Goal: Task Accomplishment & Management: Use online tool/utility

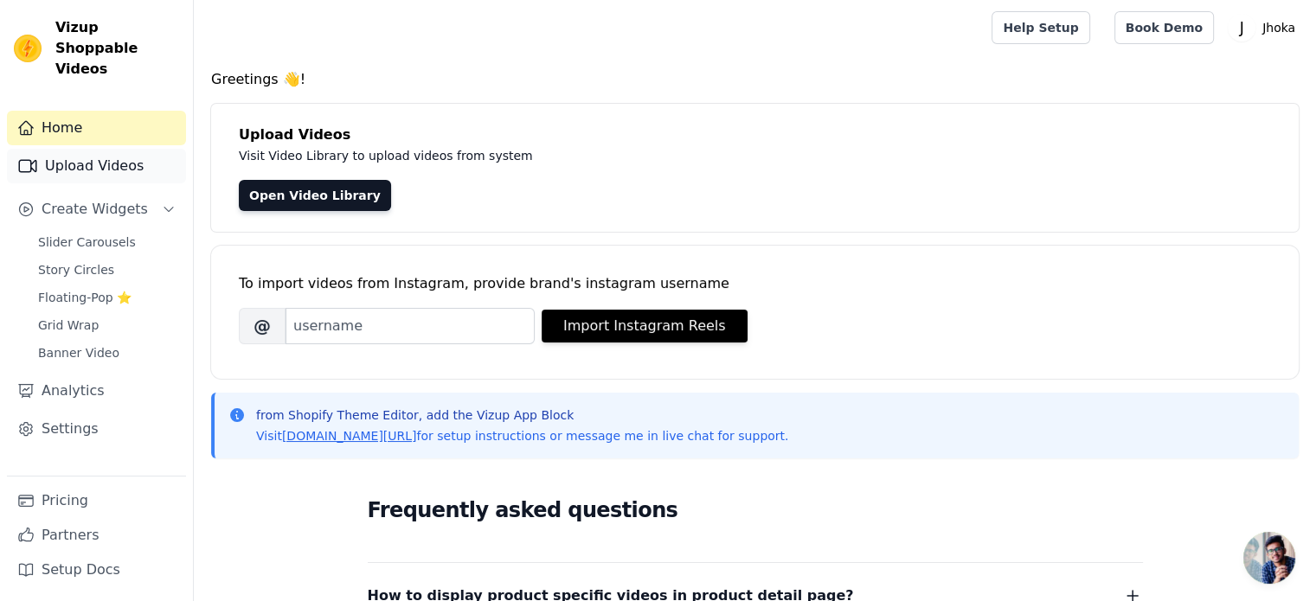
click at [114, 151] on link "Upload Videos" at bounding box center [96, 166] width 179 height 35
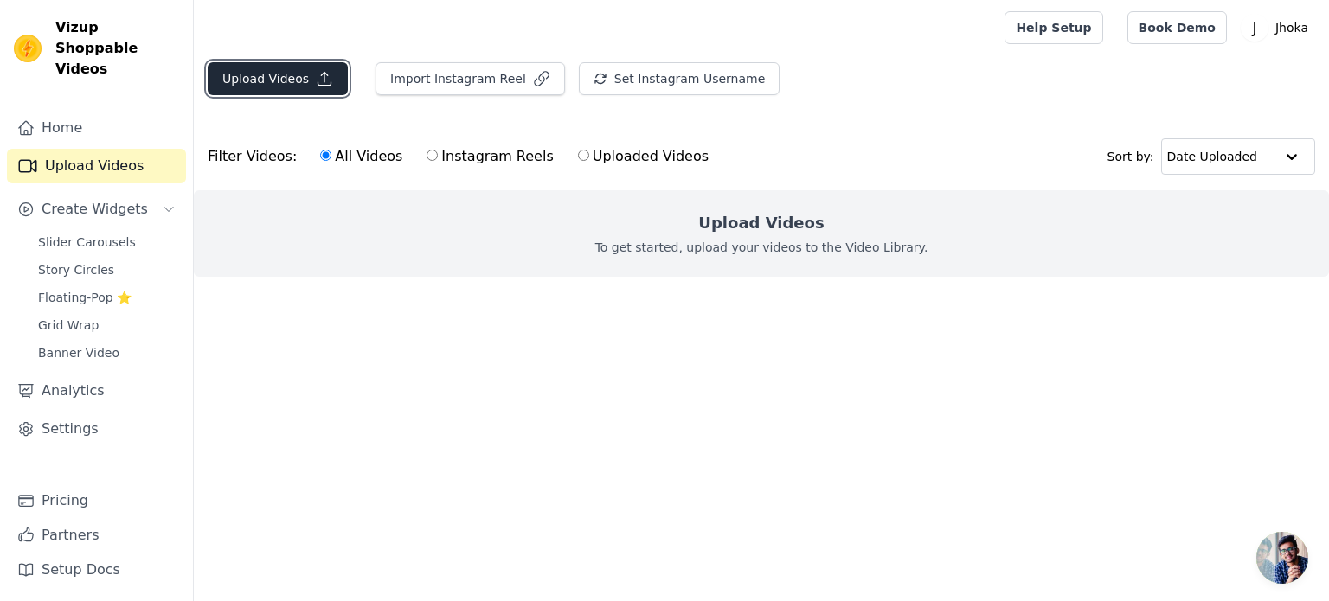
click at [316, 86] on icon "button" at bounding box center [324, 78] width 17 height 17
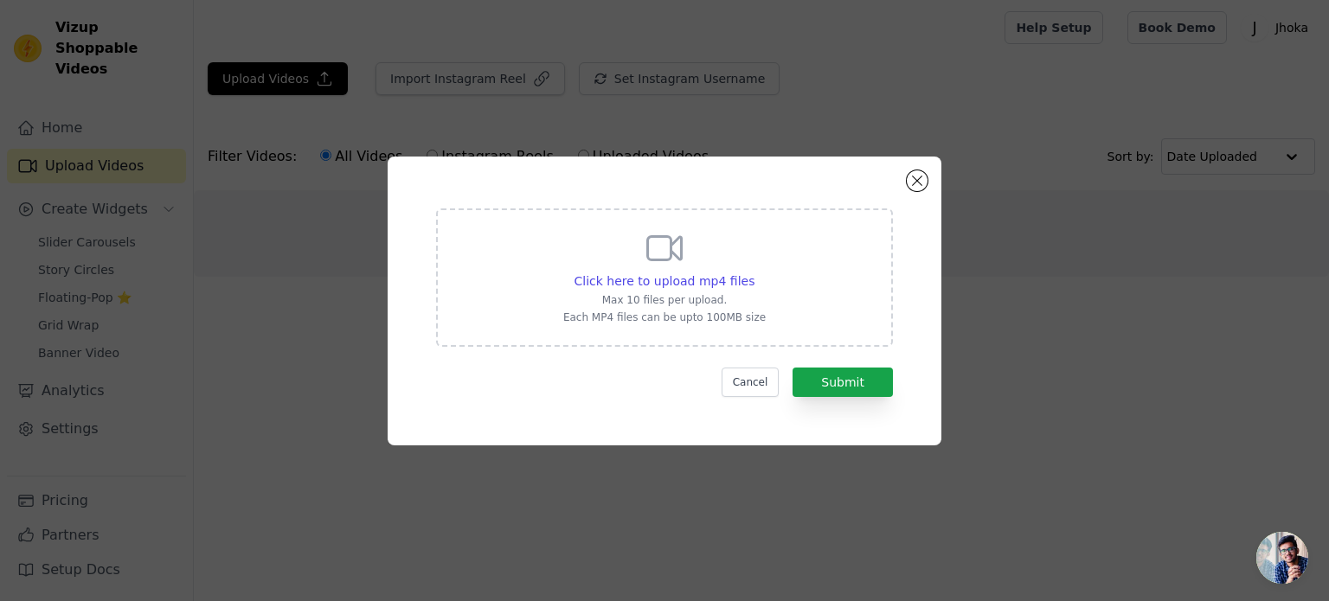
click at [652, 251] on icon at bounding box center [665, 249] width 42 height 42
click at [754, 272] on input "Click here to upload mp4 files Max 10 files per upload. Each MP4 files can be u…" at bounding box center [754, 272] width 1 height 1
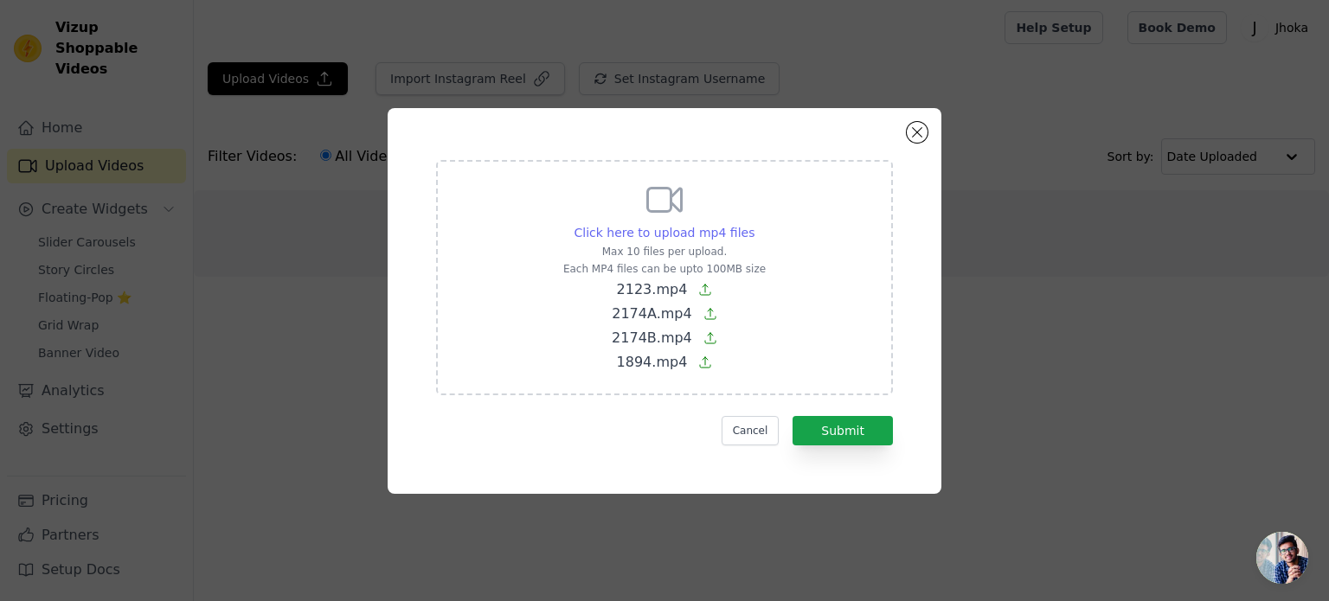
click at [713, 226] on span "Click here to upload mp4 files" at bounding box center [665, 233] width 181 height 14
click at [754, 224] on input "Click here to upload mp4 files Max 10 files per upload. Each MP4 files can be u…" at bounding box center [754, 223] width 1 height 1
type input "C:\fakepath\1700-F.mp4"
click at [708, 237] on span "Click here to upload mp4 files" at bounding box center [665, 233] width 181 height 14
click at [754, 224] on input "Click here to upload mp4 files Max 10 files per upload. Each MP4 files can be u…" at bounding box center [754, 223] width 1 height 1
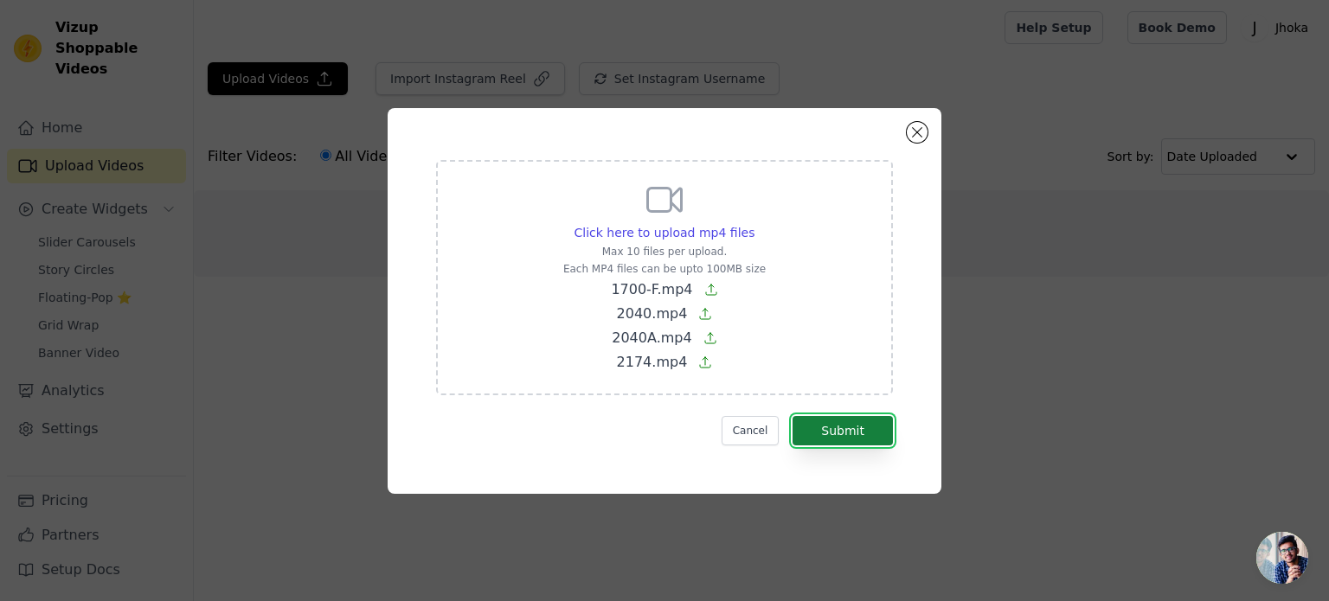
click at [843, 440] on button "Submit" at bounding box center [843, 430] width 100 height 29
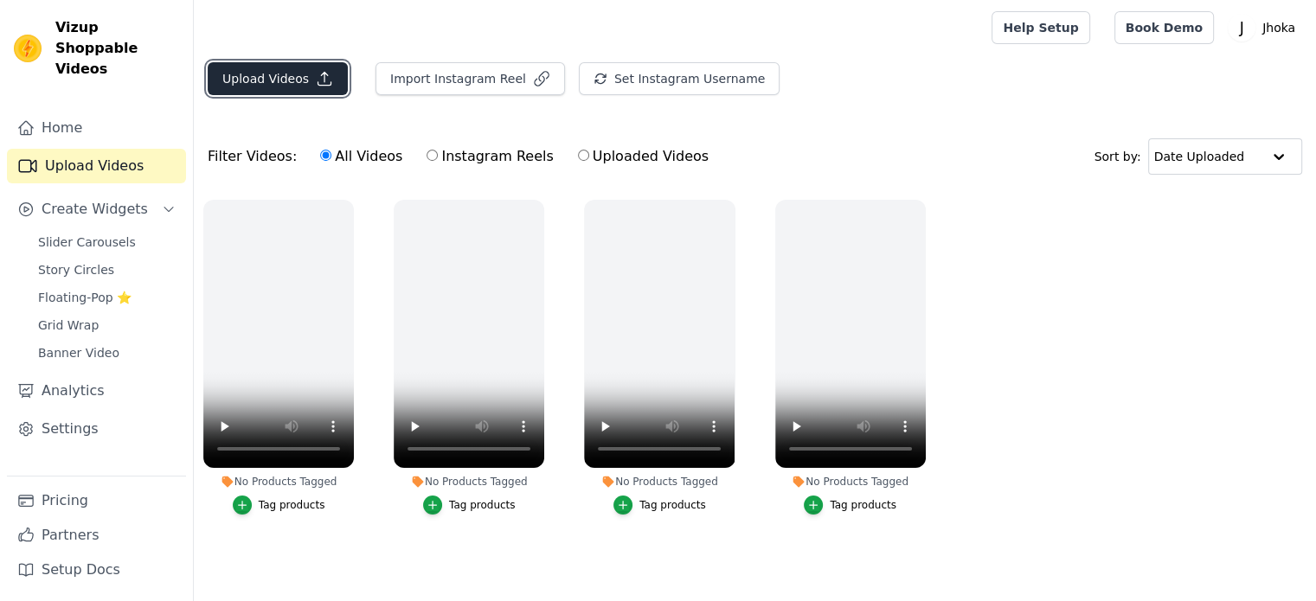
click at [273, 75] on button "Upload Videos" at bounding box center [278, 78] width 140 height 33
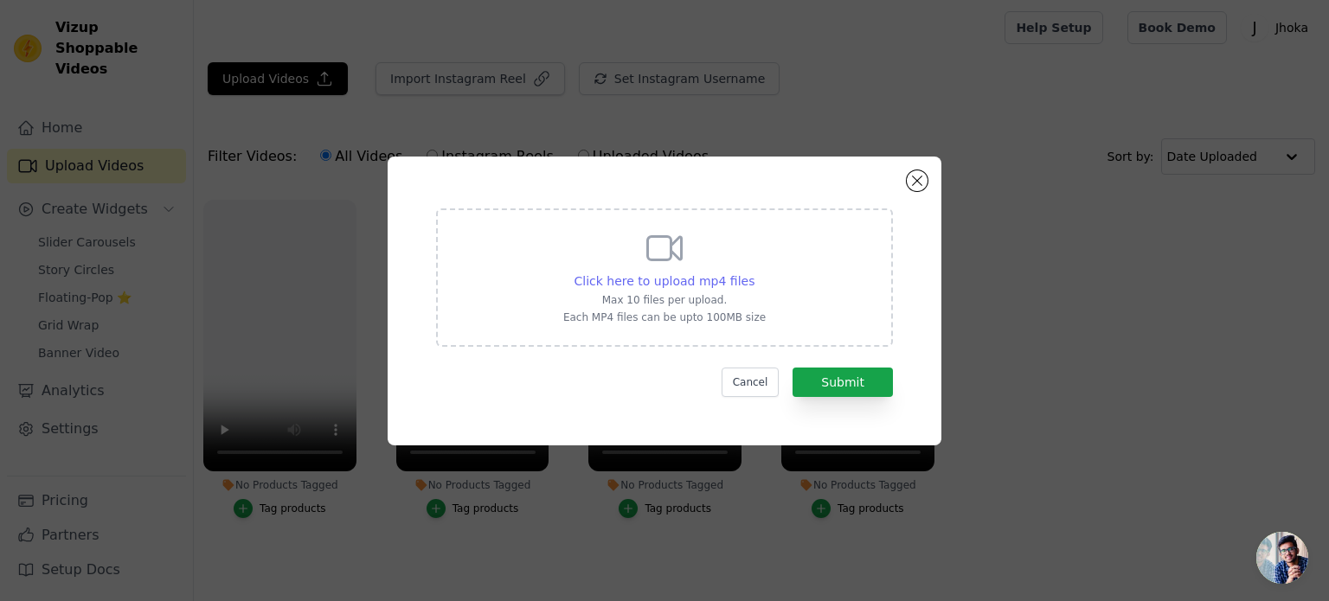
click at [703, 280] on span "Click here to upload mp4 files" at bounding box center [665, 281] width 181 height 14
click at [754, 273] on input "Click here to upload mp4 files Max 10 files per upload. Each MP4 files can be u…" at bounding box center [754, 272] width 1 height 1
type input "C:\fakepath\social_john_wick003_httpss.mj.runfO_7TXRwuKI_woman_elegantly_walkin…"
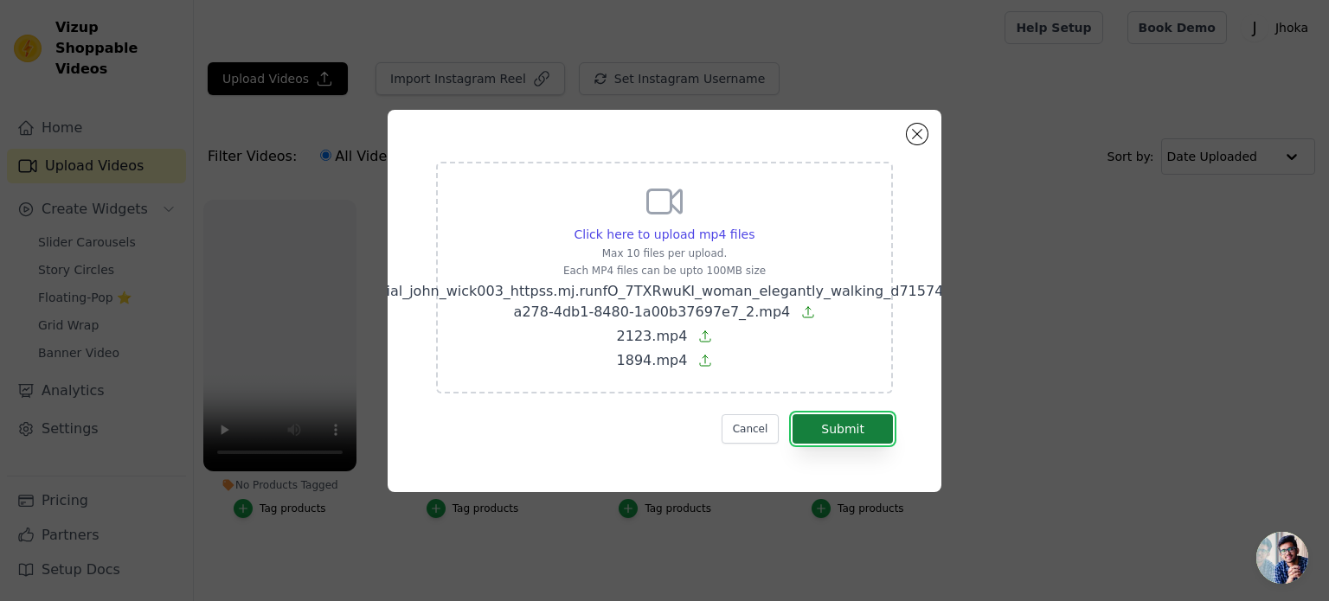
click at [832, 431] on button "Submit" at bounding box center [843, 428] width 100 height 29
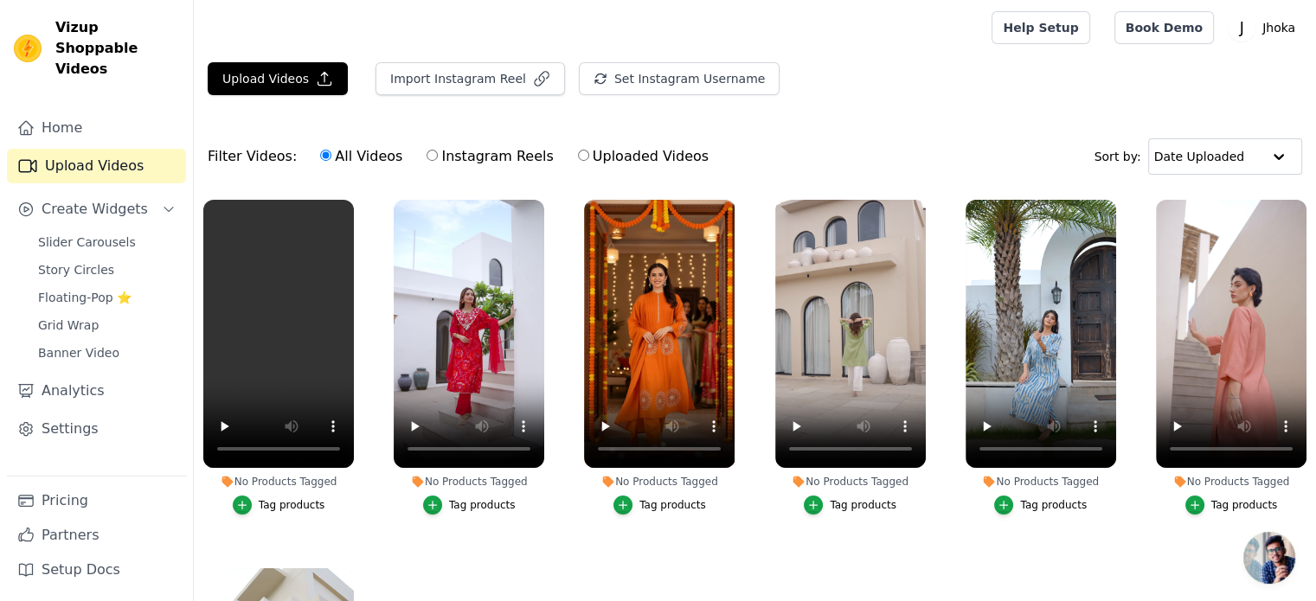
click at [279, 506] on div "Tag products" at bounding box center [292, 505] width 67 height 14
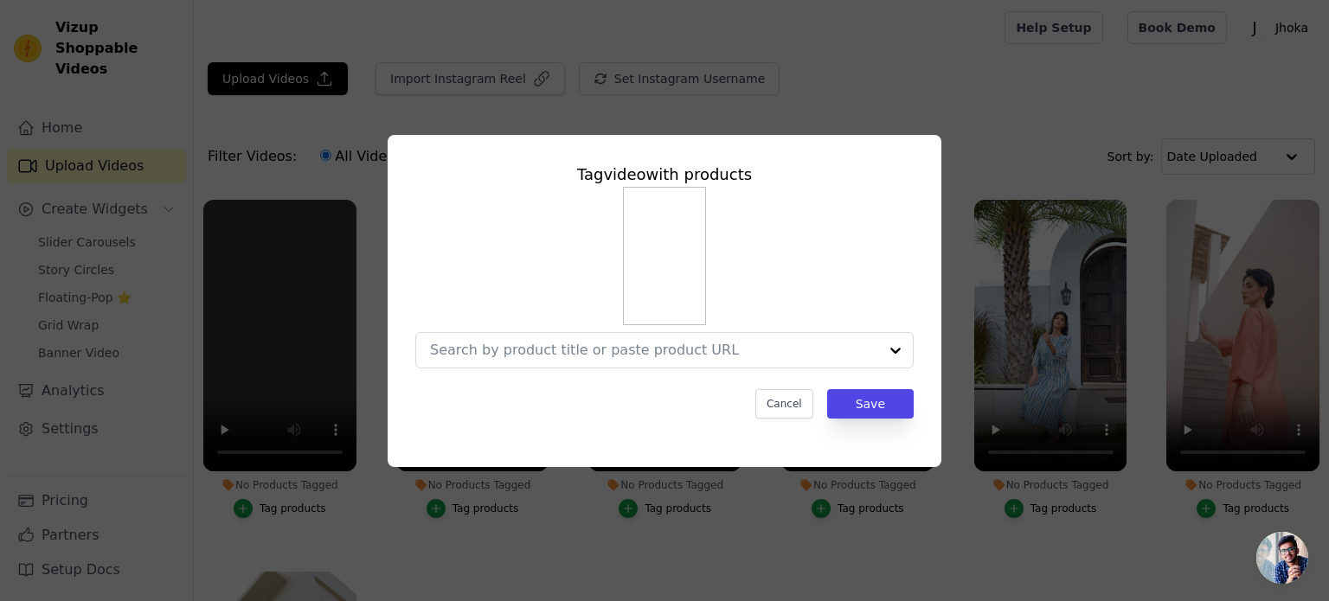
click at [692, 369] on div "Tag video with products Cancel Save" at bounding box center [665, 291] width 526 height 284
click at [818, 363] on div at bounding box center [654, 350] width 448 height 35
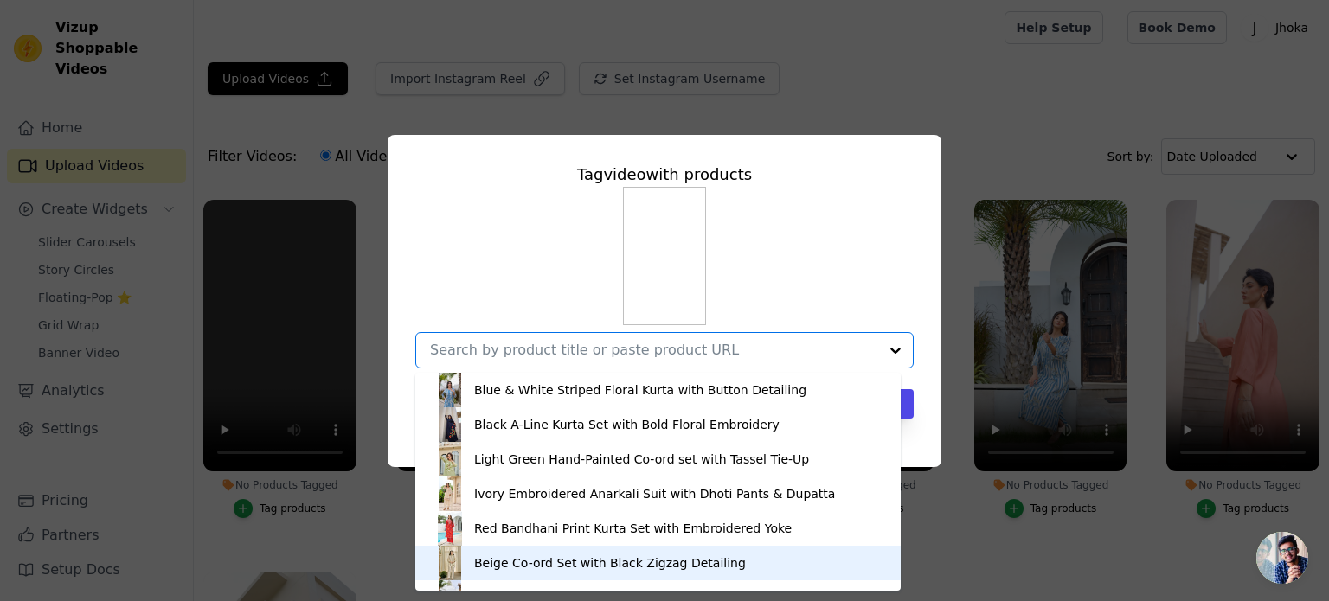
click at [547, 556] on div "Beige Co-ord Set with Black Zigzag Detailing" at bounding box center [610, 563] width 272 height 17
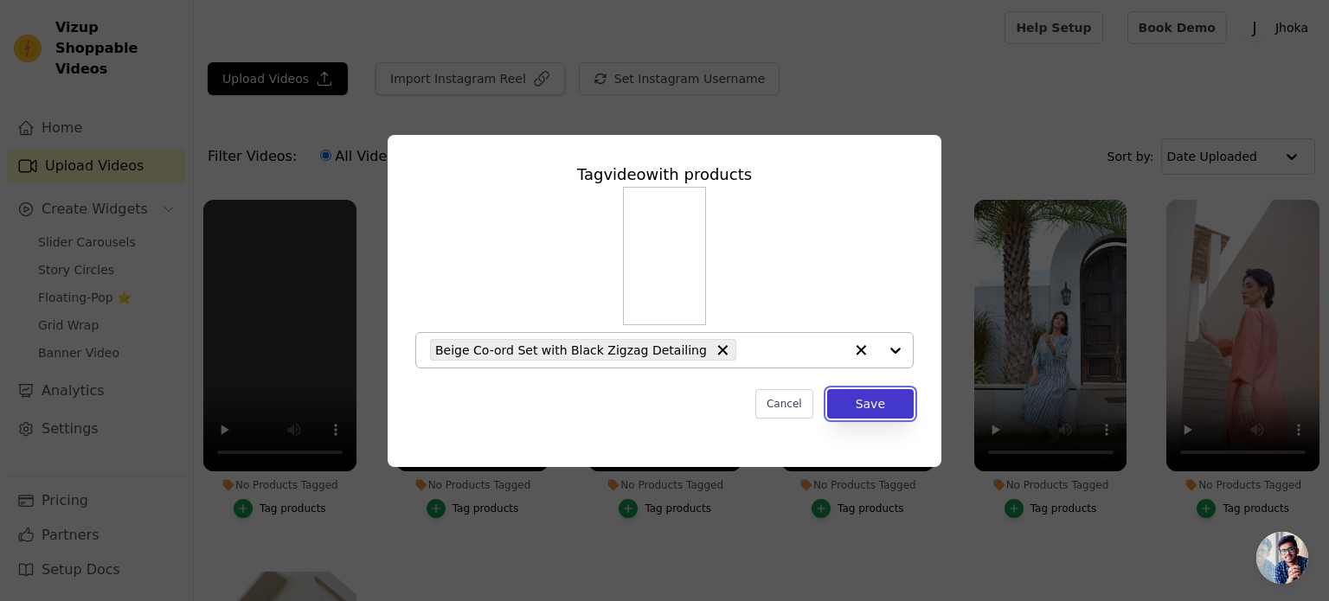
click at [851, 408] on button "Save" at bounding box center [870, 403] width 87 height 29
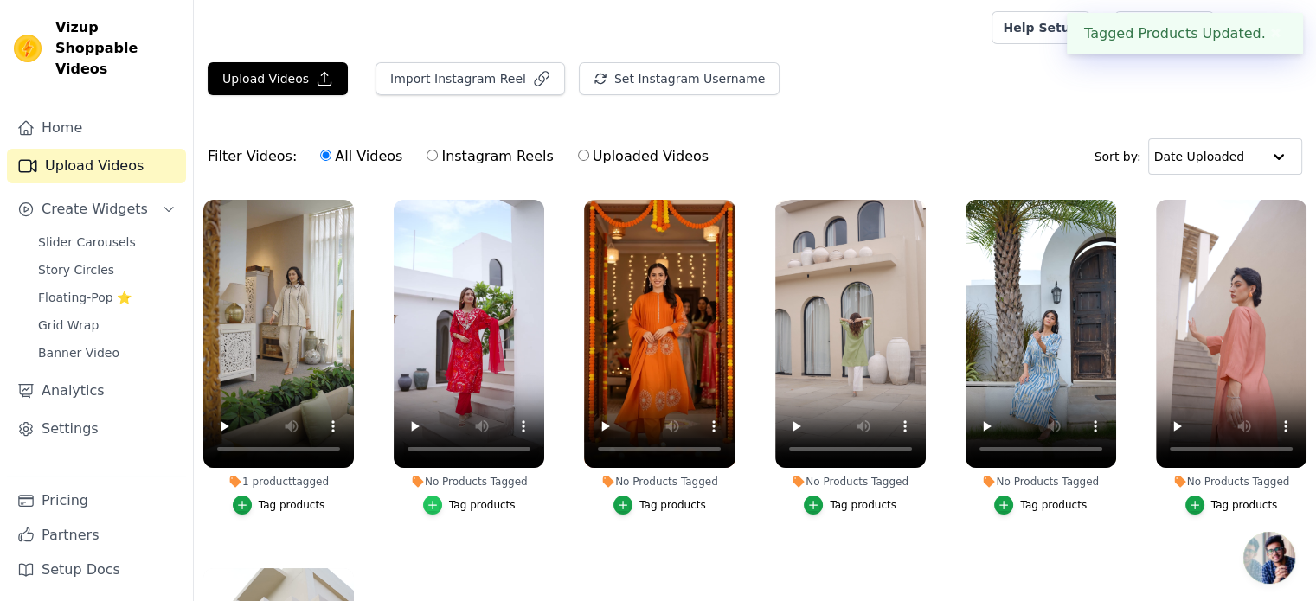
click at [427, 500] on icon "button" at bounding box center [433, 505] width 12 height 12
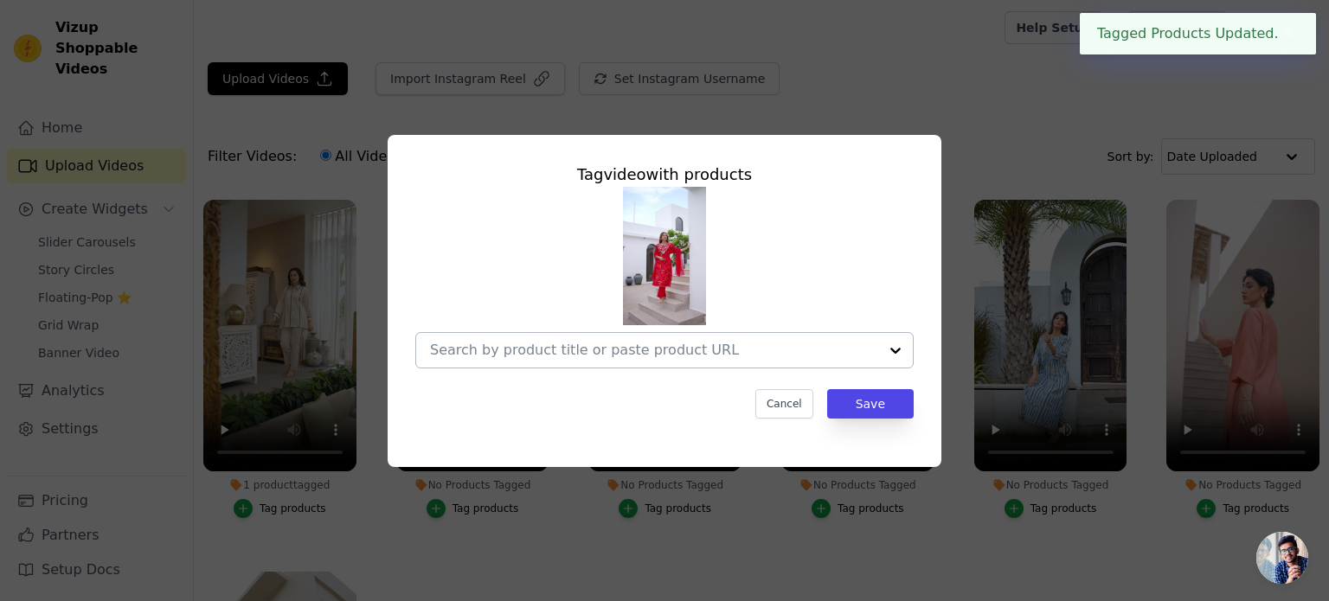
click at [826, 352] on input "No Products Tagged Tag video with products Cancel Save Tag products" at bounding box center [654, 350] width 448 height 16
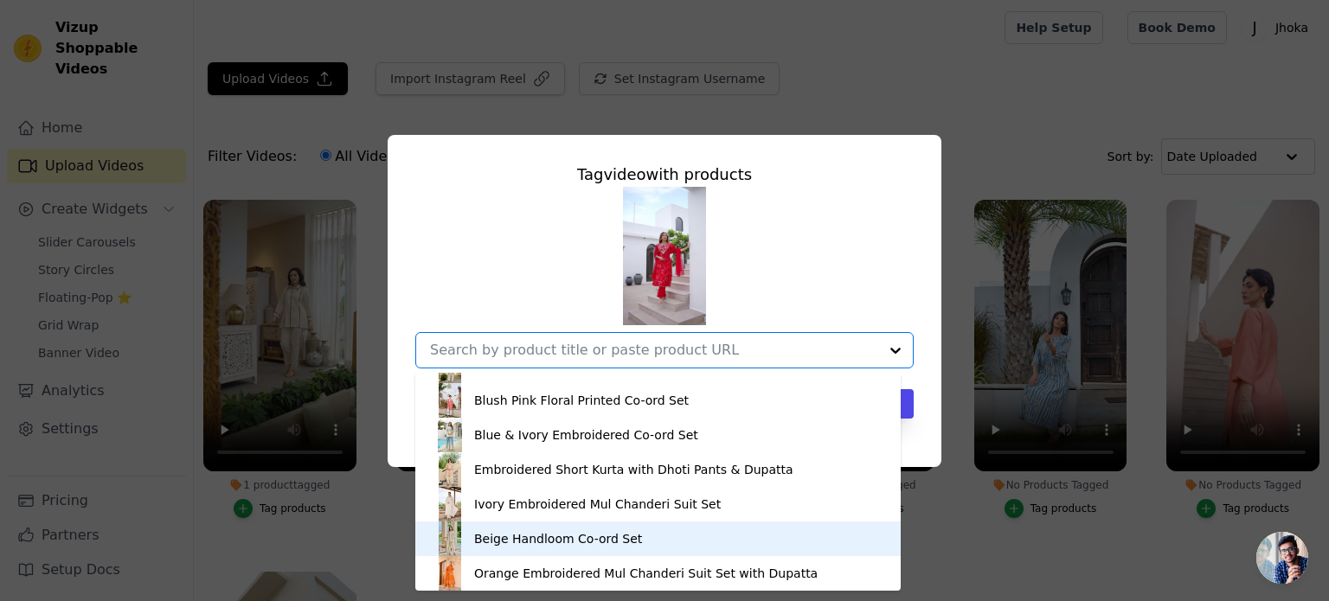
scroll to position [111, 0]
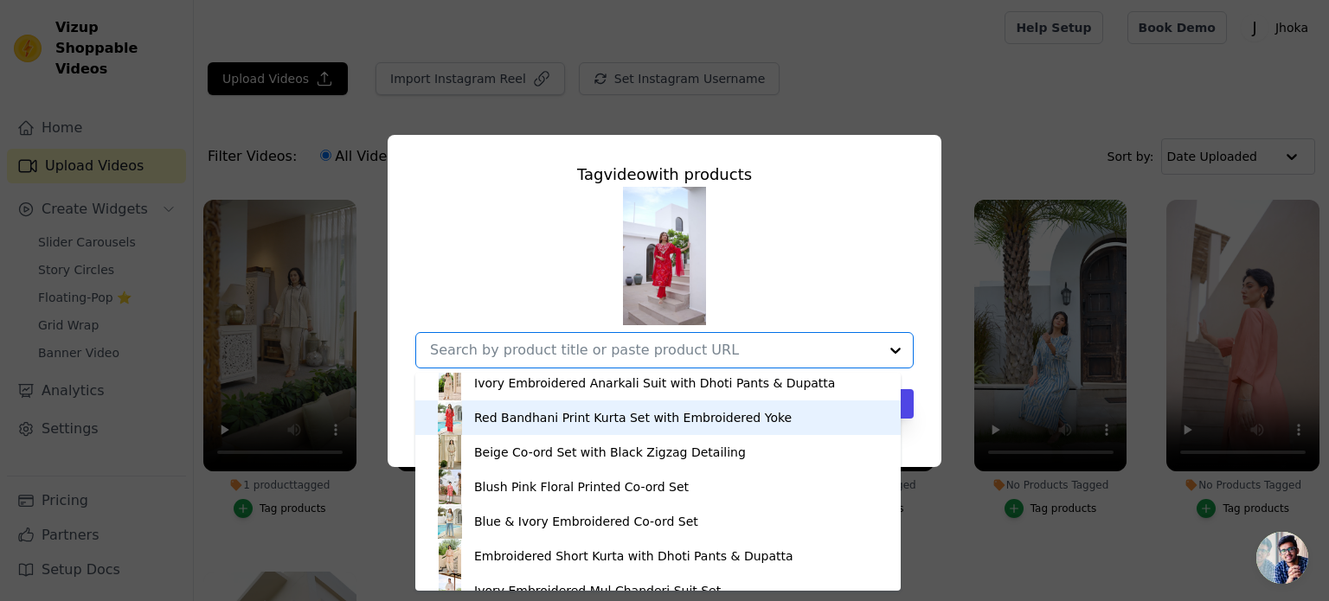
click at [501, 418] on div "Red Bandhani Print Kurta Set with Embroidered Yoke" at bounding box center [633, 417] width 318 height 17
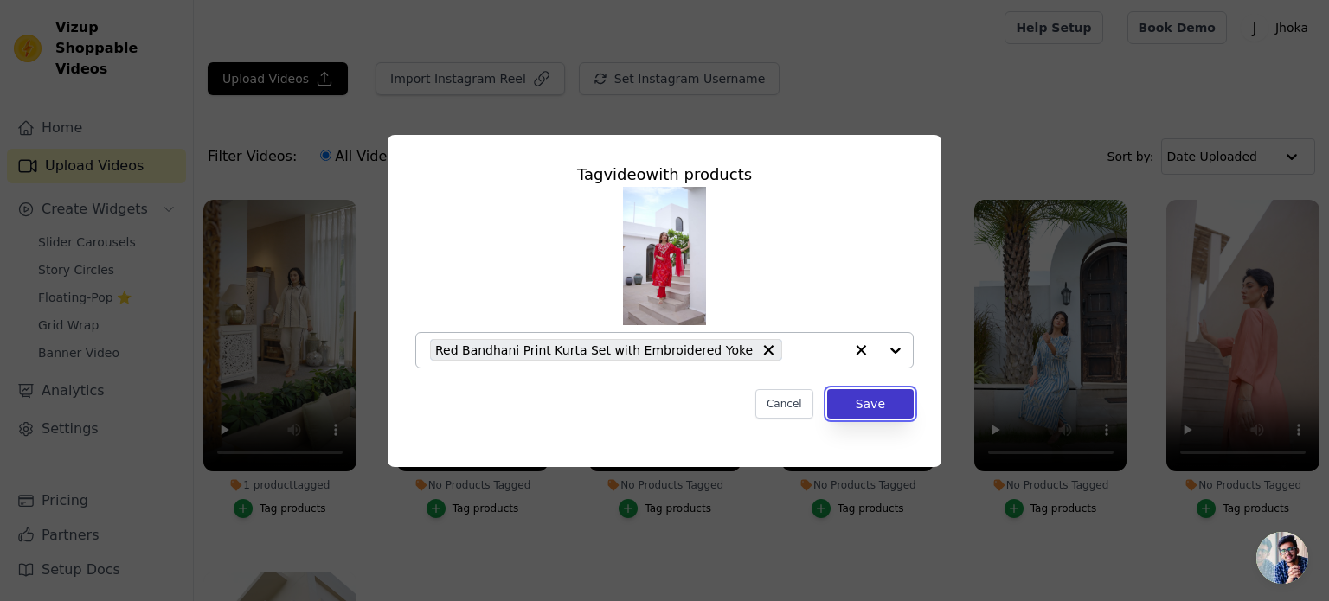
click at [855, 407] on button "Save" at bounding box center [870, 403] width 87 height 29
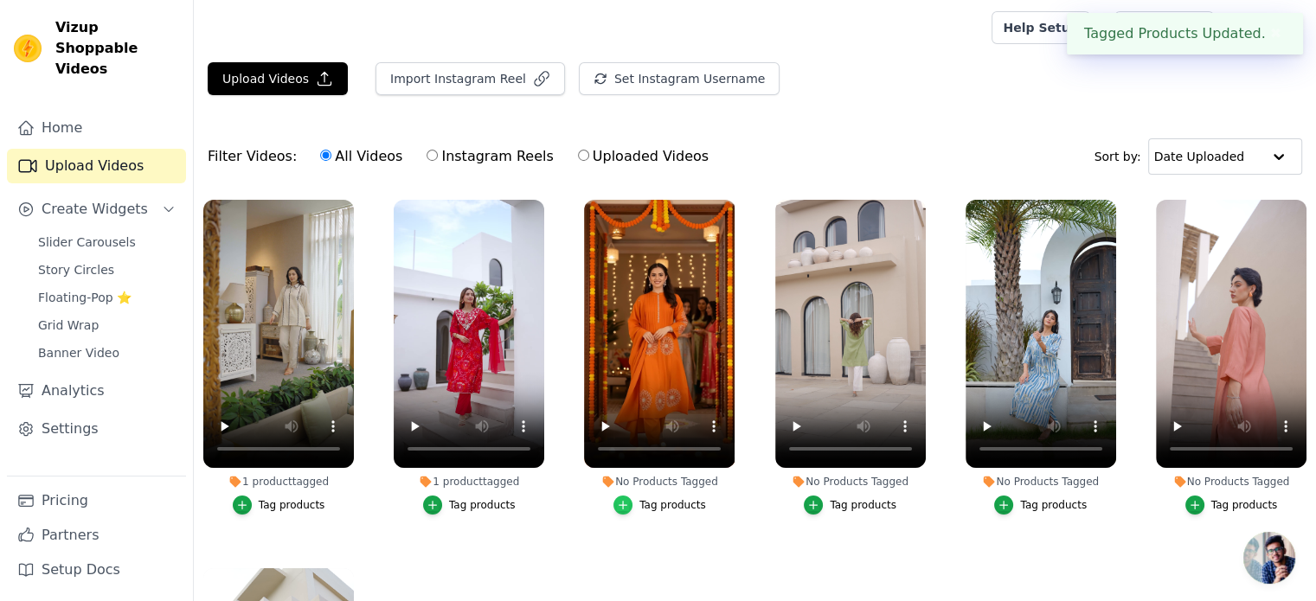
click at [616, 507] on div "button" at bounding box center [623, 505] width 19 height 19
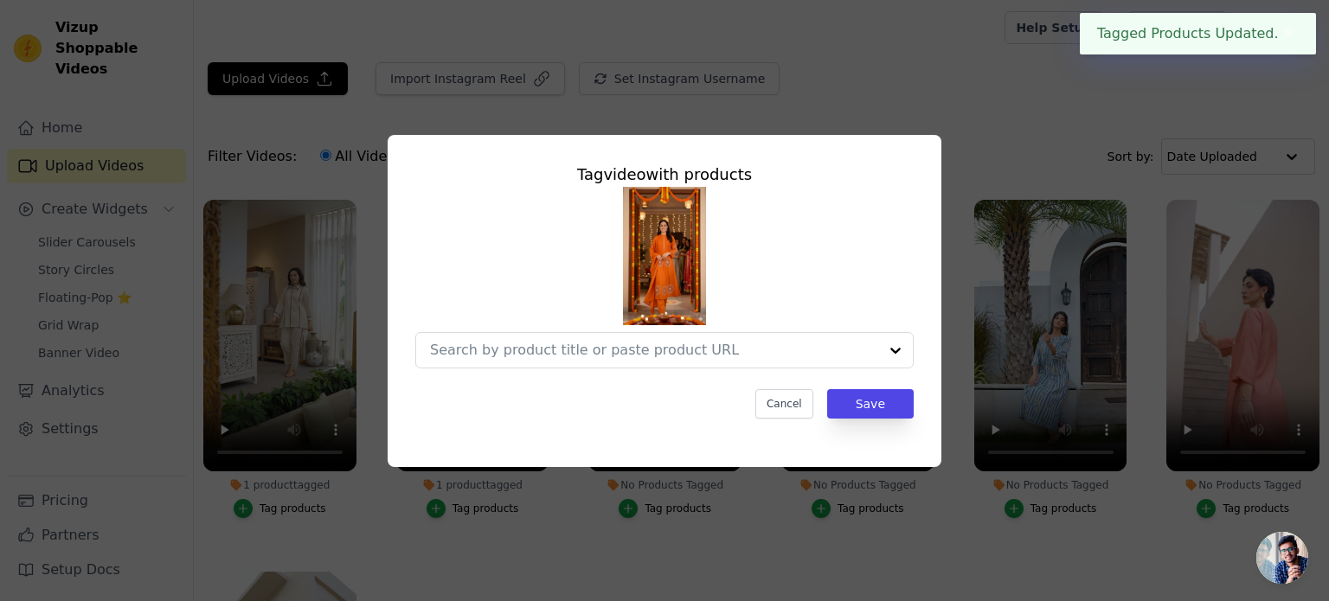
click at [795, 379] on div "Tag video with products Cancel Save" at bounding box center [665, 291] width 526 height 284
click at [792, 373] on div "Tag video with products Cancel Save" at bounding box center [665, 291] width 526 height 284
click at [793, 343] on input "No Products Tagged Tag video with products Option undefined, selected. Select i…" at bounding box center [654, 350] width 448 height 16
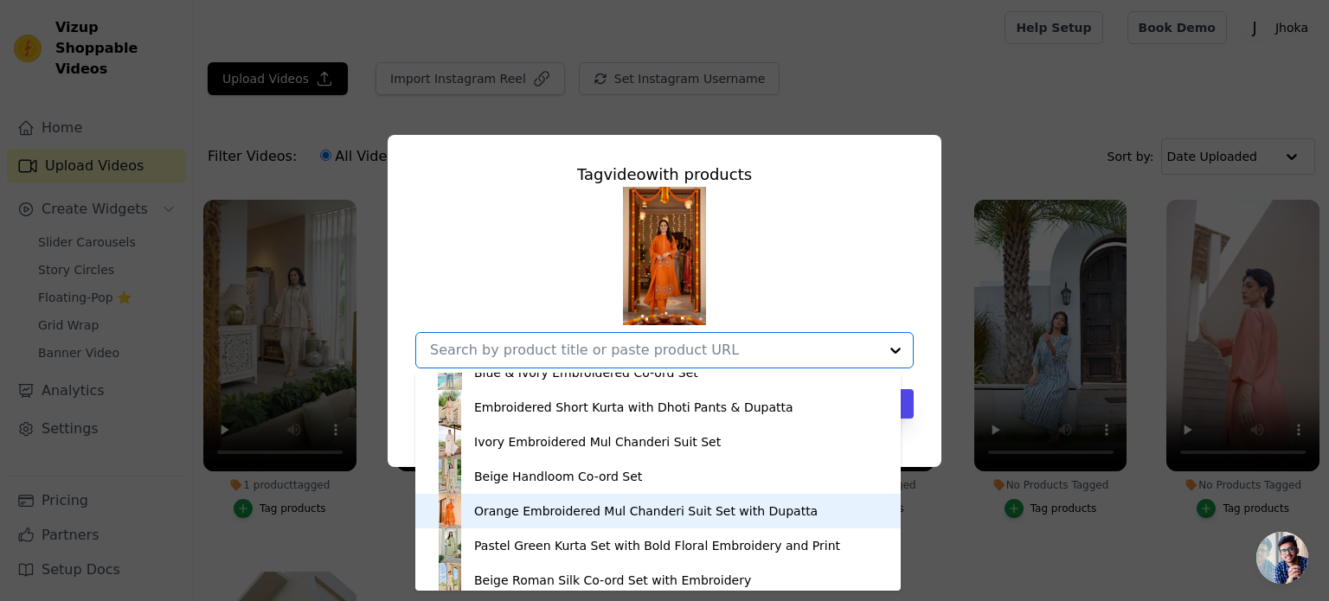
scroll to position [346, 0]
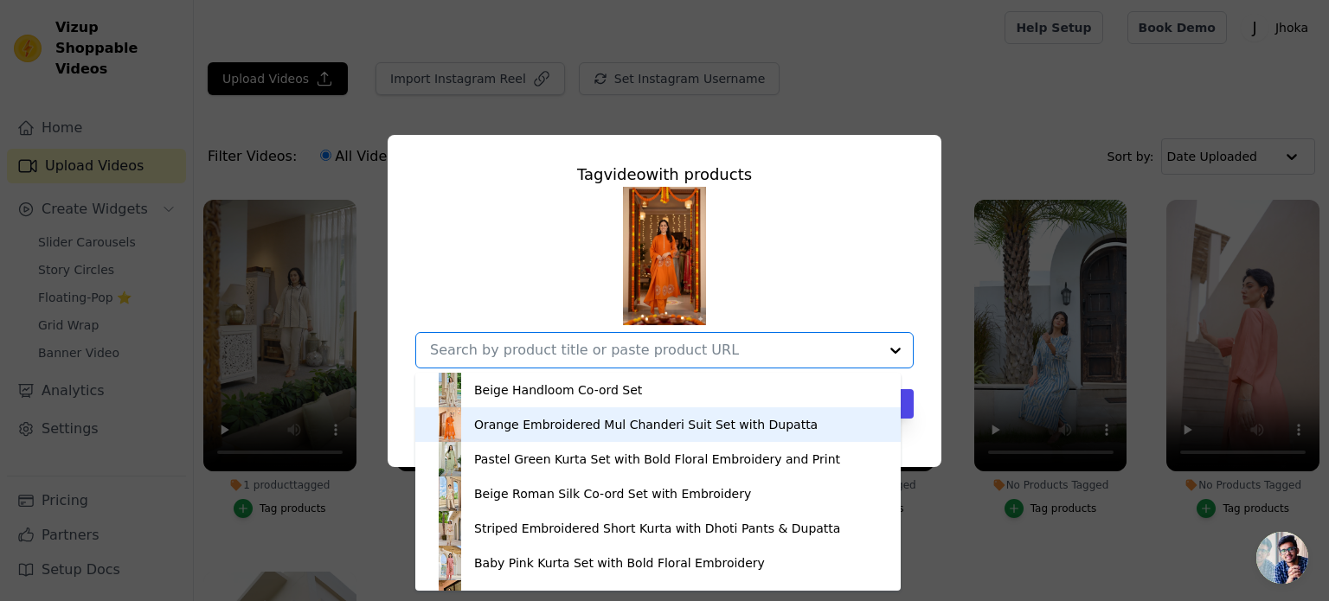
click at [567, 427] on div "Orange Embroidered Mul Chanderi Suit Set with Dupatta" at bounding box center [646, 424] width 344 height 17
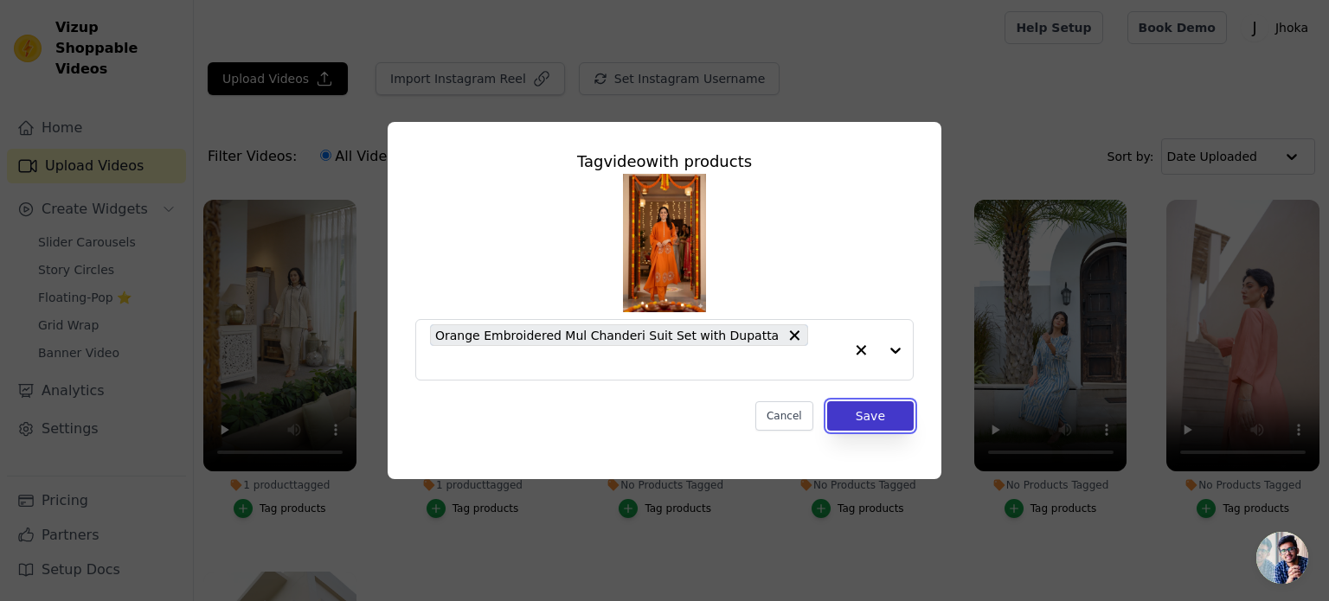
click at [851, 411] on button "Save" at bounding box center [870, 416] width 87 height 29
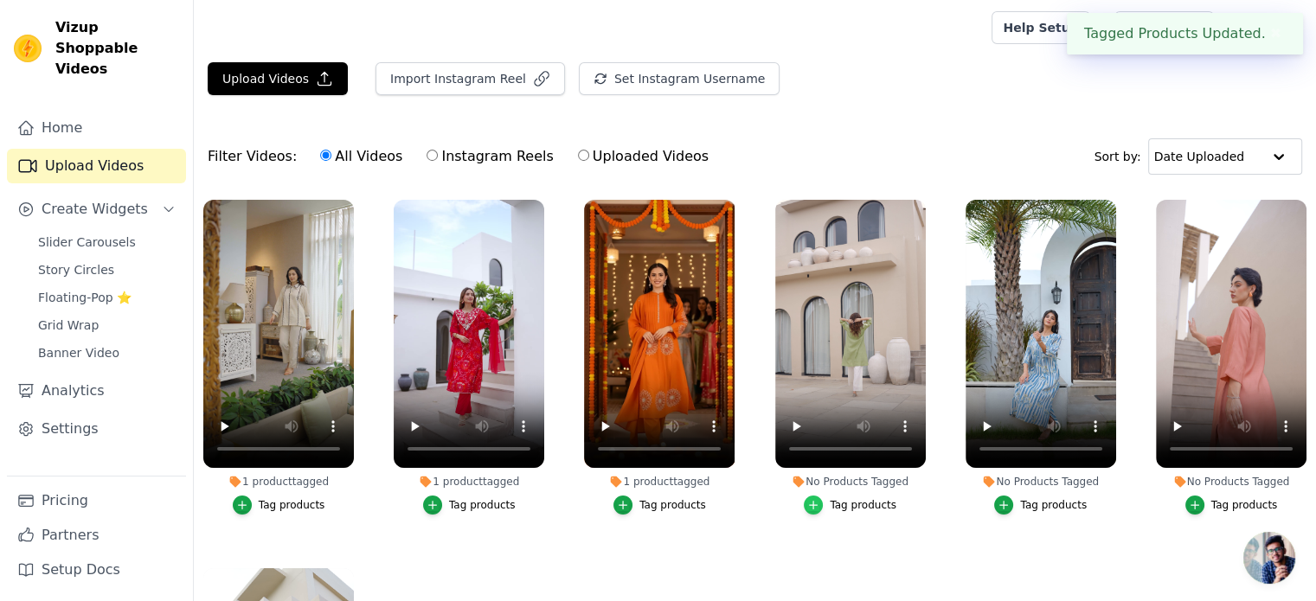
click at [804, 503] on div "button" at bounding box center [813, 505] width 19 height 19
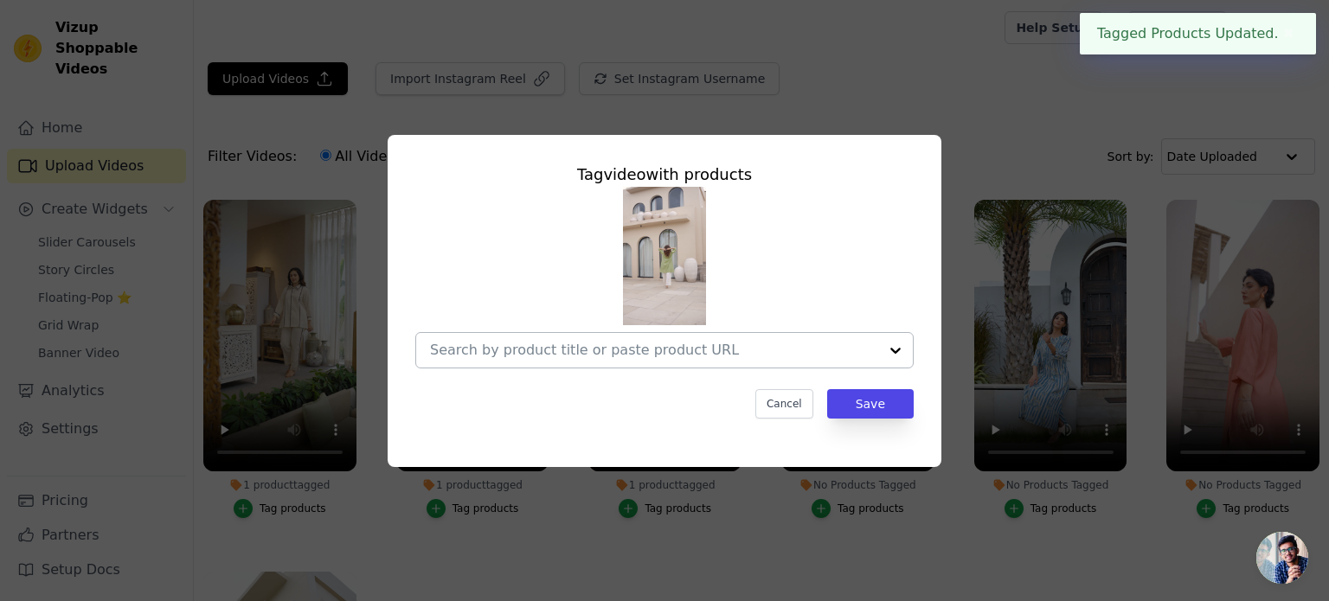
click at [726, 357] on input "No Products Tagged Tag video with products Cancel Save Tag products" at bounding box center [654, 350] width 448 height 16
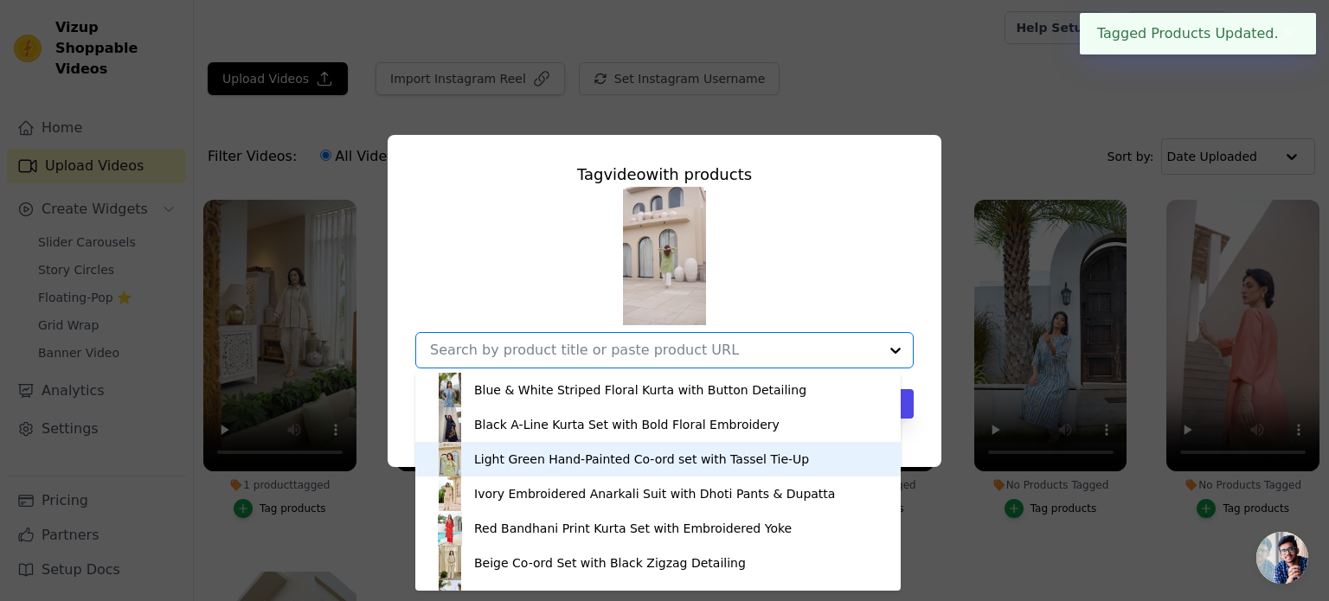
click at [571, 466] on div "Light Green Hand-Painted Co-ord set with Tassel Tie-Up" at bounding box center [641, 459] width 335 height 17
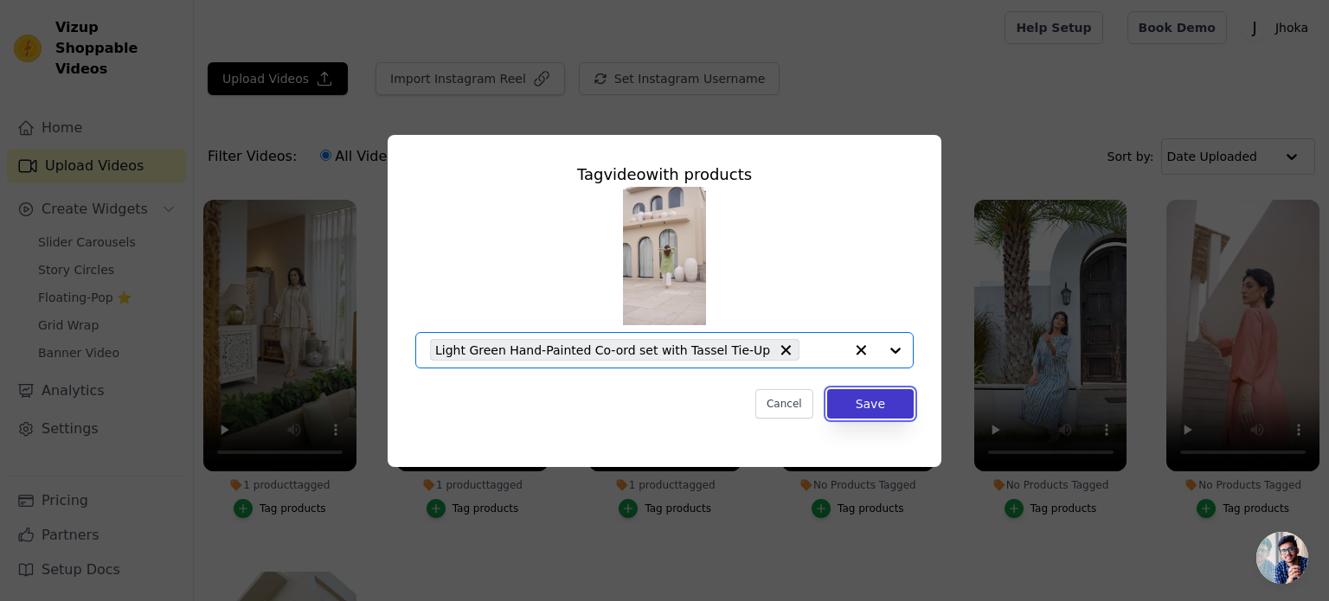
click at [885, 404] on button "Save" at bounding box center [870, 403] width 87 height 29
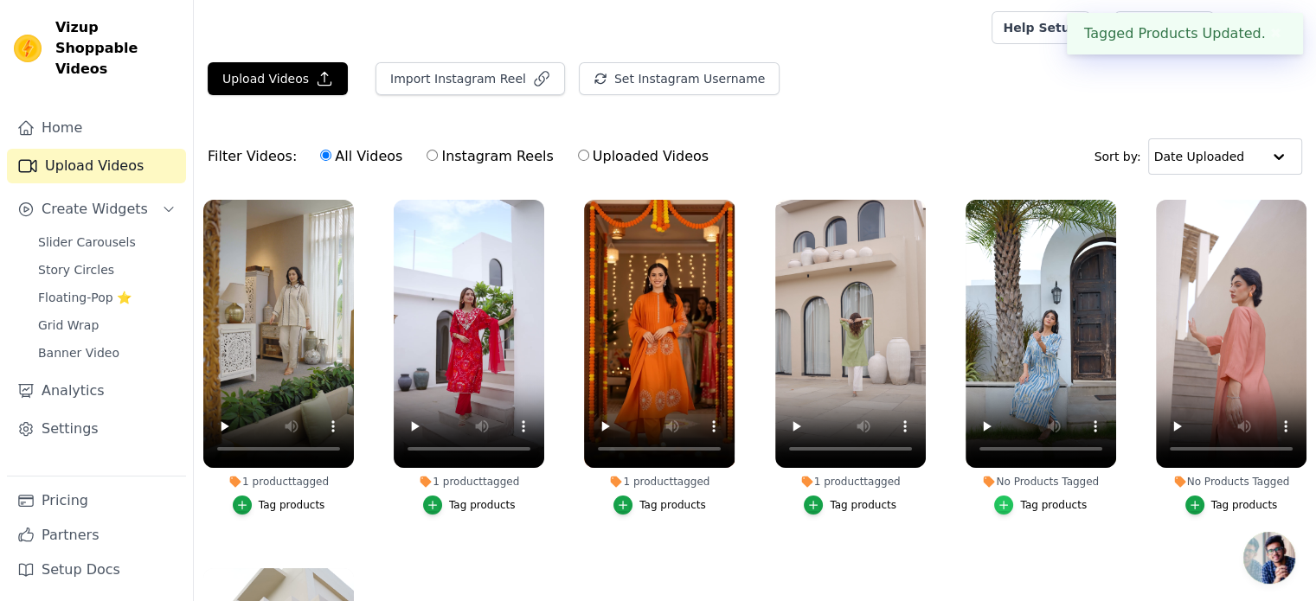
click at [999, 500] on icon "button" at bounding box center [1004, 505] width 12 height 12
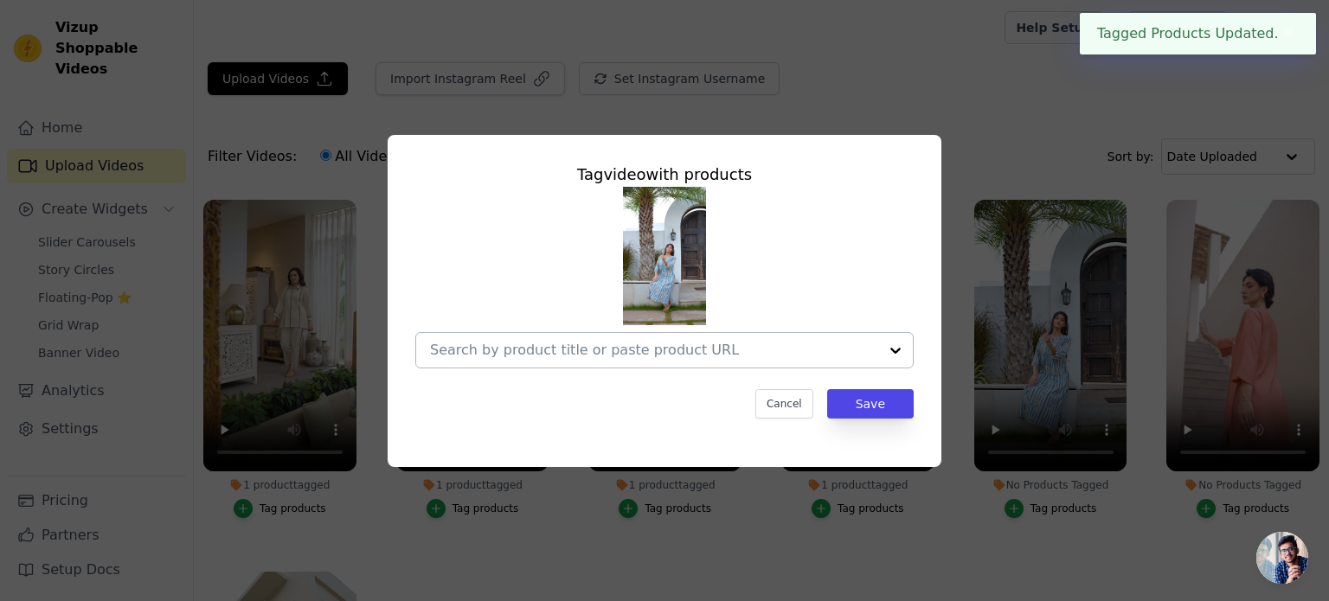
click at [788, 363] on div at bounding box center [654, 350] width 448 height 35
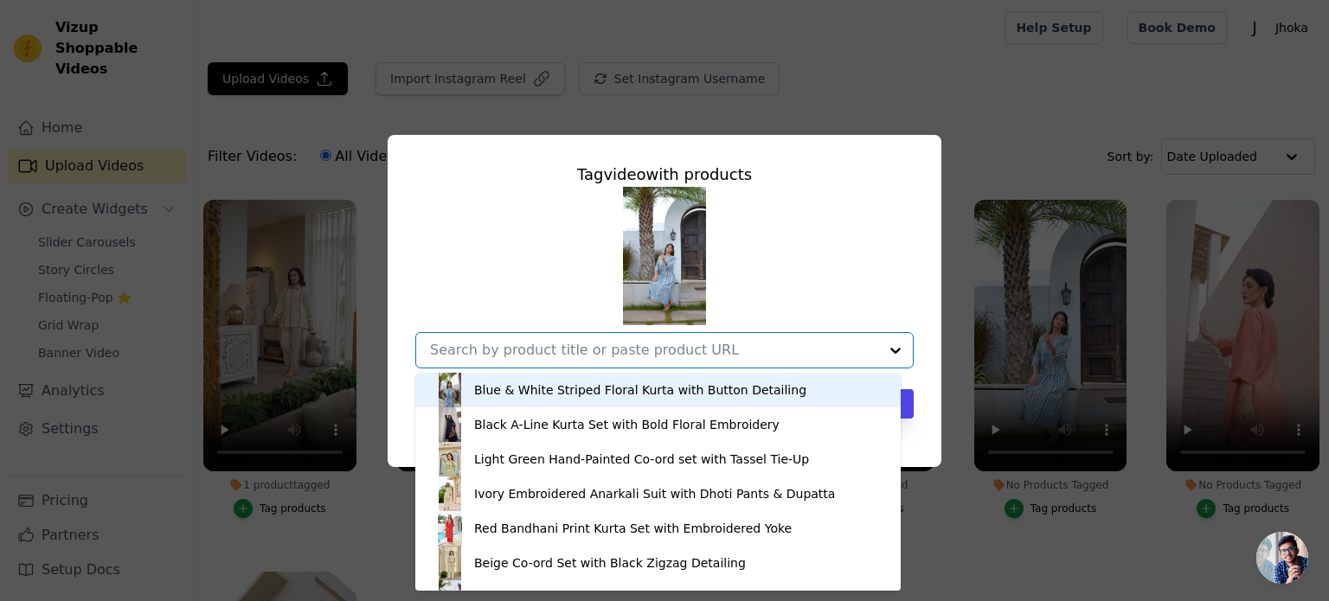
click at [587, 395] on div "Blue & White Striped Floral Kurta with Button Detailing" at bounding box center [640, 390] width 332 height 17
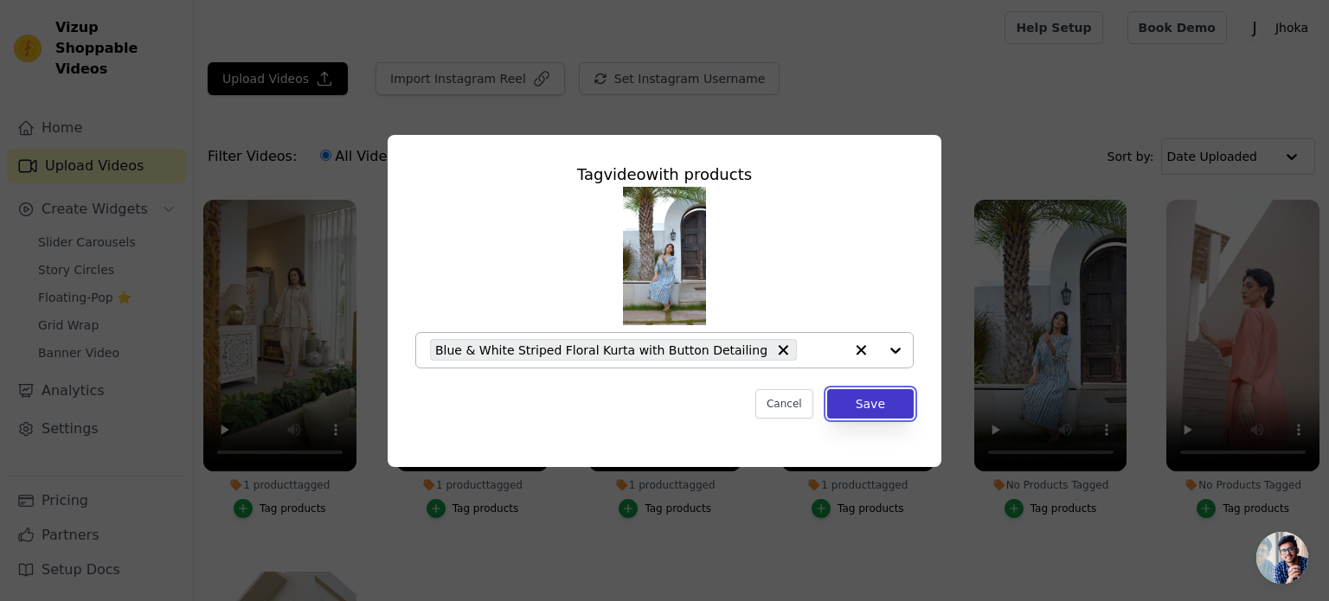
click at [858, 407] on button "Save" at bounding box center [870, 403] width 87 height 29
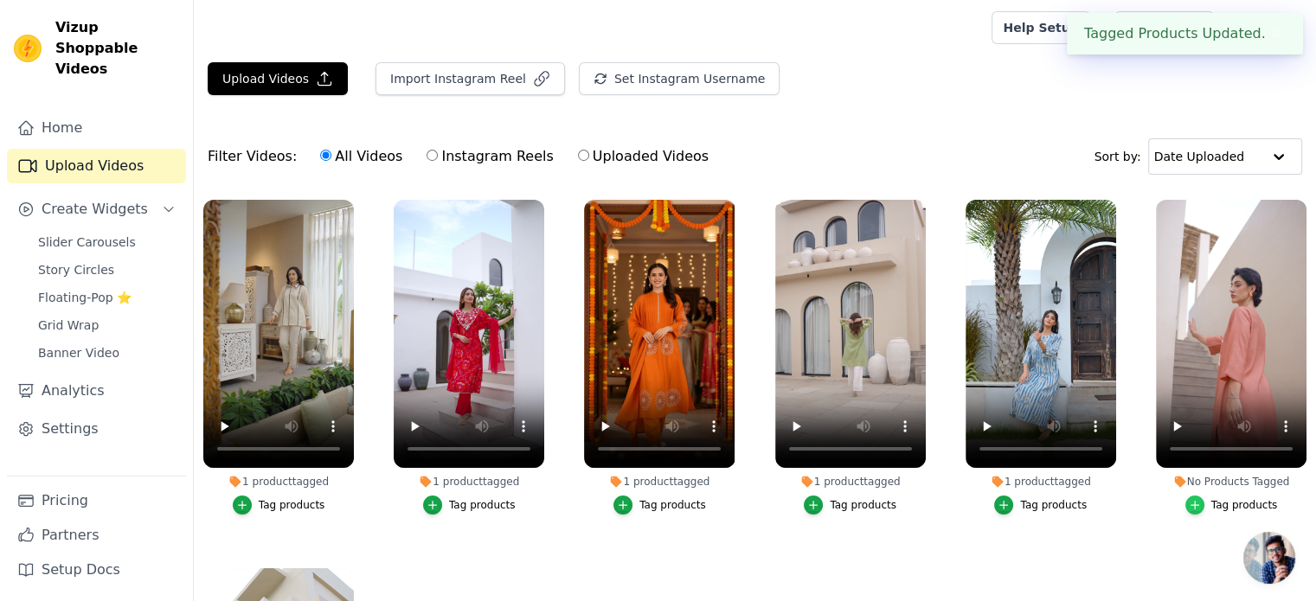
click at [1185, 505] on div "button" at bounding box center [1194, 505] width 19 height 19
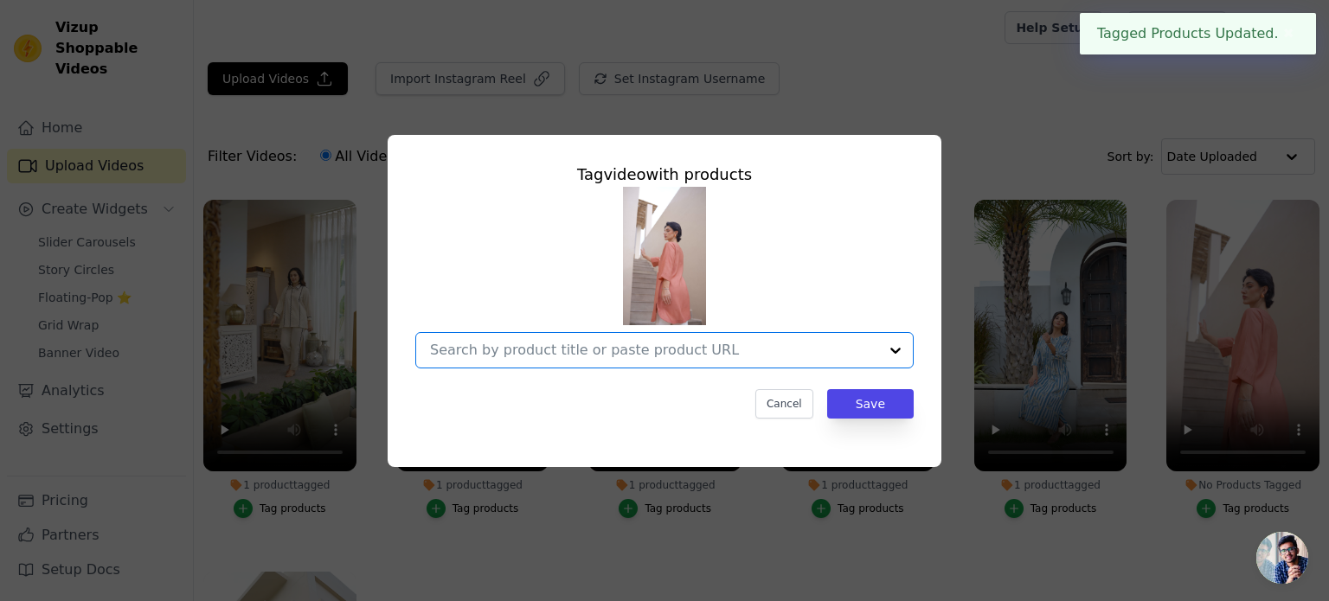
click at [793, 342] on input "No Products Tagged Tag video with products Option undefined, selected. Select i…" at bounding box center [654, 350] width 448 height 16
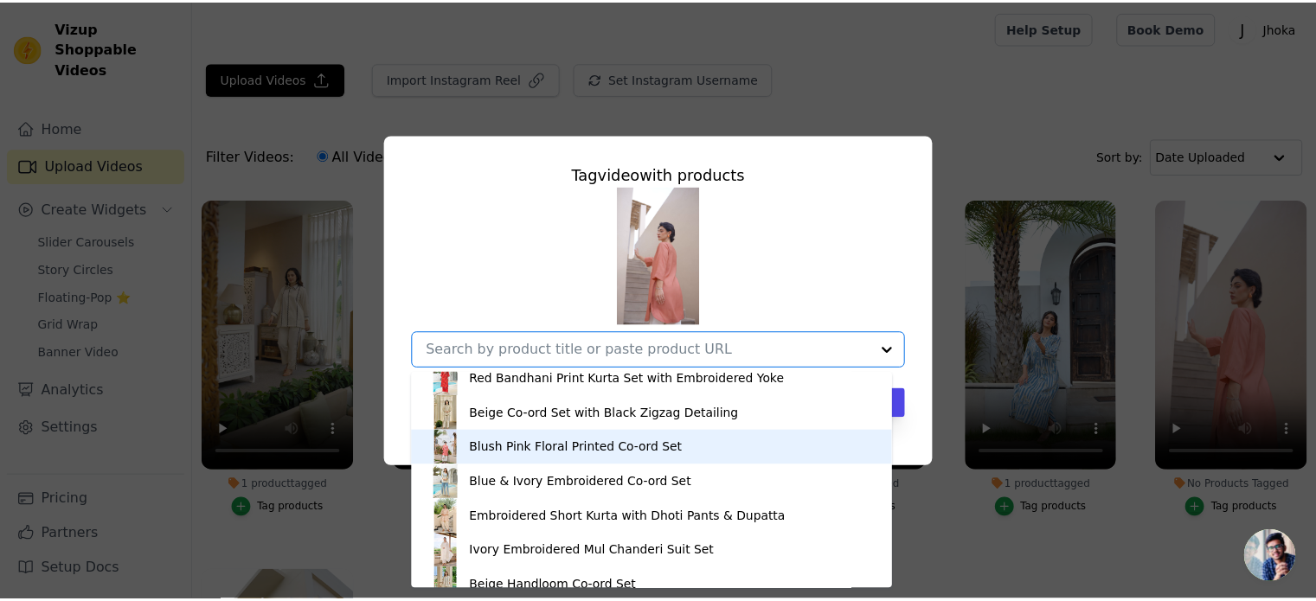
scroll to position [173, 0]
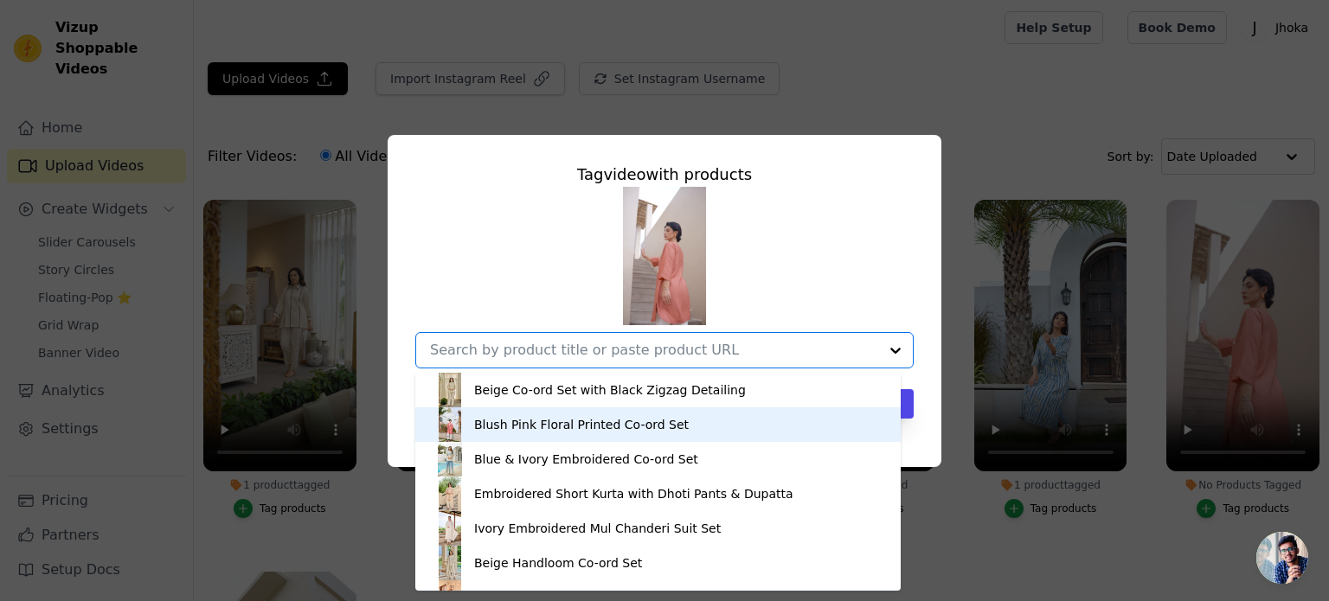
click at [547, 426] on div "Blush Pink Floral Printed Co-ord Set" at bounding box center [581, 424] width 215 height 17
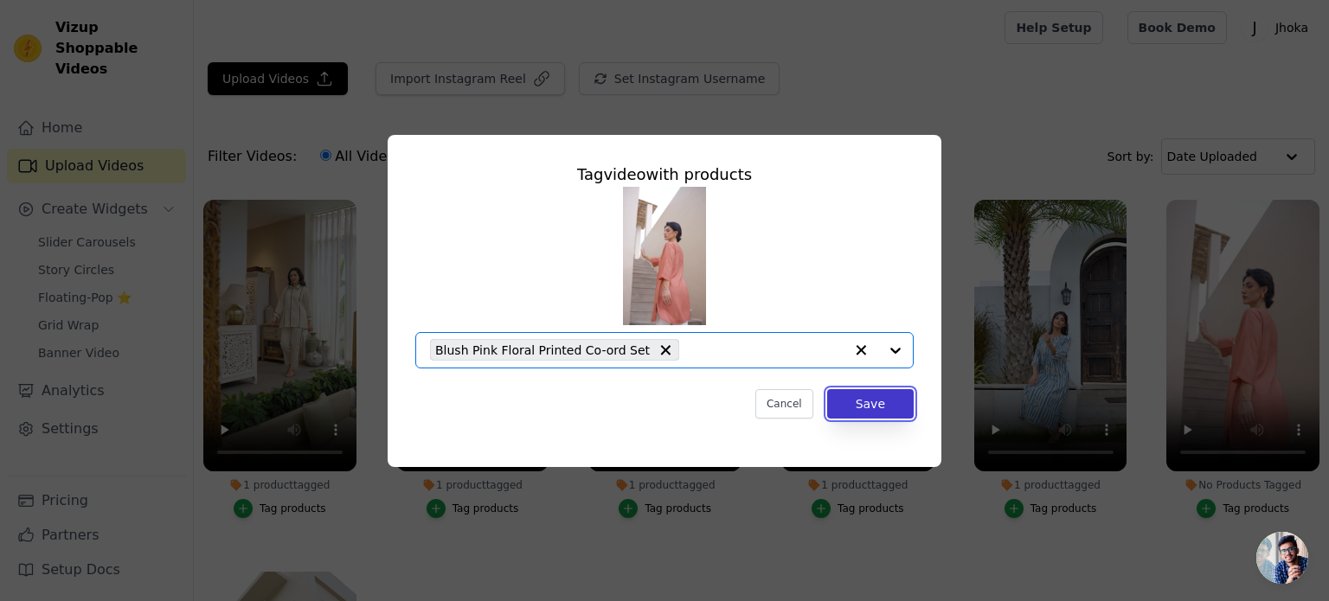
click at [861, 407] on button "Save" at bounding box center [870, 403] width 87 height 29
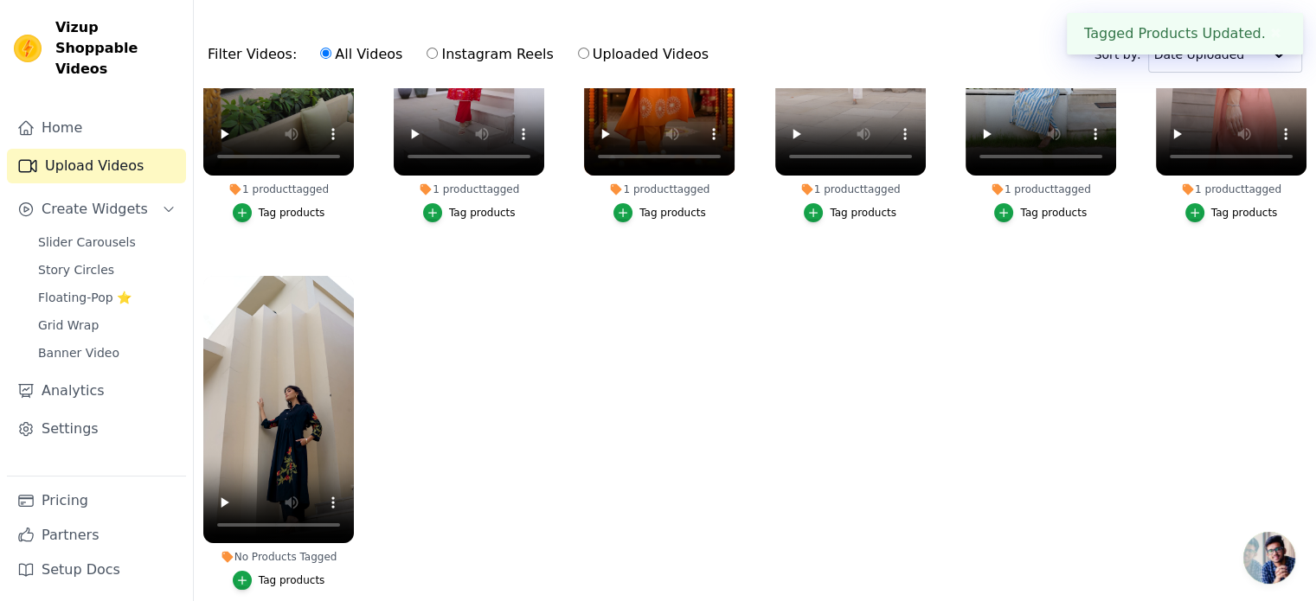
scroll to position [176, 0]
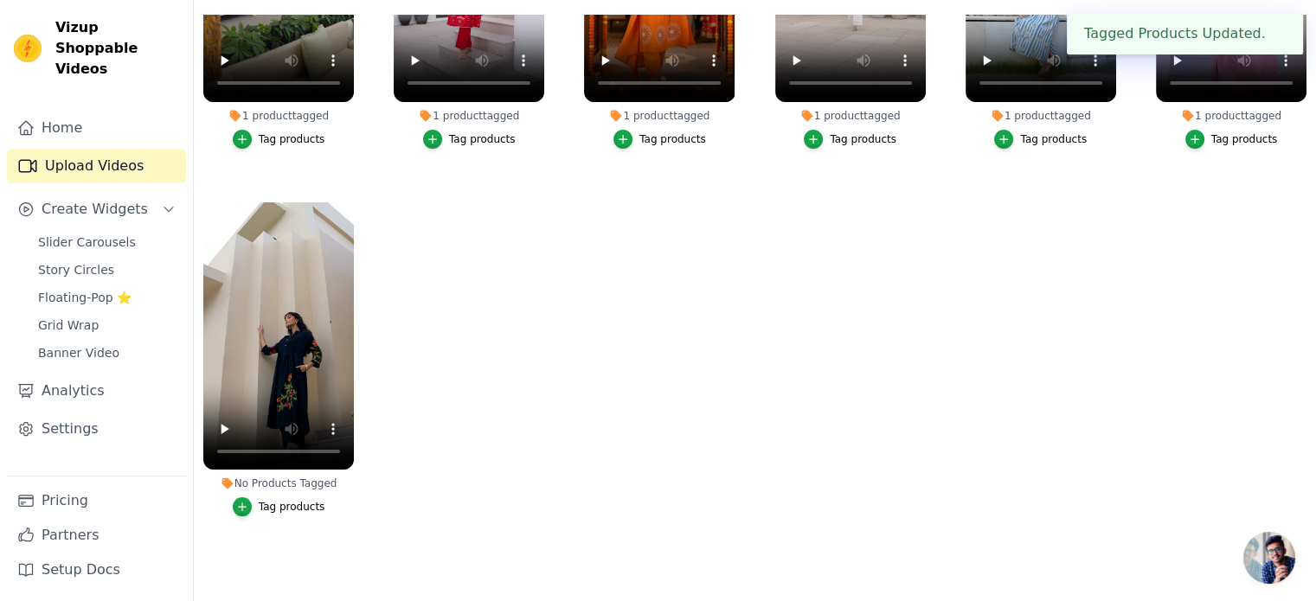
click at [280, 500] on div "Tag products" at bounding box center [292, 507] width 67 height 14
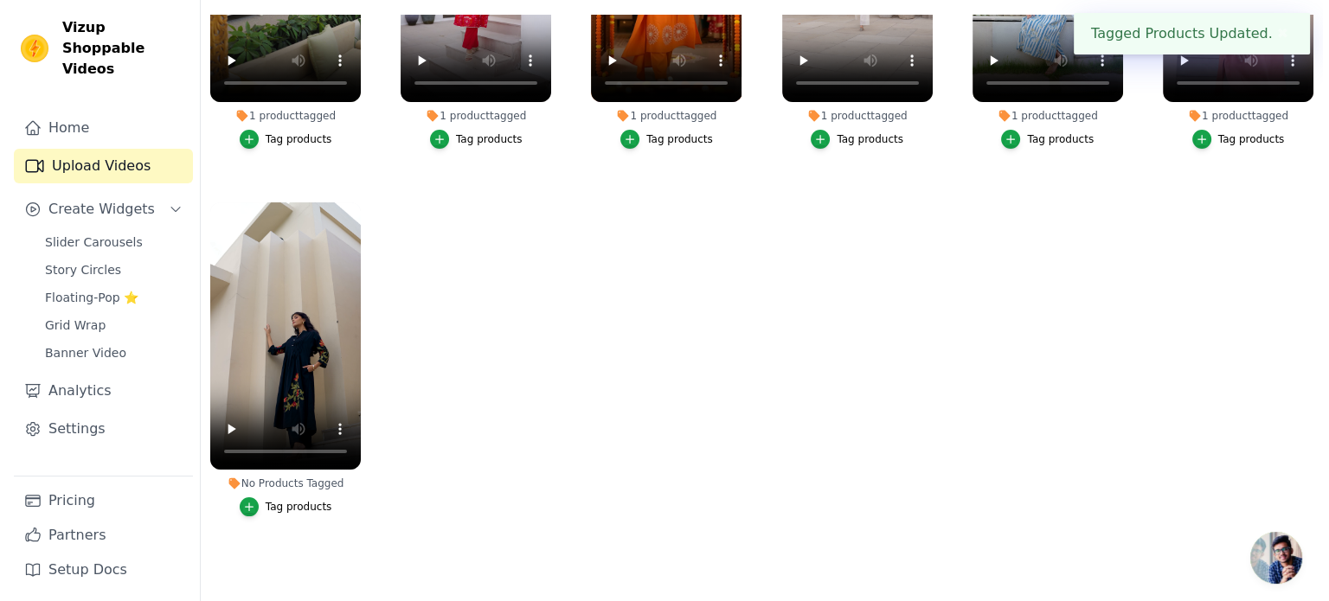
scroll to position [0, 0]
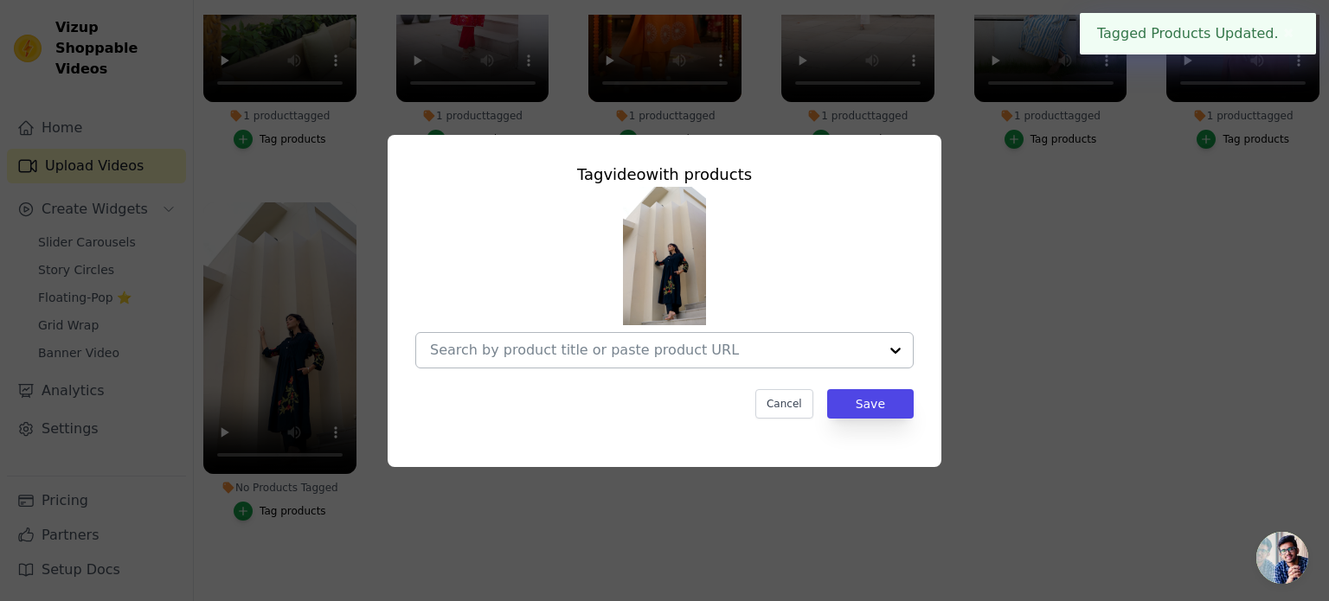
click at [579, 357] on input "No Products Tagged Tag video with products Cancel Save Tag products" at bounding box center [654, 350] width 448 height 16
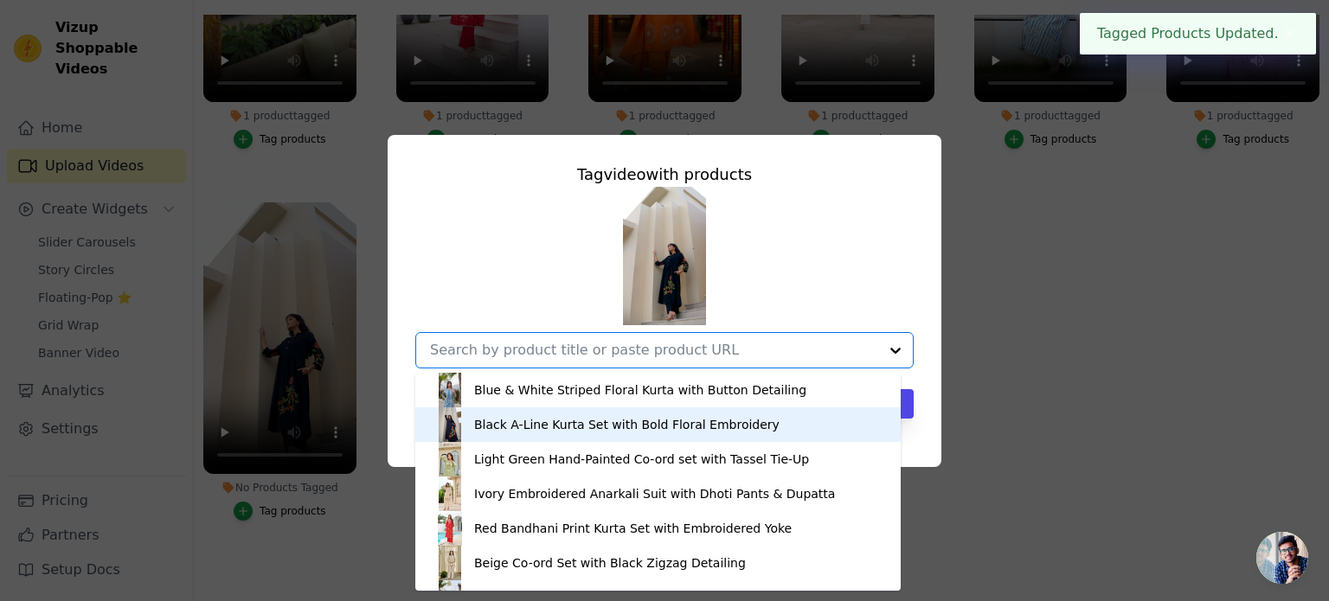
click at [585, 425] on div "Black A-Line Kurta Set with Bold Floral Embroidery" at bounding box center [626, 424] width 305 height 17
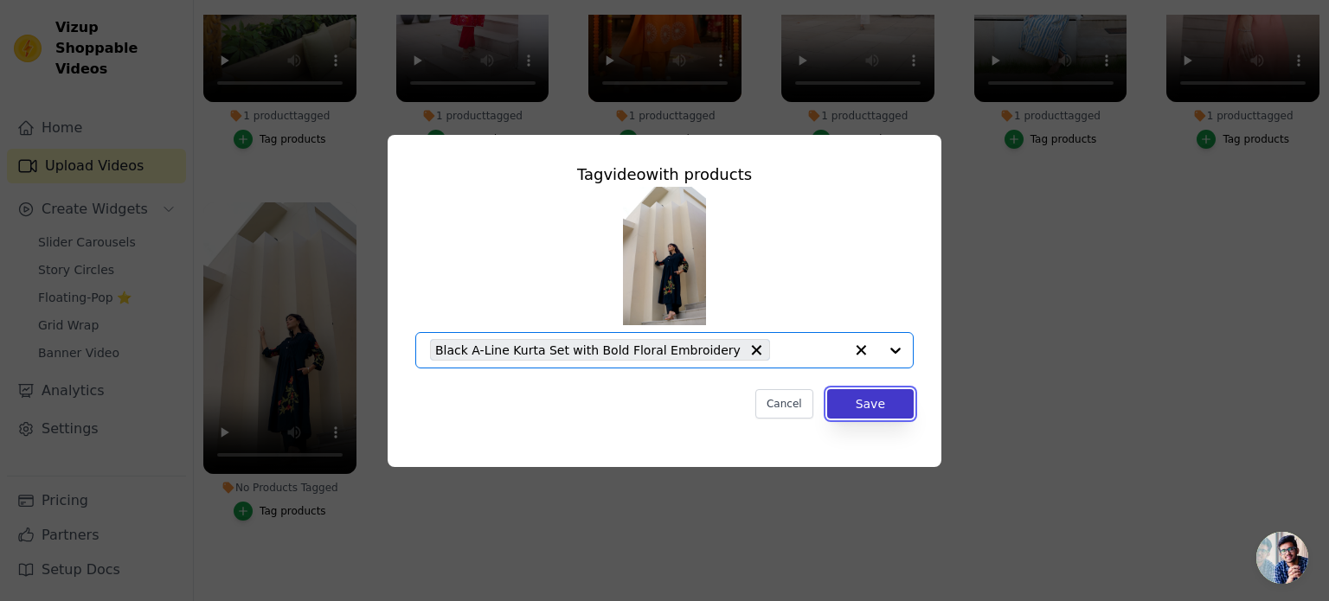
click at [865, 405] on button "Save" at bounding box center [870, 403] width 87 height 29
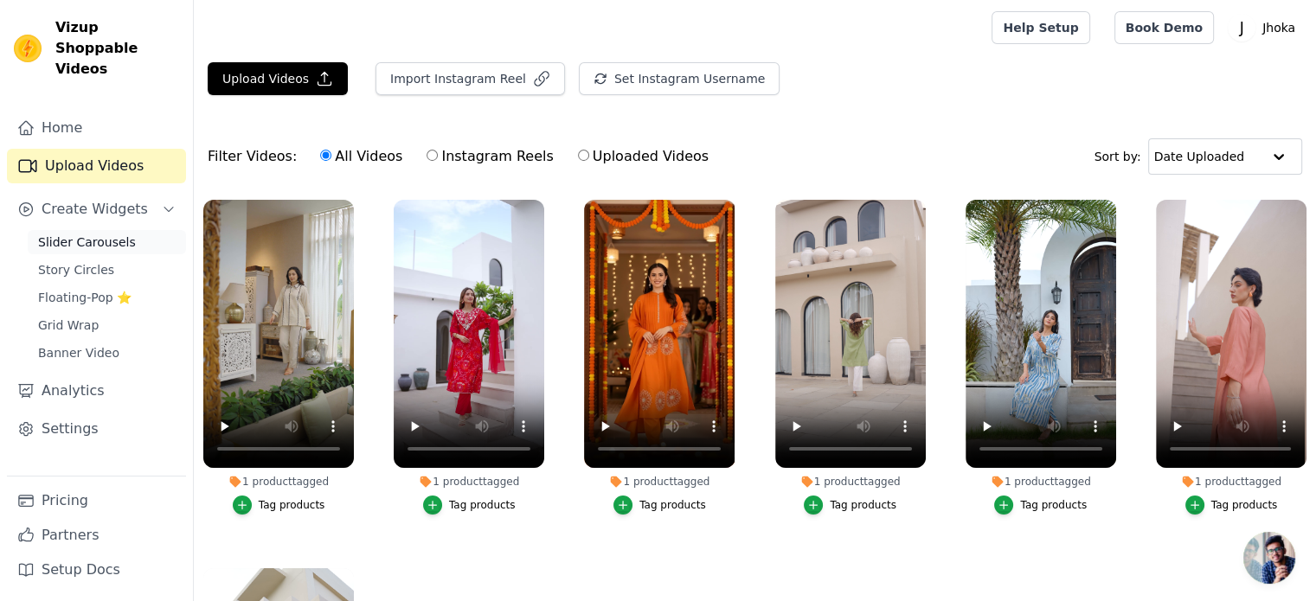
click at [125, 230] on link "Slider Carousels" at bounding box center [107, 242] width 158 height 24
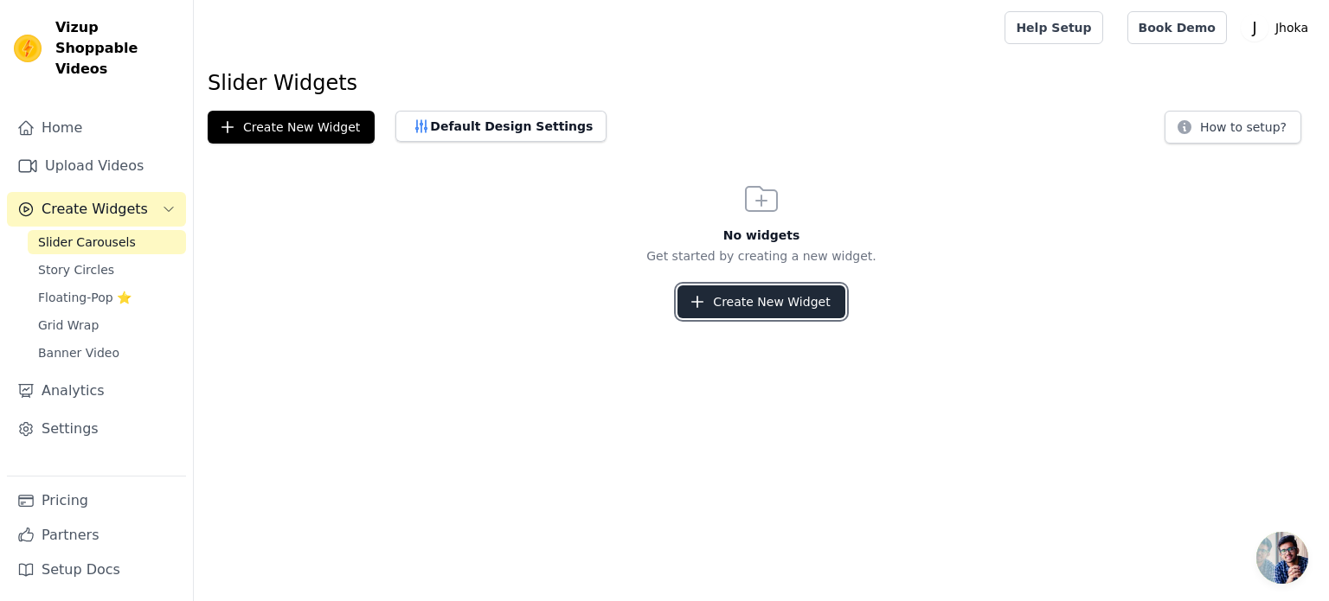
click at [759, 308] on button "Create New Widget" at bounding box center [761, 302] width 167 height 33
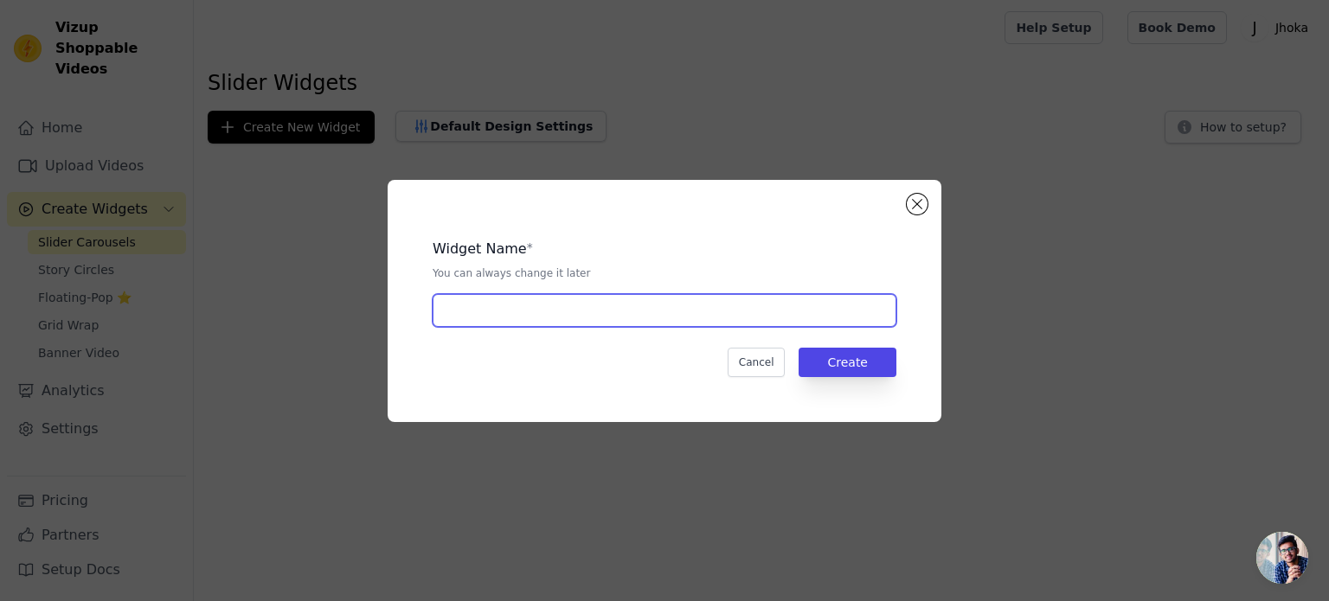
click at [751, 312] on input "text" at bounding box center [665, 310] width 464 height 33
type input "j1"
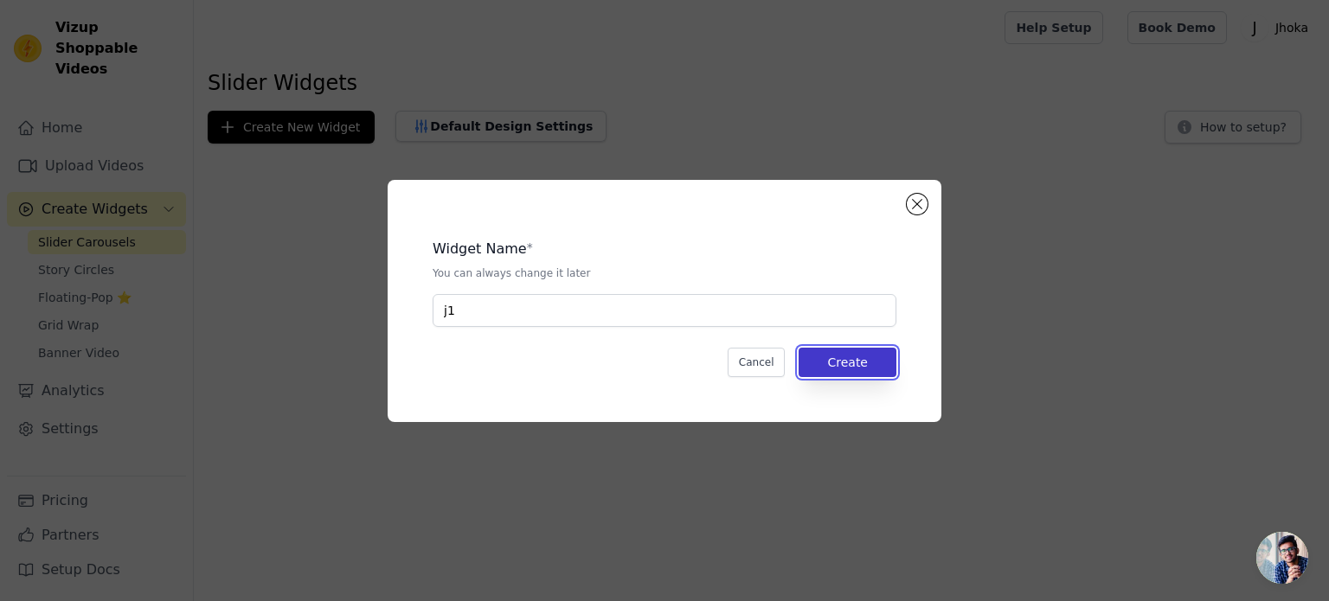
click at [838, 367] on button "Create" at bounding box center [848, 362] width 98 height 29
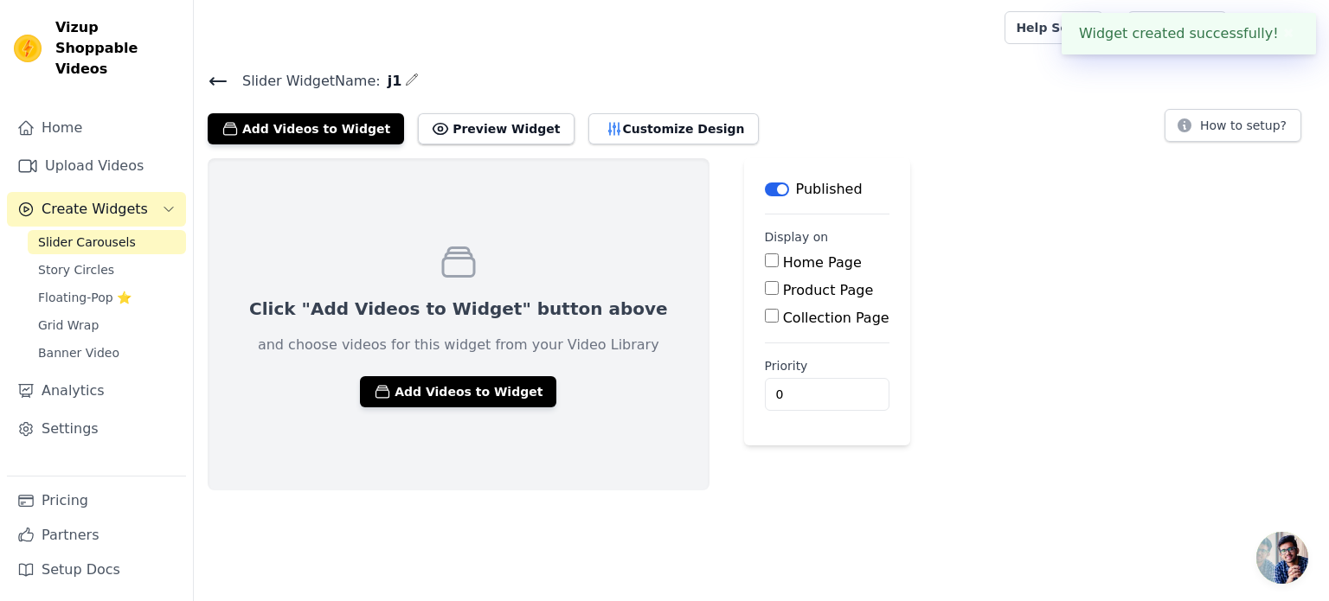
click at [783, 263] on label "Home Page" at bounding box center [822, 262] width 79 height 16
click at [765, 263] on input "Home Page" at bounding box center [772, 261] width 14 height 14
checkbox input "true"
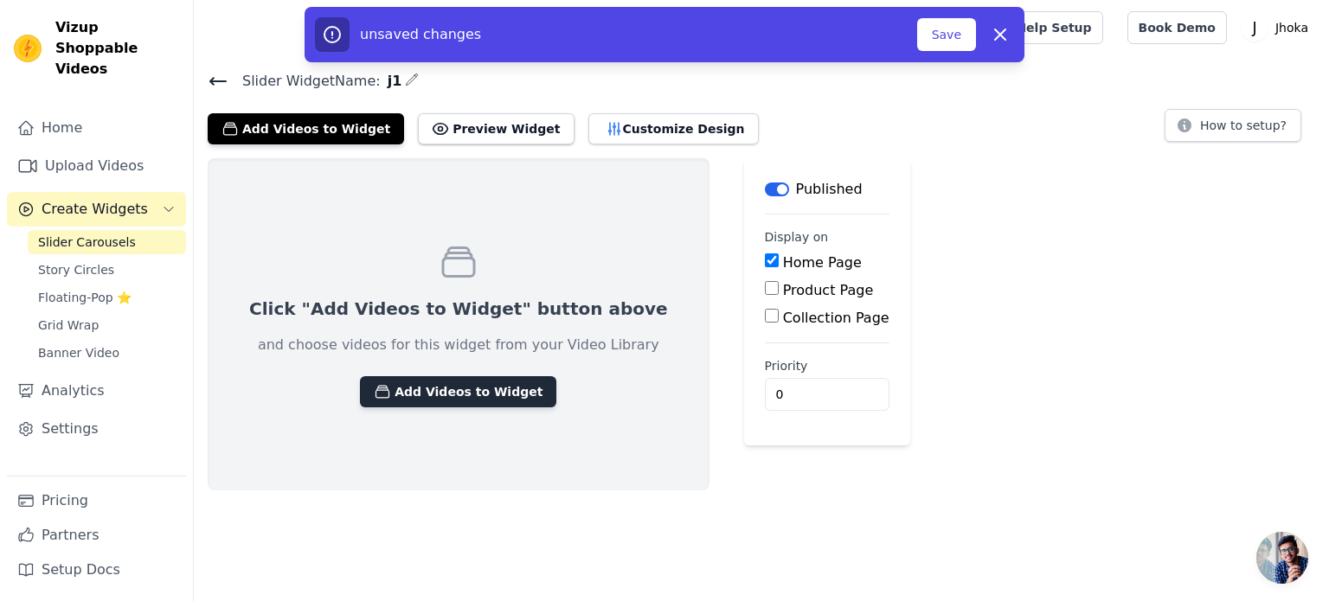
click at [497, 384] on button "Add Videos to Widget" at bounding box center [458, 391] width 196 height 31
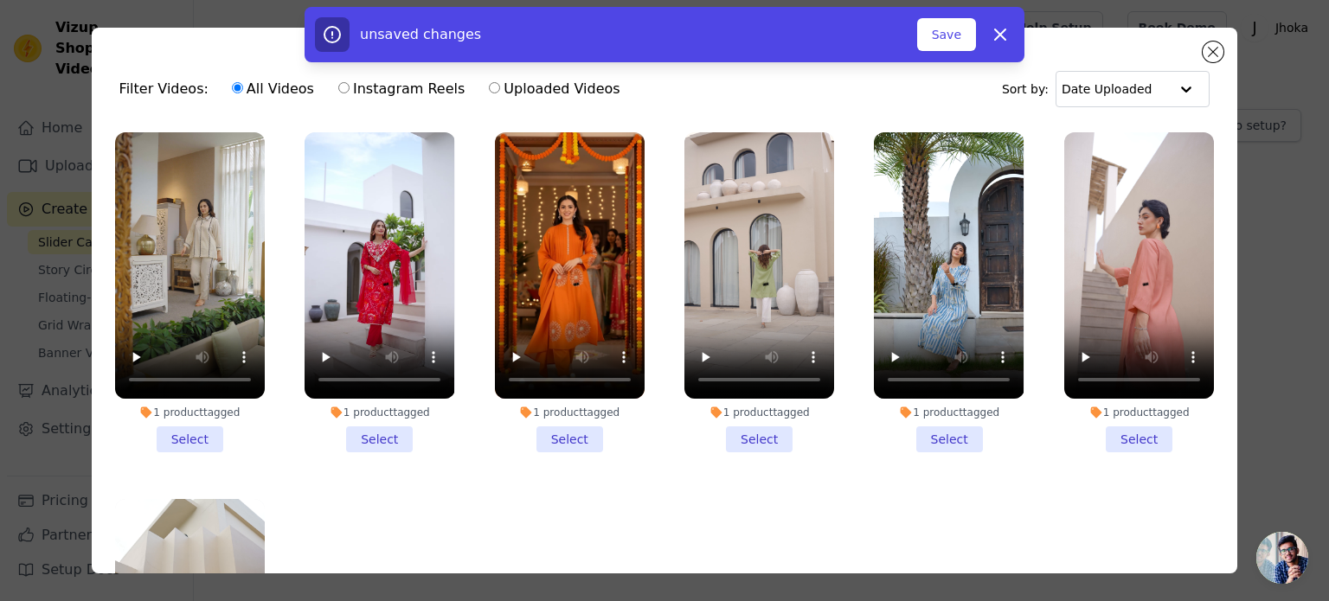
click at [565, 435] on li "1 product tagged Select" at bounding box center [570, 292] width 150 height 320
click at [0, 0] on input "1 product tagged Select" at bounding box center [0, 0] width 0 height 0
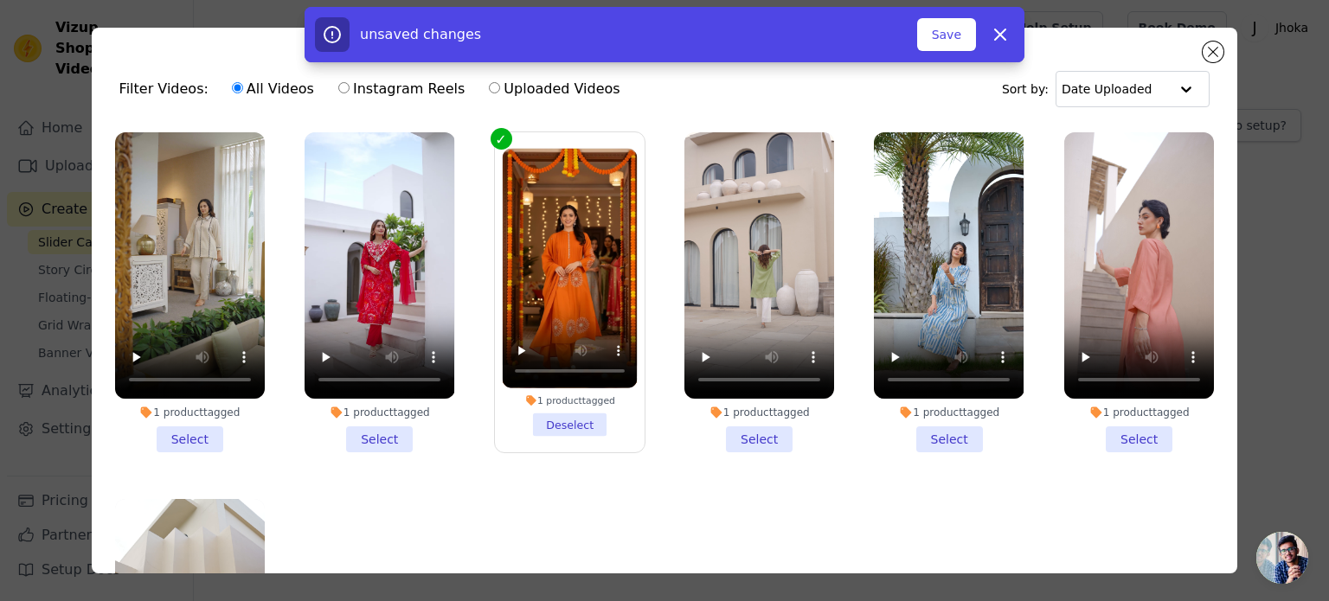
click at [728, 425] on li "1 product tagged Select" at bounding box center [759, 292] width 150 height 320
click at [0, 0] on input "1 product tagged Select" at bounding box center [0, 0] width 0 height 0
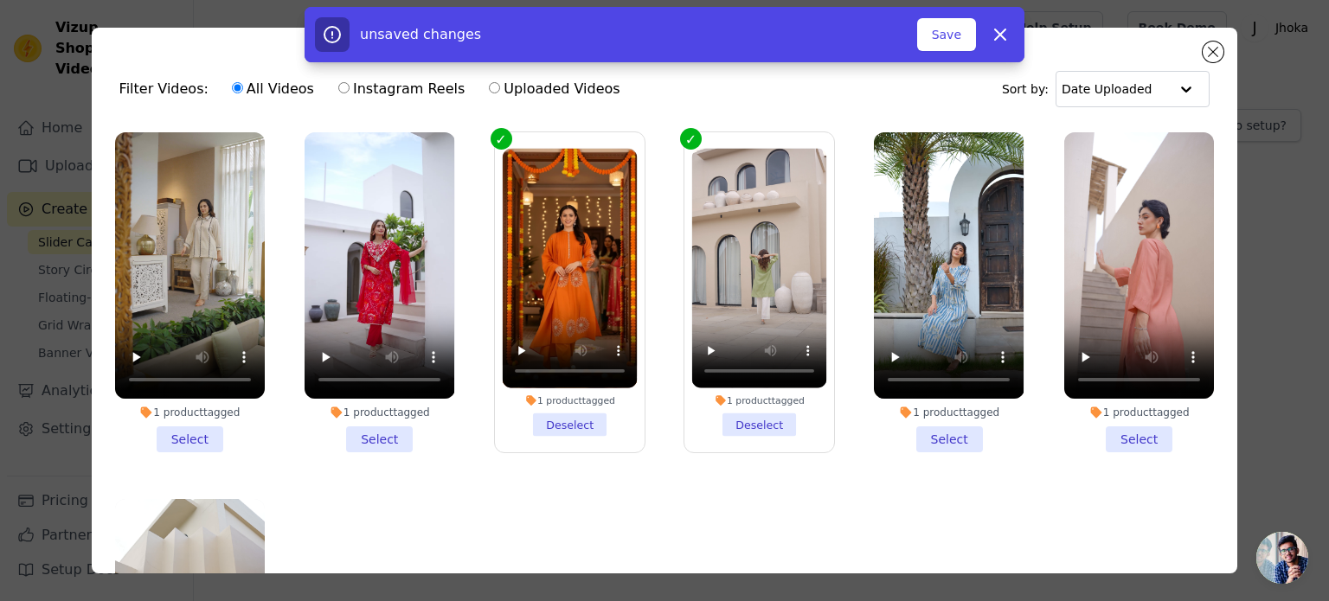
click at [935, 419] on li "1 product tagged Select" at bounding box center [949, 292] width 150 height 320
click at [0, 0] on input "1 product tagged Select" at bounding box center [0, 0] width 0 height 0
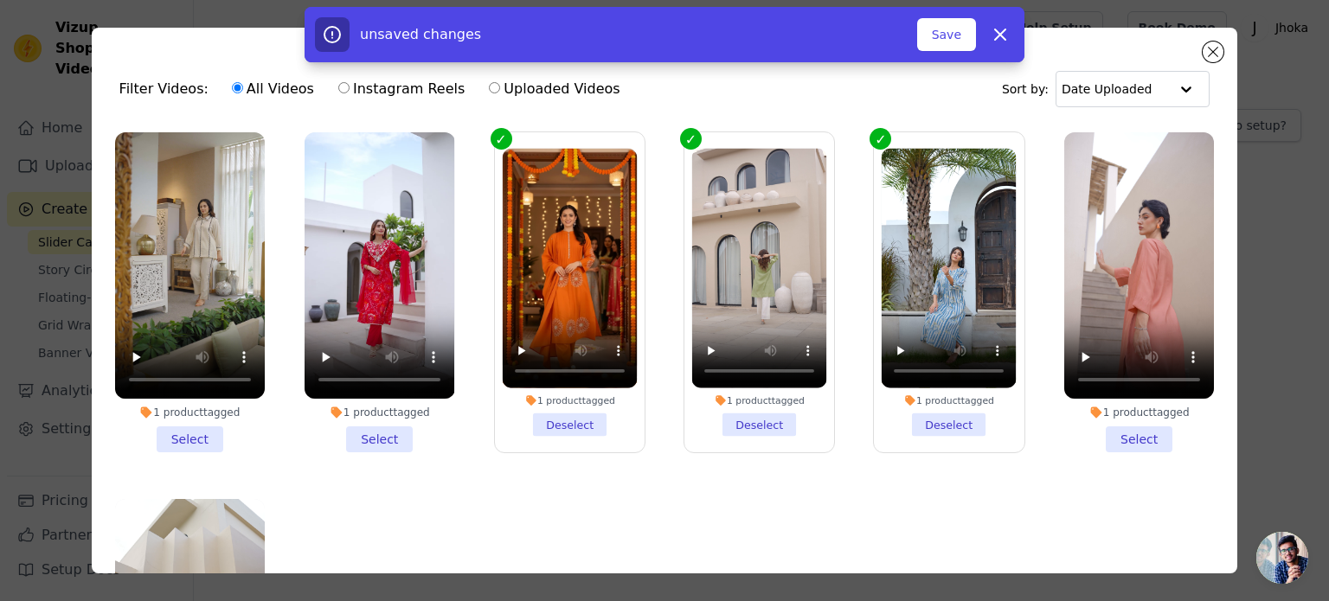
click at [1132, 424] on li "1 product tagged Select" at bounding box center [1139, 292] width 150 height 320
click at [0, 0] on input "1 product tagged Select" at bounding box center [0, 0] width 0 height 0
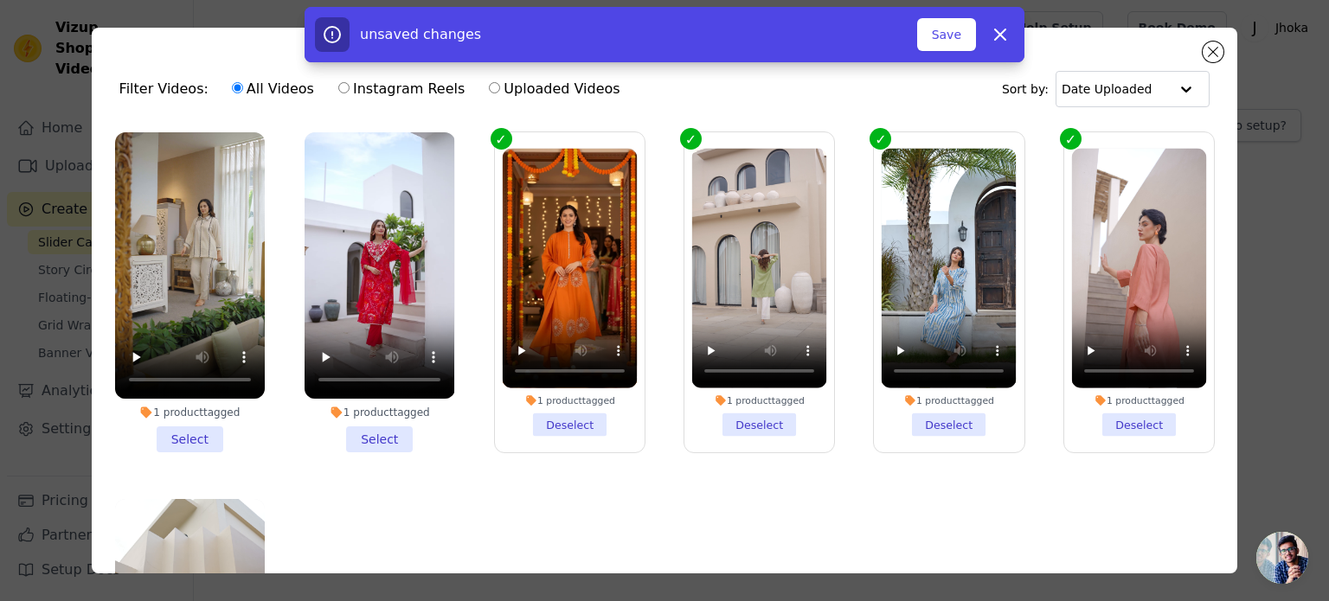
click at [377, 425] on li "1 product tagged Select" at bounding box center [380, 292] width 150 height 320
click at [0, 0] on input "1 product tagged Select" at bounding box center [0, 0] width 0 height 0
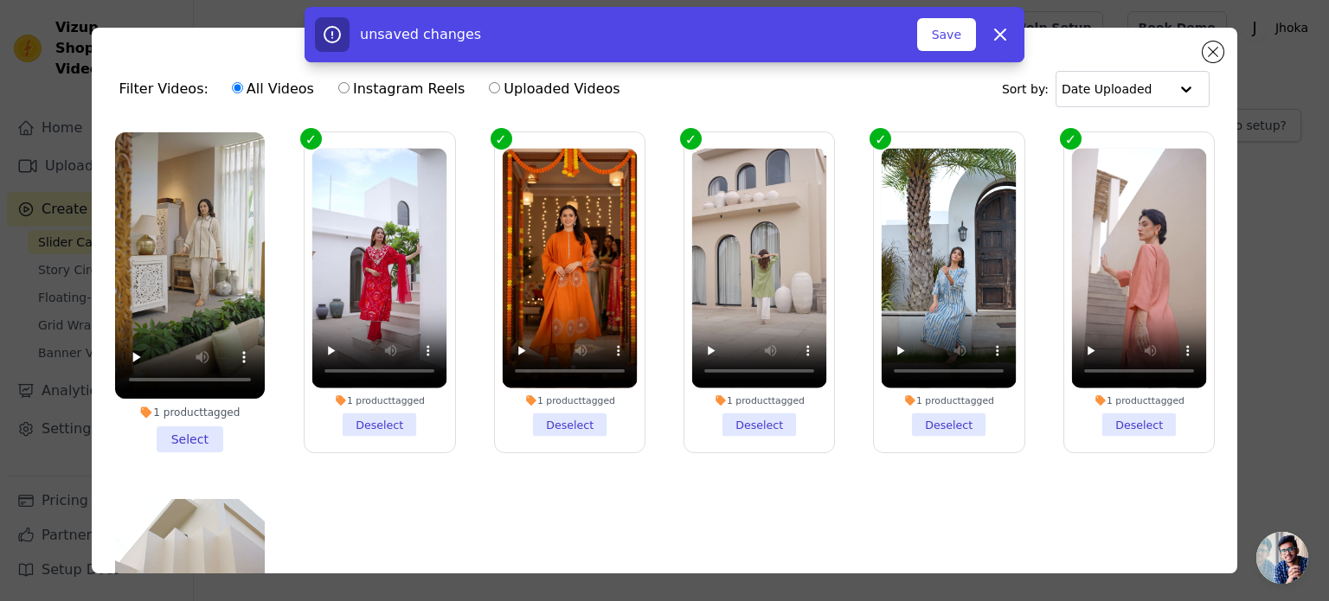
click at [187, 447] on div "1 product tagged Select" at bounding box center [190, 292] width 169 height 339
click at [188, 421] on li "1 product tagged Select" at bounding box center [190, 292] width 150 height 320
click at [0, 0] on input "1 product tagged Select" at bounding box center [0, 0] width 0 height 0
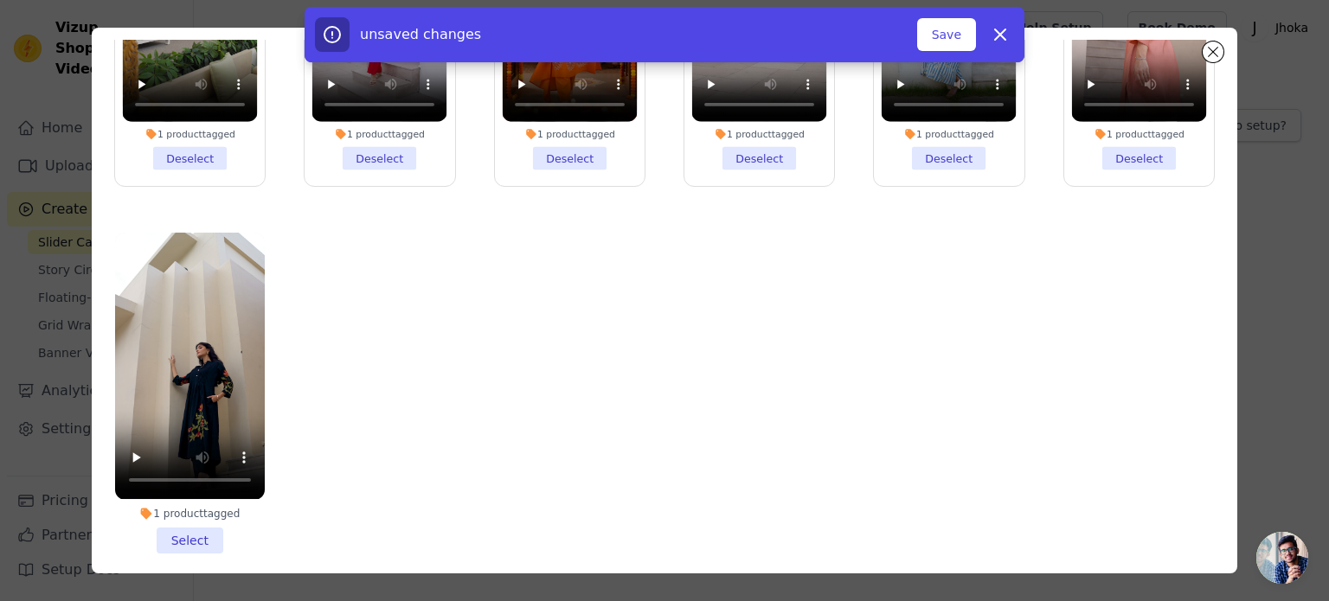
scroll to position [150, 0]
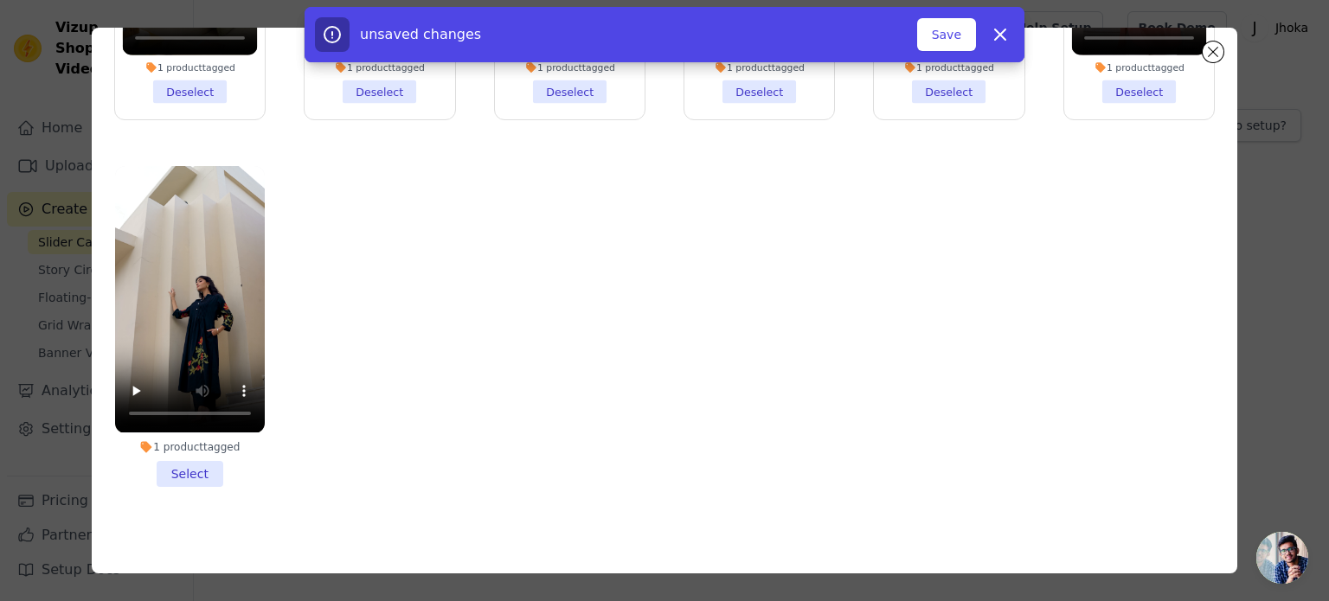
click at [209, 462] on li "1 product tagged Select" at bounding box center [190, 326] width 150 height 320
click at [0, 0] on input "1 product tagged Select" at bounding box center [0, 0] width 0 height 0
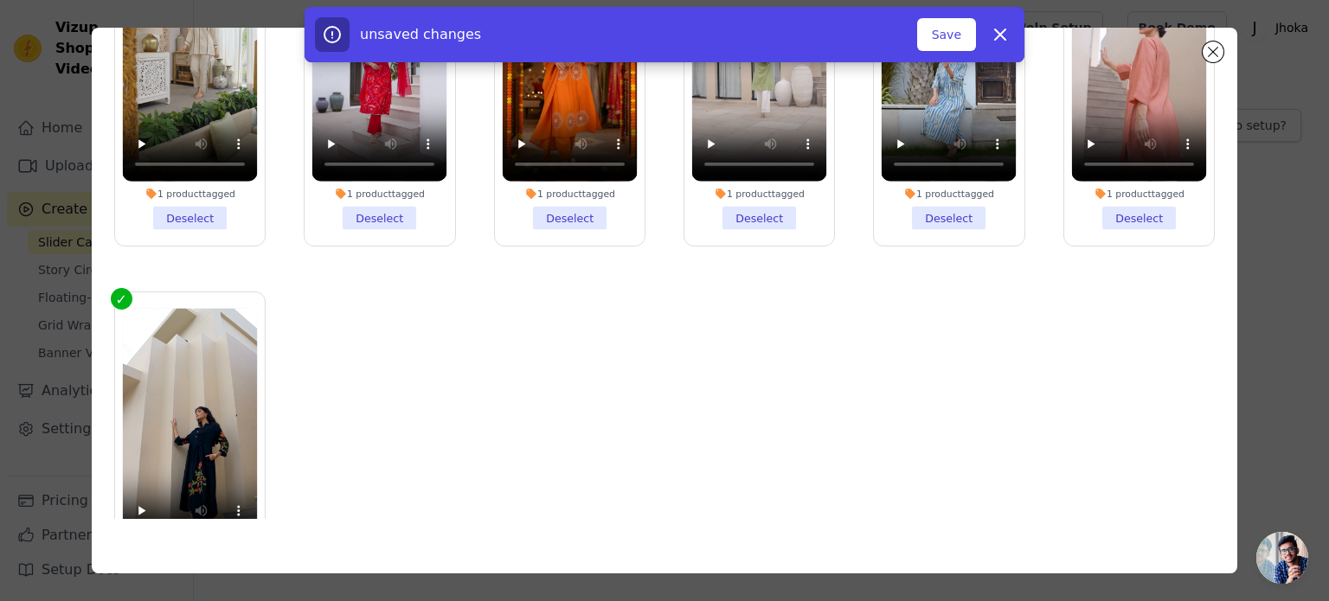
scroll to position [10, 0]
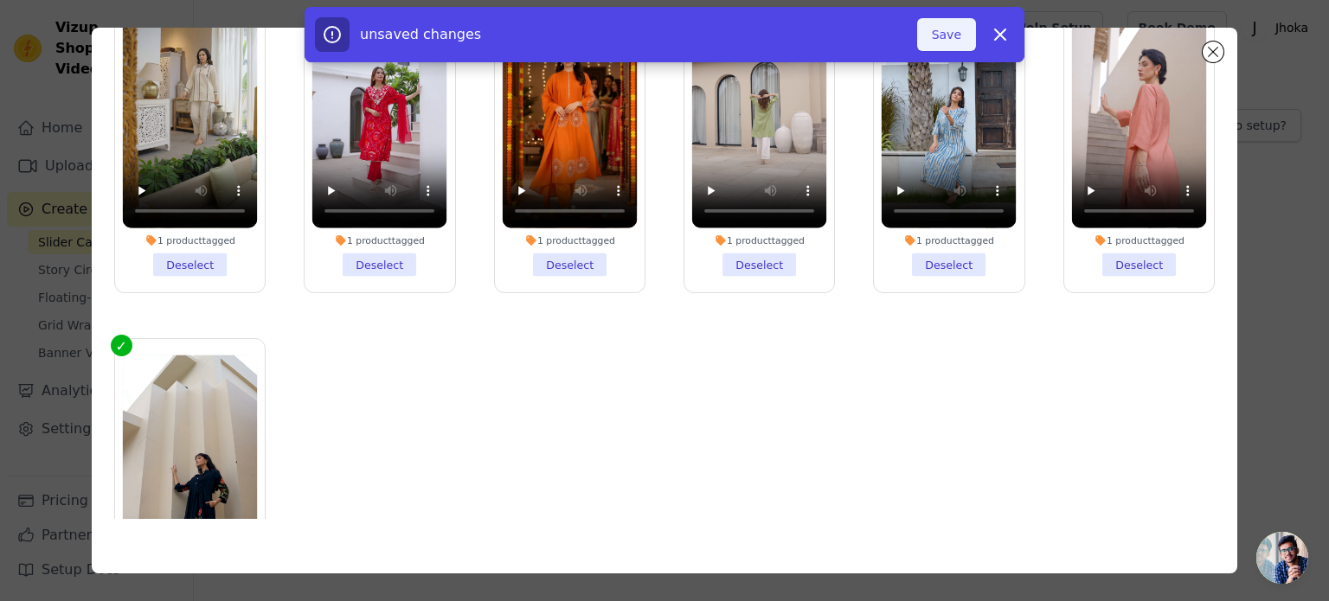
click at [941, 31] on button "Save" at bounding box center [946, 34] width 59 height 33
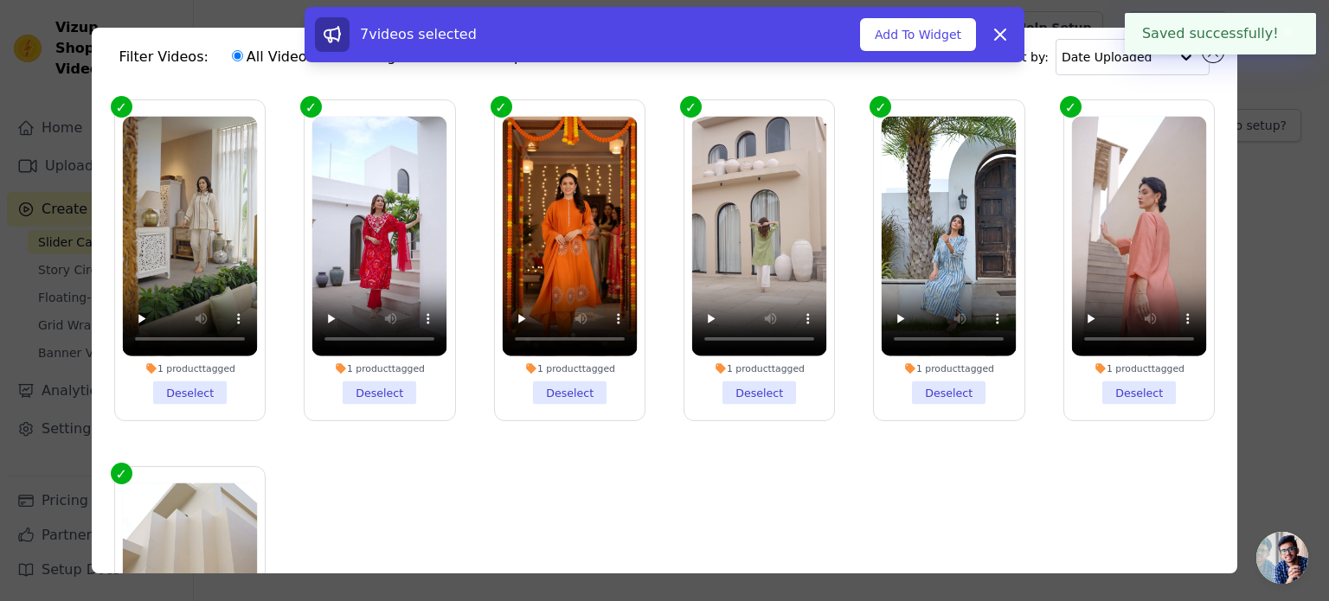
scroll to position [0, 0]
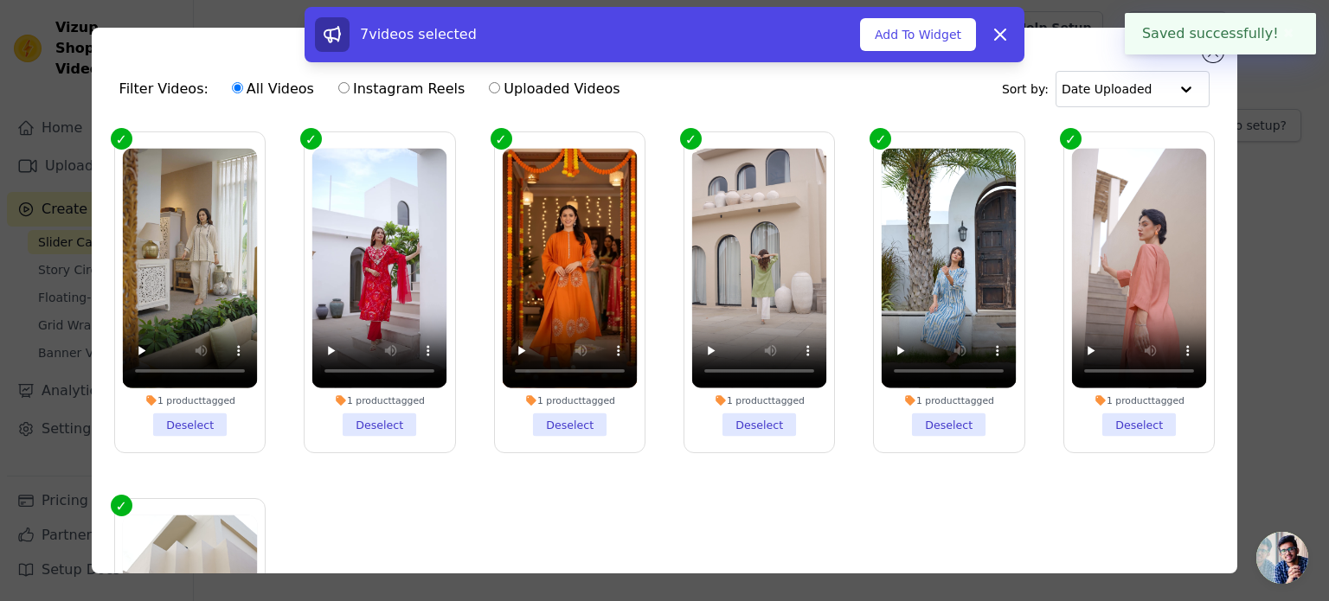
click at [1215, 60] on div "7 videos selected Add To Widget Dismiss" at bounding box center [664, 38] width 1329 height 62
click at [1212, 53] on div "Saved successfully! ✖" at bounding box center [1220, 34] width 191 height 42
click at [1008, 38] on icon at bounding box center [1000, 34] width 21 height 21
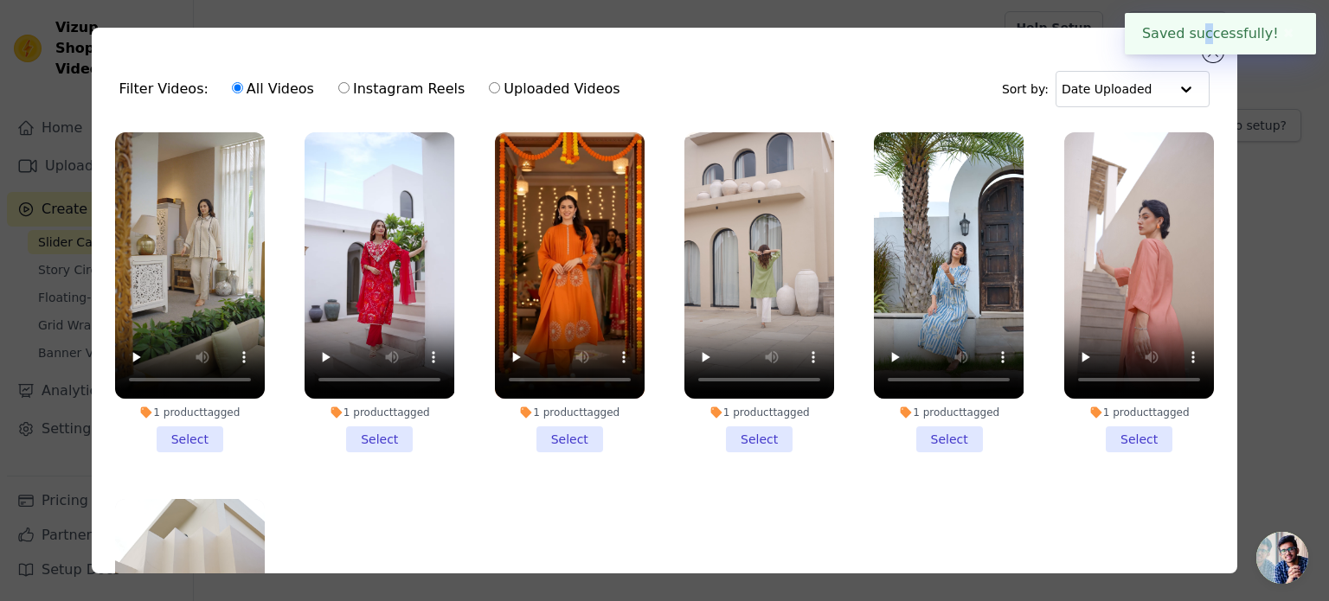
click at [1281, 30] on button "✖" at bounding box center [1289, 33] width 20 height 21
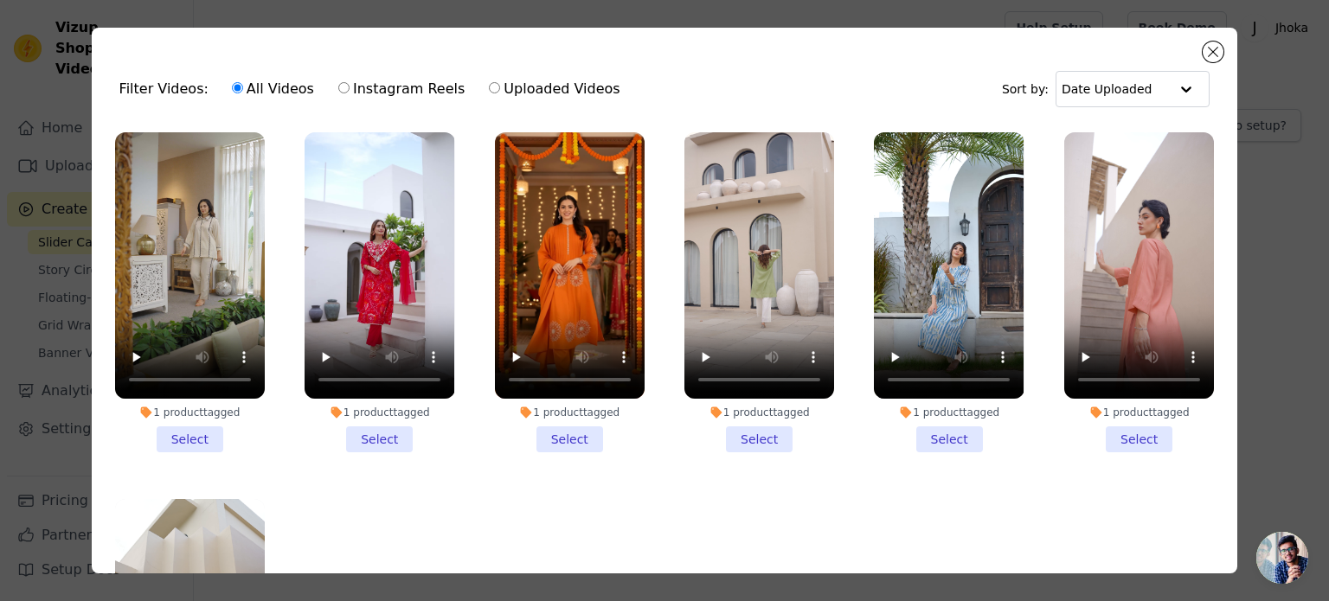
click at [1191, 45] on div "Filter Videos: All Videos Instagram Reels Uploaded Videos Sort by: Date Uploade…" at bounding box center [665, 301] width 1147 height 546
click at [1207, 48] on button "Close modal" at bounding box center [1213, 52] width 21 height 21
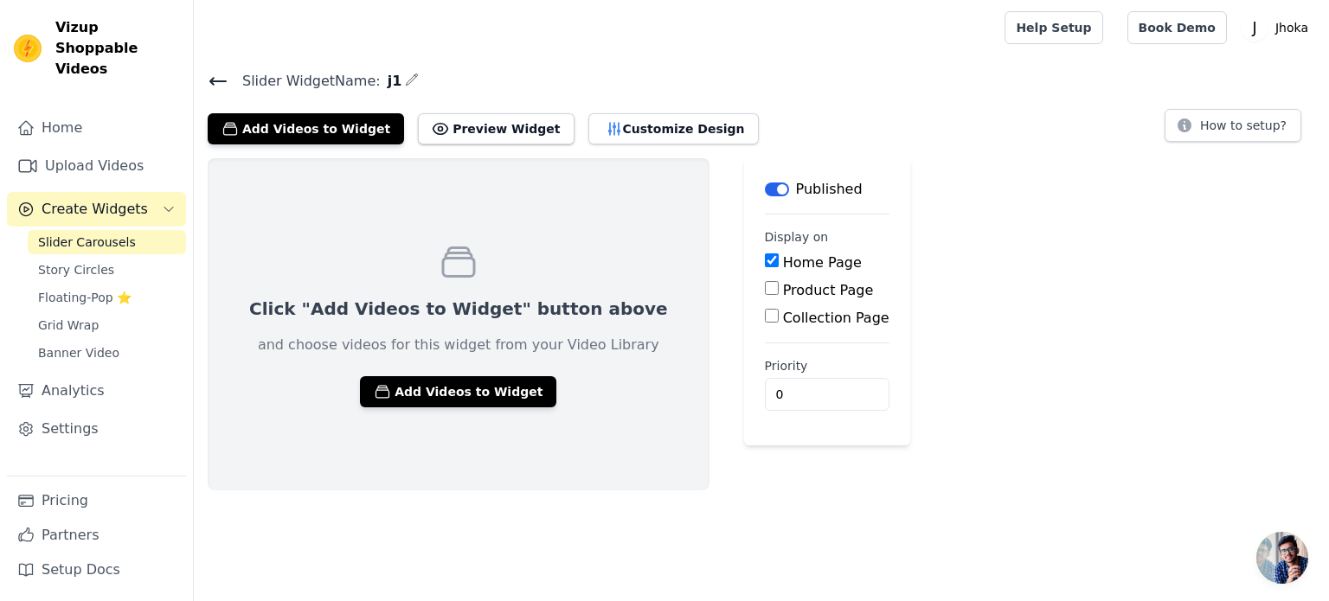
click at [622, 300] on div "Click "Add Videos to Widget" button above and choose videos for this widget fro…" at bounding box center [459, 324] width 502 height 332
drag, startPoint x: 497, startPoint y: 407, endPoint x: 485, endPoint y: 392, distance: 19.1
click at [488, 397] on div "Click "Add Videos to Widget" button above and choose videos for this widget fro…" at bounding box center [459, 324] width 502 height 332
click at [479, 384] on button "Add Videos to Widget" at bounding box center [458, 391] width 196 height 31
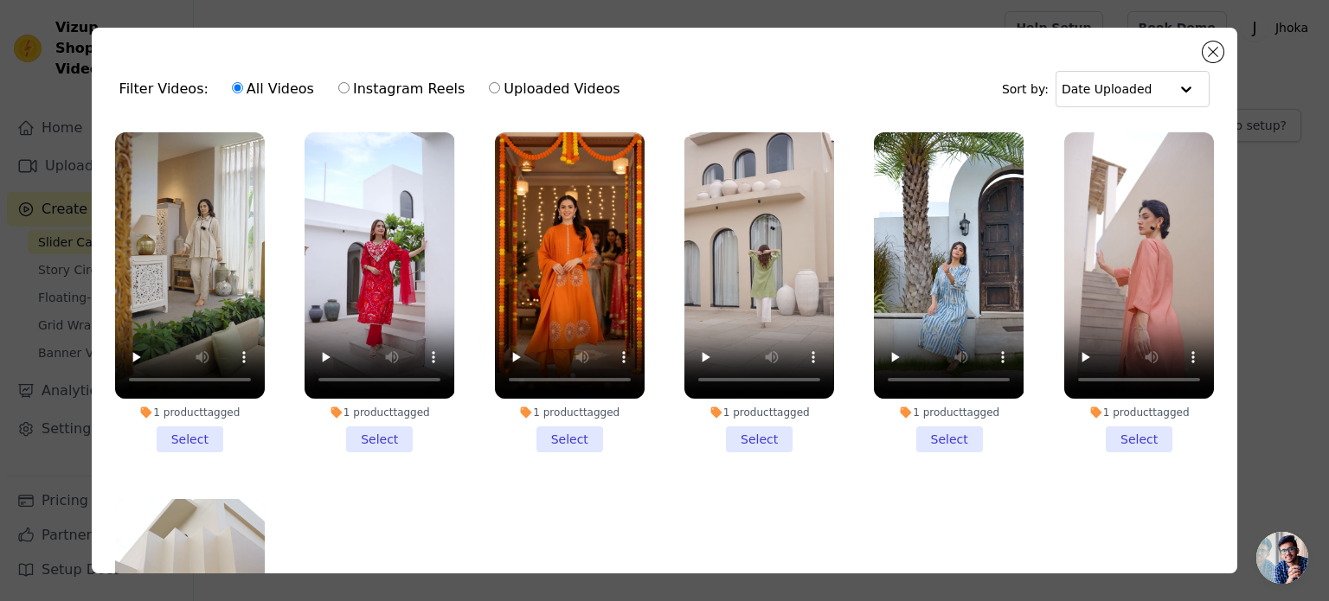
click at [540, 431] on li "1 product tagged Select" at bounding box center [570, 292] width 150 height 320
click at [0, 0] on input "1 product tagged Select" at bounding box center [0, 0] width 0 height 0
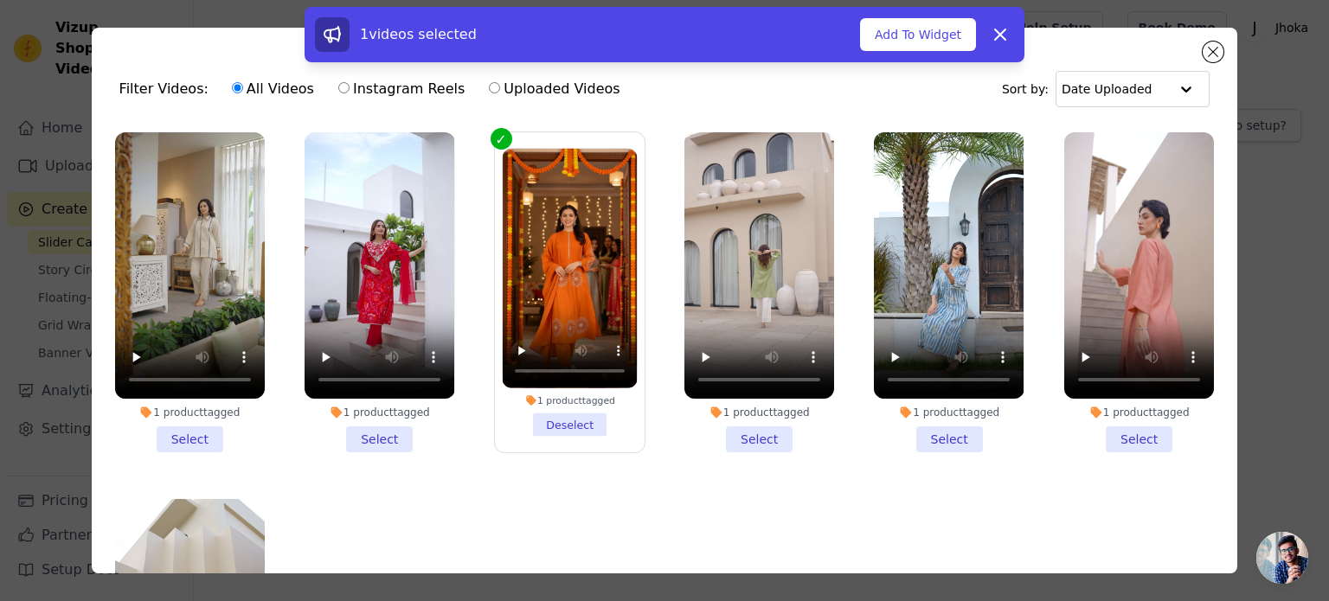
click at [750, 428] on li "1 product tagged Select" at bounding box center [759, 292] width 150 height 320
click at [0, 0] on input "1 product tagged Select" at bounding box center [0, 0] width 0 height 0
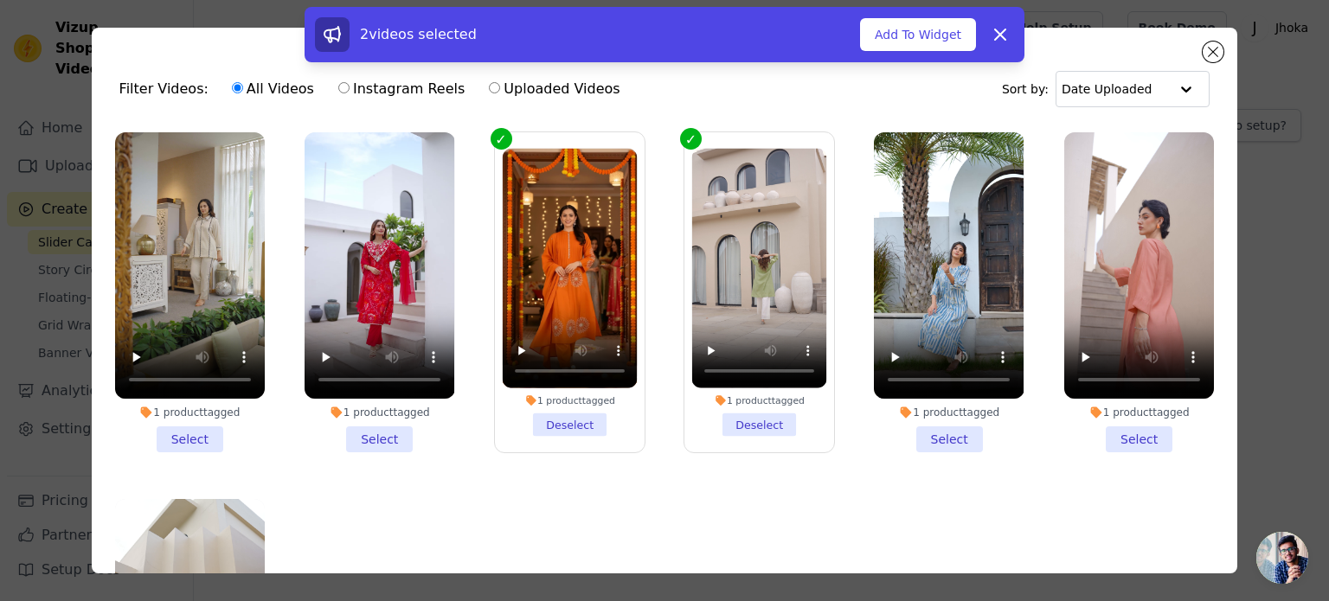
click at [941, 427] on li "1 product tagged Select" at bounding box center [949, 292] width 150 height 320
click at [0, 0] on input "1 product tagged Select" at bounding box center [0, 0] width 0 height 0
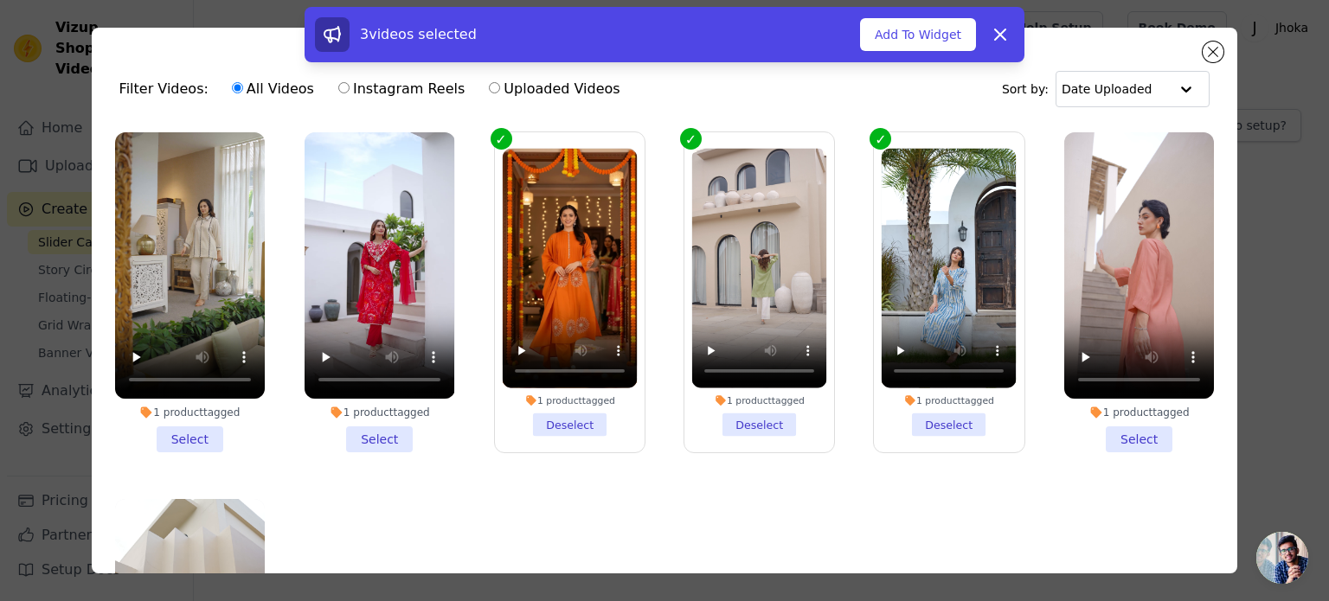
click at [1104, 417] on li "1 product tagged Select" at bounding box center [1139, 292] width 150 height 320
click at [0, 0] on input "1 product tagged Select" at bounding box center [0, 0] width 0 height 0
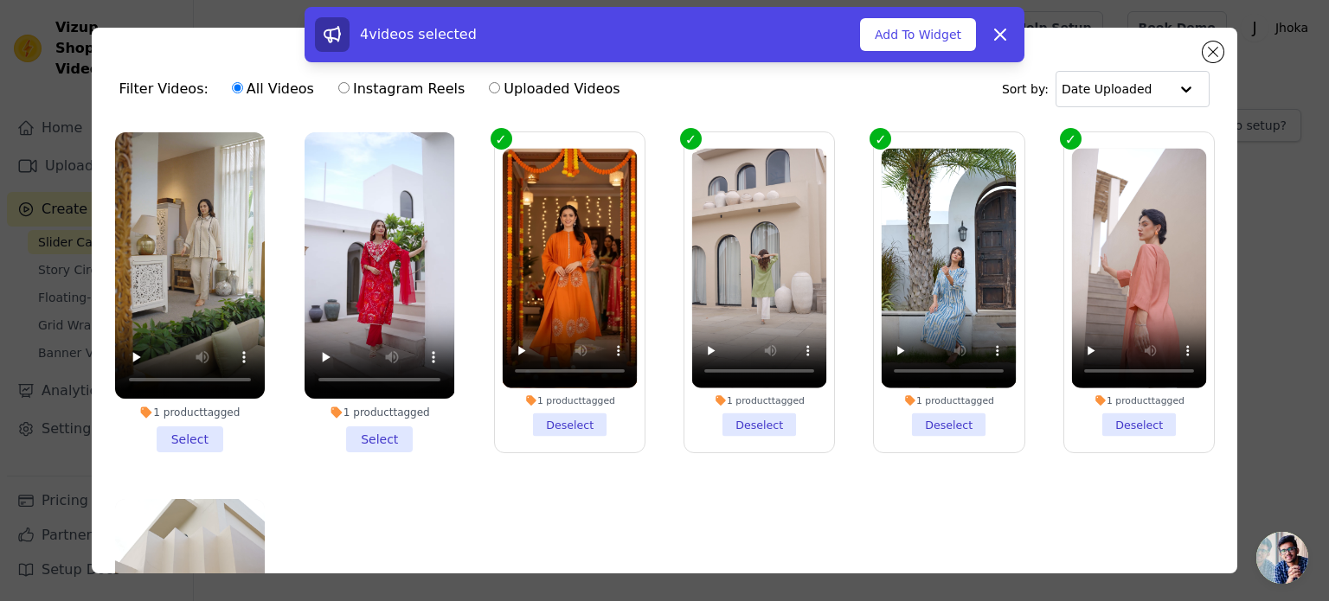
click at [342, 439] on li "1 product tagged Select" at bounding box center [380, 292] width 150 height 320
click at [0, 0] on input "1 product tagged Select" at bounding box center [0, 0] width 0 height 0
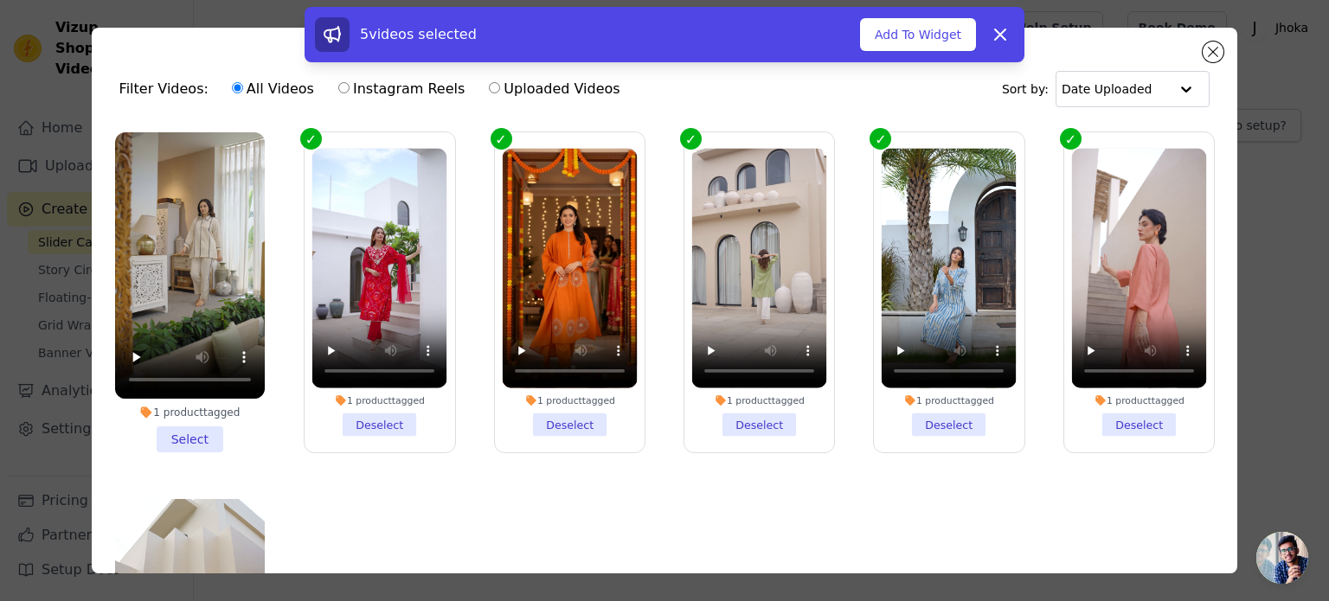
click at [183, 442] on li "1 product tagged Select" at bounding box center [190, 292] width 150 height 320
click at [0, 0] on input "1 product tagged Select" at bounding box center [0, 0] width 0 height 0
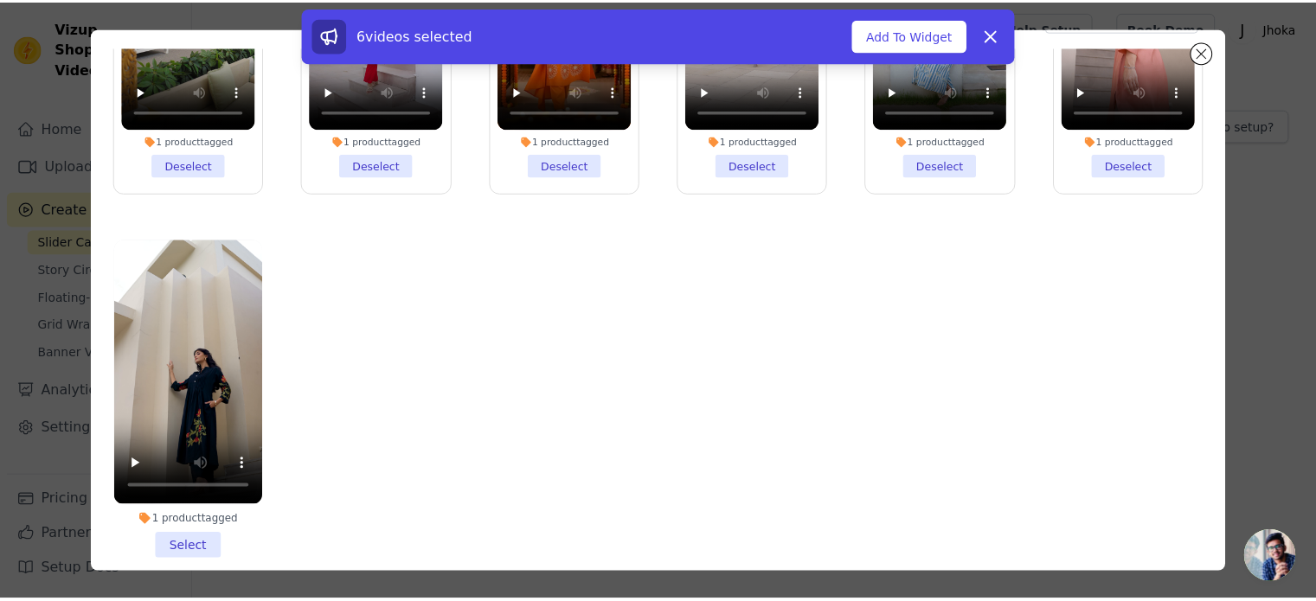
scroll to position [150, 0]
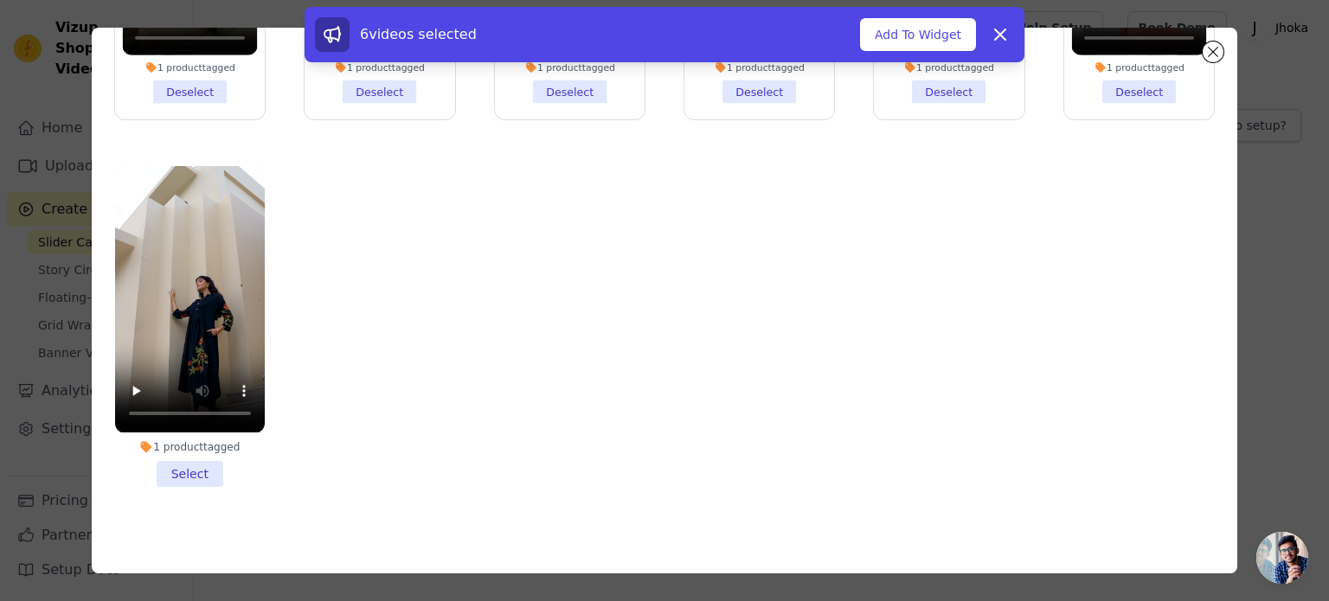
click at [178, 459] on li "1 product tagged Select" at bounding box center [190, 326] width 150 height 320
click at [0, 0] on input "1 product tagged Select" at bounding box center [0, 0] width 0 height 0
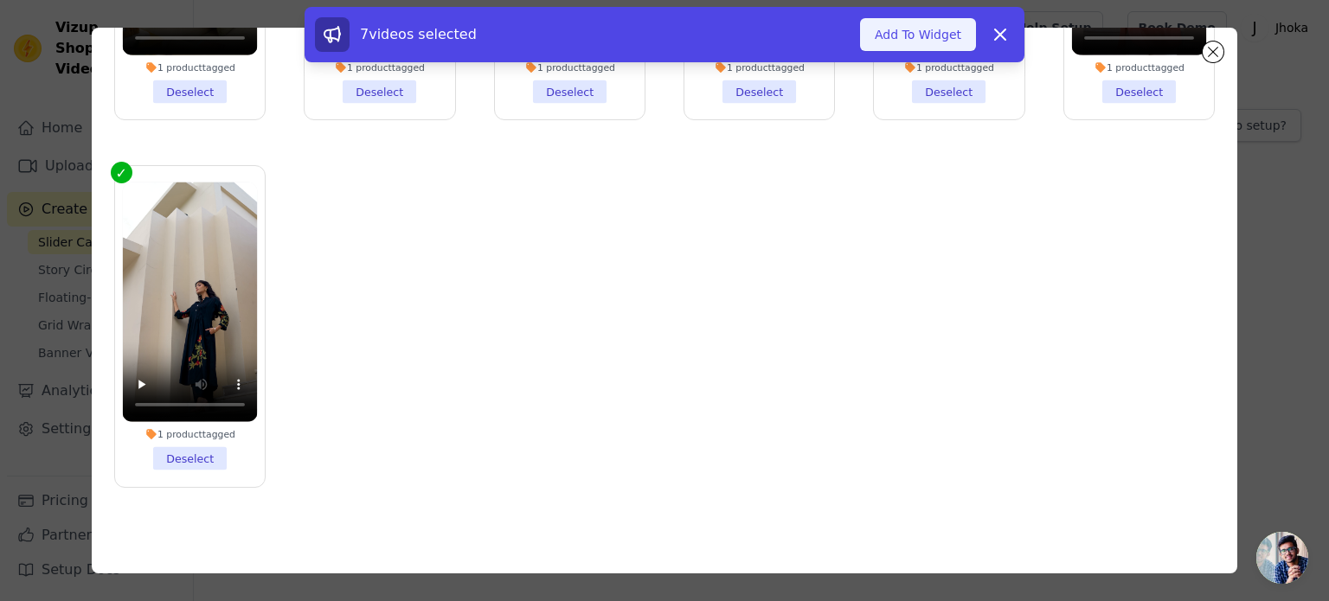
click at [941, 27] on button "Add To Widget" at bounding box center [918, 34] width 116 height 33
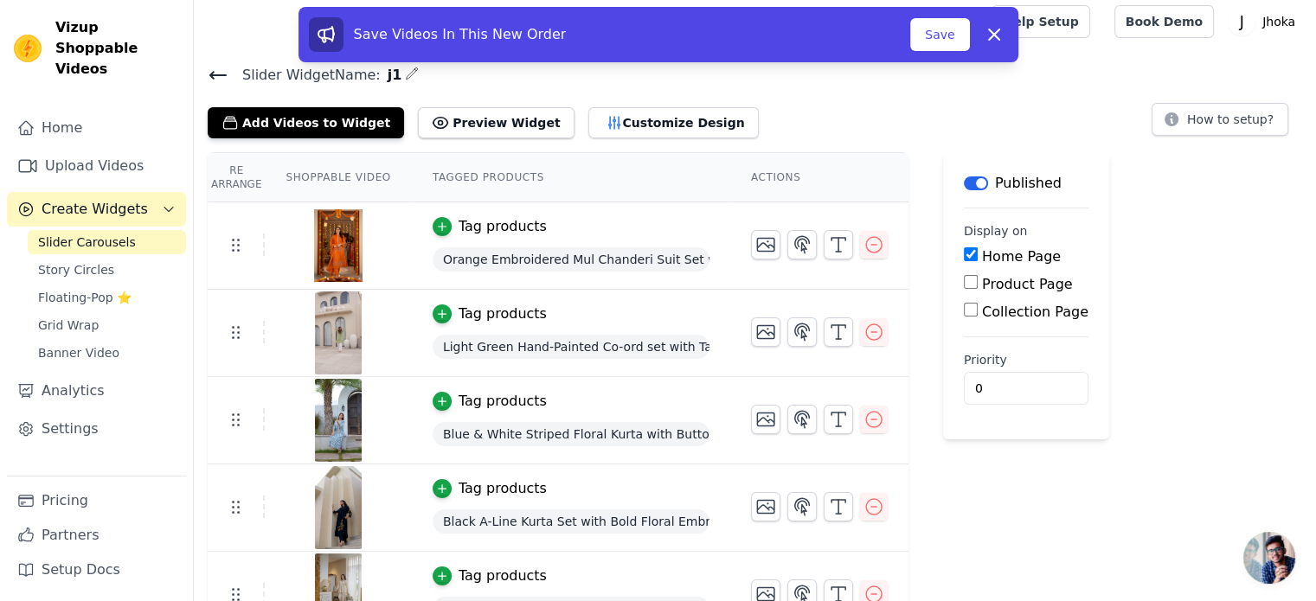
scroll to position [0, 0]
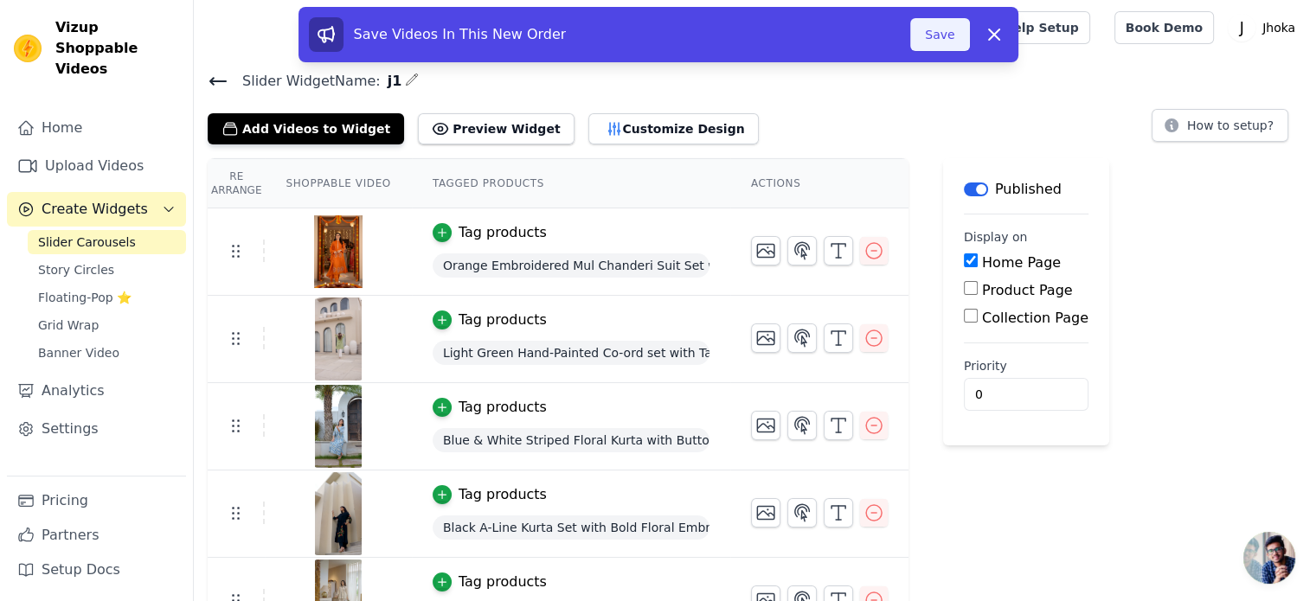
click at [949, 29] on button "Save" at bounding box center [939, 34] width 59 height 33
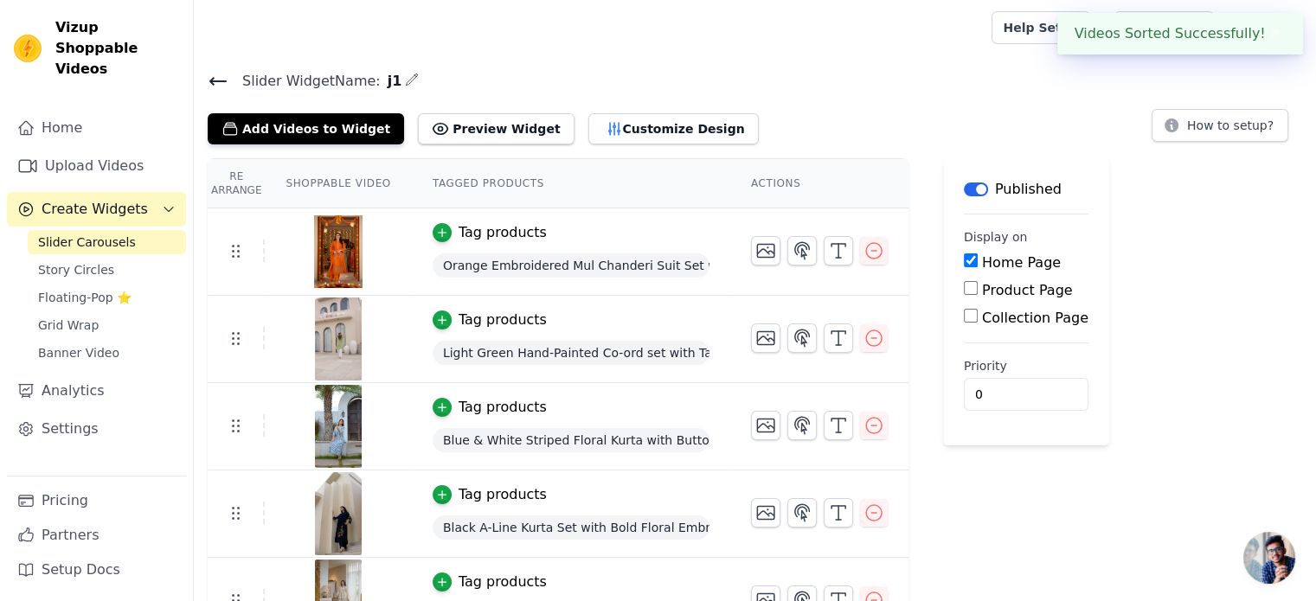
click at [489, 144] on div "Slider Widget Name: j1 Add Videos to Widget Preview Widget Customize Design How…" at bounding box center [755, 444] width 1122 height 751
click at [484, 129] on button "Preview Widget" at bounding box center [496, 128] width 156 height 31
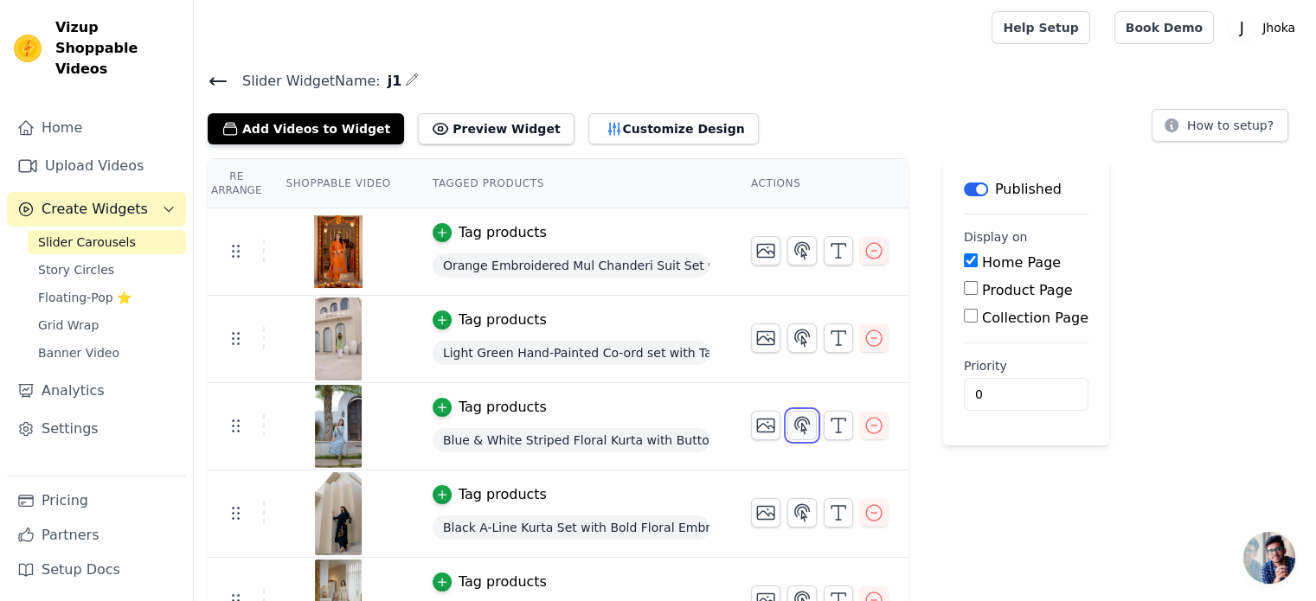
click at [792, 432] on icon "button" at bounding box center [802, 425] width 21 height 21
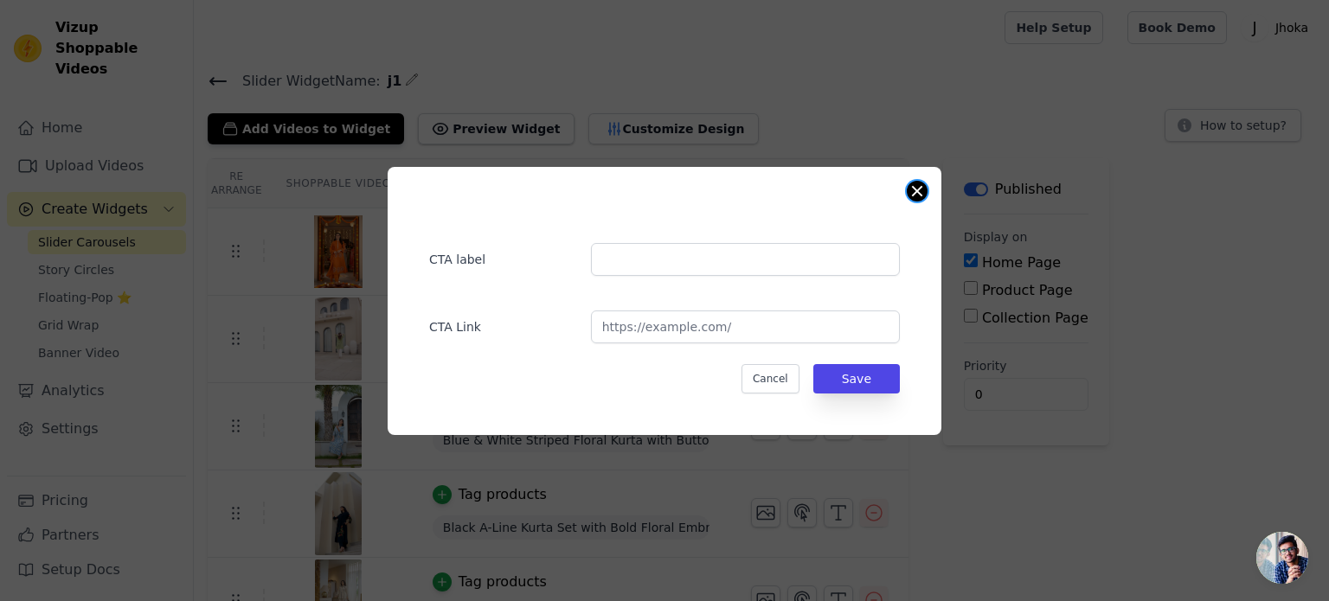
click at [910, 195] on button "Close modal" at bounding box center [917, 191] width 21 height 21
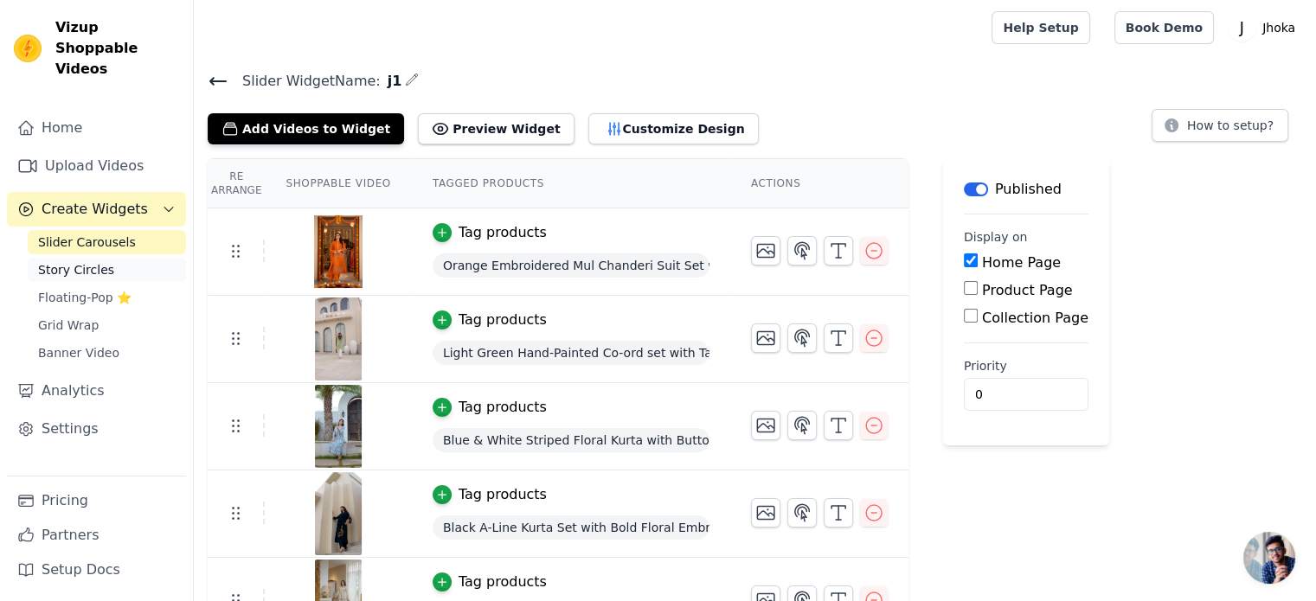
click at [129, 258] on link "Story Circles" at bounding box center [107, 270] width 158 height 24
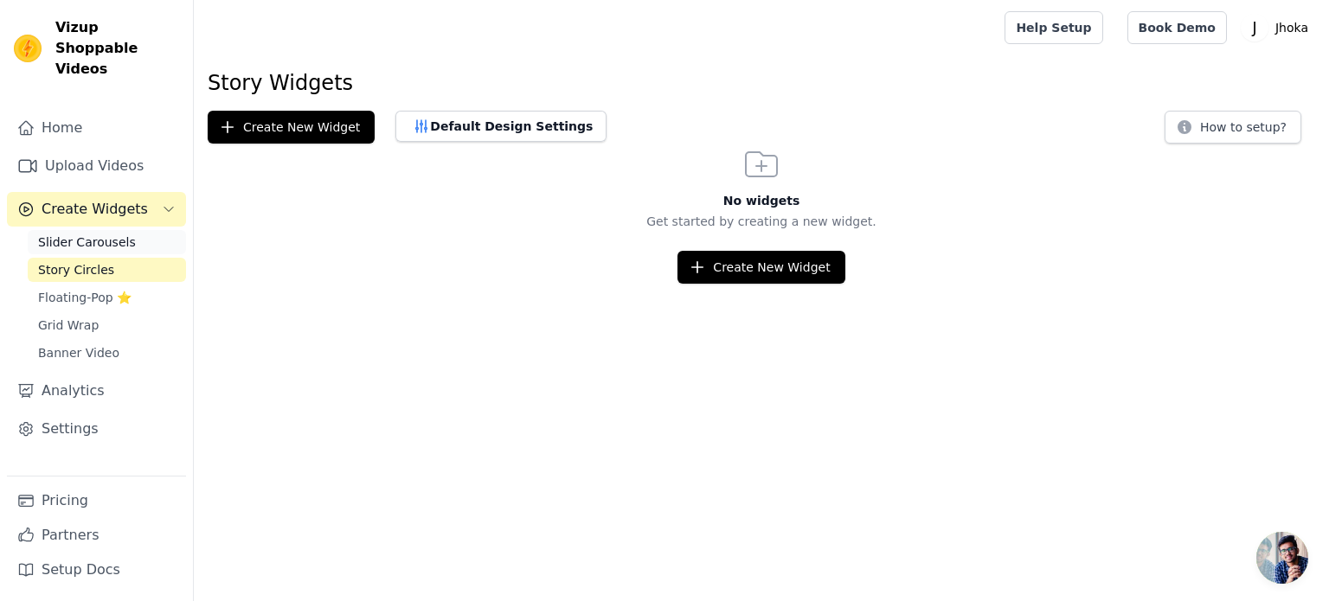
click at [156, 230] on link "Slider Carousels" at bounding box center [107, 242] width 158 height 24
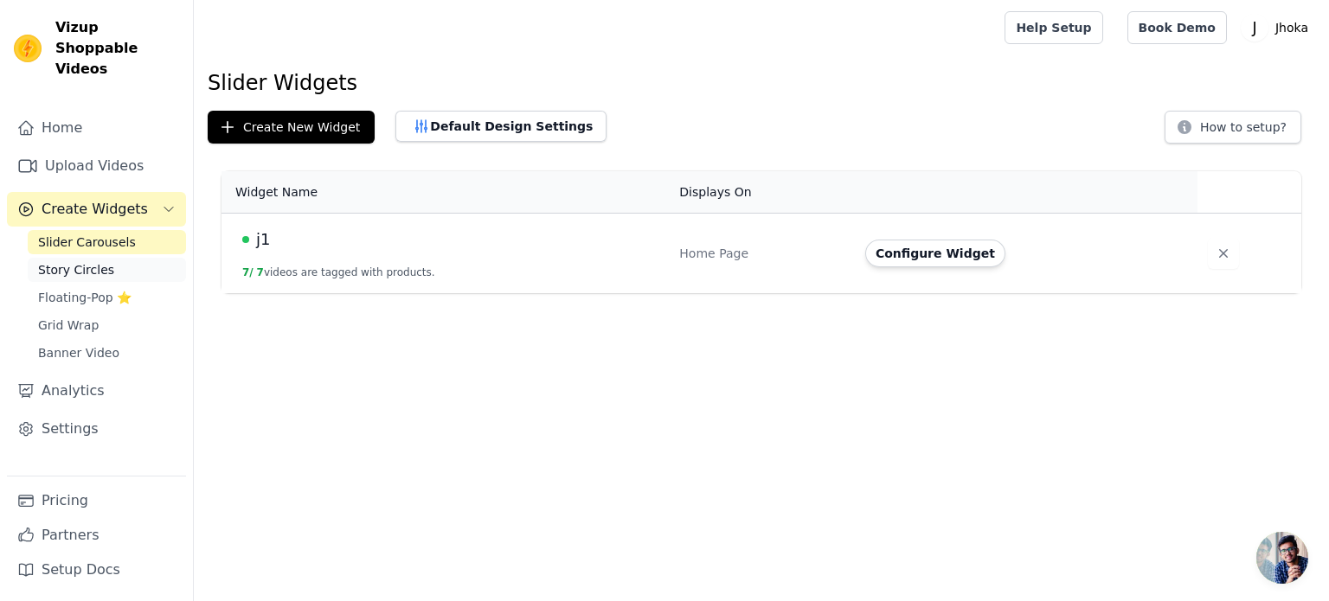
click at [127, 258] on link "Story Circles" at bounding box center [107, 270] width 158 height 24
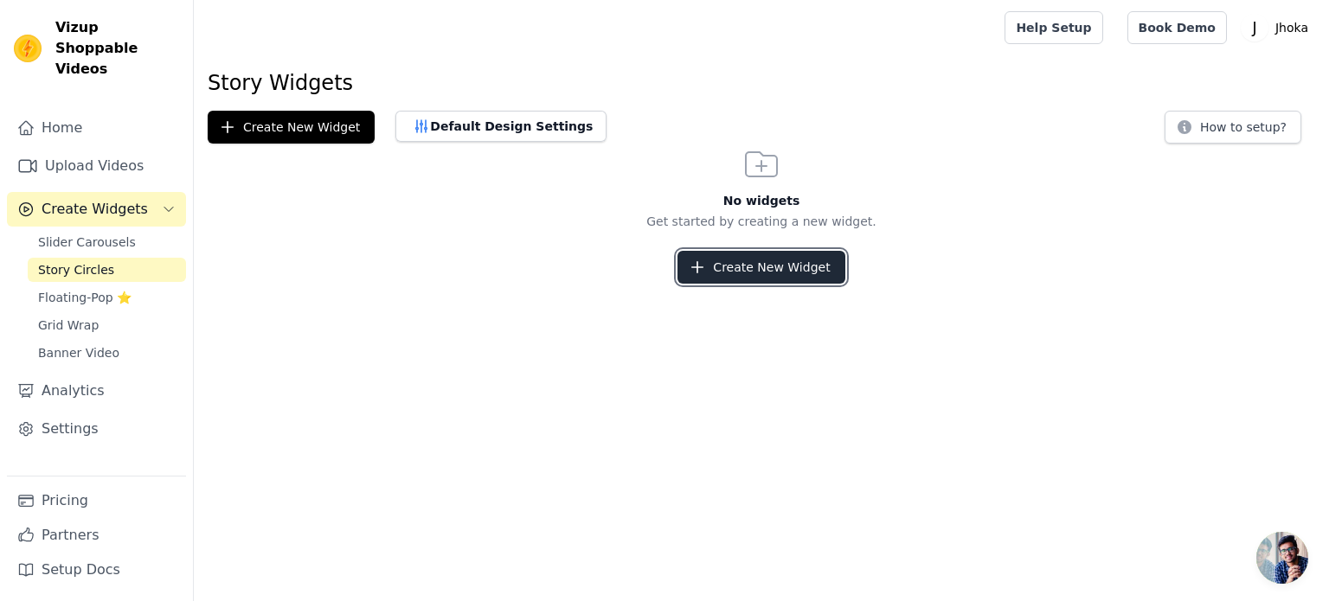
click at [742, 259] on button "Create New Widget" at bounding box center [761, 267] width 167 height 33
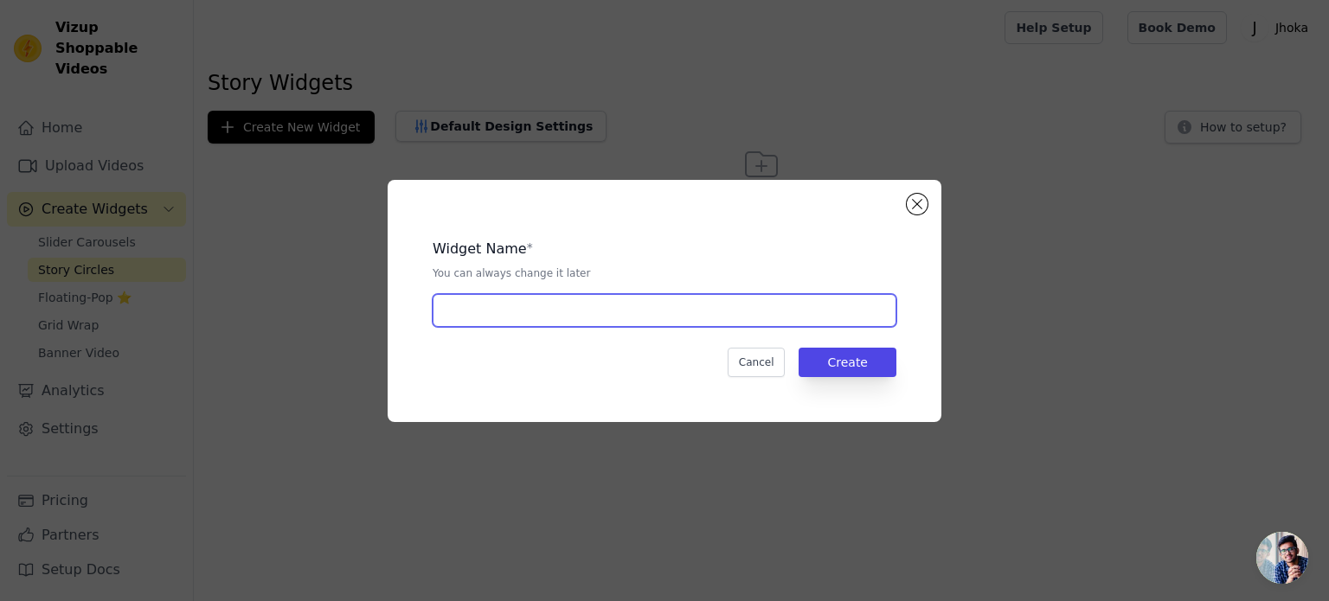
click at [596, 304] on input "text" at bounding box center [665, 310] width 464 height 33
type input "j2"
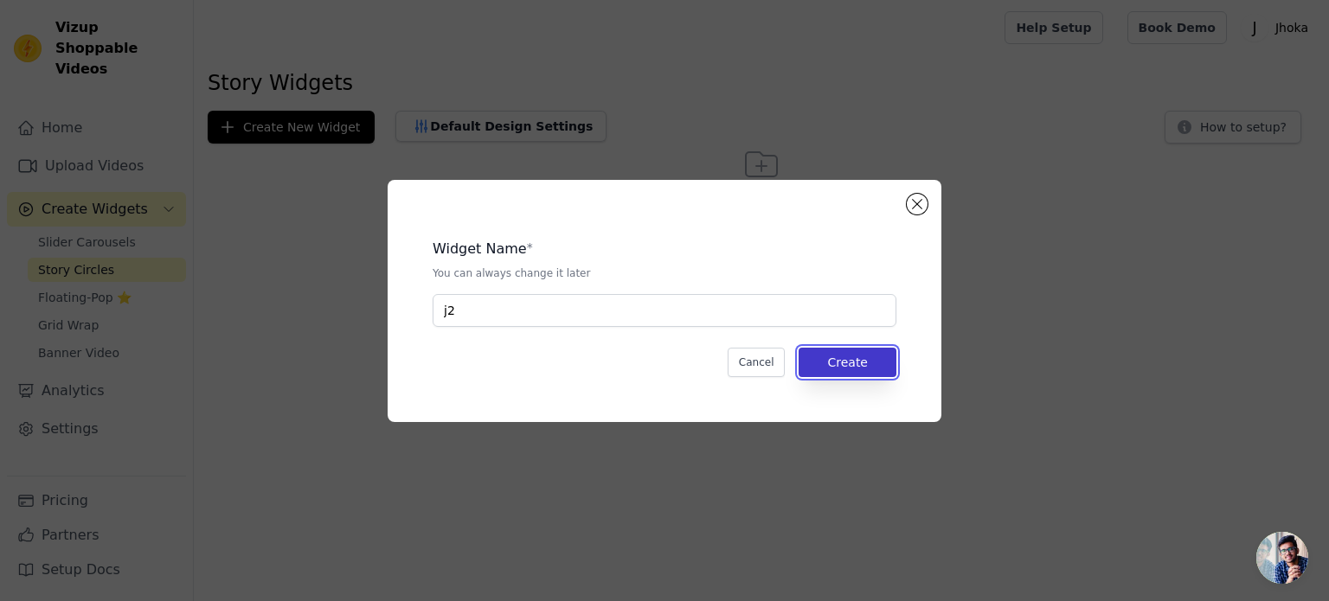
click at [871, 349] on button "Create" at bounding box center [848, 362] width 98 height 29
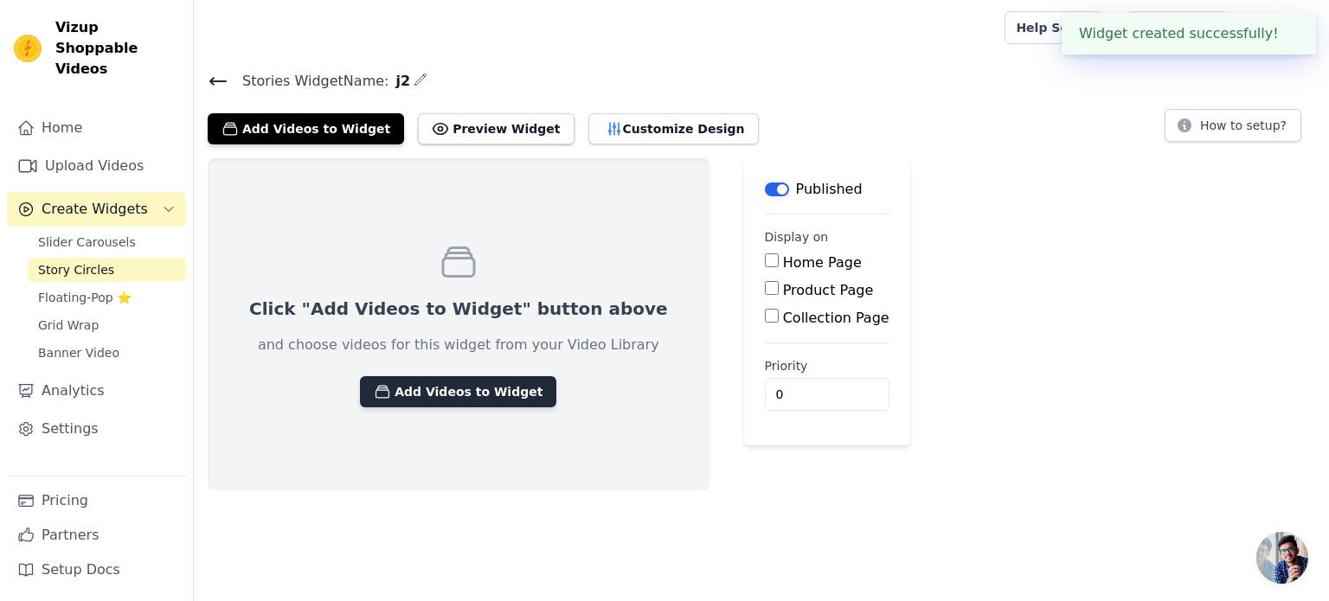
click at [477, 385] on button "Add Videos to Widget" at bounding box center [458, 391] width 196 height 31
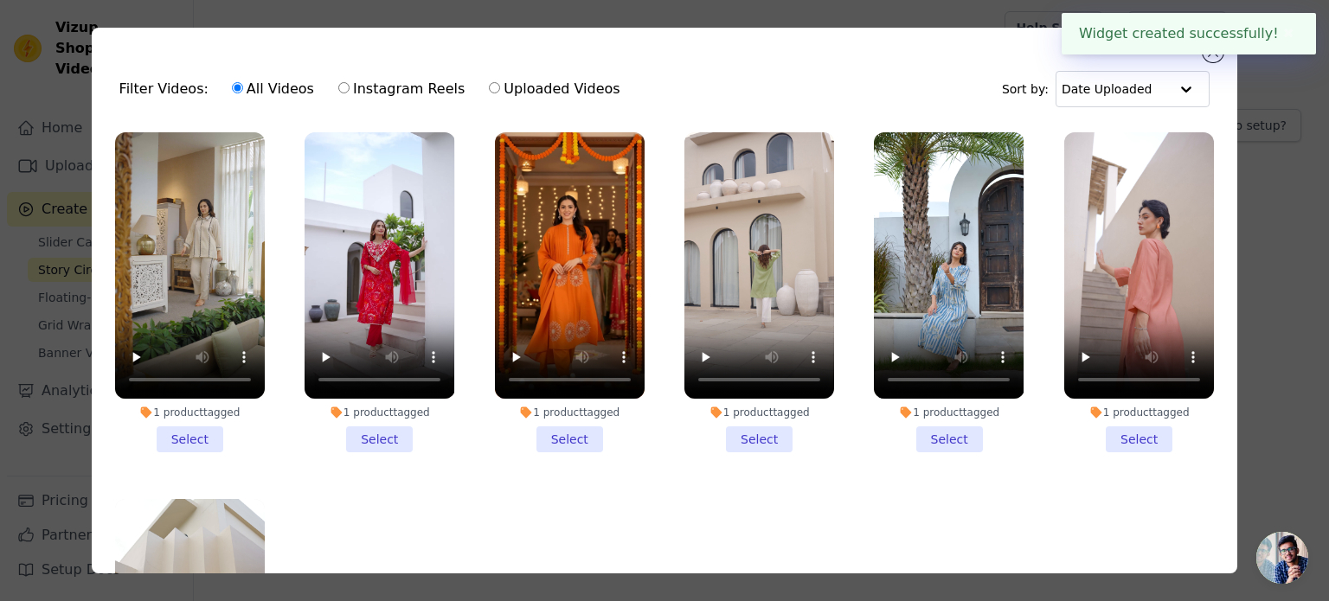
click at [193, 432] on li "1 product tagged Select" at bounding box center [190, 292] width 150 height 320
click at [0, 0] on input "1 product tagged Select" at bounding box center [0, 0] width 0 height 0
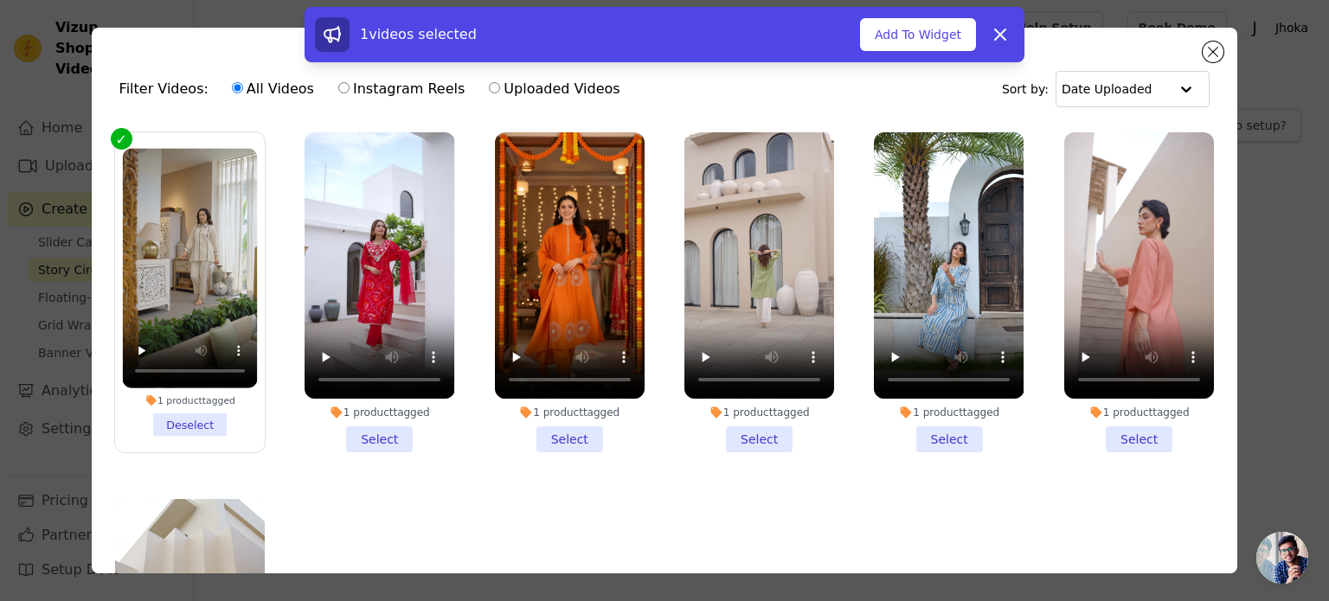
click at [367, 435] on li "1 product tagged Select" at bounding box center [380, 292] width 150 height 320
click at [0, 0] on input "1 product tagged Select" at bounding box center [0, 0] width 0 height 0
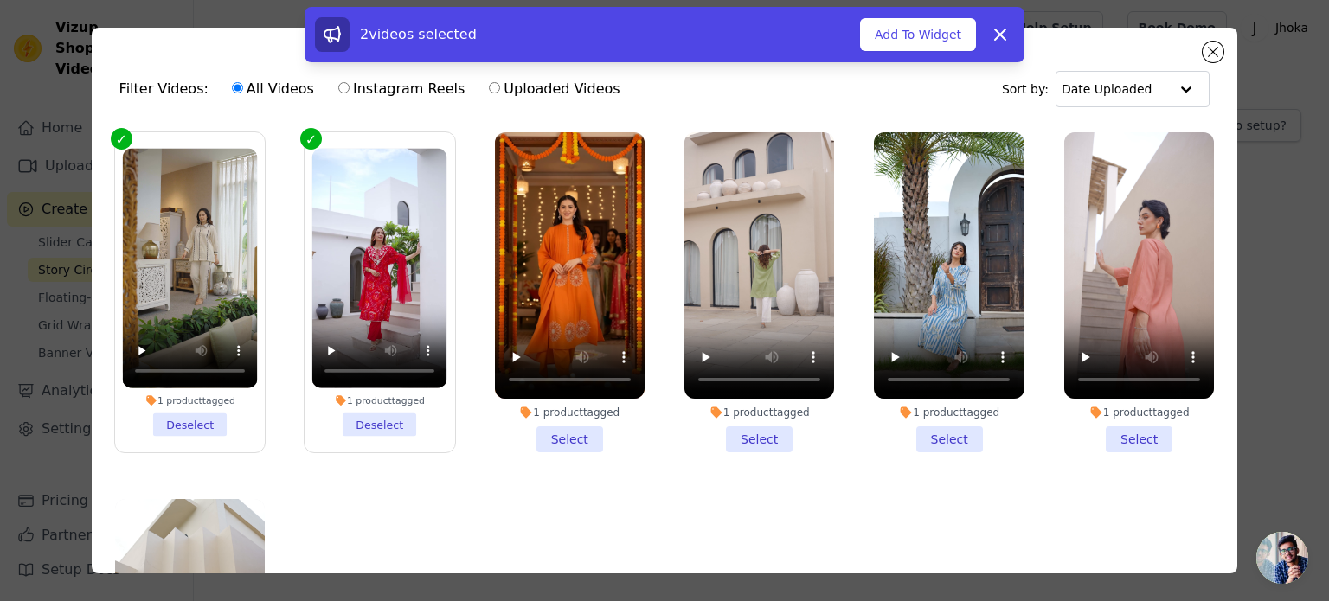
click at [546, 430] on li "1 product tagged Select" at bounding box center [570, 292] width 150 height 320
click at [0, 0] on input "1 product tagged Select" at bounding box center [0, 0] width 0 height 0
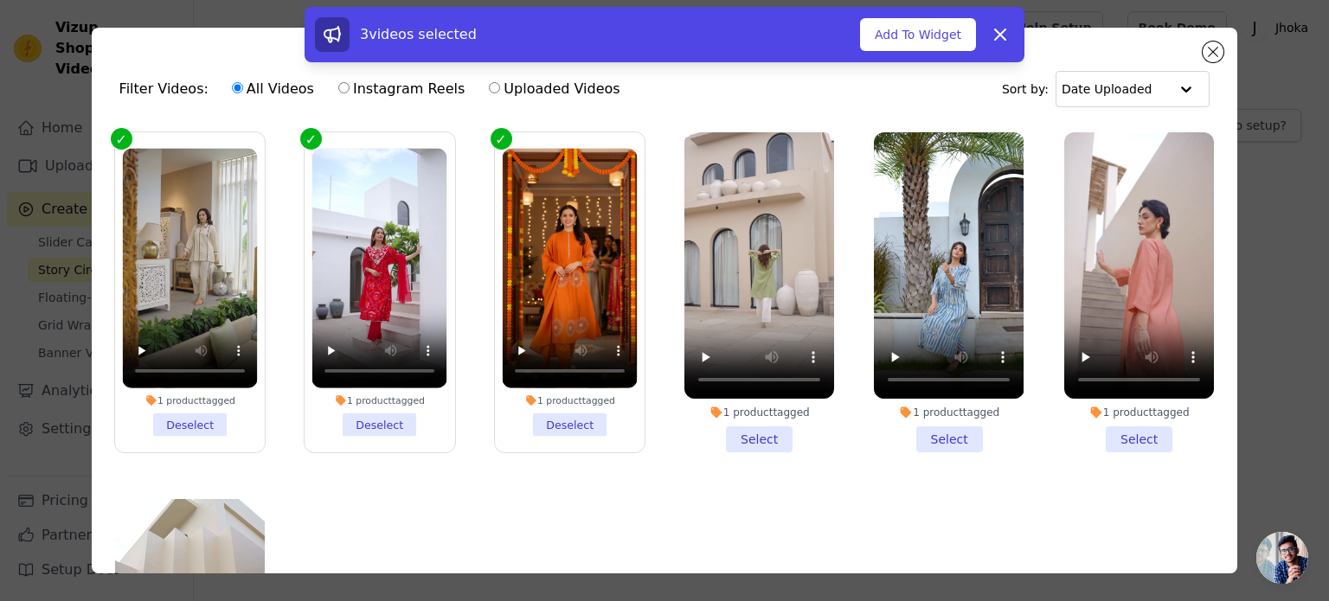
drag, startPoint x: 730, startPoint y: 438, endPoint x: 845, endPoint y: 431, distance: 115.3
click at [731, 438] on li "1 product tagged Select" at bounding box center [759, 292] width 150 height 320
click at [0, 0] on input "1 product tagged Select" at bounding box center [0, 0] width 0 height 0
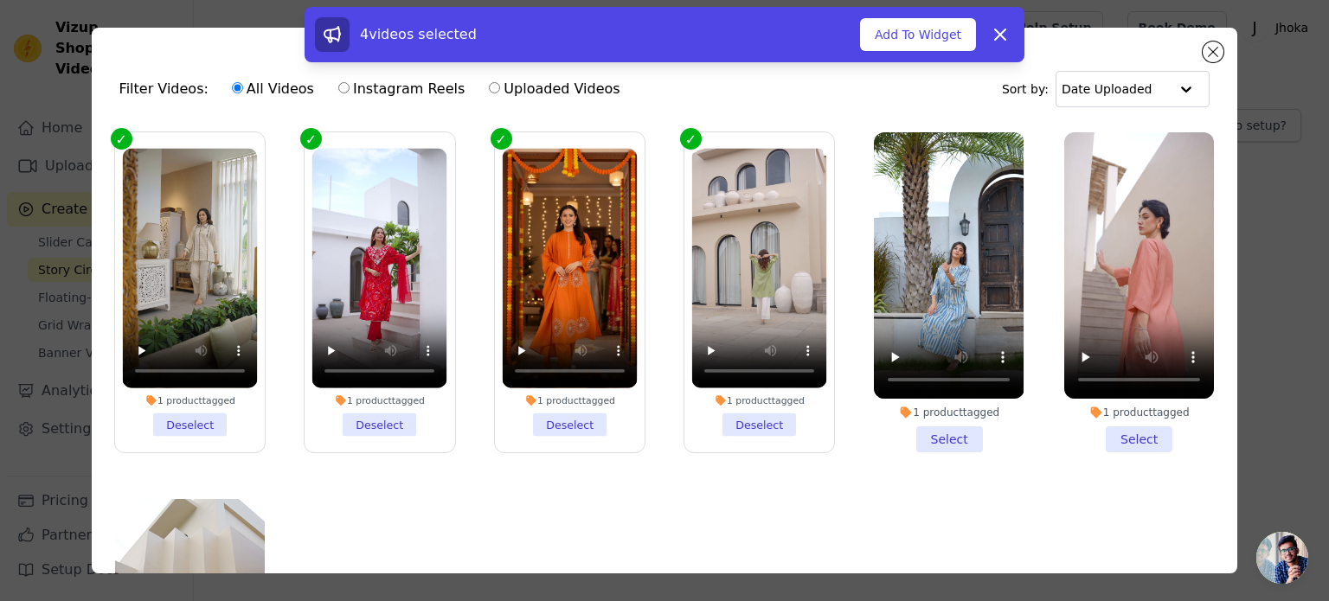
drag, startPoint x: 919, startPoint y: 435, endPoint x: 1052, endPoint y: 424, distance: 133.7
click at [921, 435] on li "1 product tagged Select" at bounding box center [949, 292] width 150 height 320
click at [1163, 427] on li "1 product tagged Select" at bounding box center [1139, 292] width 150 height 320
click at [0, 0] on input "1 product tagged Select" at bounding box center [0, 0] width 0 height 0
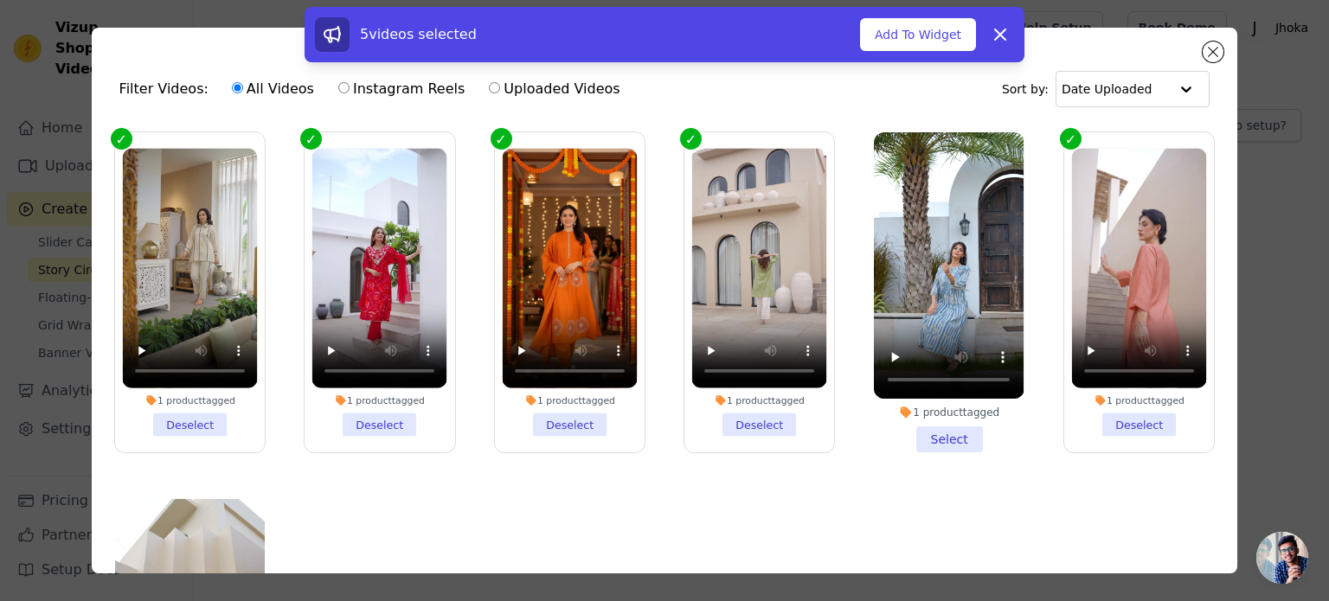
click at [938, 434] on li "1 product tagged Select" at bounding box center [949, 292] width 150 height 320
click at [0, 0] on input "1 product tagged Select" at bounding box center [0, 0] width 0 height 0
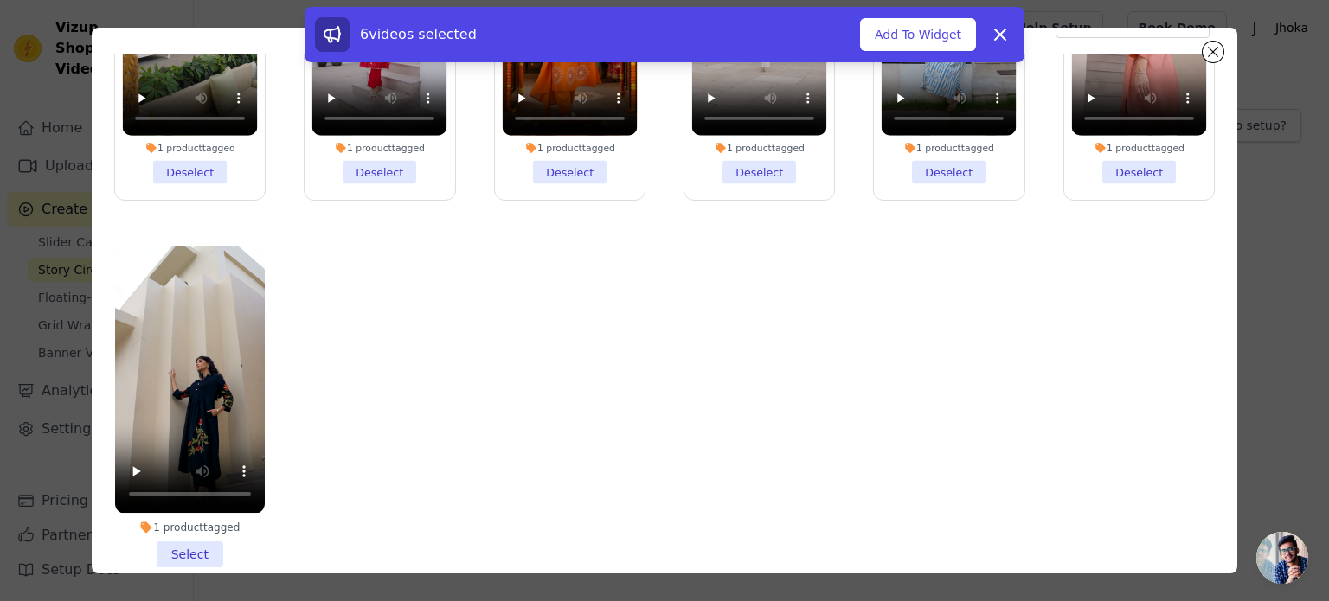
scroll to position [150, 0]
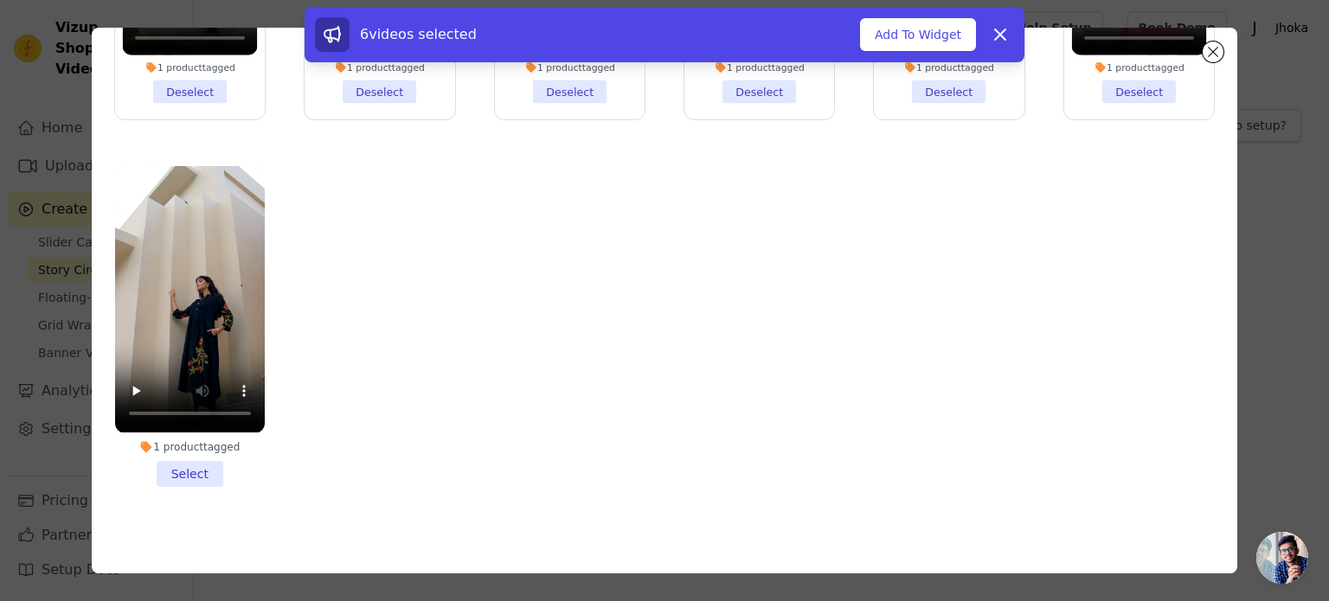
drag, startPoint x: 202, startPoint y: 459, endPoint x: 235, endPoint y: 423, distance: 49.6
click at [202, 459] on li "1 product tagged Select" at bounding box center [190, 326] width 150 height 320
click at [0, 0] on input "1 product tagged Select" at bounding box center [0, 0] width 0 height 0
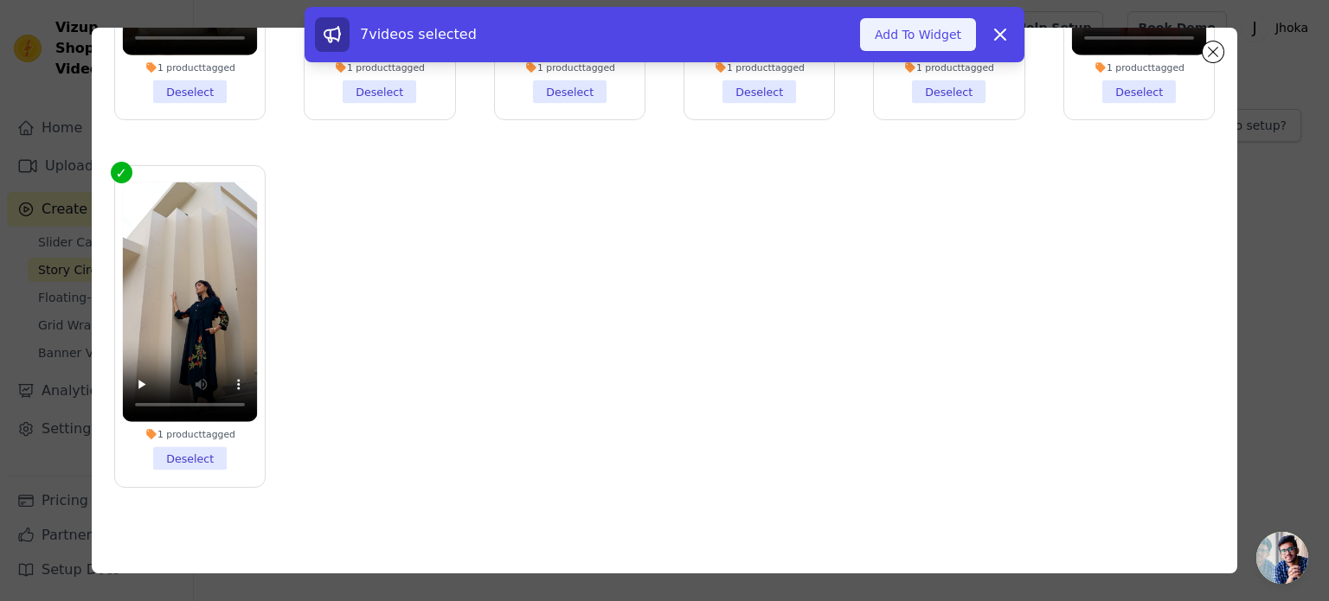
click at [896, 29] on button "Add To Widget" at bounding box center [918, 34] width 116 height 33
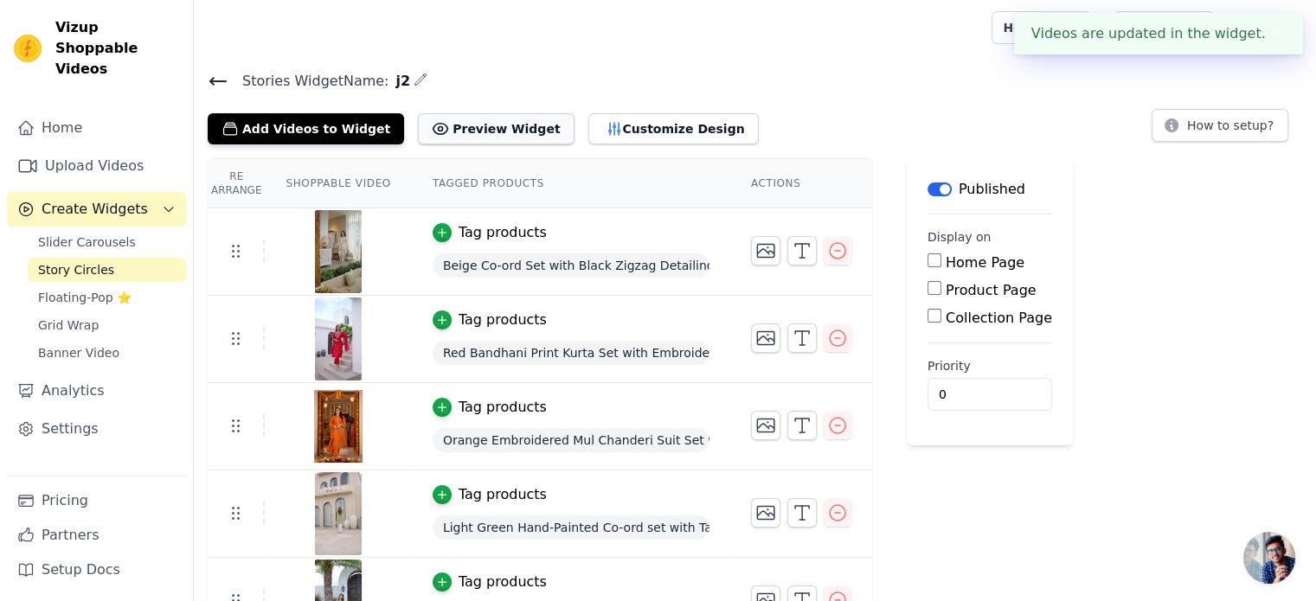
click at [503, 139] on button "Preview Widget" at bounding box center [496, 128] width 156 height 31
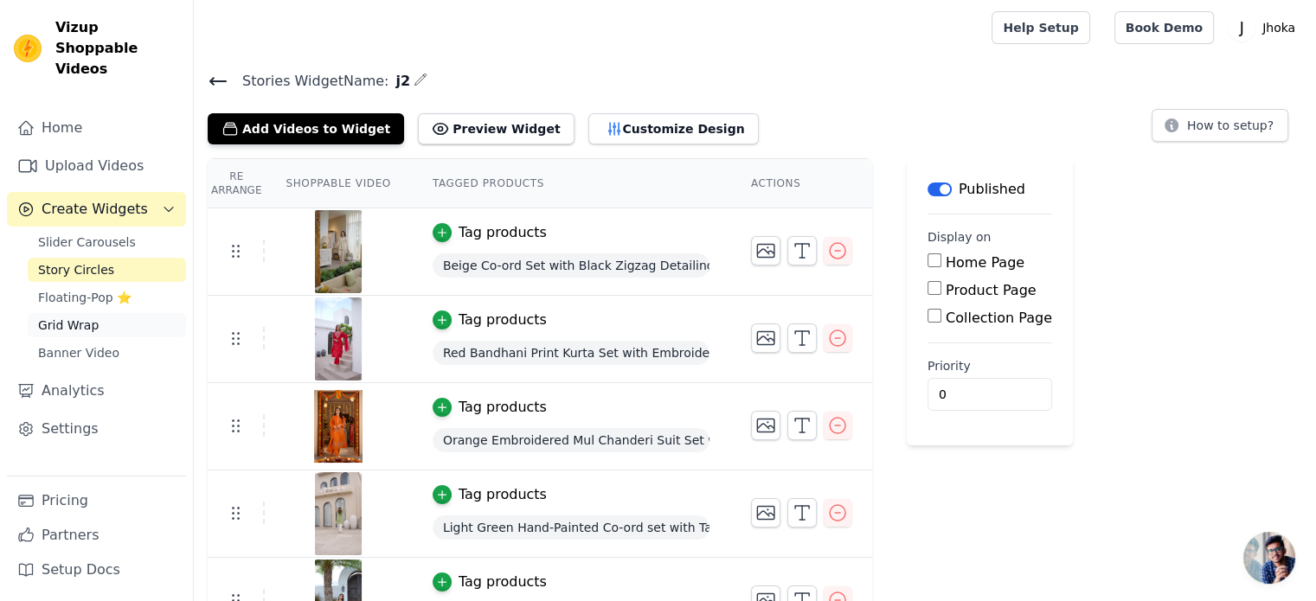
click at [81, 317] on span "Grid Wrap" at bounding box center [68, 325] width 61 height 17
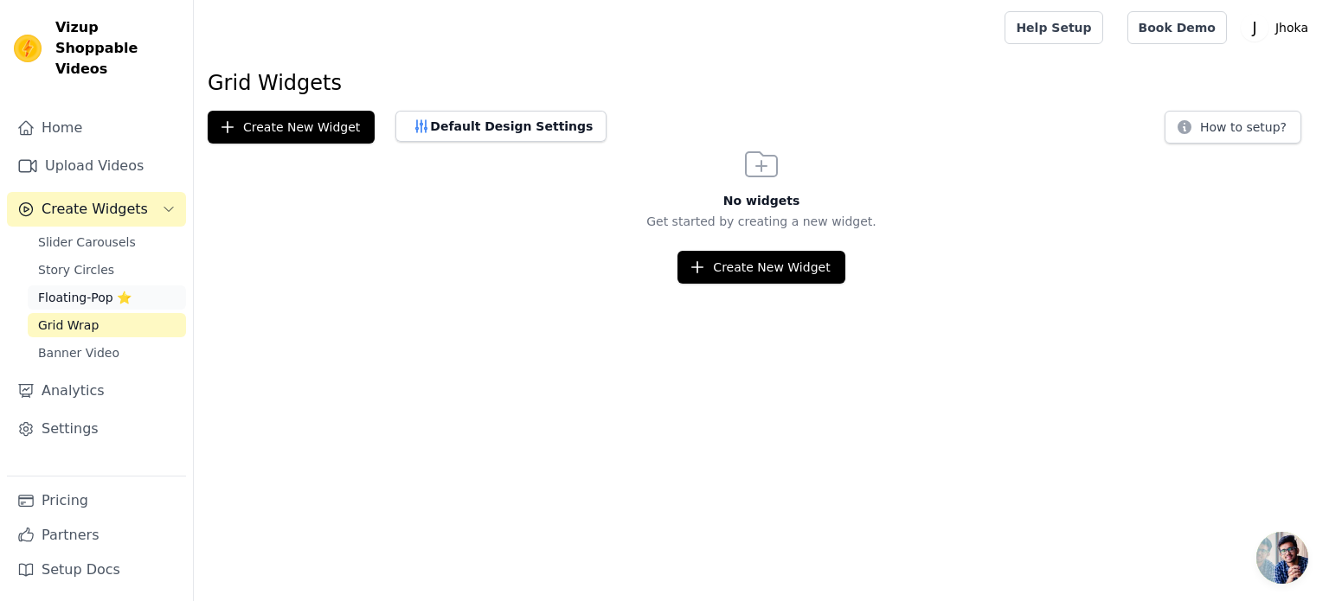
click at [80, 289] on span "Floating-Pop ⭐" at bounding box center [84, 297] width 93 height 17
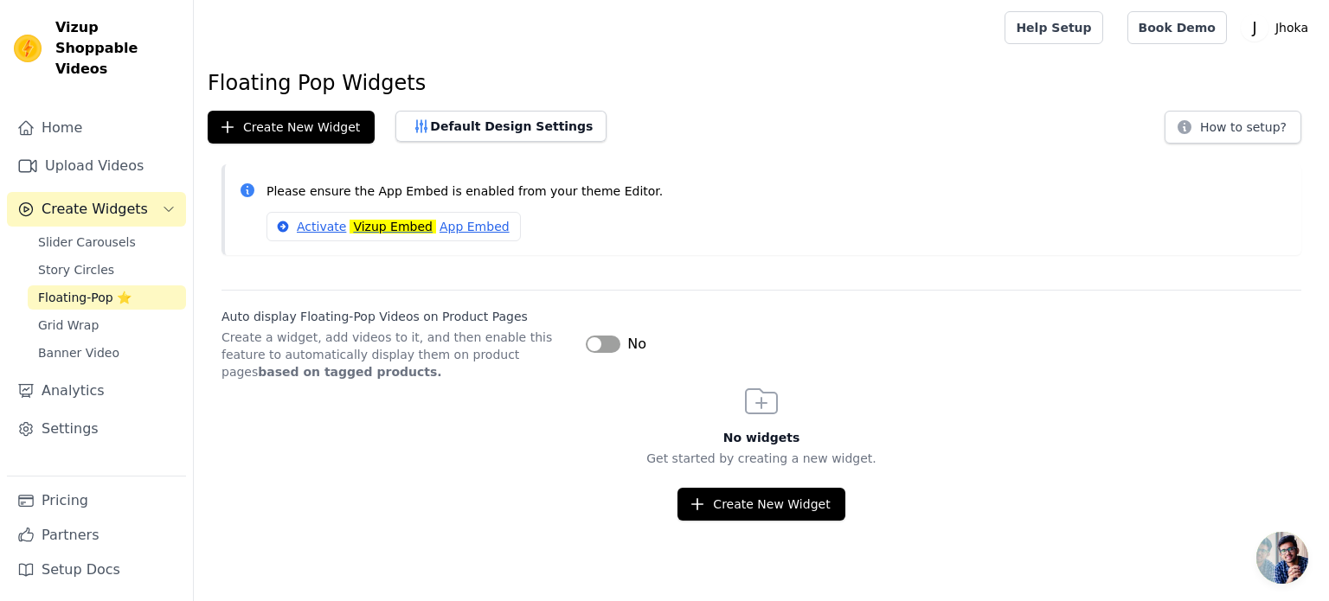
click at [598, 338] on button "Label" at bounding box center [603, 344] width 35 height 17
click at [376, 223] on mark "Vizup Embed" at bounding box center [393, 227] width 87 height 14
click at [83, 317] on span "Grid Wrap" at bounding box center [68, 325] width 61 height 17
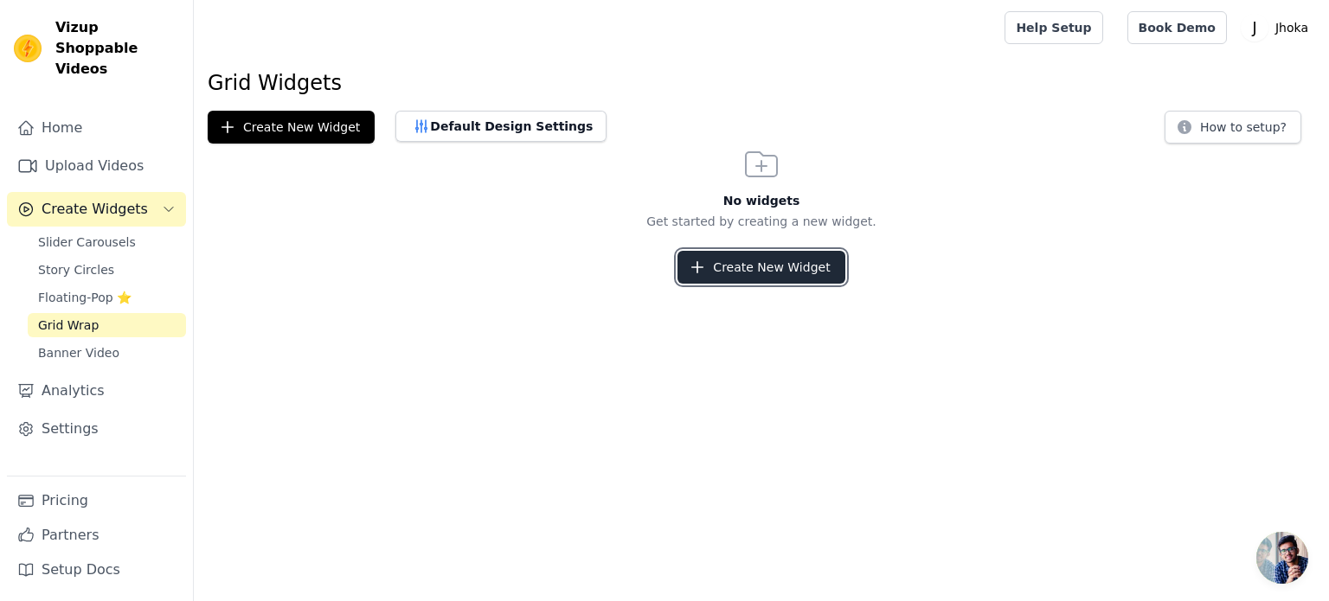
click at [748, 268] on button "Create New Widget" at bounding box center [761, 267] width 167 height 33
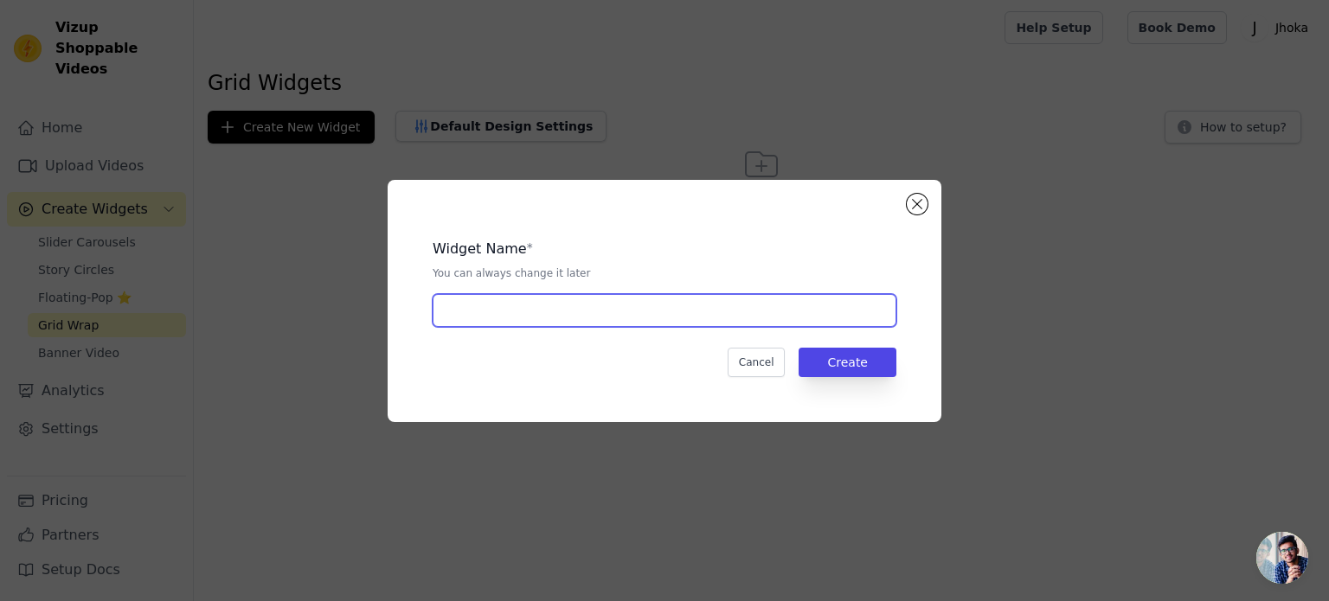
click at [599, 324] on input "text" at bounding box center [665, 310] width 464 height 33
type input "j3"
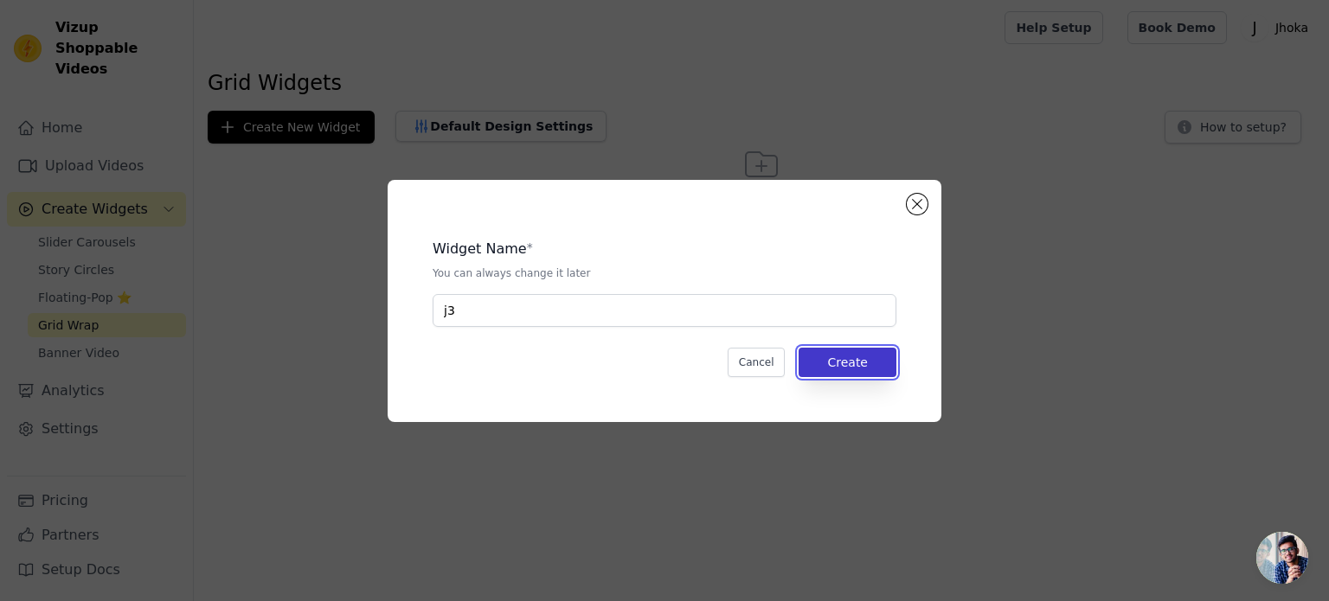
click at [843, 363] on button "Create" at bounding box center [848, 362] width 98 height 29
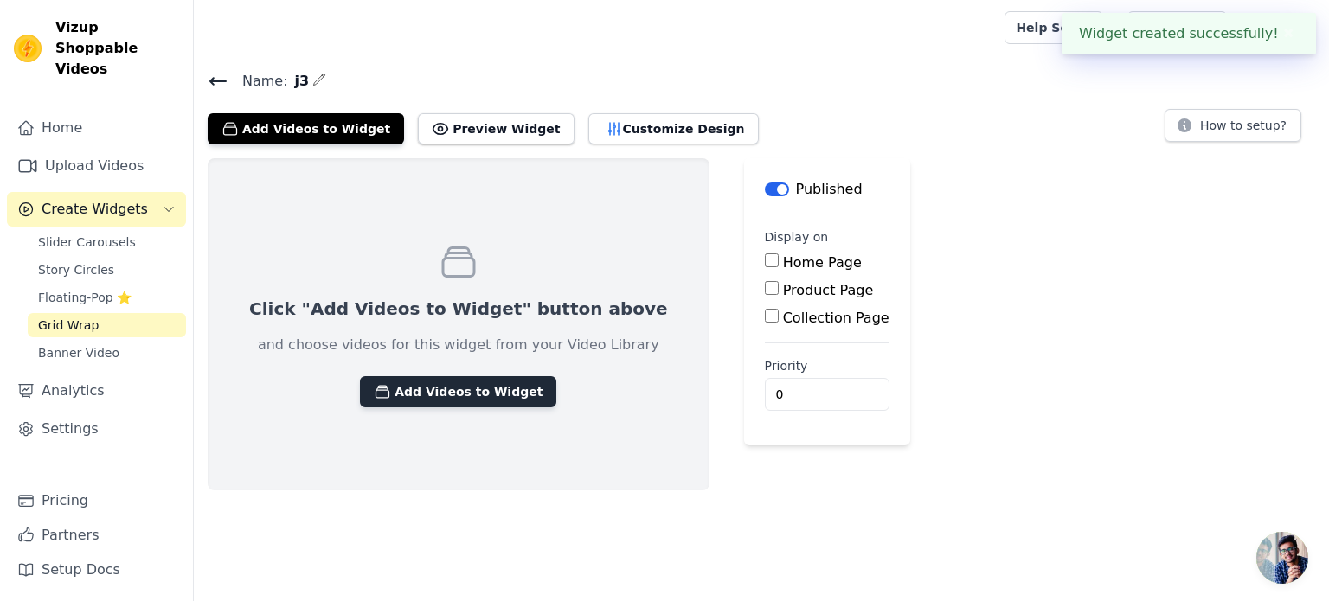
click at [465, 389] on button "Add Videos to Widget" at bounding box center [458, 391] width 196 height 31
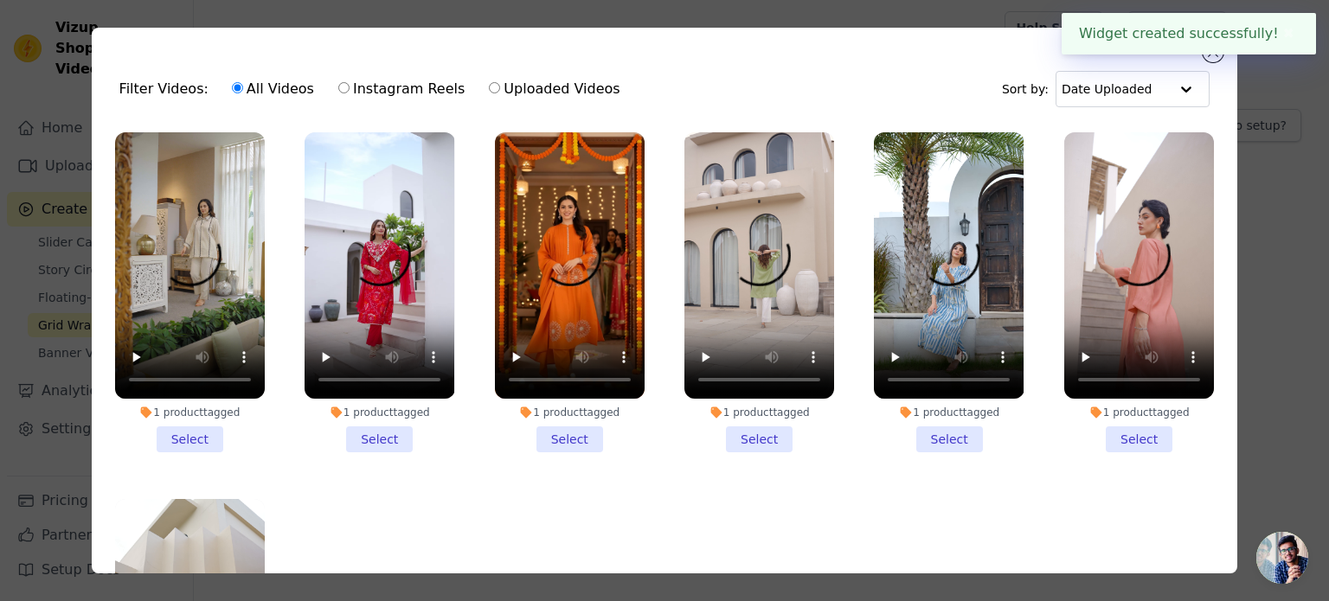
click at [210, 423] on li "1 product tagged Select" at bounding box center [190, 292] width 150 height 320
click at [0, 0] on input "1 product tagged Select" at bounding box center [0, 0] width 0 height 0
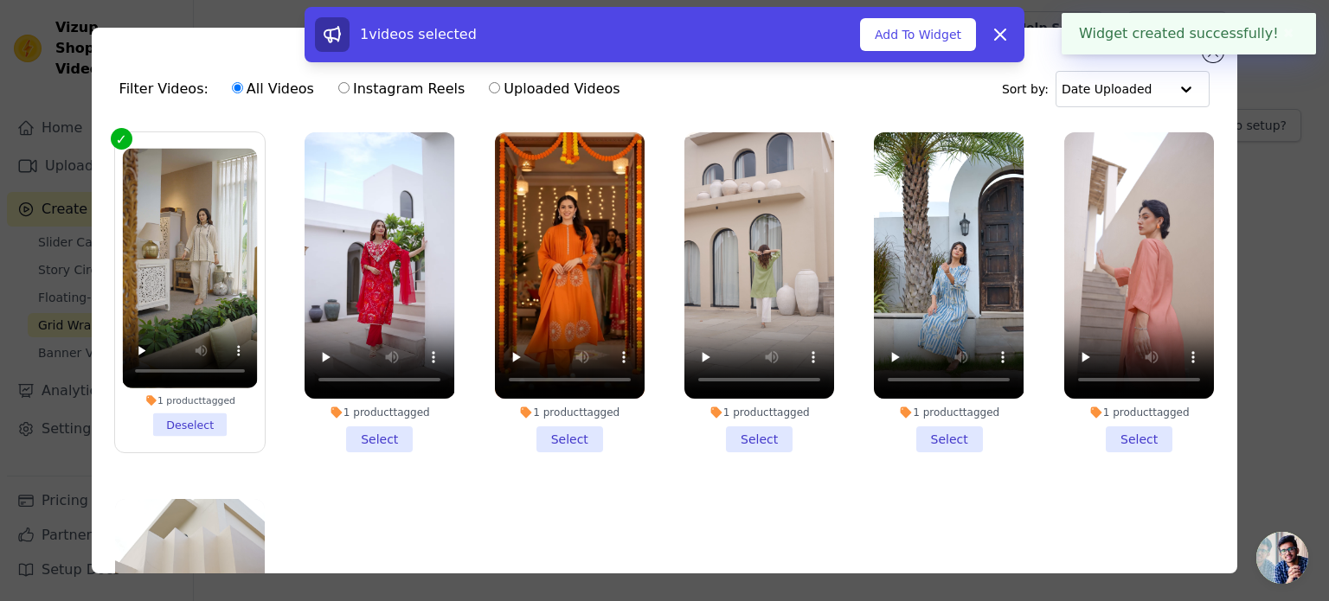
click at [382, 436] on li "1 product tagged Select" at bounding box center [380, 292] width 150 height 320
click at [0, 0] on input "1 product tagged Select" at bounding box center [0, 0] width 0 height 0
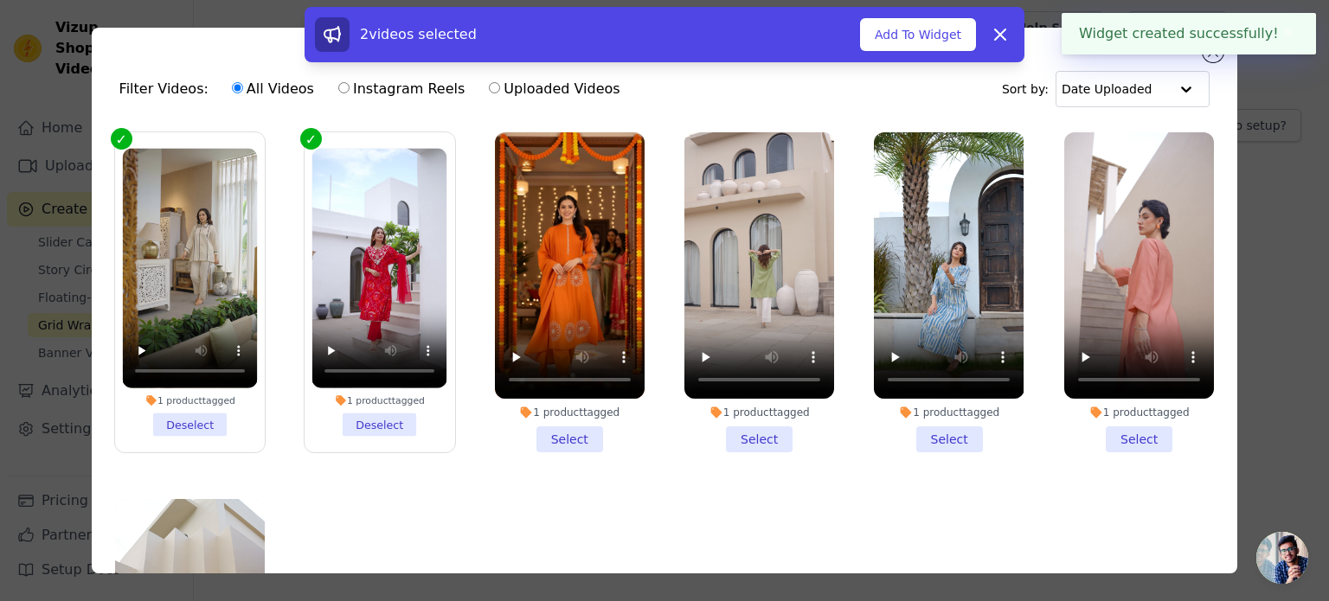
drag, startPoint x: 516, startPoint y: 433, endPoint x: 544, endPoint y: 432, distance: 28.6
click at [519, 433] on li "1 product tagged Select" at bounding box center [570, 292] width 150 height 320
click at [0, 0] on input "1 product tagged Select" at bounding box center [0, 0] width 0 height 0
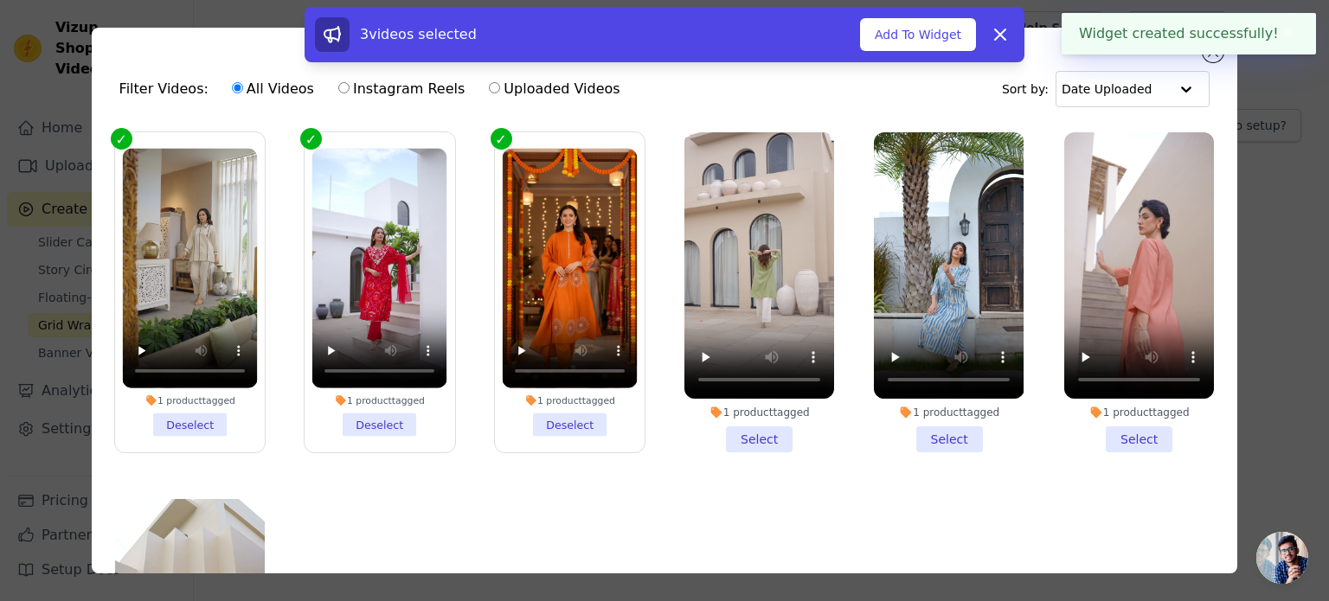
drag, startPoint x: 758, startPoint y: 434, endPoint x: 774, endPoint y: 427, distance: 17.5
click at [758, 433] on li "1 product tagged Select" at bounding box center [759, 292] width 150 height 320
click at [0, 0] on input "1 product tagged Select" at bounding box center [0, 0] width 0 height 0
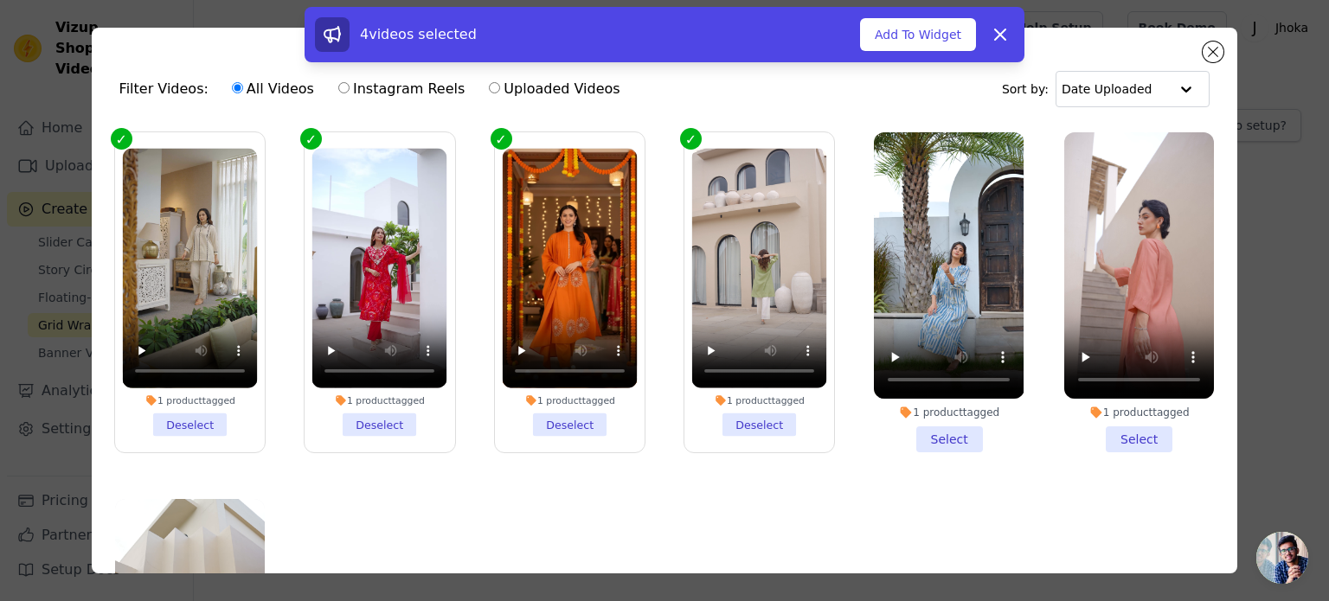
click at [907, 431] on li "1 product tagged Select" at bounding box center [949, 292] width 150 height 320
click at [0, 0] on input "1 product tagged Select" at bounding box center [0, 0] width 0 height 0
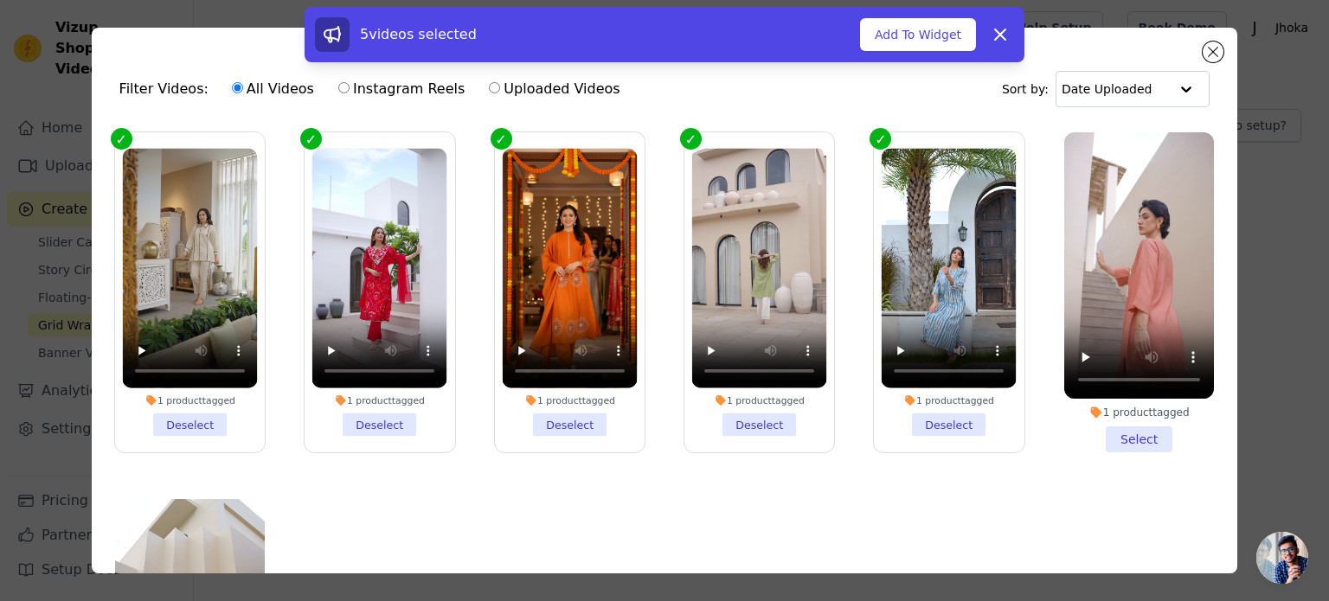
click at [1118, 435] on li "1 product tagged Select" at bounding box center [1139, 292] width 150 height 320
click at [0, 0] on input "1 product tagged Select" at bounding box center [0, 0] width 0 height 0
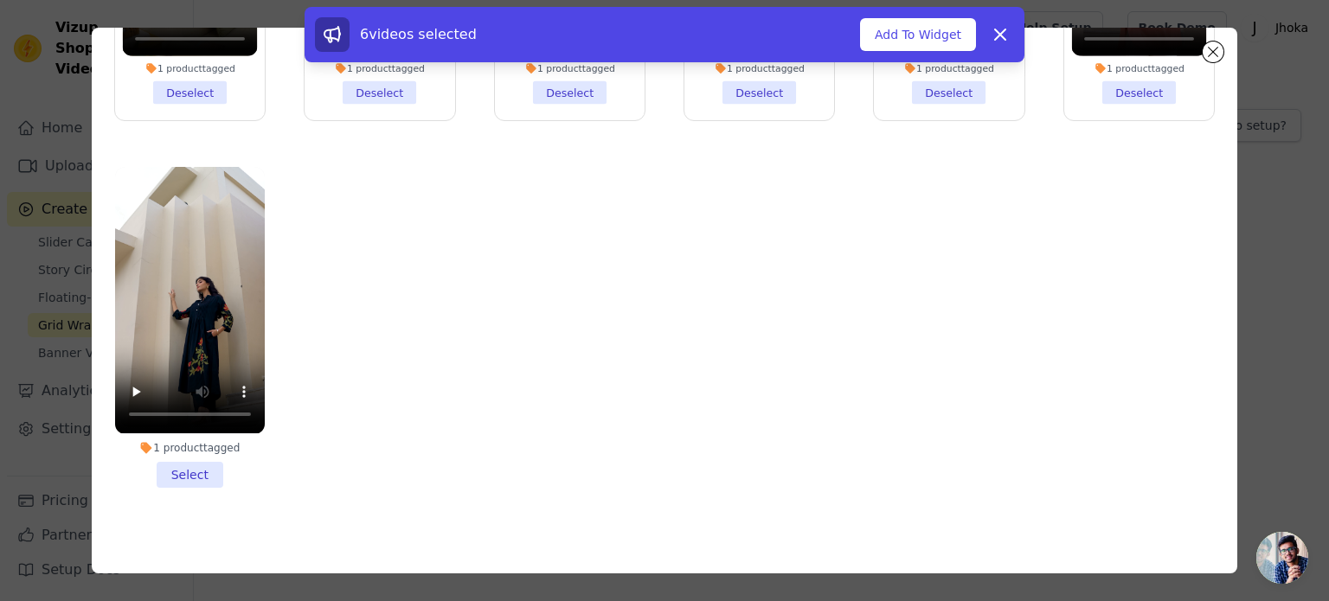
scroll to position [150, 0]
drag, startPoint x: 180, startPoint y: 457, endPoint x: 207, endPoint y: 446, distance: 29.1
click at [180, 458] on li "1 product tagged Select" at bounding box center [190, 326] width 150 height 320
click at [0, 0] on input "1 product tagged Select" at bounding box center [0, 0] width 0 height 0
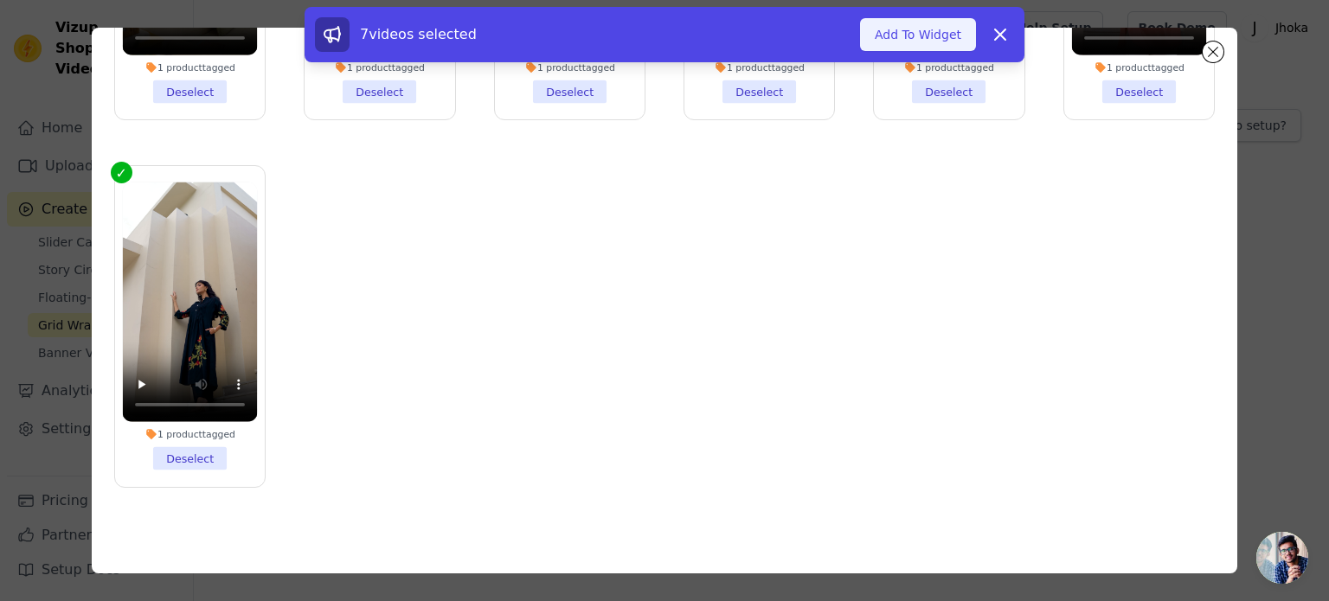
click at [913, 30] on button "Add To Widget" at bounding box center [918, 34] width 116 height 33
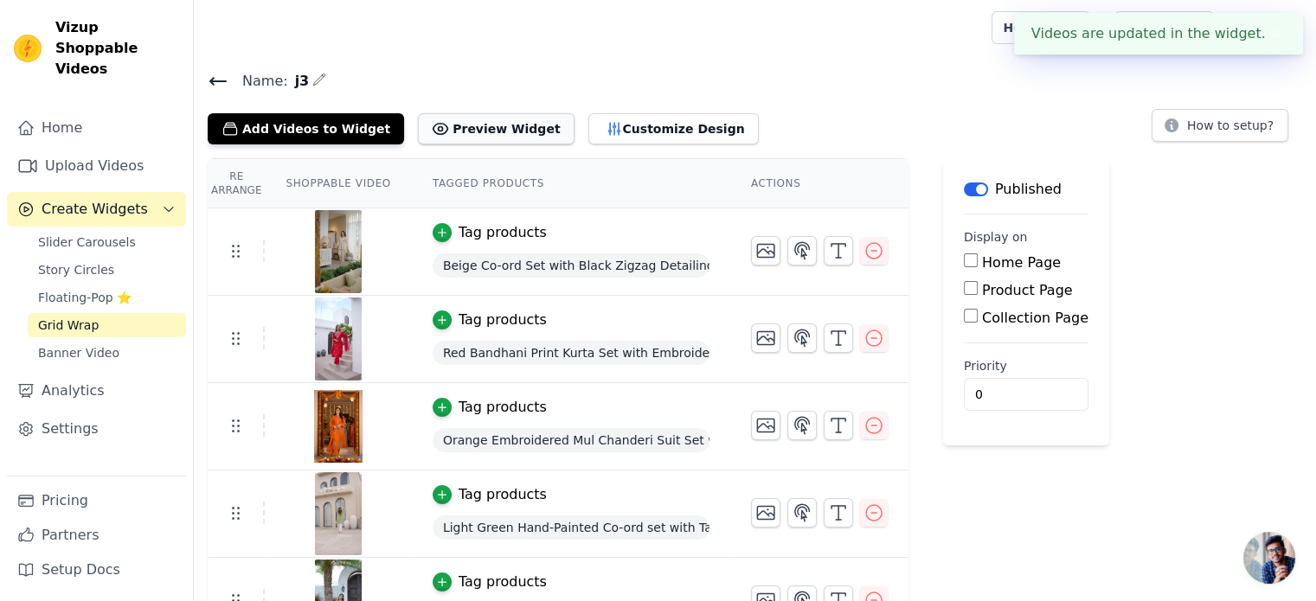
click at [506, 124] on button "Preview Widget" at bounding box center [496, 128] width 156 height 31
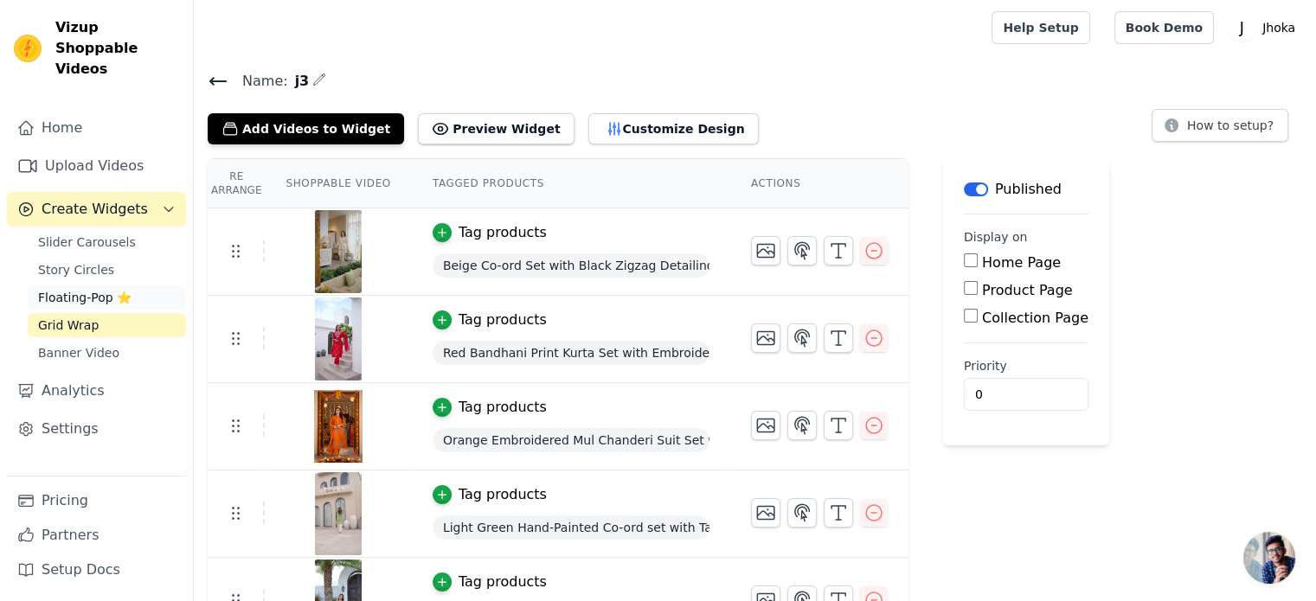
click at [104, 289] on span "Floating-Pop ⭐" at bounding box center [84, 297] width 93 height 17
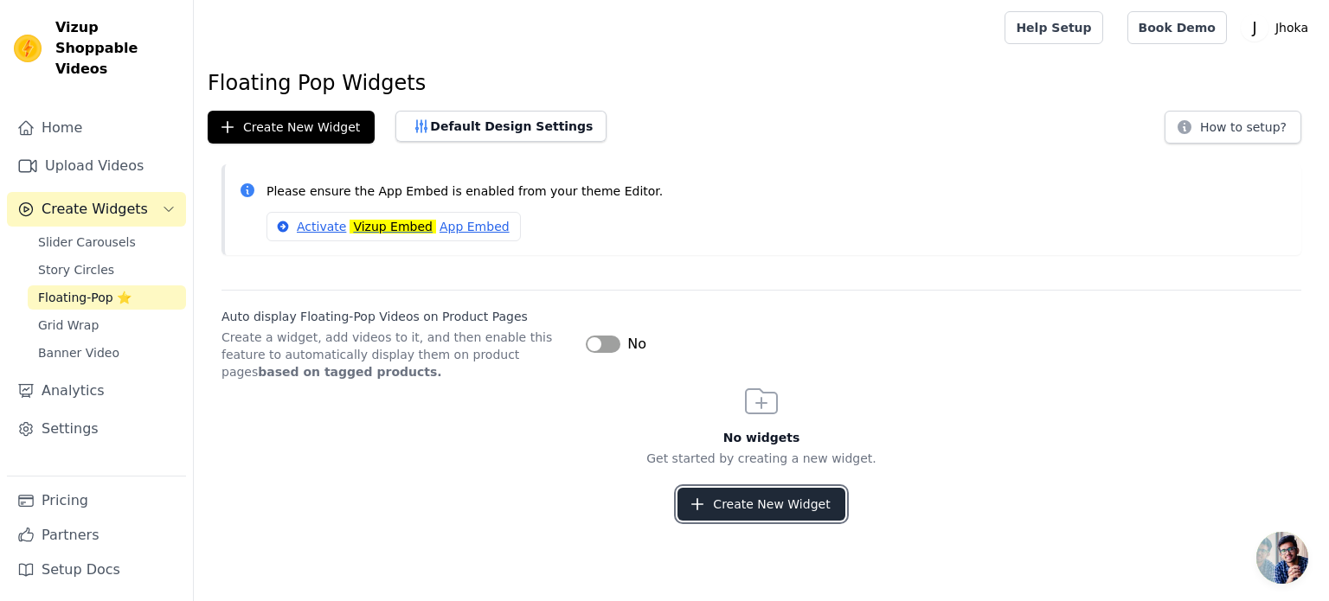
click at [785, 498] on button "Create New Widget" at bounding box center [761, 504] width 167 height 33
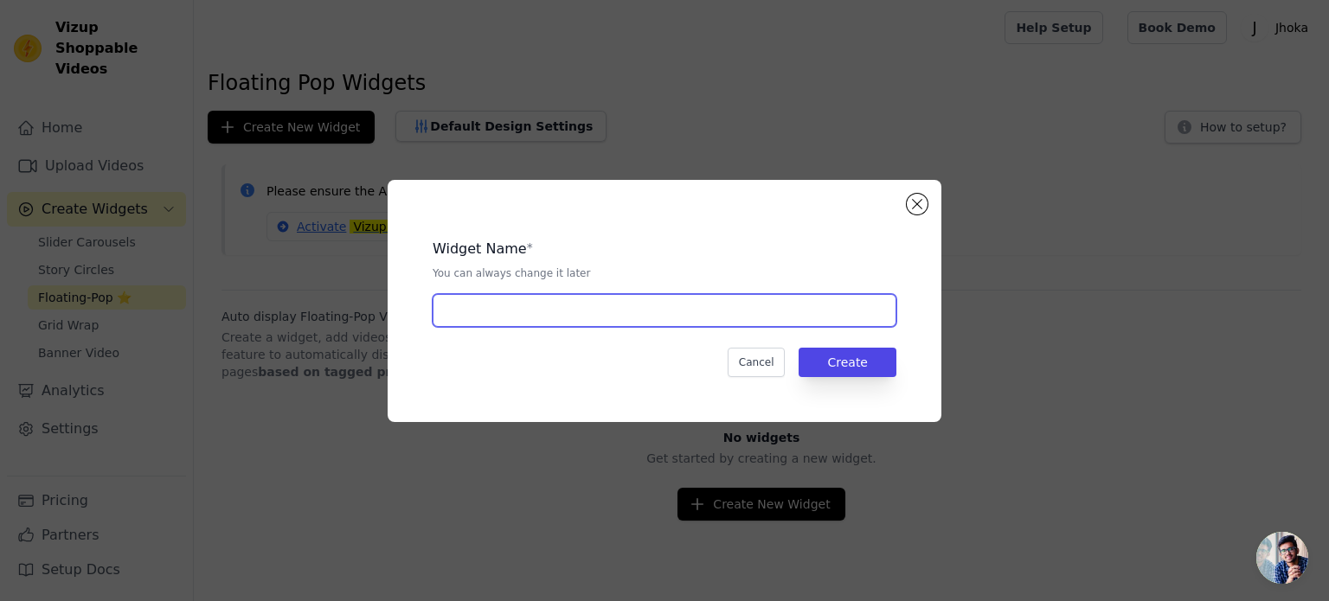
click at [679, 314] on input "text" at bounding box center [665, 310] width 464 height 33
type input "j4"
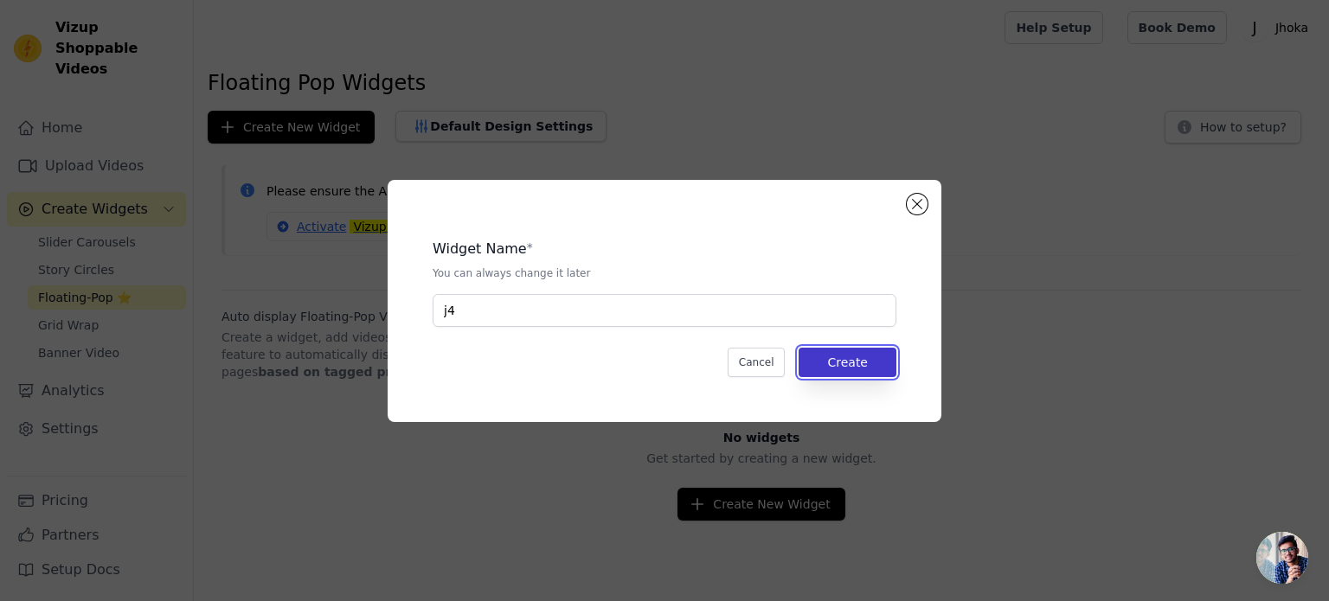
click at [877, 356] on button "Create" at bounding box center [848, 362] width 98 height 29
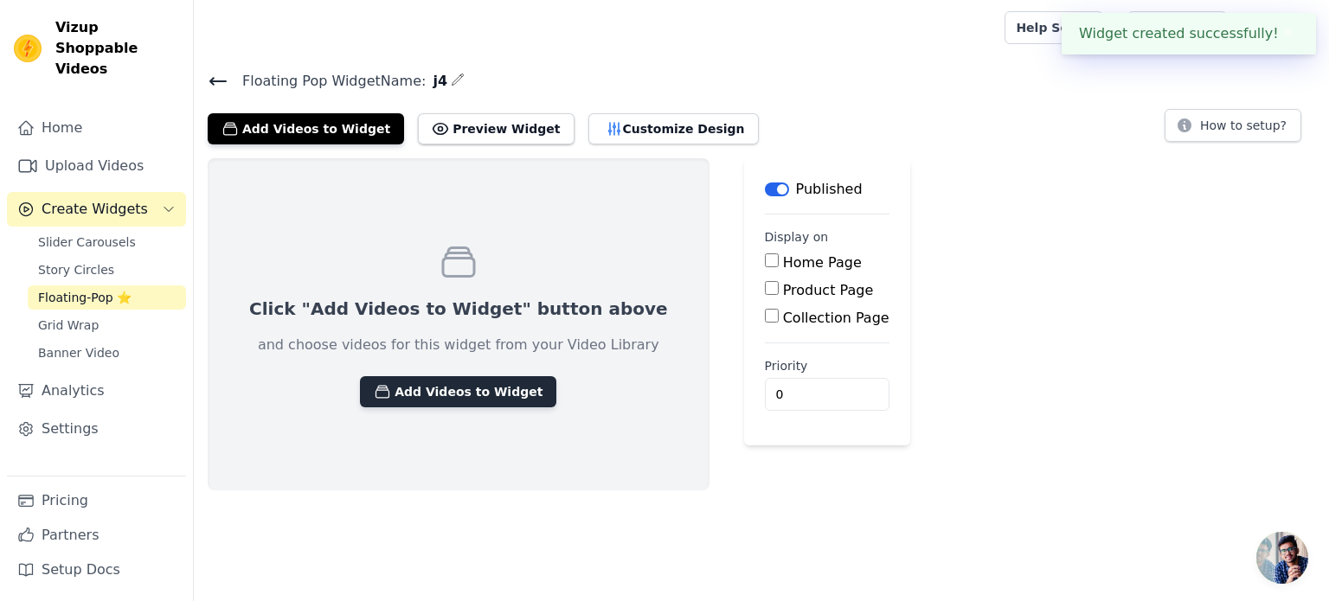
click at [461, 389] on button "Add Videos to Widget" at bounding box center [458, 391] width 196 height 31
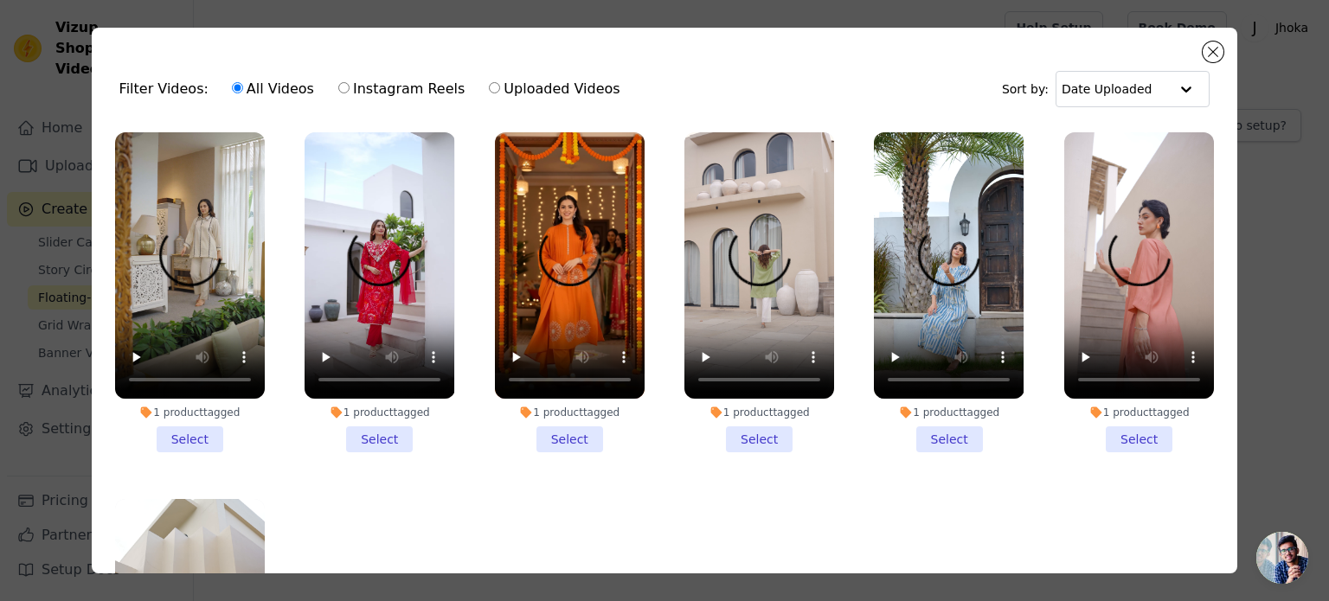
click at [214, 424] on li "1 product tagged Select" at bounding box center [190, 292] width 150 height 320
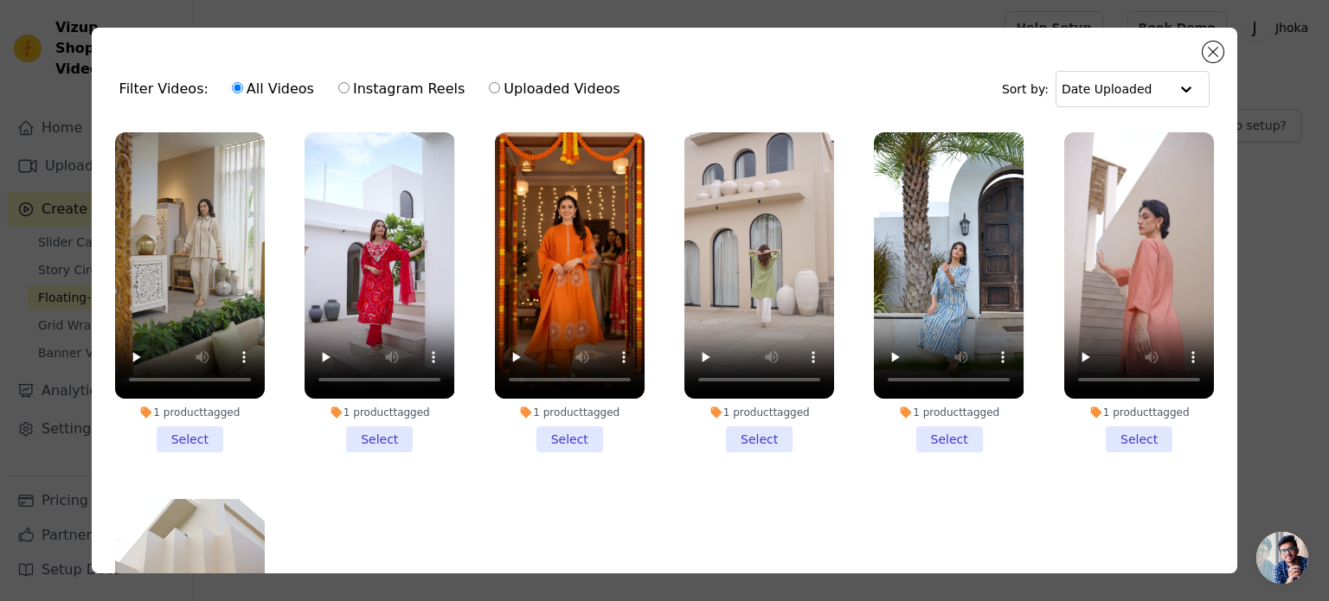
click at [0, 0] on input "1 product tagged Select" at bounding box center [0, 0] width 0 height 0
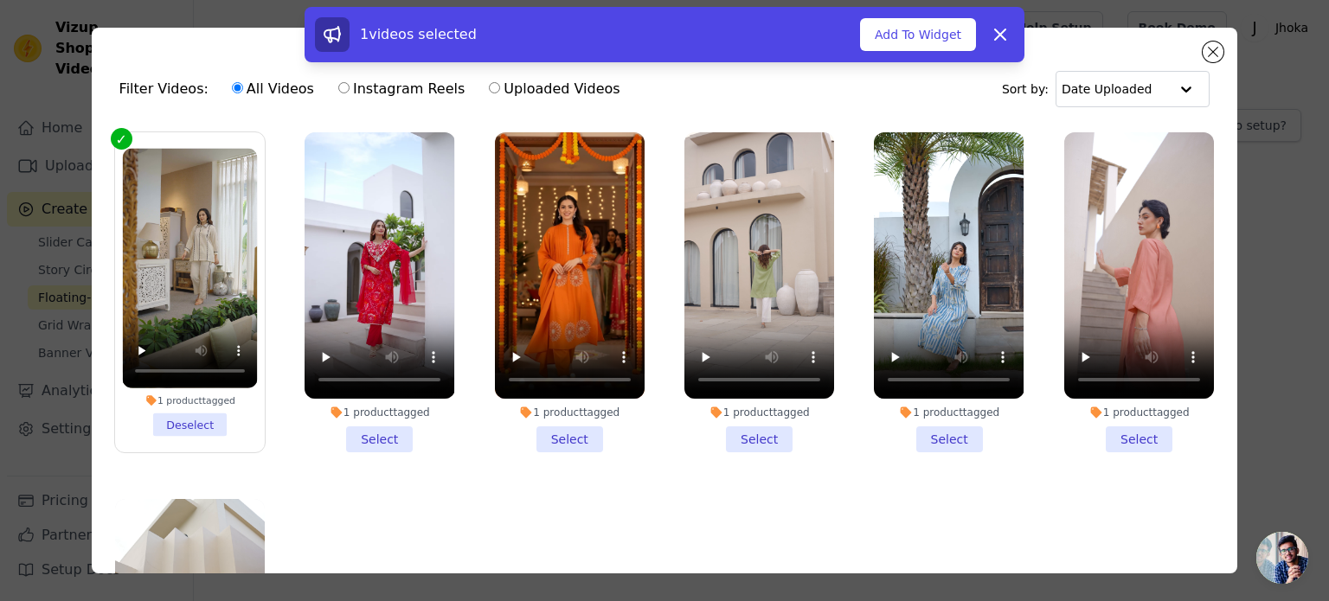
click at [360, 442] on li "1 product tagged Select" at bounding box center [380, 292] width 150 height 320
click at [0, 0] on input "1 product tagged Select" at bounding box center [0, 0] width 0 height 0
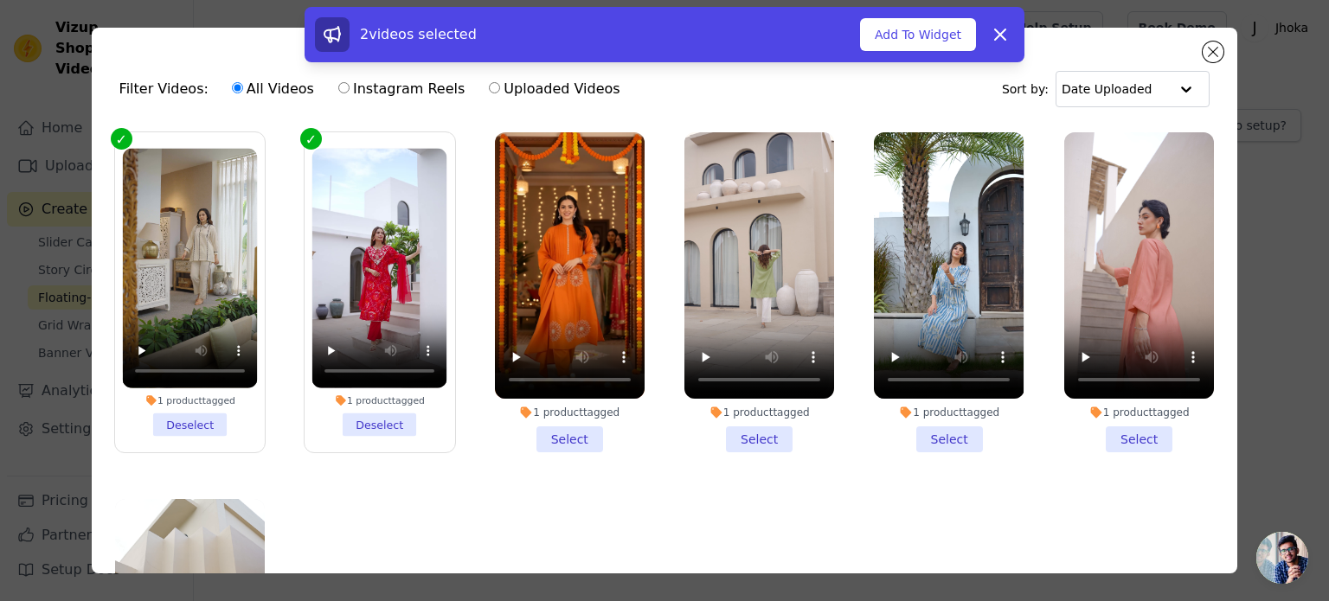
click at [626, 440] on li "1 product tagged Select" at bounding box center [570, 292] width 150 height 320
click at [0, 0] on input "1 product tagged Select" at bounding box center [0, 0] width 0 height 0
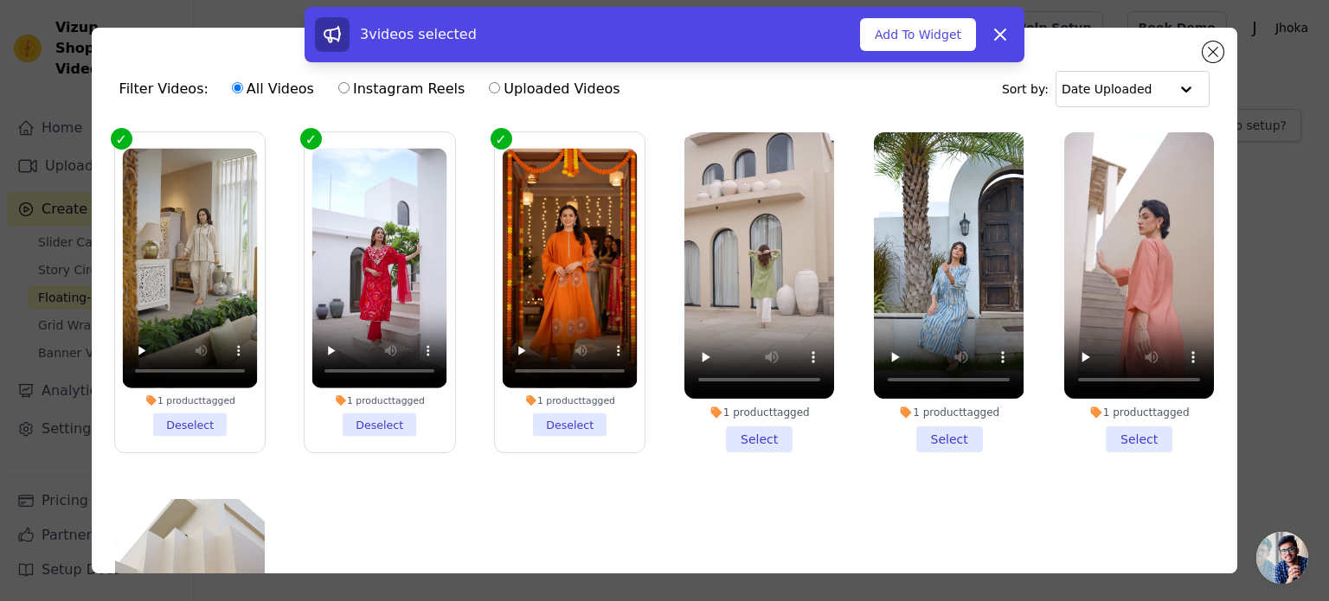
click at [726, 437] on li "1 product tagged Select" at bounding box center [759, 292] width 150 height 320
click at [0, 0] on input "1 product tagged Select" at bounding box center [0, 0] width 0 height 0
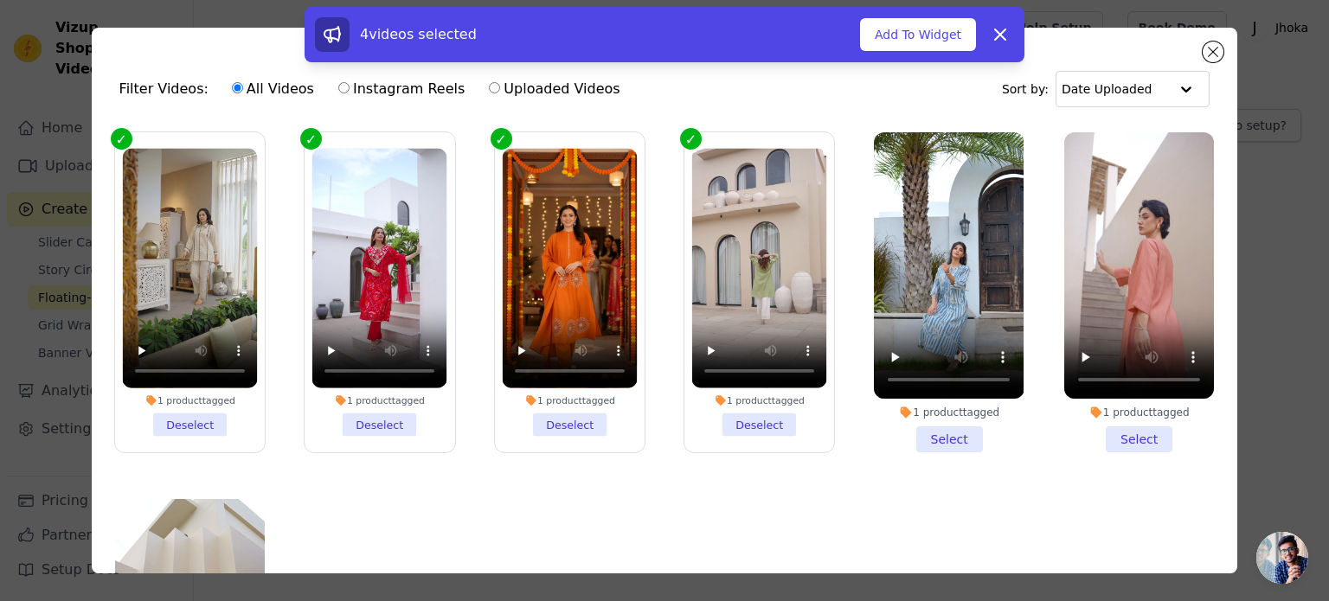
drag, startPoint x: 900, startPoint y: 437, endPoint x: 978, endPoint y: 421, distance: 79.4
click at [901, 437] on li "1 product tagged Select" at bounding box center [949, 292] width 150 height 320
click at [0, 0] on input "1 product tagged Select" at bounding box center [0, 0] width 0 height 0
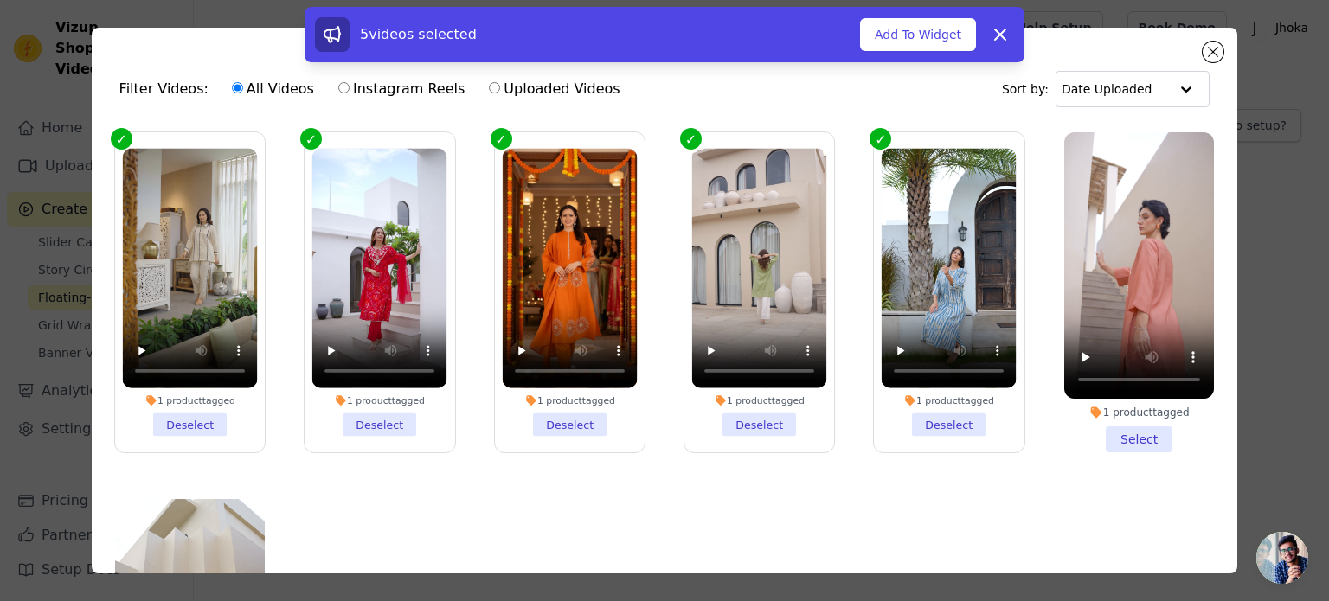
click at [1187, 429] on li "1 product tagged Select" at bounding box center [1139, 292] width 150 height 320
click at [0, 0] on input "1 product tagged Select" at bounding box center [0, 0] width 0 height 0
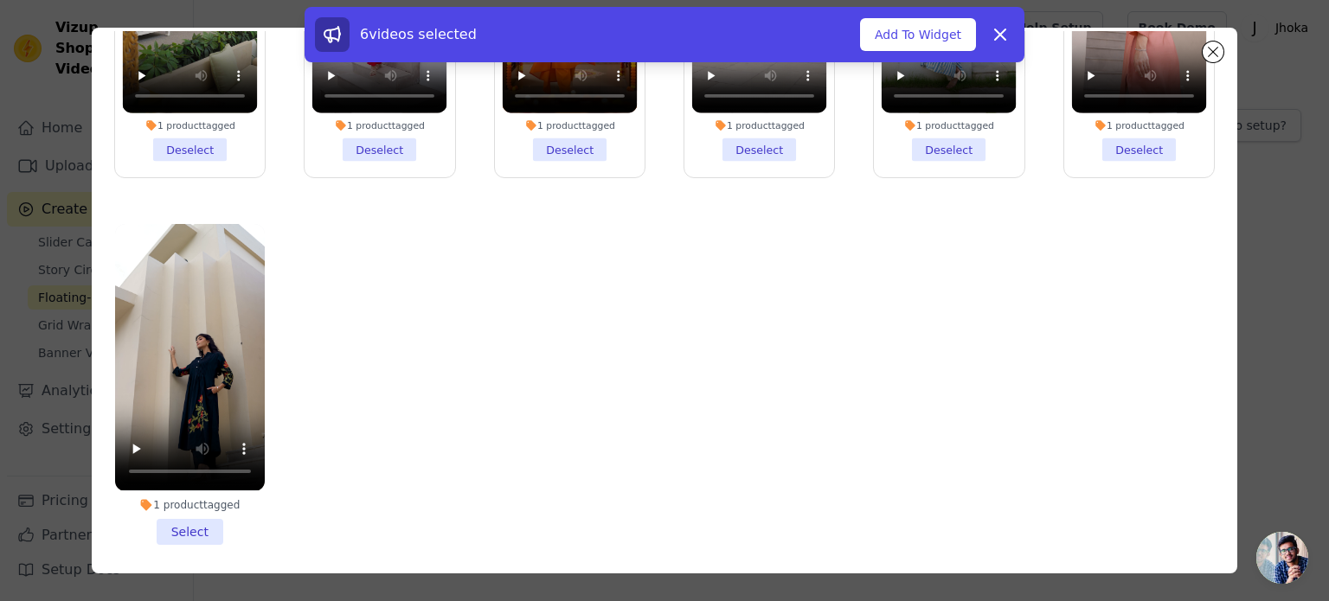
scroll to position [150, 0]
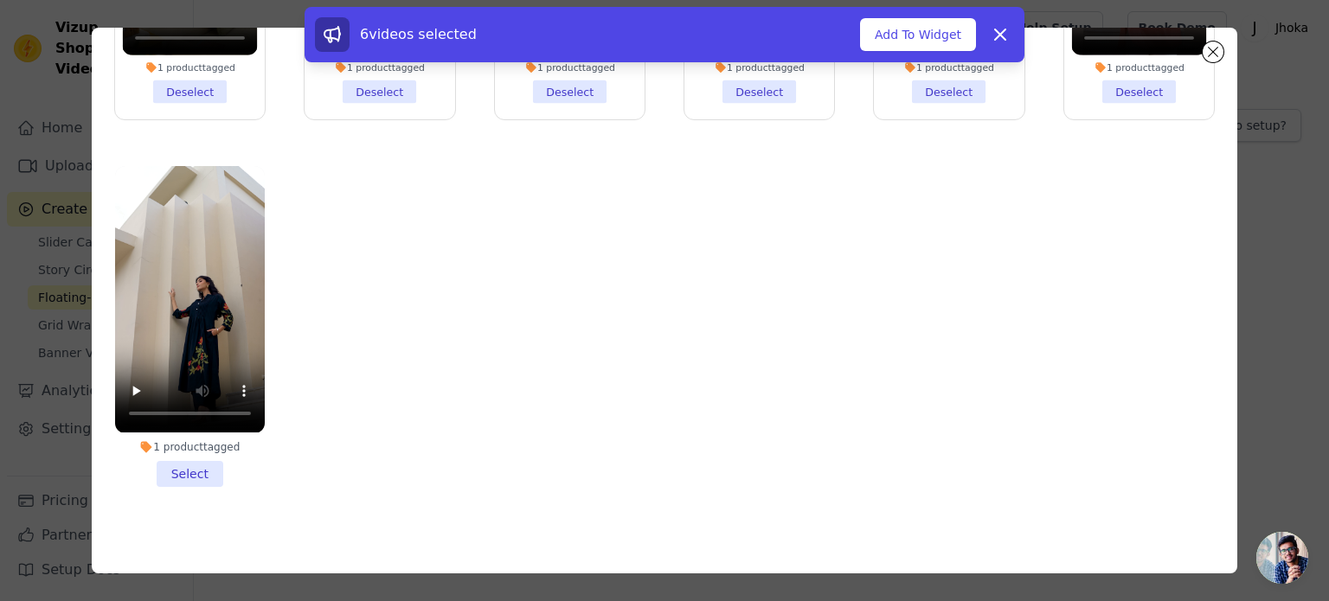
click at [196, 461] on li "1 product tagged Select" at bounding box center [190, 326] width 150 height 320
click at [0, 0] on input "1 product tagged Select" at bounding box center [0, 0] width 0 height 0
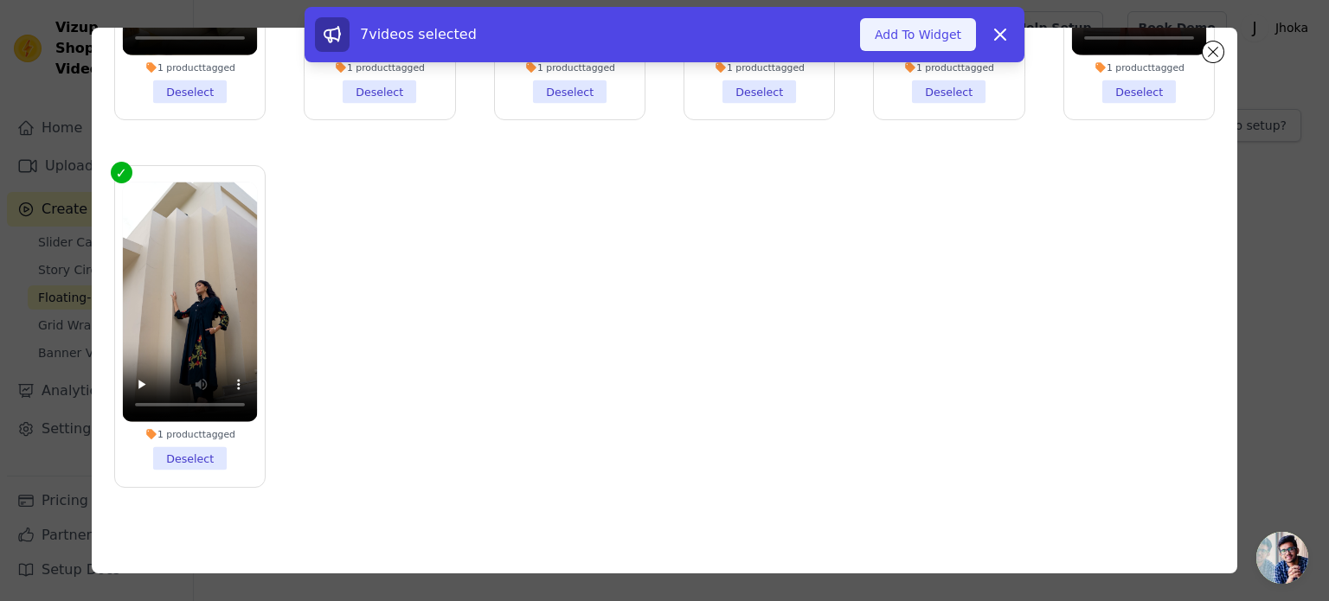
click at [935, 41] on button "Add To Widget" at bounding box center [918, 34] width 116 height 33
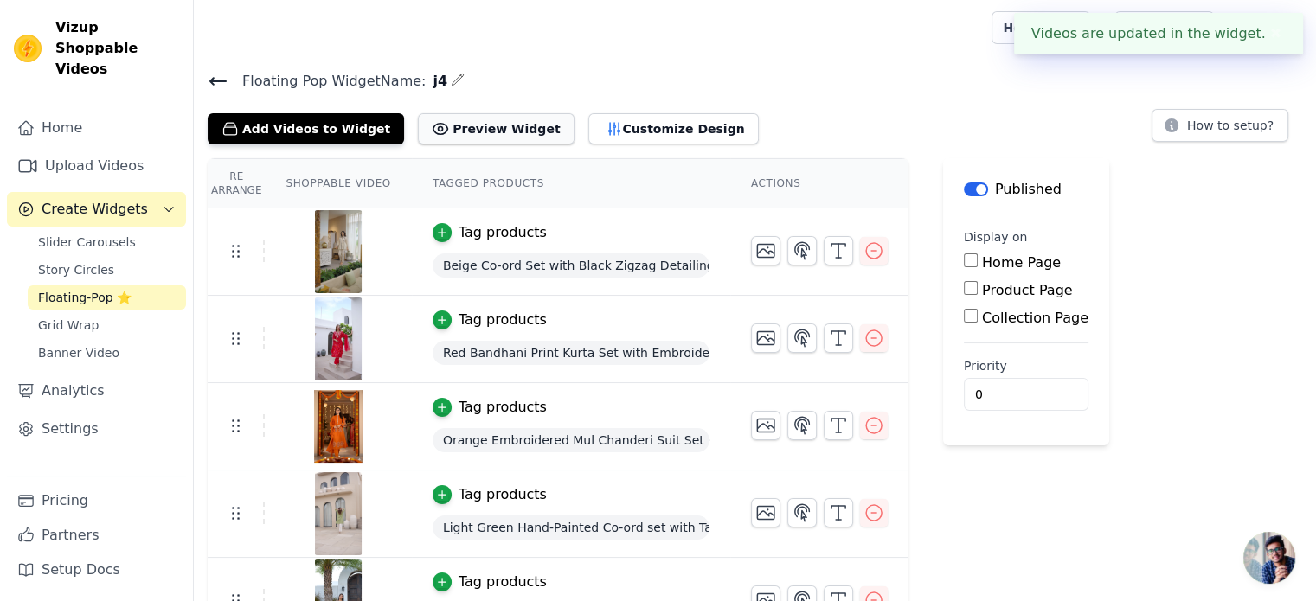
click at [432, 131] on icon at bounding box center [440, 128] width 17 height 17
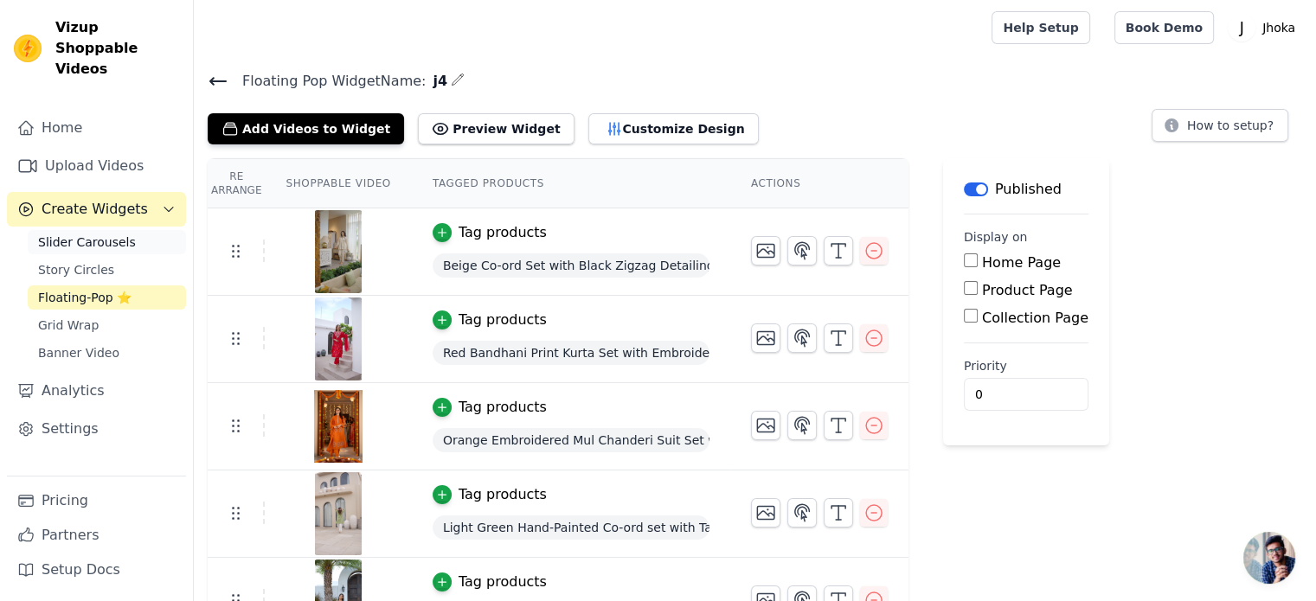
click at [78, 234] on span "Slider Carousels" at bounding box center [87, 242] width 98 height 17
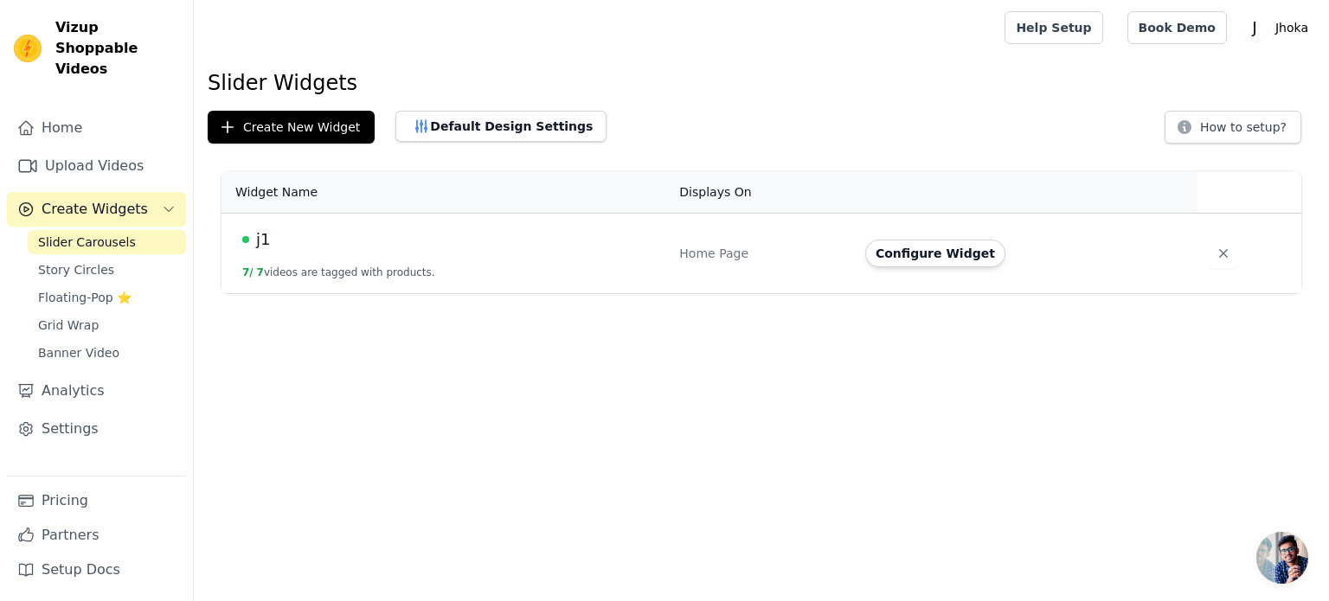
click at [927, 267] on td "Configure Widget" at bounding box center [1026, 254] width 343 height 80
click at [928, 260] on button "Configure Widget" at bounding box center [935, 254] width 140 height 28
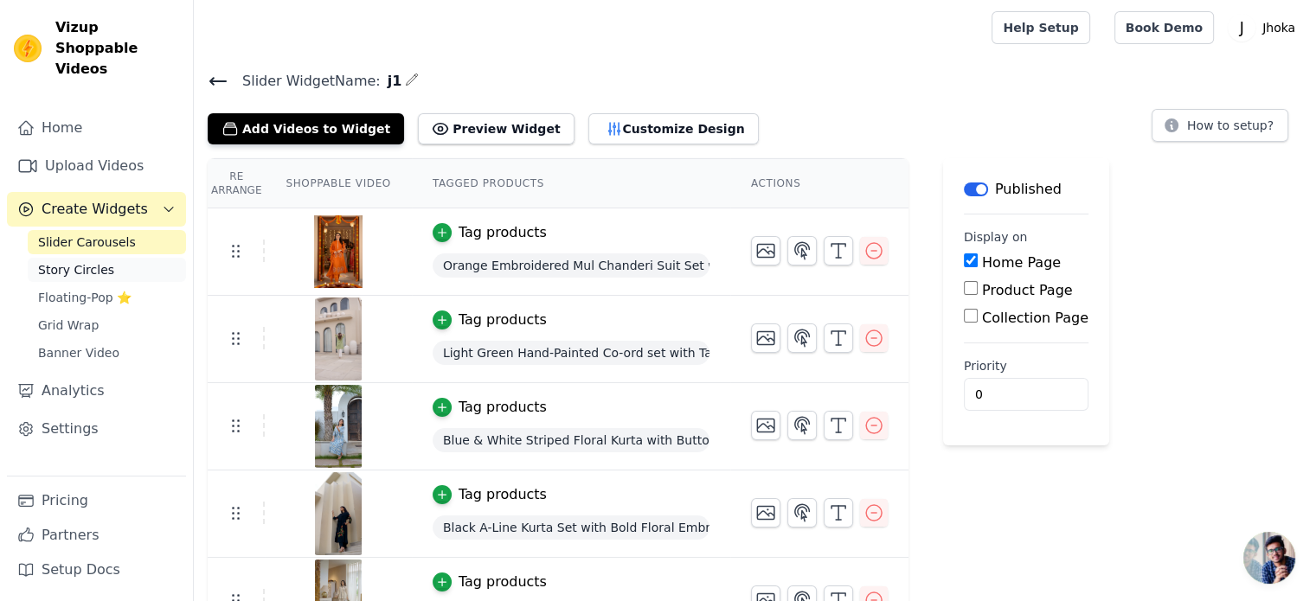
click at [91, 261] on span "Story Circles" at bounding box center [76, 269] width 76 height 17
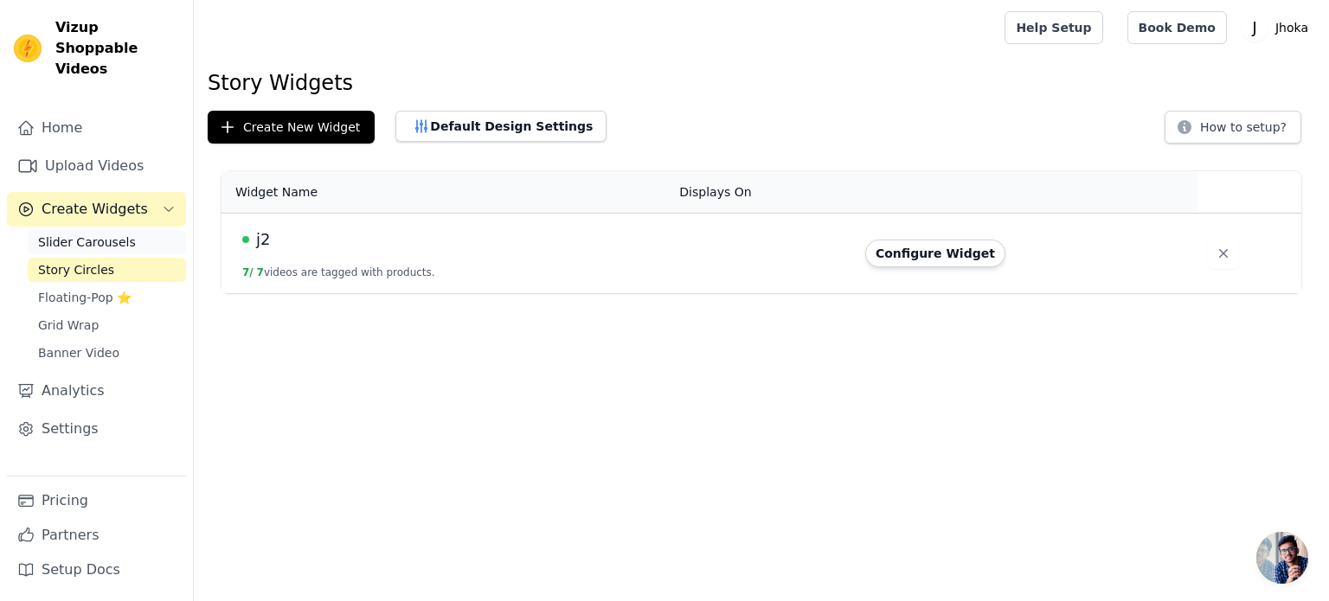
click at [138, 230] on link "Slider Carousels" at bounding box center [107, 242] width 158 height 24
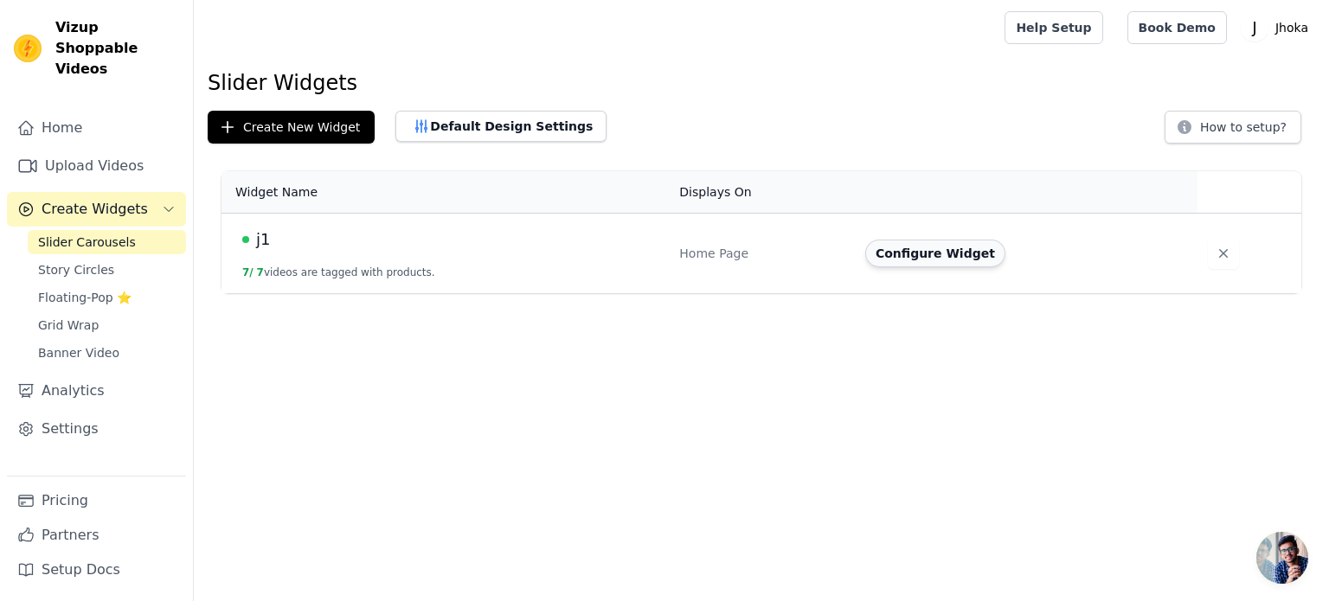
click at [965, 252] on button "Configure Widget" at bounding box center [935, 254] width 140 height 28
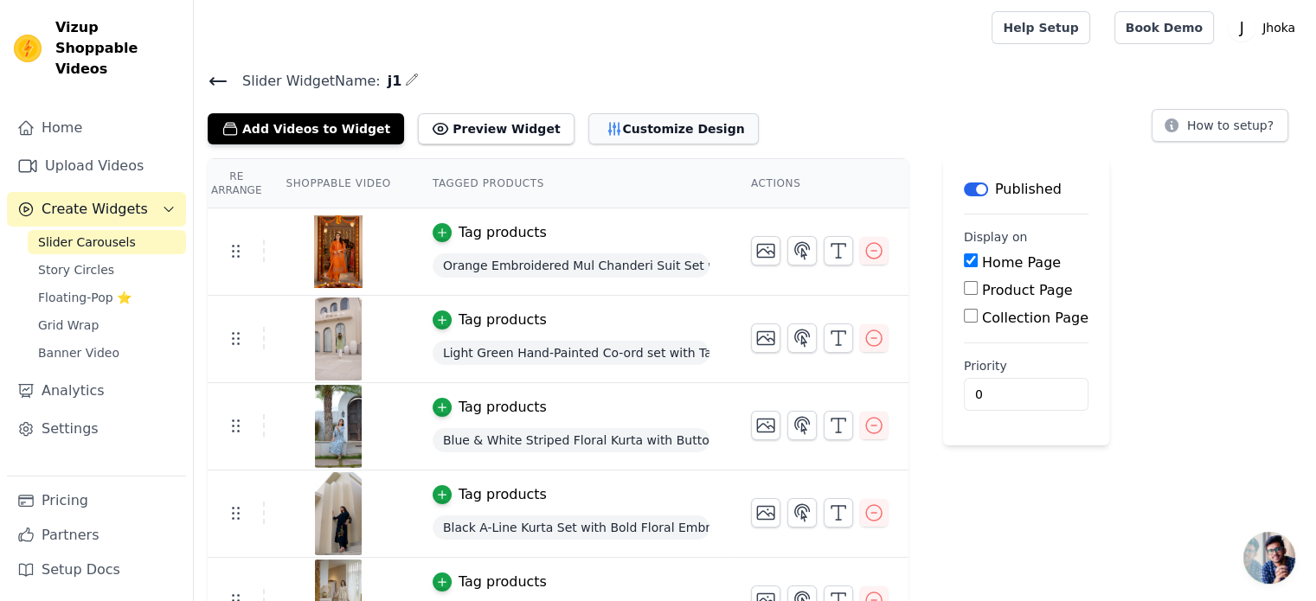
click at [640, 133] on button "Customize Design" at bounding box center [673, 128] width 170 height 31
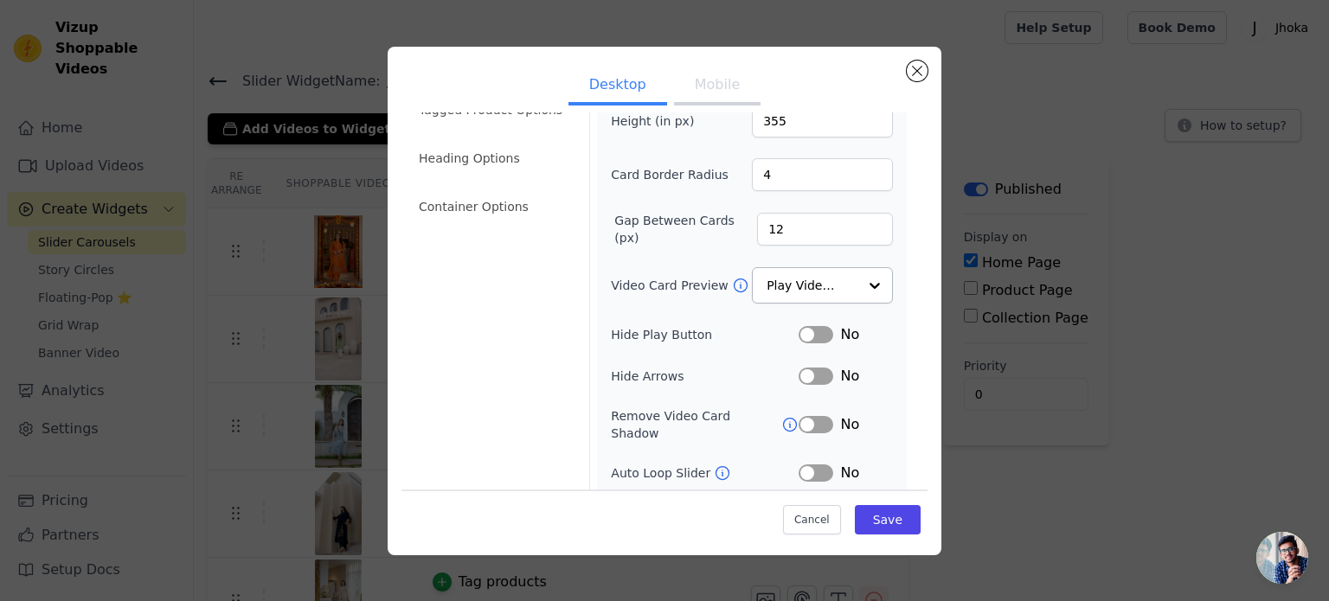
scroll to position [159, 0]
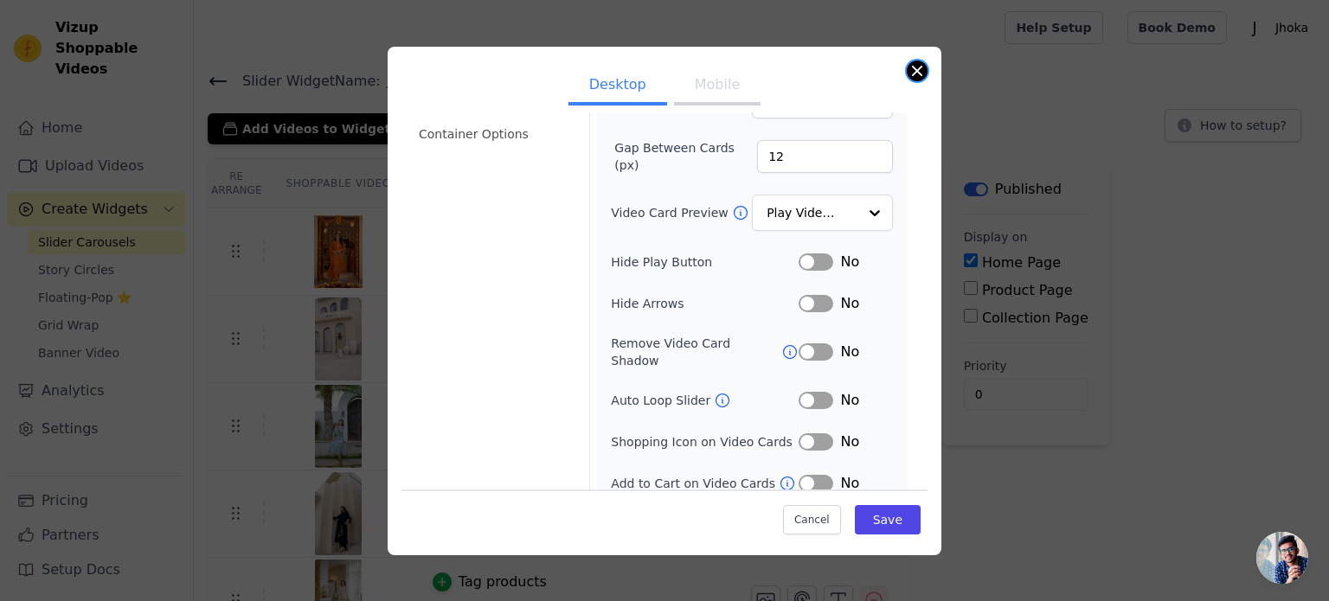
click at [921, 74] on button "Close modal" at bounding box center [917, 71] width 21 height 21
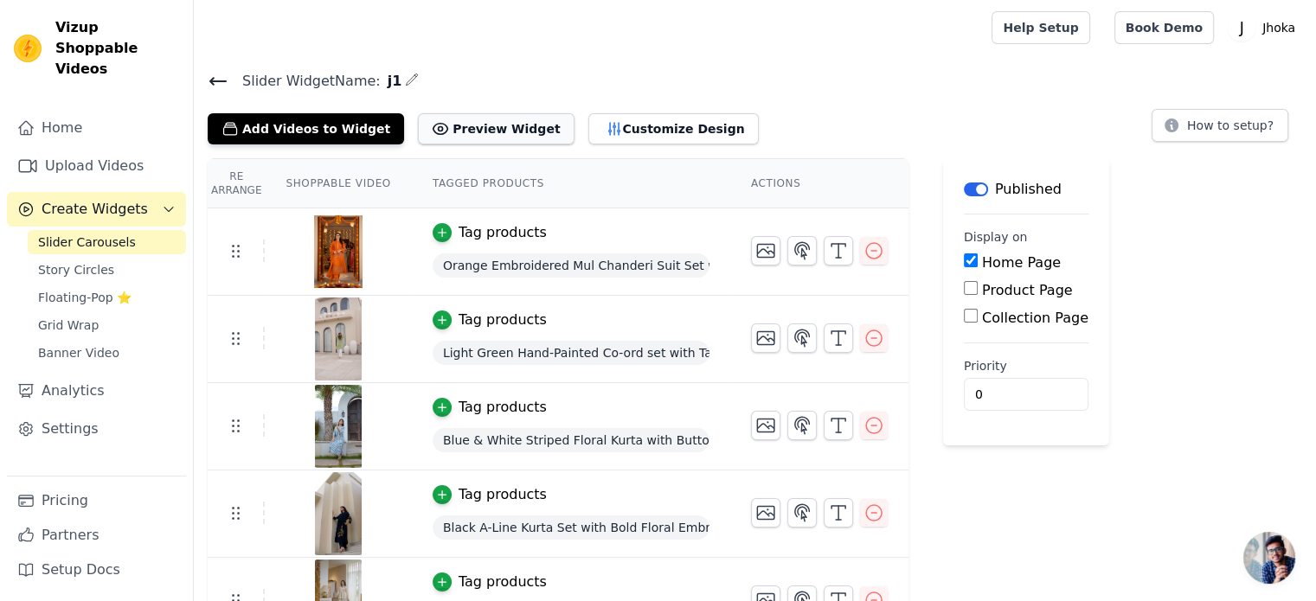
click at [504, 129] on button "Preview Widget" at bounding box center [496, 128] width 156 height 31
click at [608, 119] on button "Customize Design" at bounding box center [673, 128] width 170 height 31
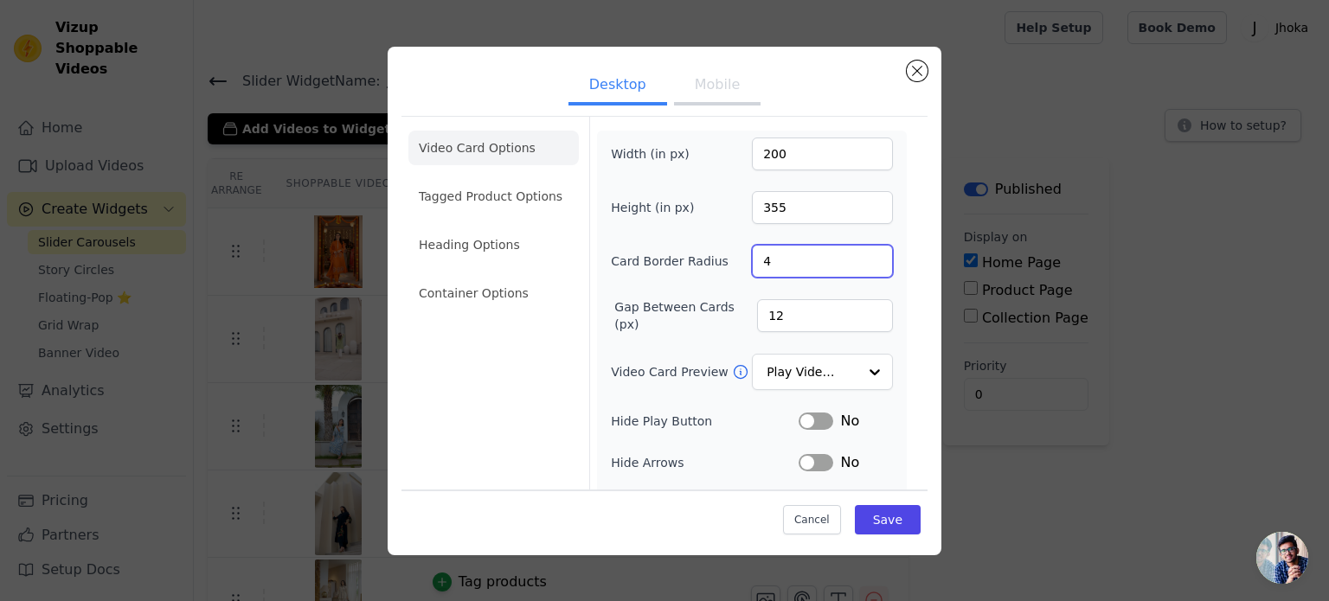
drag, startPoint x: 781, startPoint y: 259, endPoint x: 746, endPoint y: 257, distance: 34.7
click at [752, 257] on input "4" at bounding box center [822, 261] width 141 height 33
click at [796, 291] on div "Width (in px) 200 Height (in px) 355 Card Border Radius 4 Gap Between Cards (px…" at bounding box center [752, 396] width 282 height 516
click at [505, 191] on li "Tagged Product Options" at bounding box center [493, 196] width 170 height 35
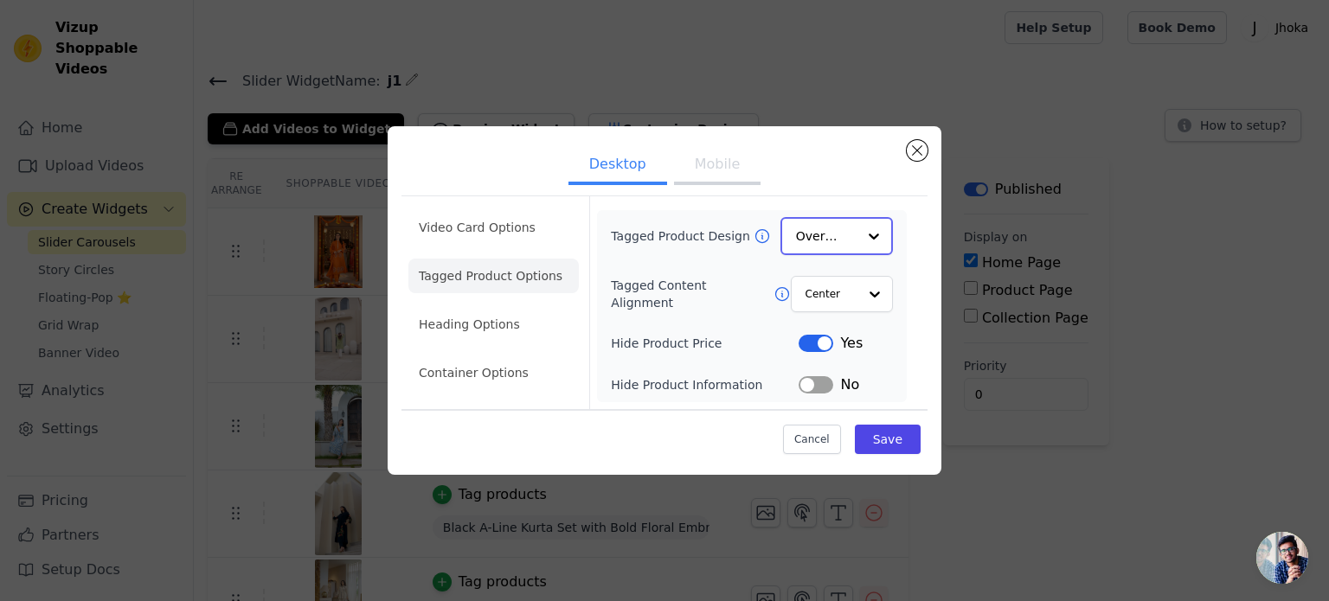
click at [824, 238] on input "Tagged Product Design" at bounding box center [826, 236] width 61 height 35
click at [845, 284] on input "Tagged Content Alignment" at bounding box center [831, 293] width 52 height 35
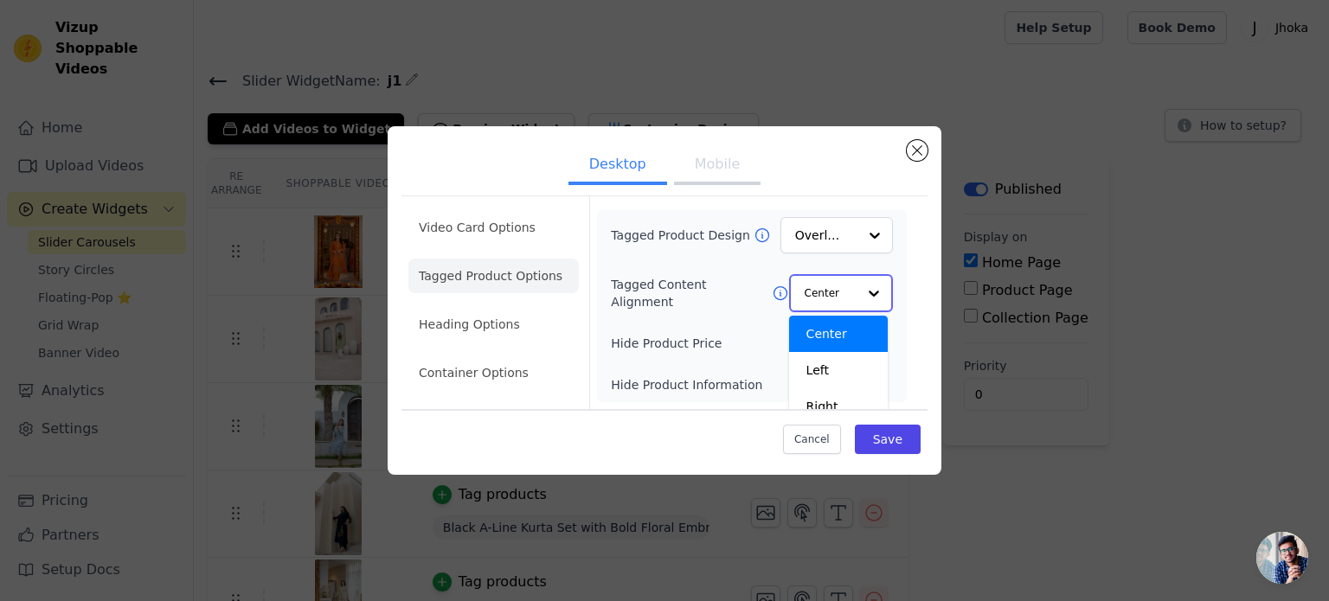
click at [845, 284] on div "Center Left Right Option Center, selected. You are currently focused on option …" at bounding box center [841, 293] width 104 height 38
click at [739, 318] on div "Tagged Product Design Overlay Tagged Content Alignment Center Left Right Option…" at bounding box center [752, 306] width 282 height 177
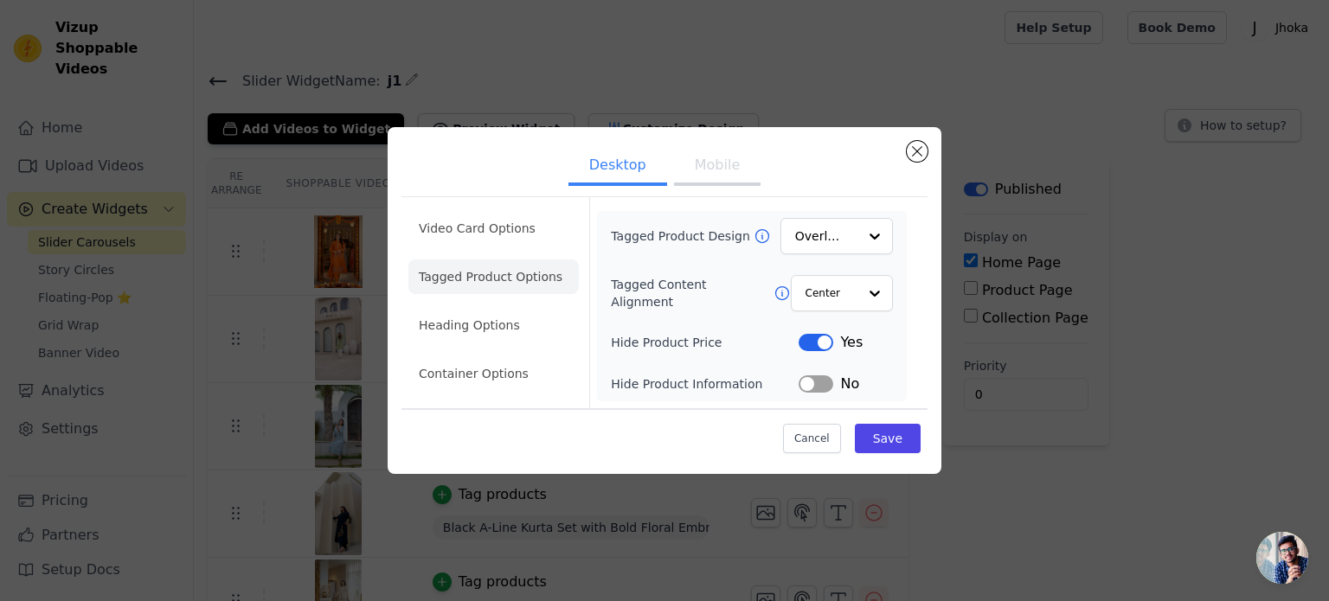
click at [806, 344] on button "Label" at bounding box center [816, 342] width 35 height 17
click at [536, 376] on li "Container Options" at bounding box center [493, 374] width 170 height 35
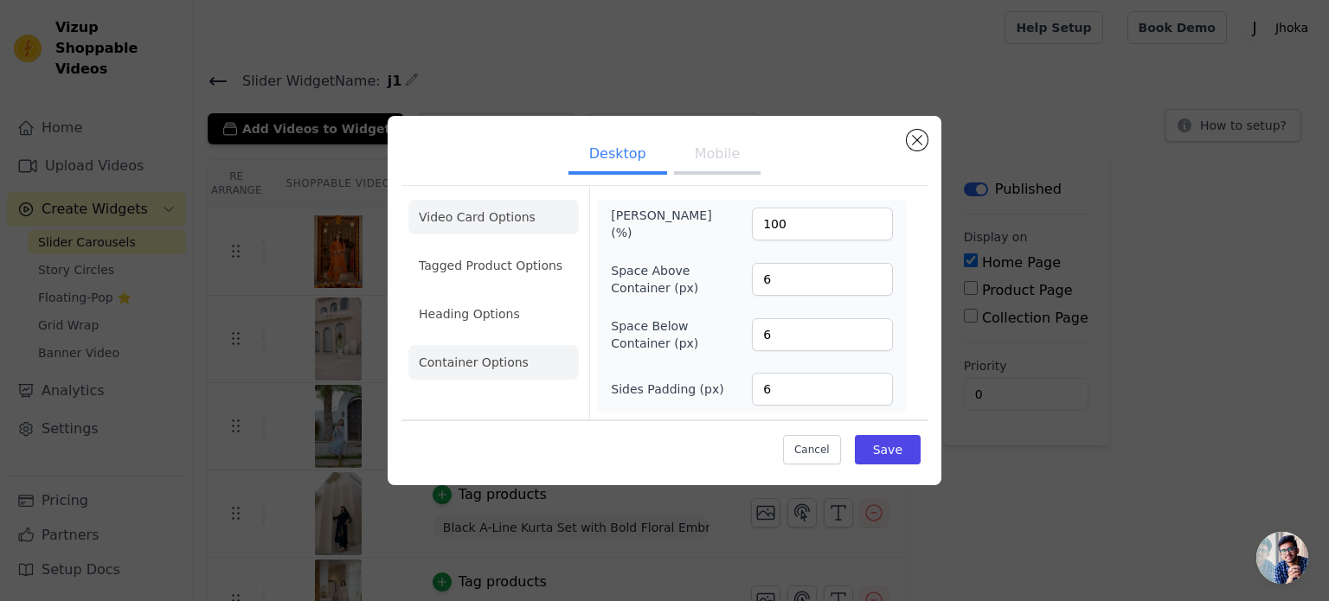
click at [492, 215] on li "Video Card Options" at bounding box center [493, 217] width 170 height 35
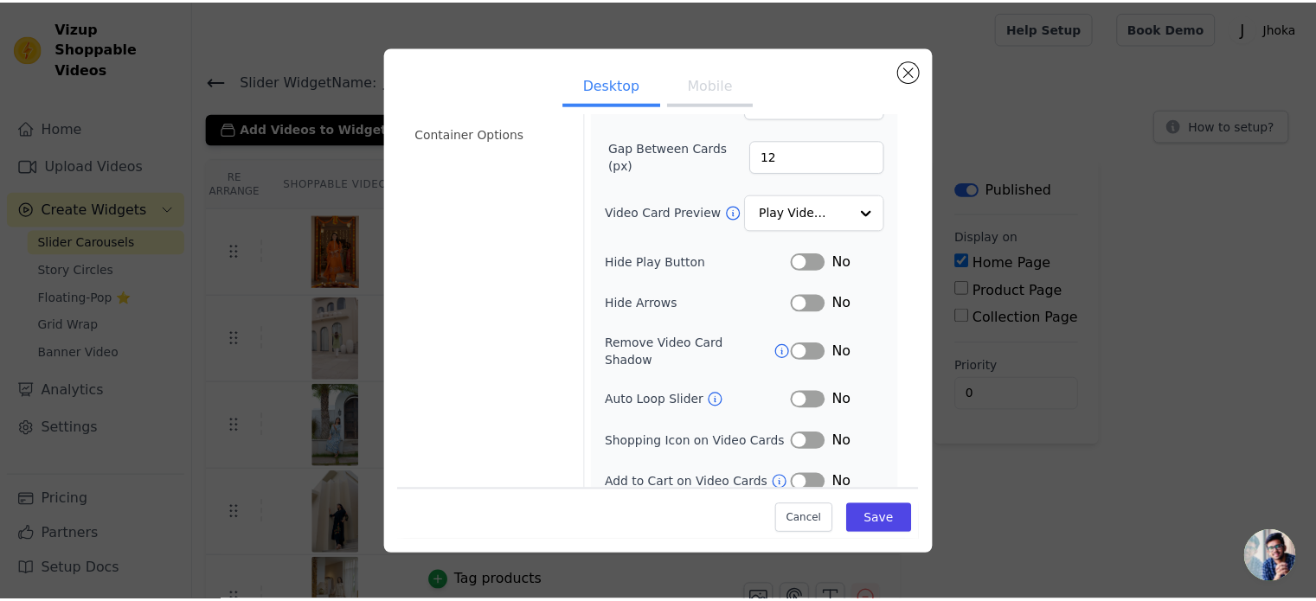
scroll to position [0, 0]
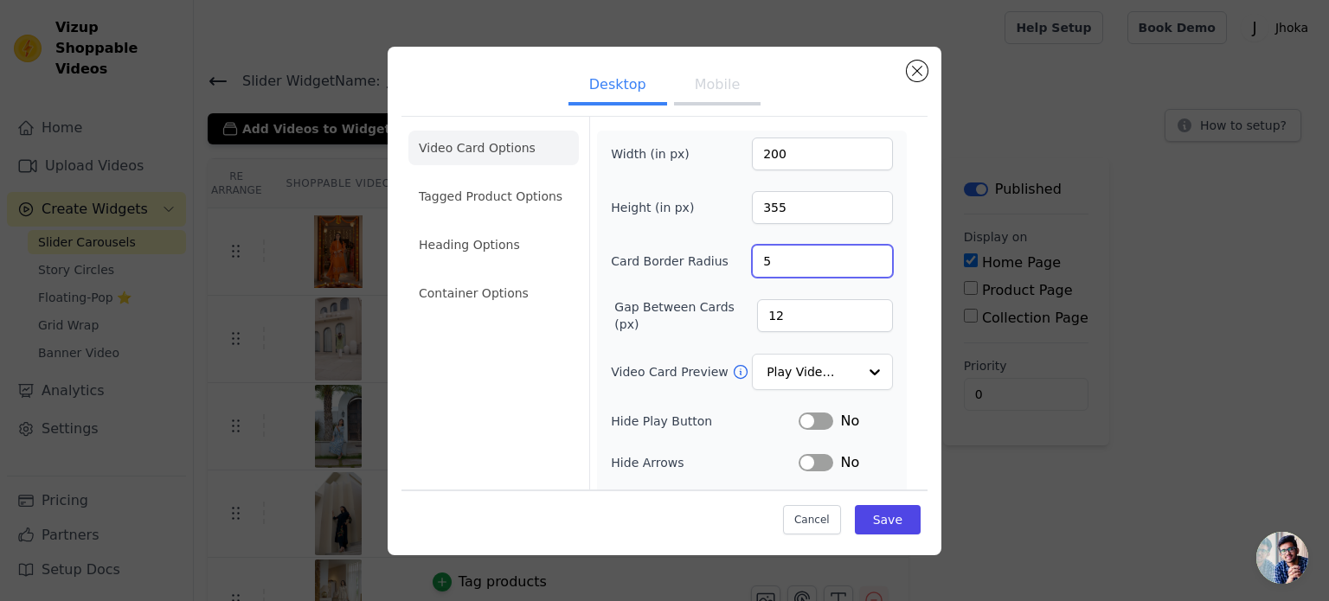
click at [858, 254] on input "5" at bounding box center [822, 261] width 141 height 33
click at [858, 254] on input "6" at bounding box center [822, 261] width 141 height 33
click at [858, 254] on input "7" at bounding box center [822, 261] width 141 height 33
click at [858, 254] on input "8" at bounding box center [822, 261] width 141 height 33
click at [858, 254] on input "9" at bounding box center [822, 261] width 141 height 33
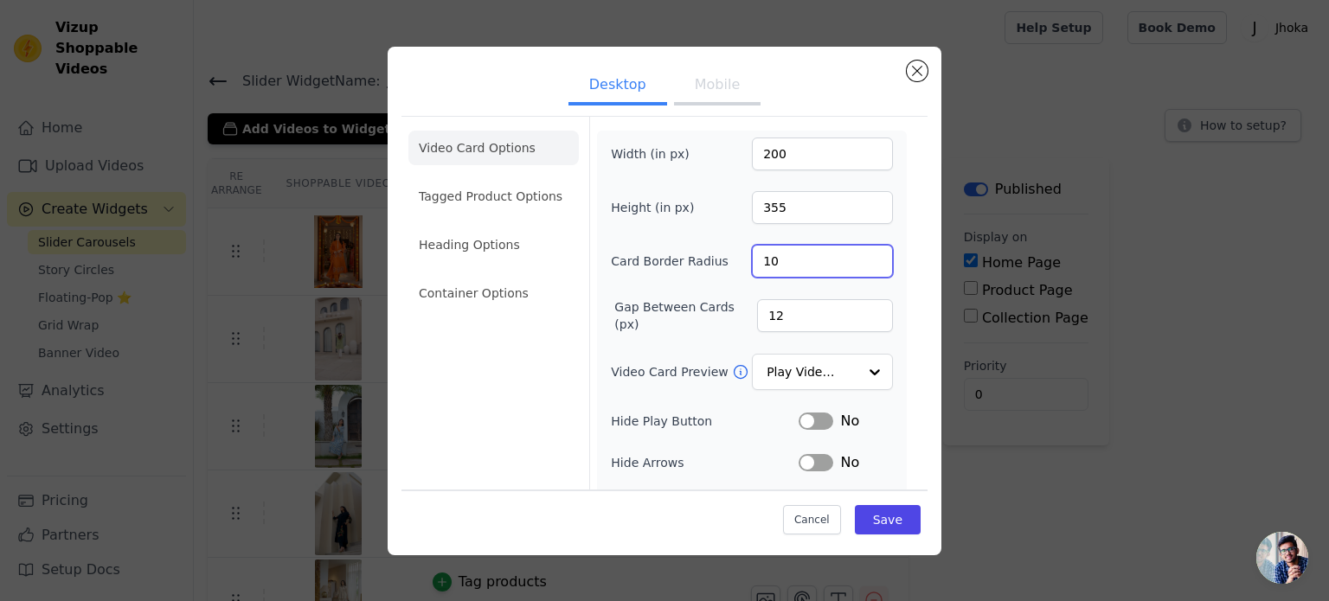
click at [858, 254] on input "10" at bounding box center [822, 261] width 141 height 33
click at [858, 254] on input "11" at bounding box center [822, 261] width 141 height 33
click at [858, 253] on input "12" at bounding box center [822, 261] width 141 height 33
click at [858, 253] on input "13" at bounding box center [822, 261] width 141 height 33
click at [858, 252] on input "14" at bounding box center [822, 261] width 141 height 33
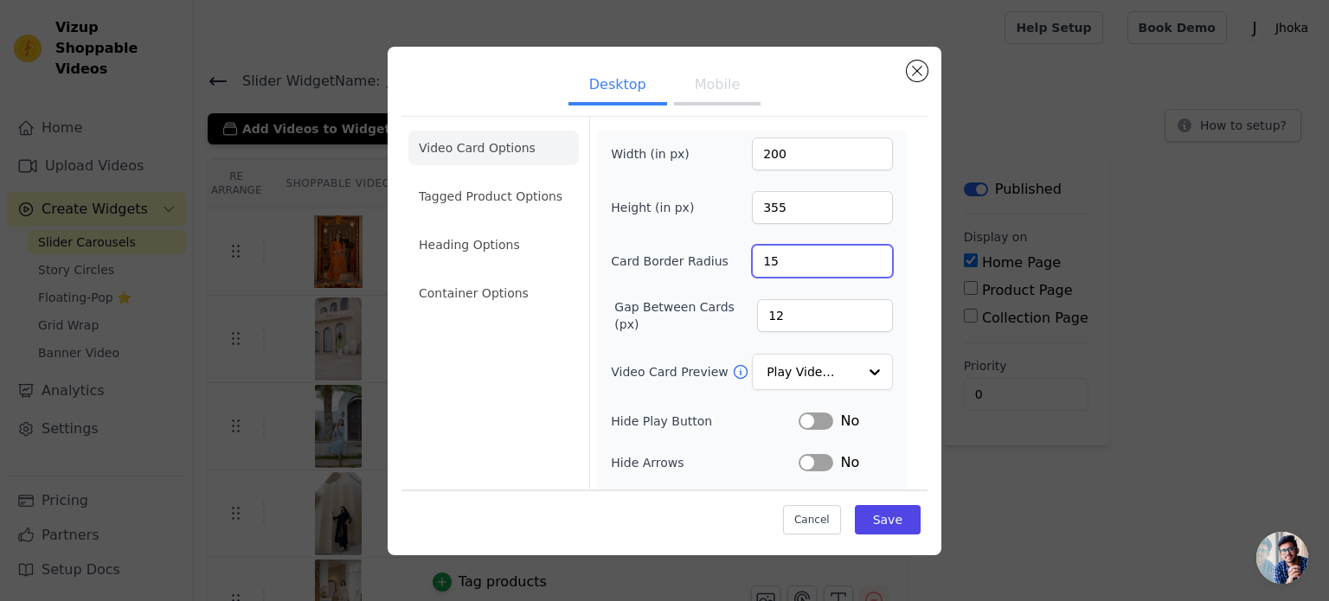
type input "15"
click at [858, 252] on input "15" at bounding box center [822, 261] width 141 height 33
click at [883, 513] on button "Save" at bounding box center [888, 519] width 66 height 29
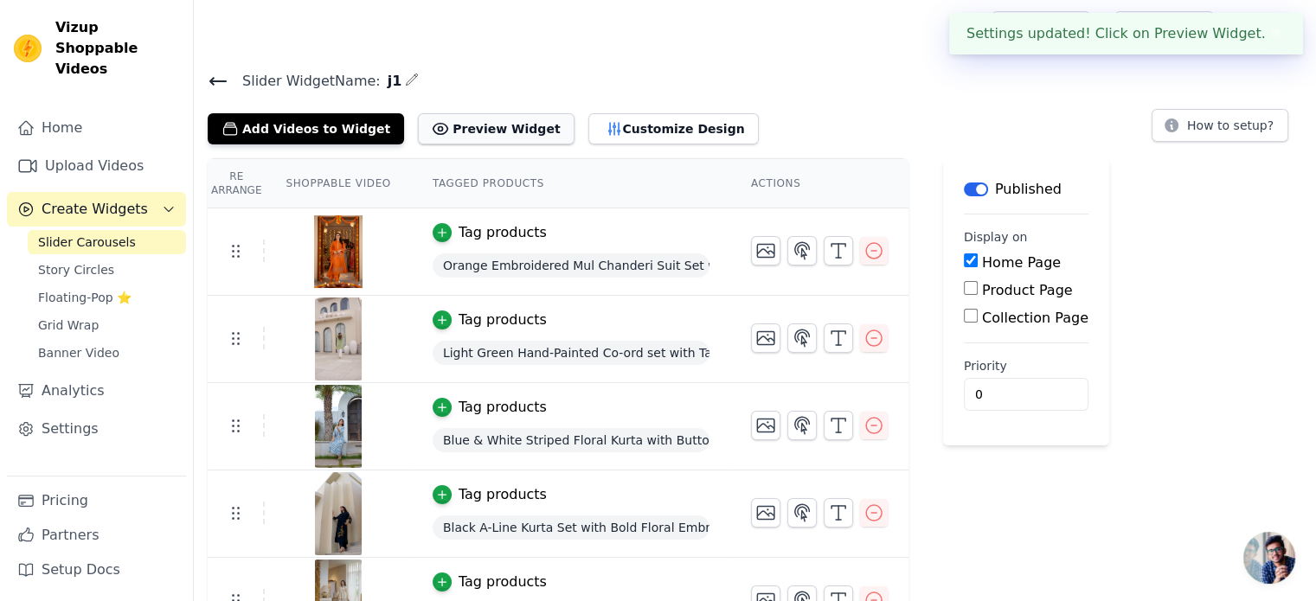
click at [488, 127] on button "Preview Widget" at bounding box center [496, 128] width 156 height 31
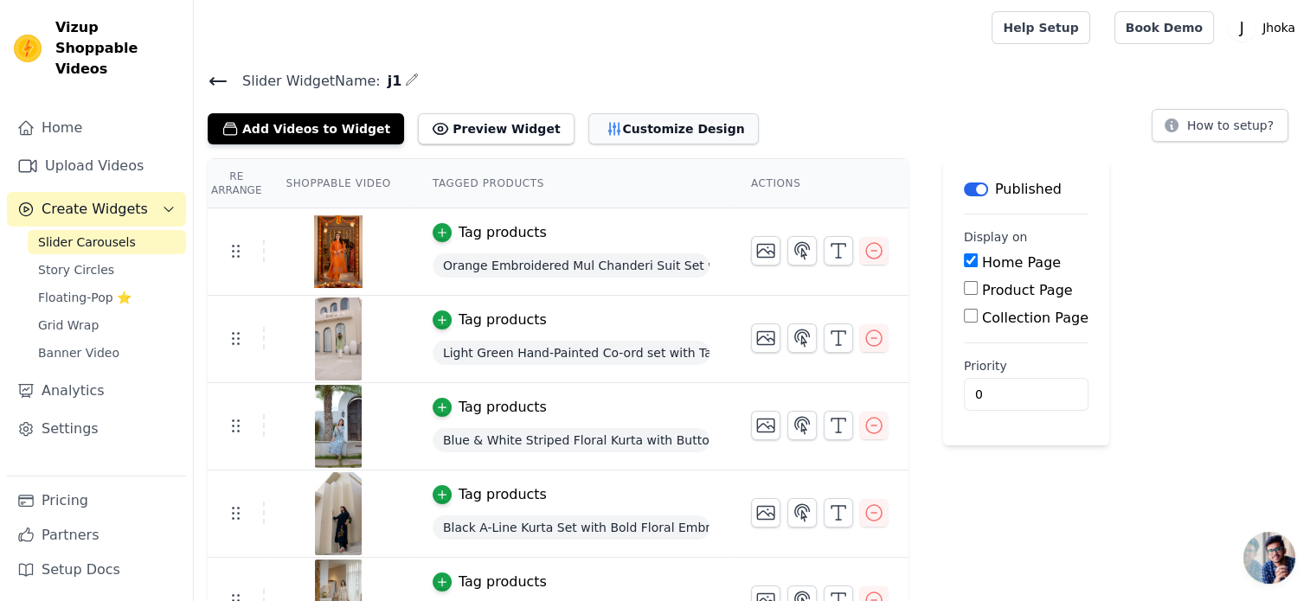
click at [626, 130] on button "Customize Design" at bounding box center [673, 128] width 170 height 31
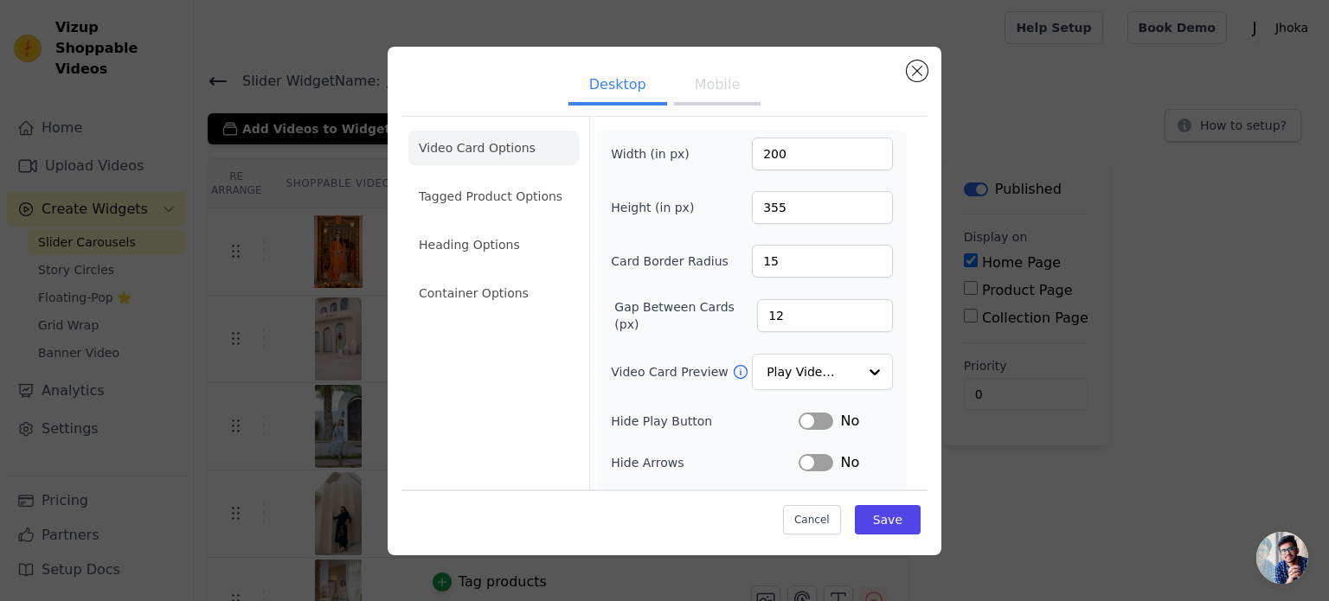
click at [703, 101] on button "Mobile" at bounding box center [717, 86] width 87 height 38
click at [571, 80] on button "Desktop" at bounding box center [618, 86] width 99 height 38
click at [758, 90] on ul "Desktop Mobile" at bounding box center [665, 87] width 526 height 52
click at [723, 86] on button "Mobile" at bounding box center [717, 86] width 87 height 38
click at [623, 102] on button "Desktop" at bounding box center [618, 86] width 99 height 38
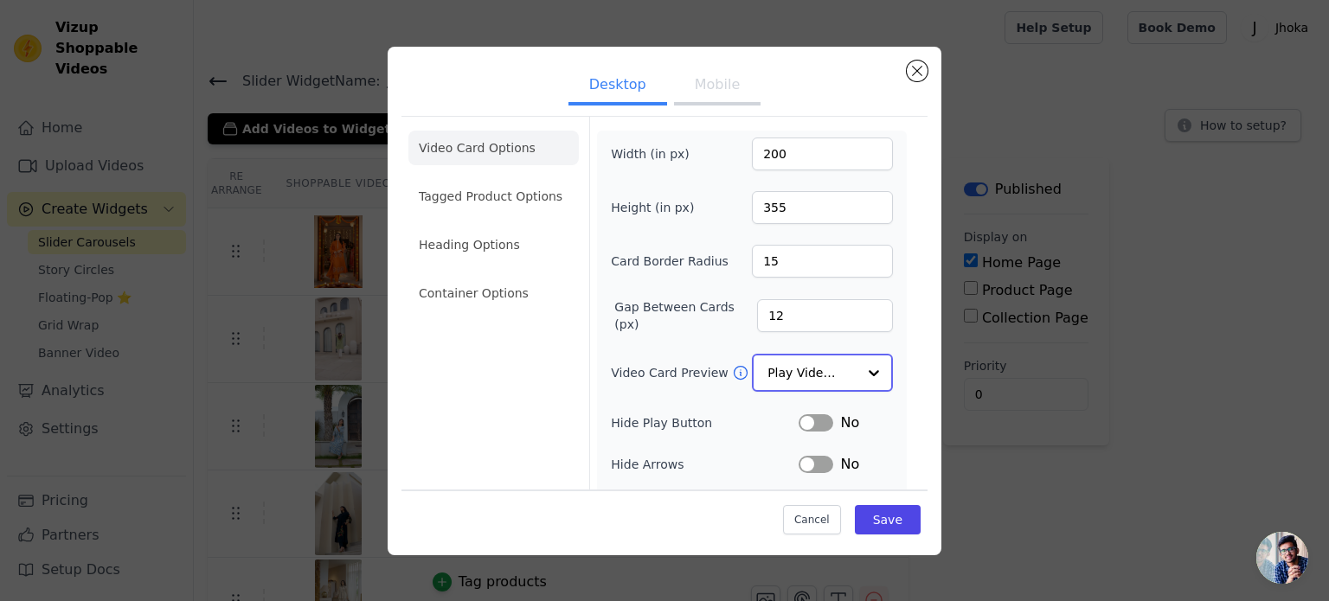
click at [794, 373] on input "Video Card Preview" at bounding box center [812, 373] width 89 height 35
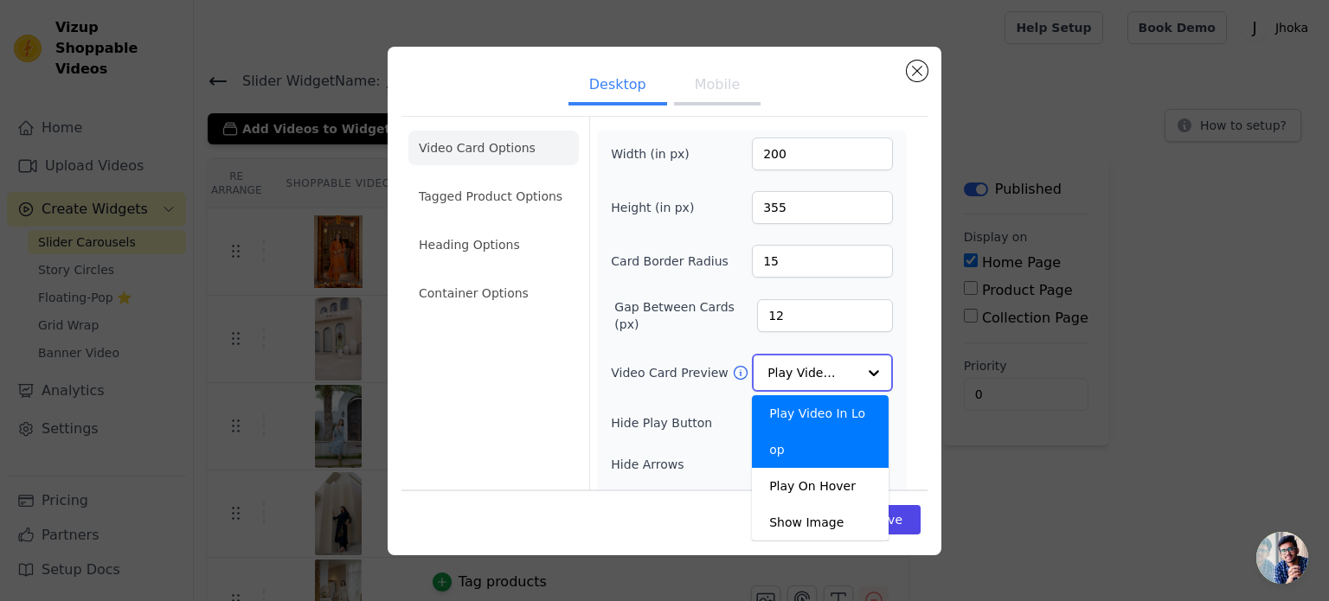
click at [794, 372] on input "Video Card Preview" at bounding box center [812, 373] width 89 height 35
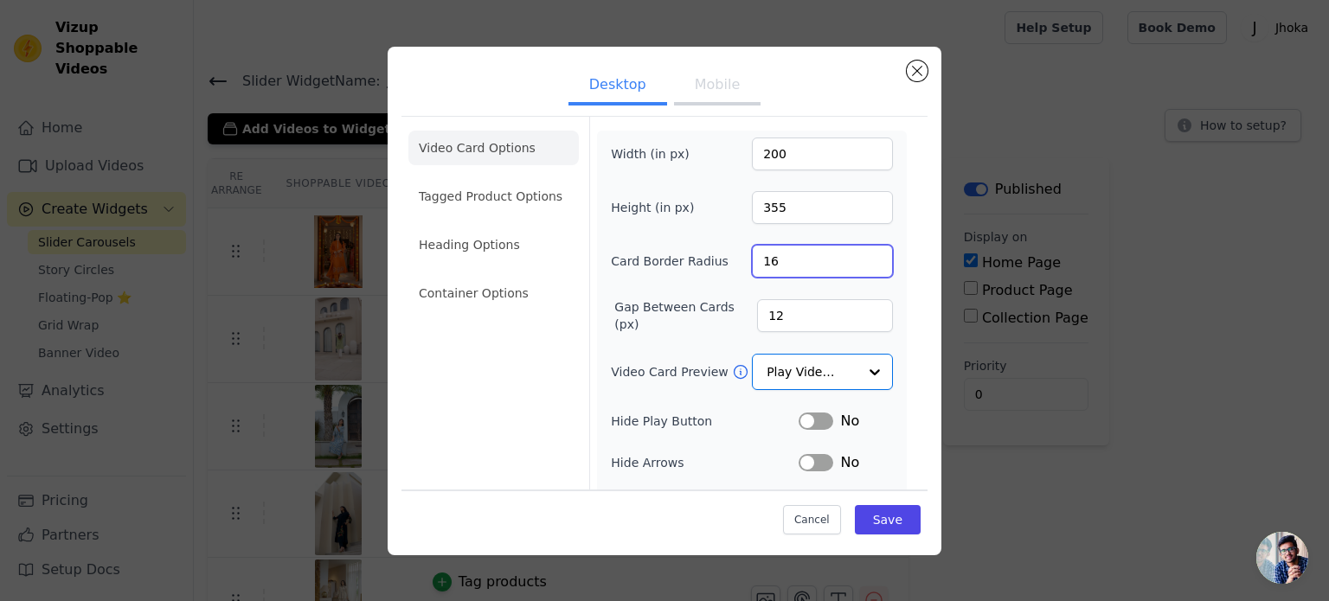
click at [862, 252] on input "16" at bounding box center [822, 261] width 141 height 33
click at [862, 252] on input "17" at bounding box center [822, 261] width 141 height 33
click at [862, 252] on input "18" at bounding box center [822, 261] width 141 height 33
click at [862, 252] on input "19" at bounding box center [822, 261] width 141 height 33
click at [862, 252] on input "20" at bounding box center [822, 261] width 141 height 33
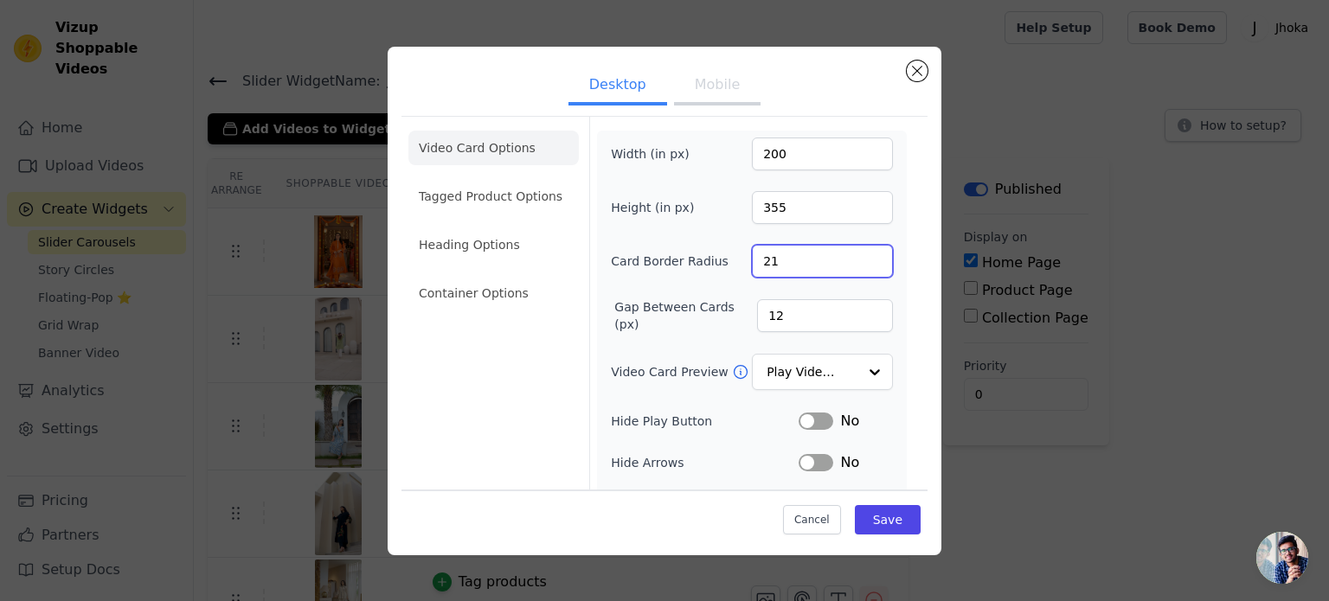
click at [862, 252] on input "21" at bounding box center [822, 261] width 141 height 33
click at [862, 252] on input "22" at bounding box center [822, 261] width 141 height 33
type input "23"
click at [861, 252] on input "23" at bounding box center [822, 261] width 141 height 33
click at [860, 250] on input "23" at bounding box center [822, 261] width 141 height 33
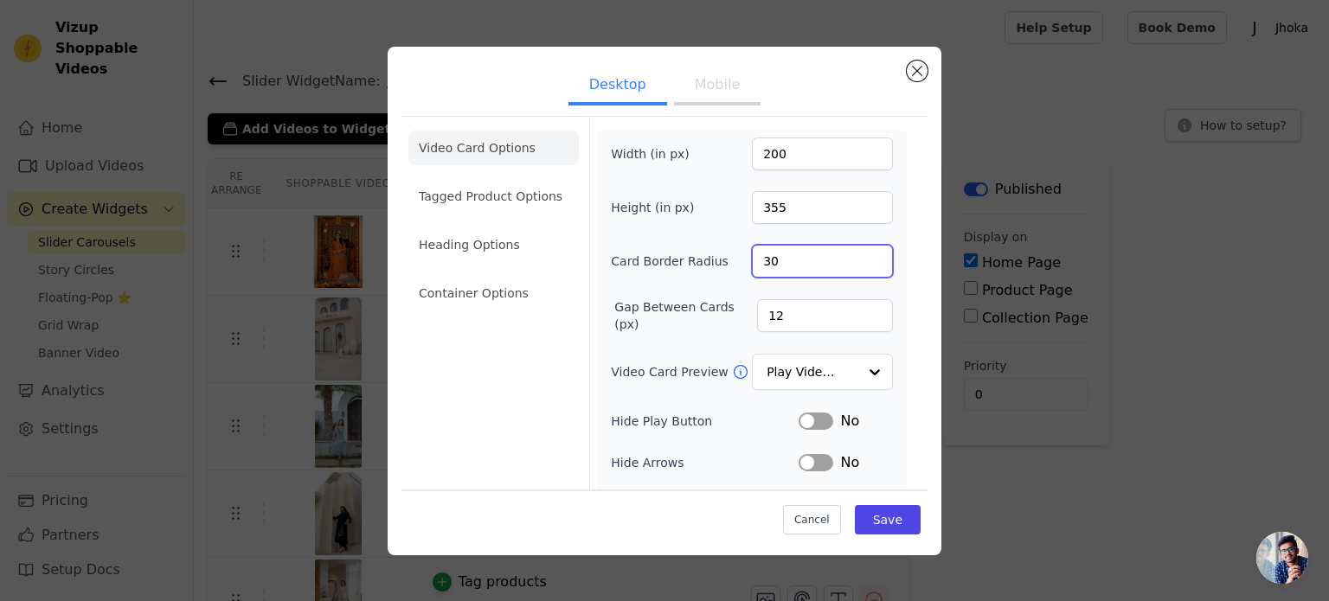
type input "30"
click at [864, 525] on button "Save" at bounding box center [888, 519] width 66 height 29
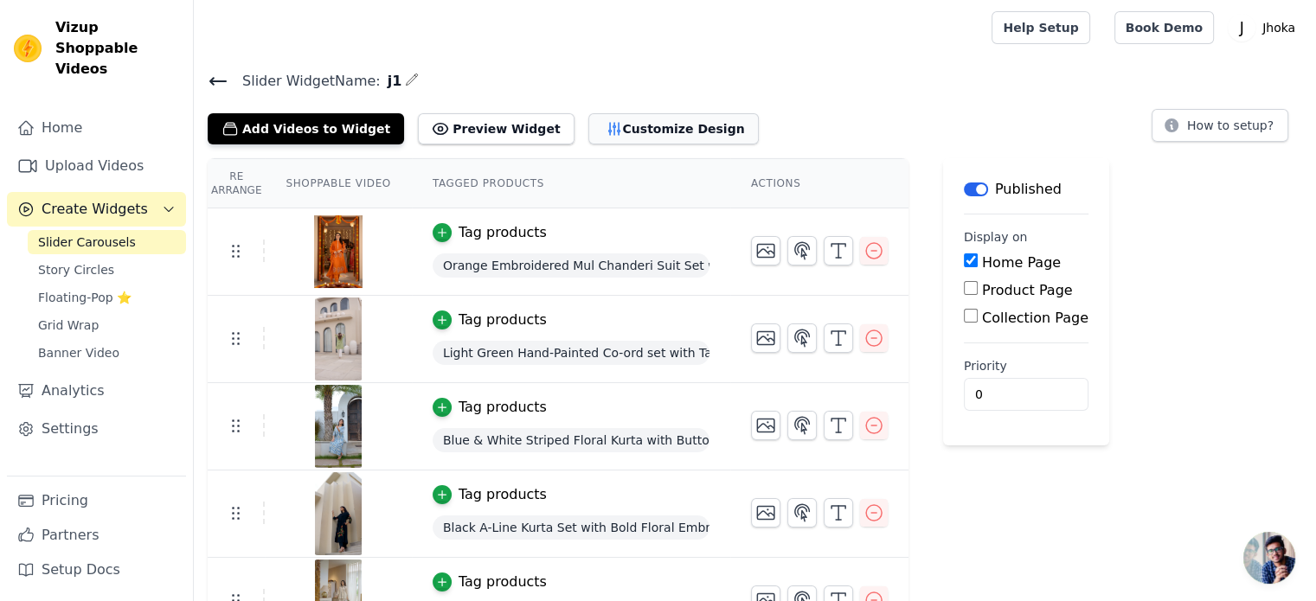
click at [644, 127] on button "Customize Design" at bounding box center [673, 128] width 170 height 31
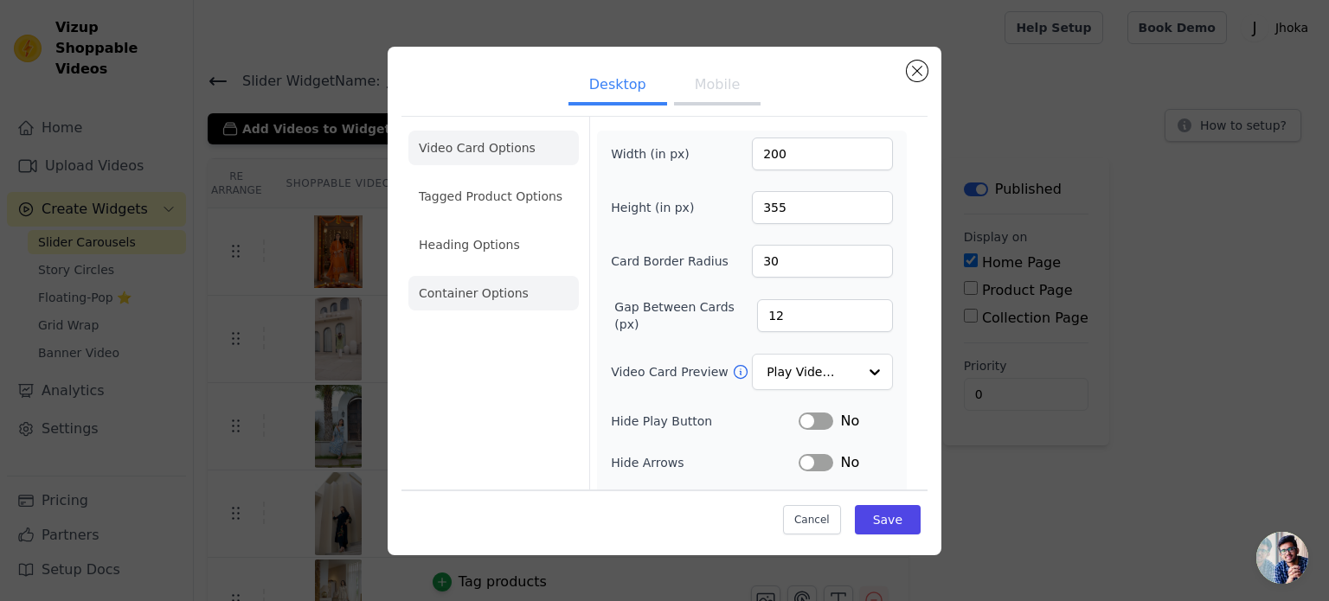
click at [453, 285] on li "Container Options" at bounding box center [493, 293] width 170 height 35
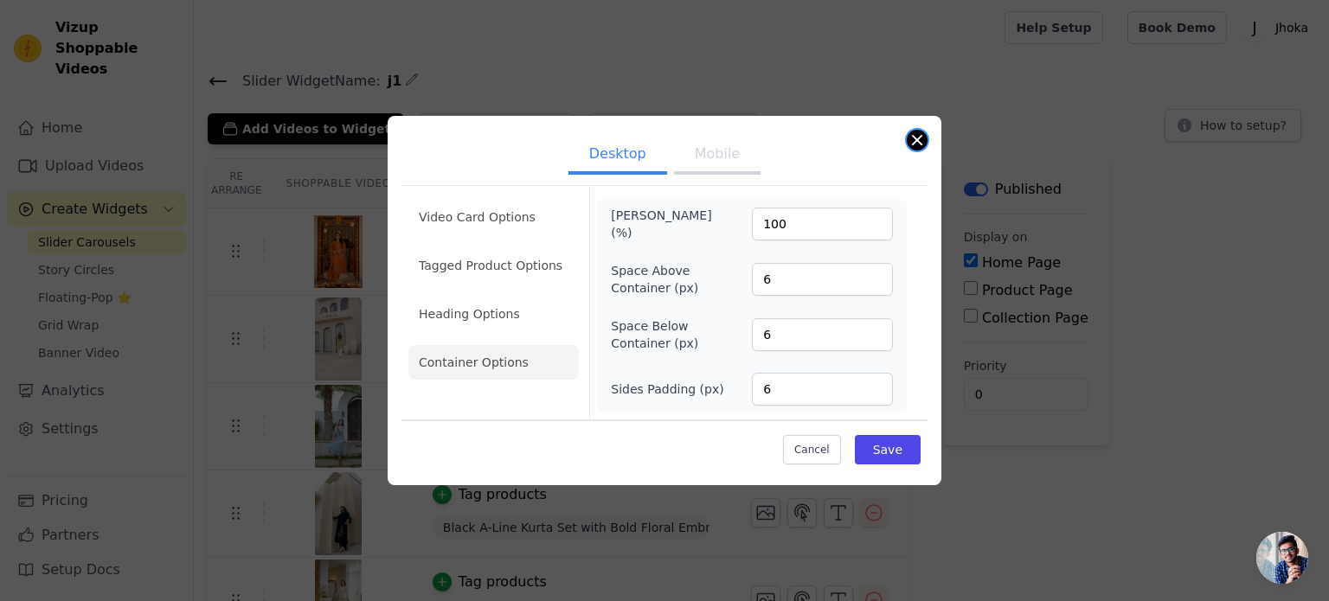
click at [915, 142] on button "Close modal" at bounding box center [917, 140] width 21 height 21
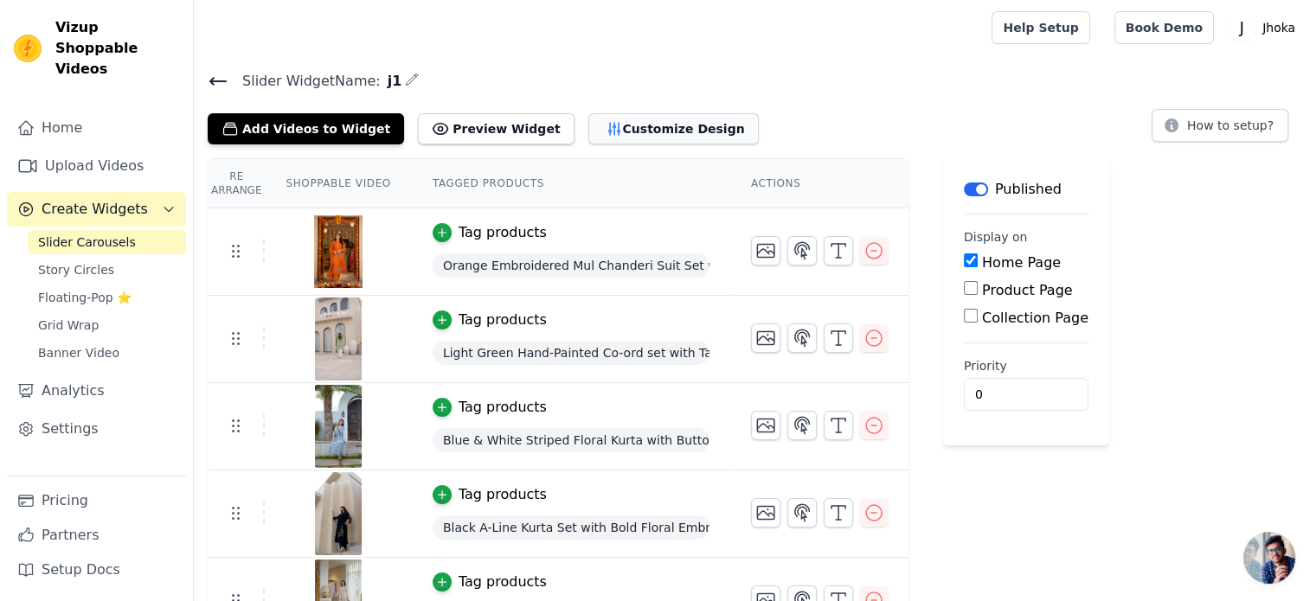
click at [646, 137] on button "Customize Design" at bounding box center [673, 128] width 170 height 31
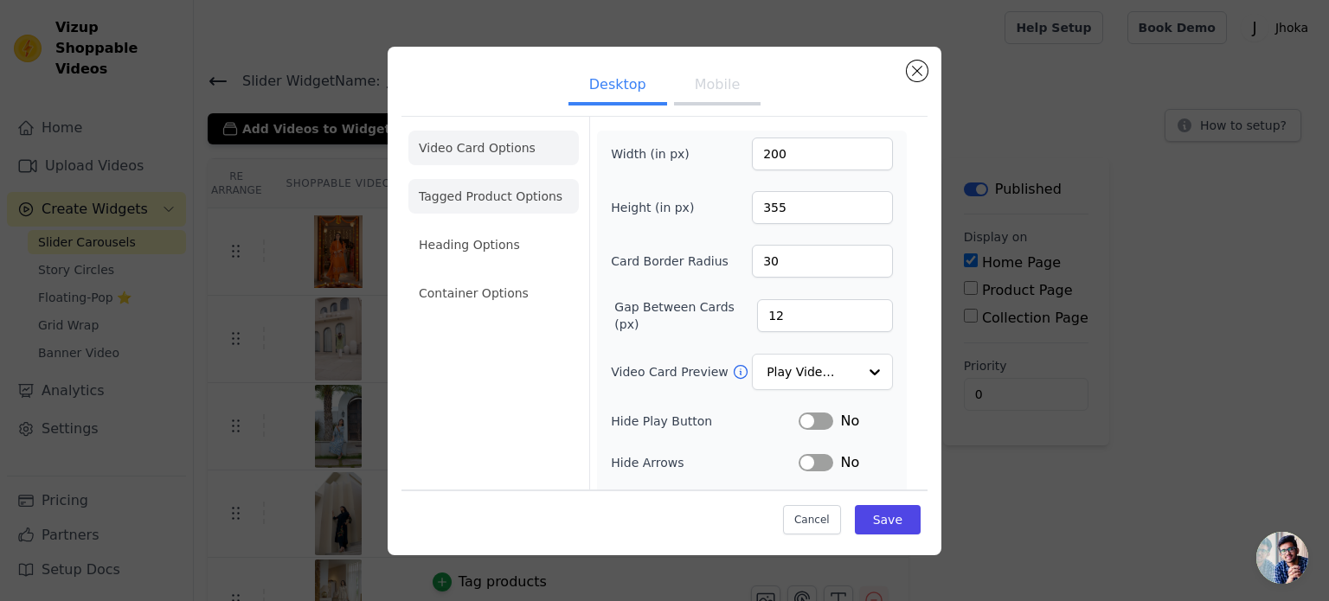
click at [491, 210] on li "Tagged Product Options" at bounding box center [493, 196] width 170 height 35
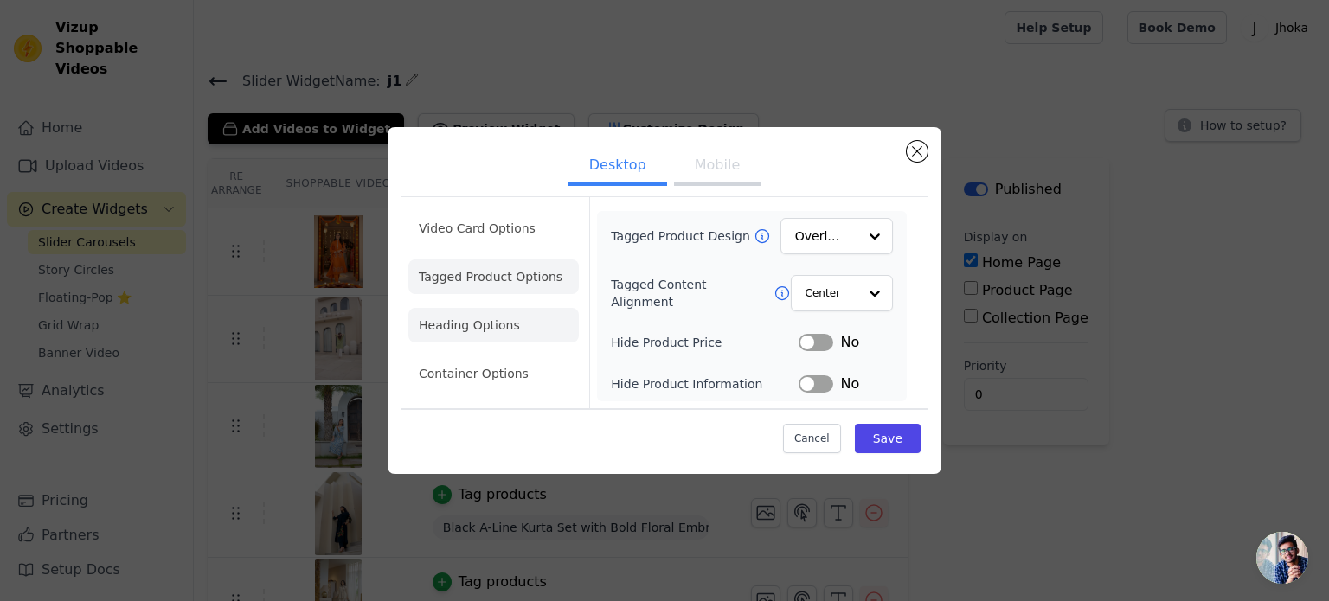
click at [533, 332] on li "Heading Options" at bounding box center [493, 325] width 170 height 35
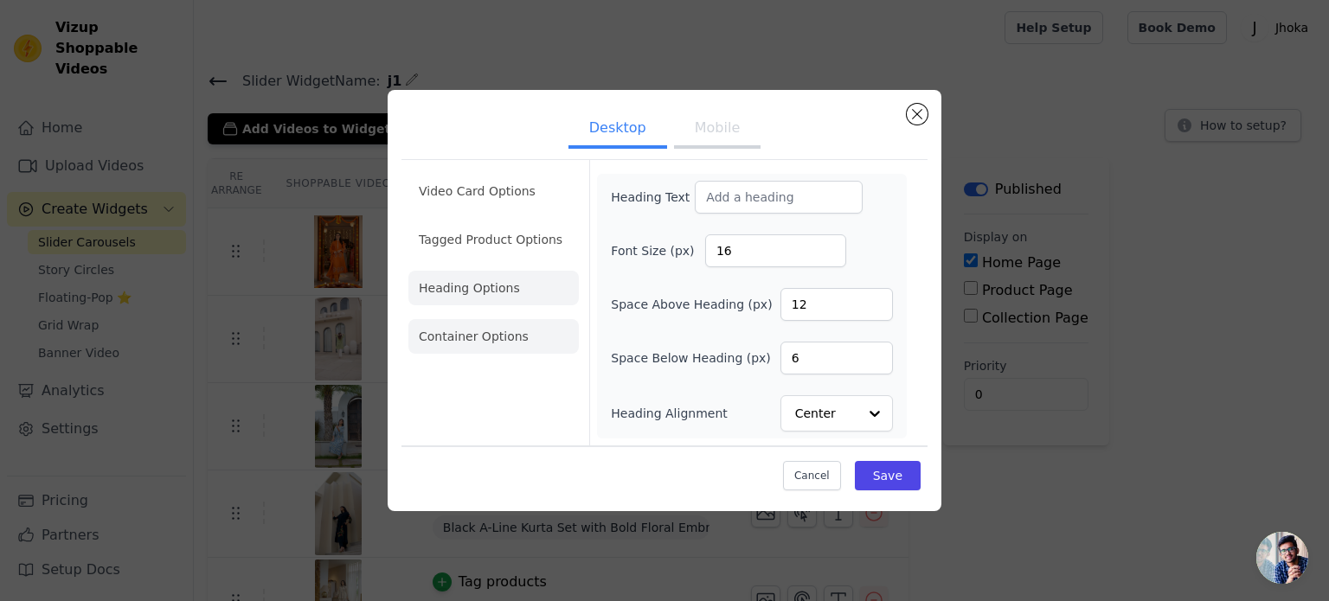
click at [532, 331] on li "Container Options" at bounding box center [493, 336] width 170 height 35
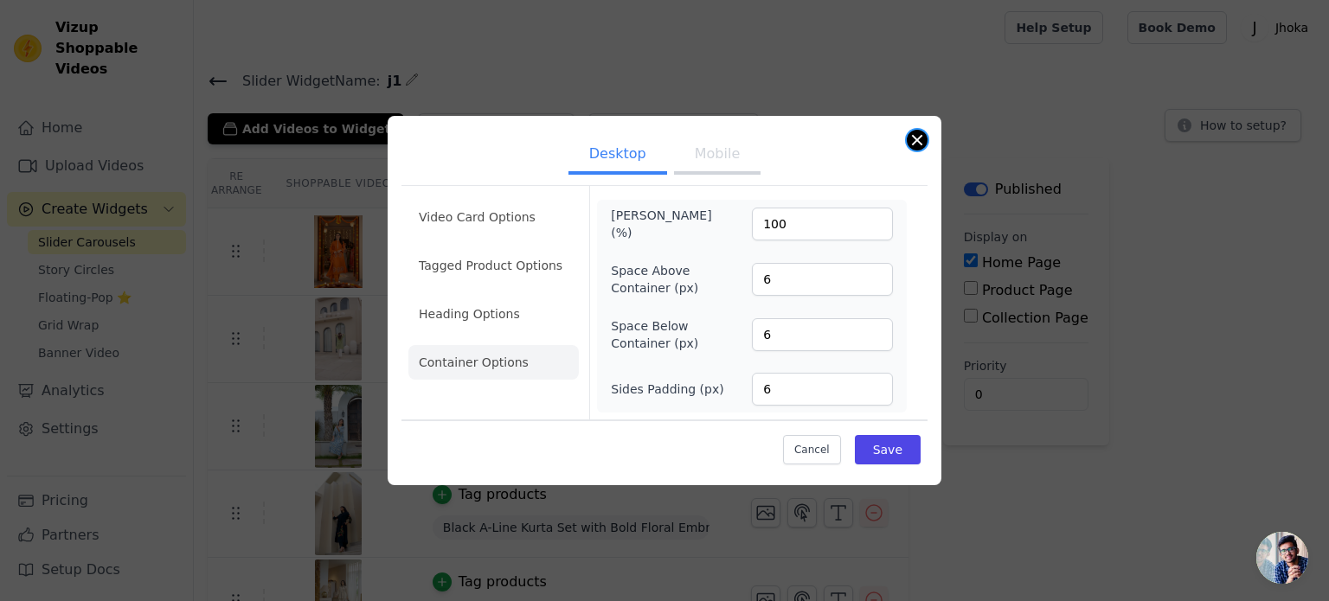
click at [927, 138] on div "Desktop Mobile Video Card Options Tagged Product Options Heading Options Contai…" at bounding box center [665, 300] width 554 height 369
click at [910, 148] on button "Close modal" at bounding box center [917, 140] width 21 height 21
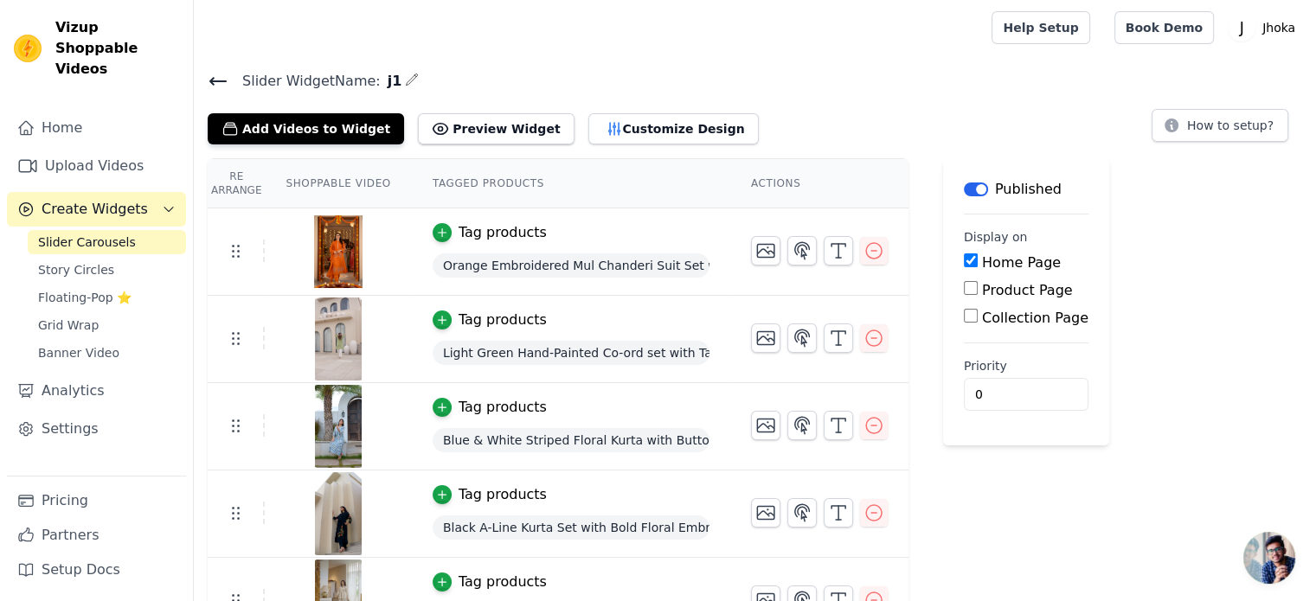
click at [532, 125] on div "Add Videos to Widget Preview Widget Customize Design" at bounding box center [490, 125] width 565 height 38
click at [606, 125] on icon "button" at bounding box center [614, 128] width 17 height 17
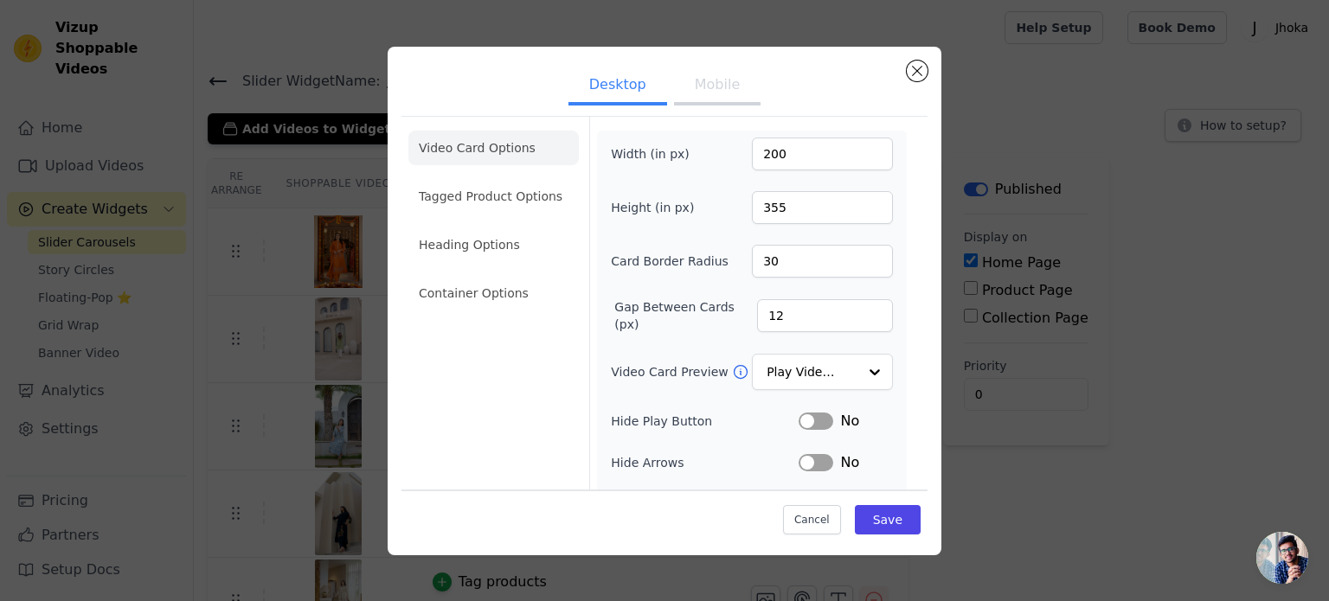
click at [710, 94] on button "Mobile" at bounding box center [717, 86] width 87 height 38
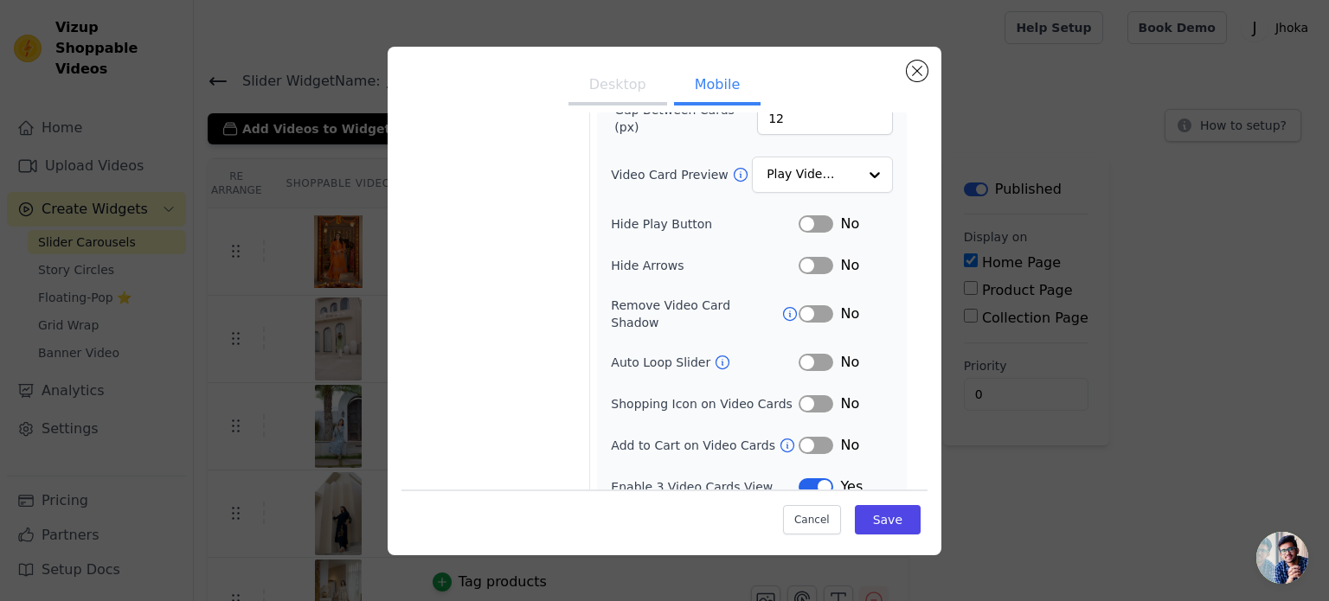
scroll to position [201, 0]
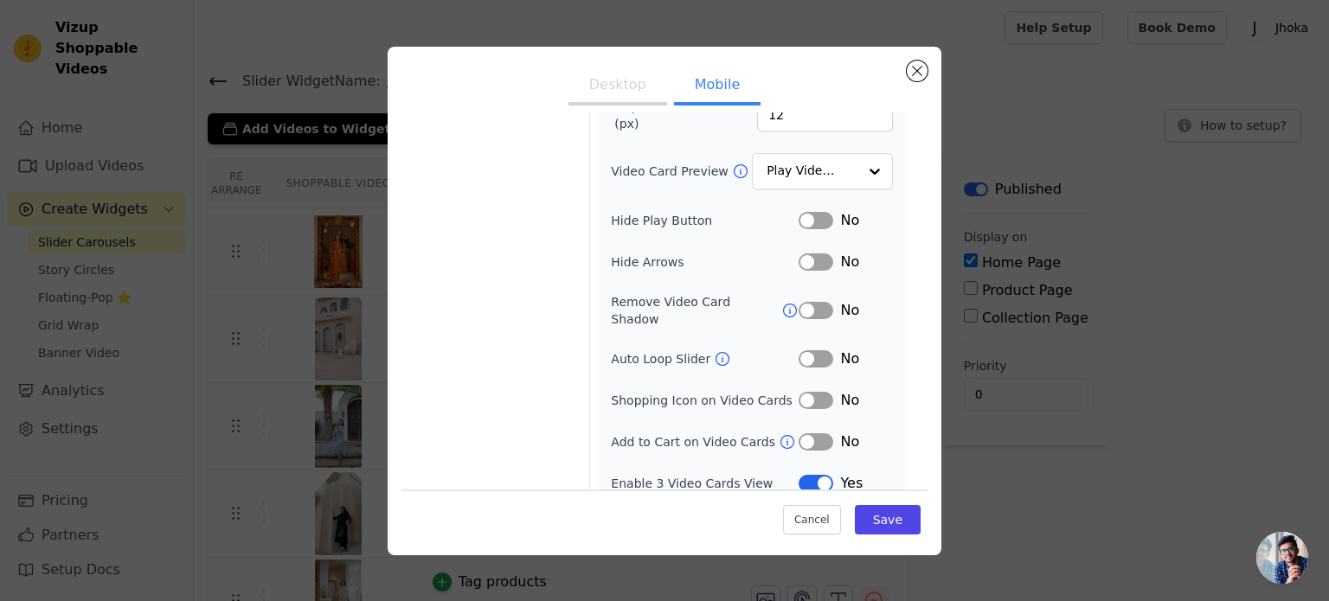
click at [813, 434] on button "Label" at bounding box center [816, 442] width 35 height 17
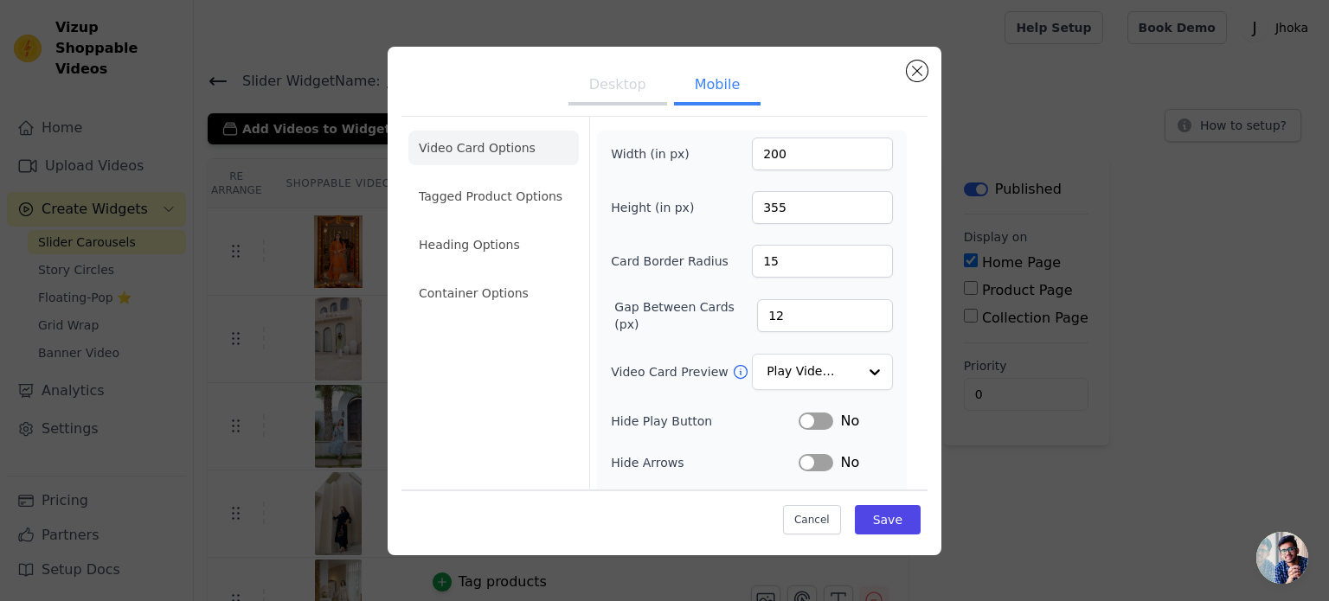
scroll to position [0, 0]
click at [828, 380] on input "Video Card Preview" at bounding box center [812, 373] width 89 height 35
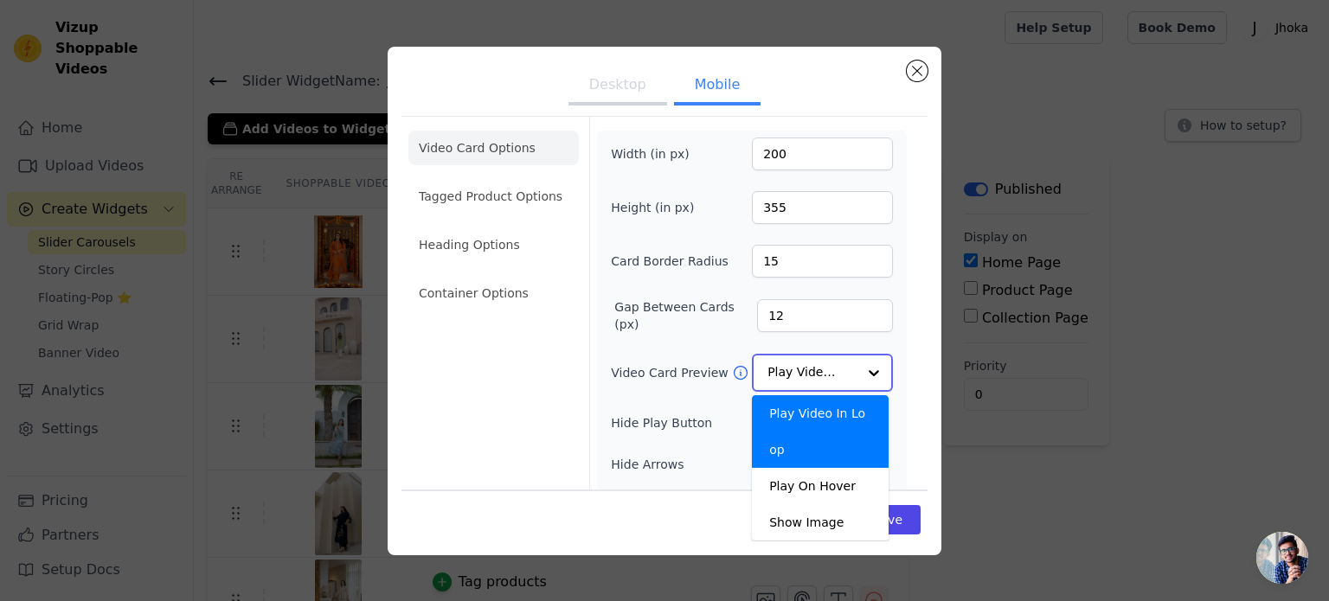
click at [828, 380] on input "Video Card Preview" at bounding box center [812, 373] width 89 height 35
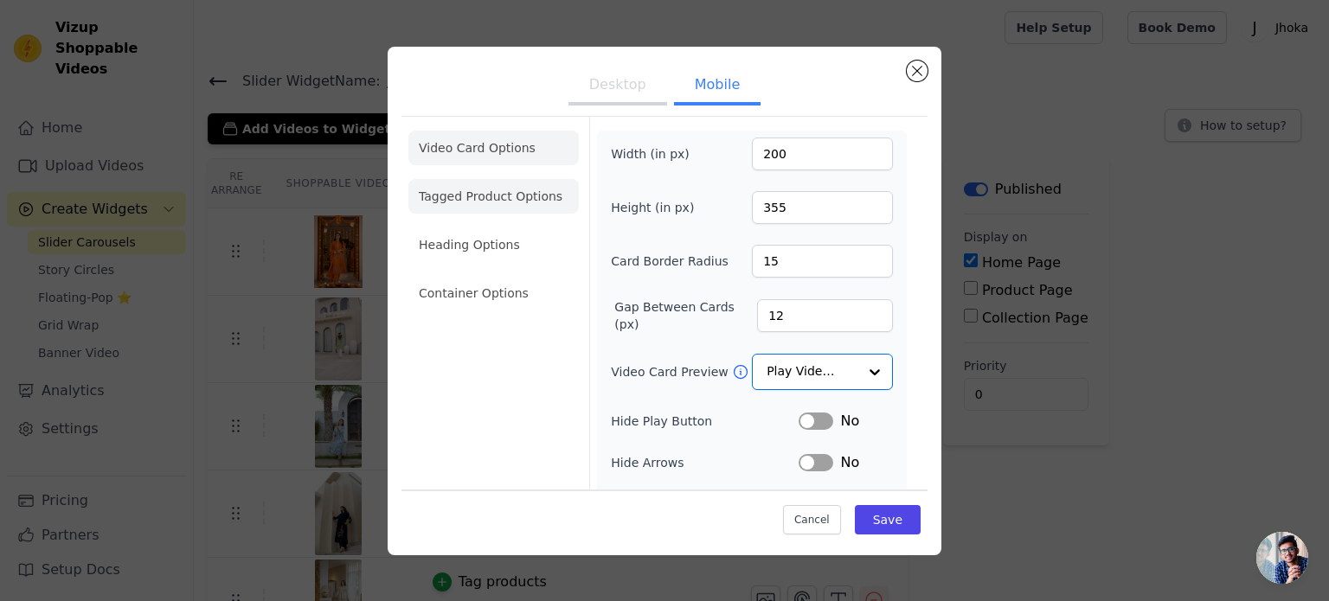
click at [527, 206] on li "Tagged Product Options" at bounding box center [493, 196] width 170 height 35
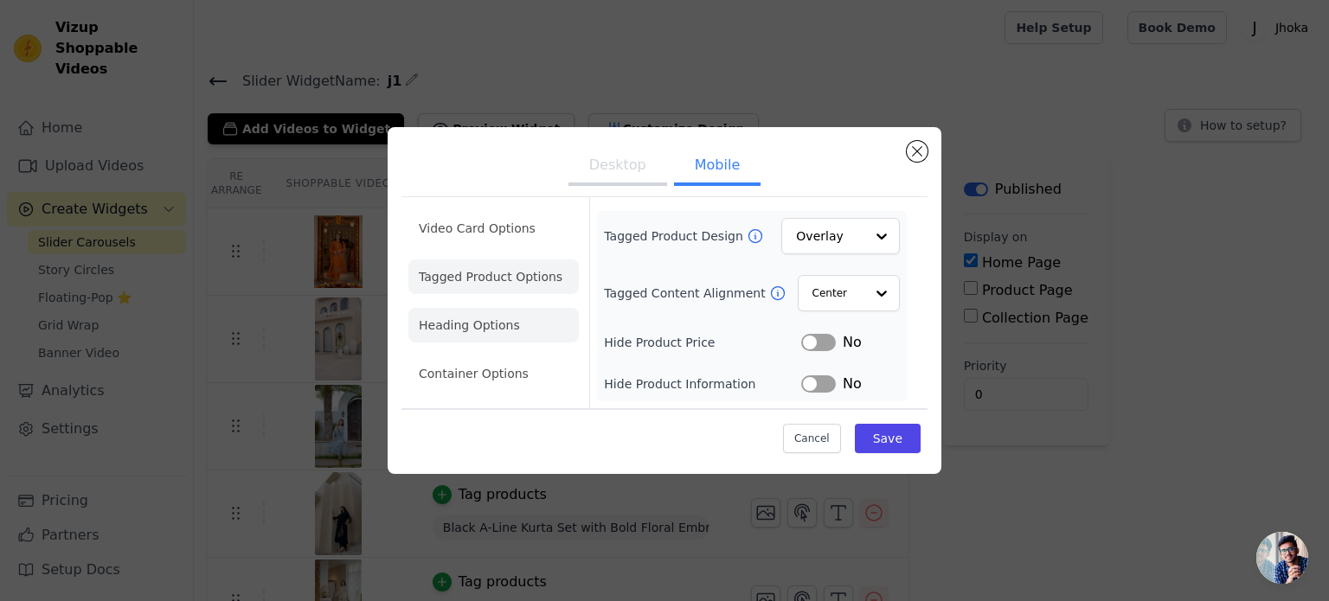
click at [499, 331] on li "Heading Options" at bounding box center [493, 325] width 170 height 35
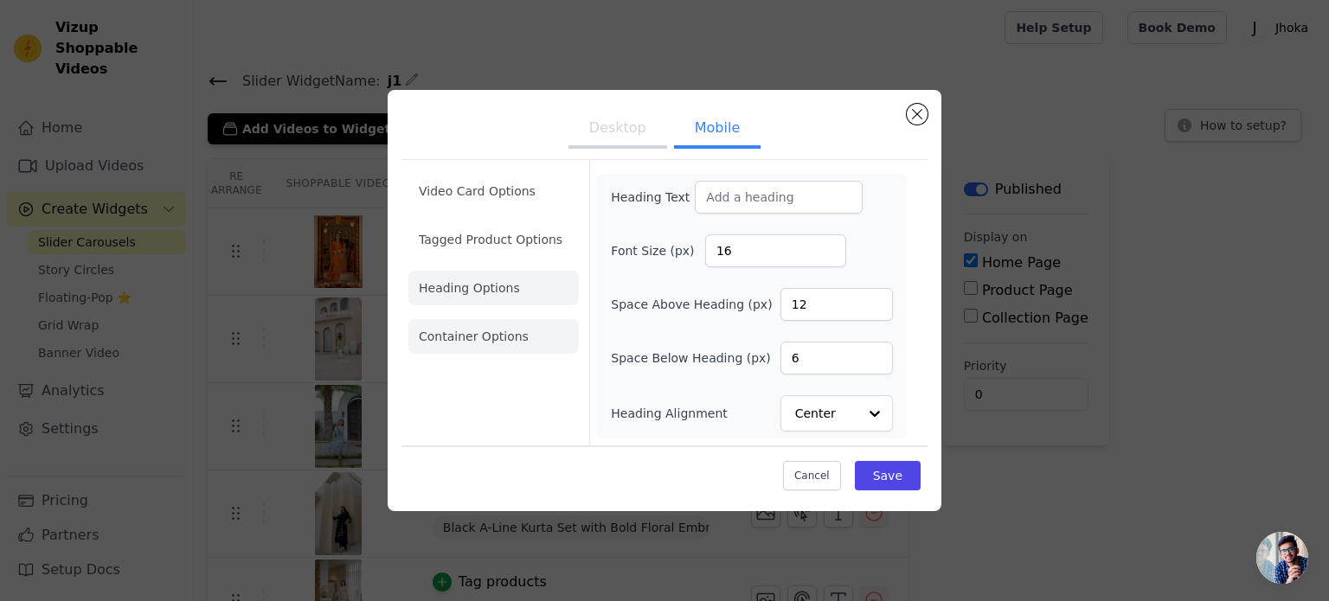
click at [495, 339] on li "Container Options" at bounding box center [493, 336] width 170 height 35
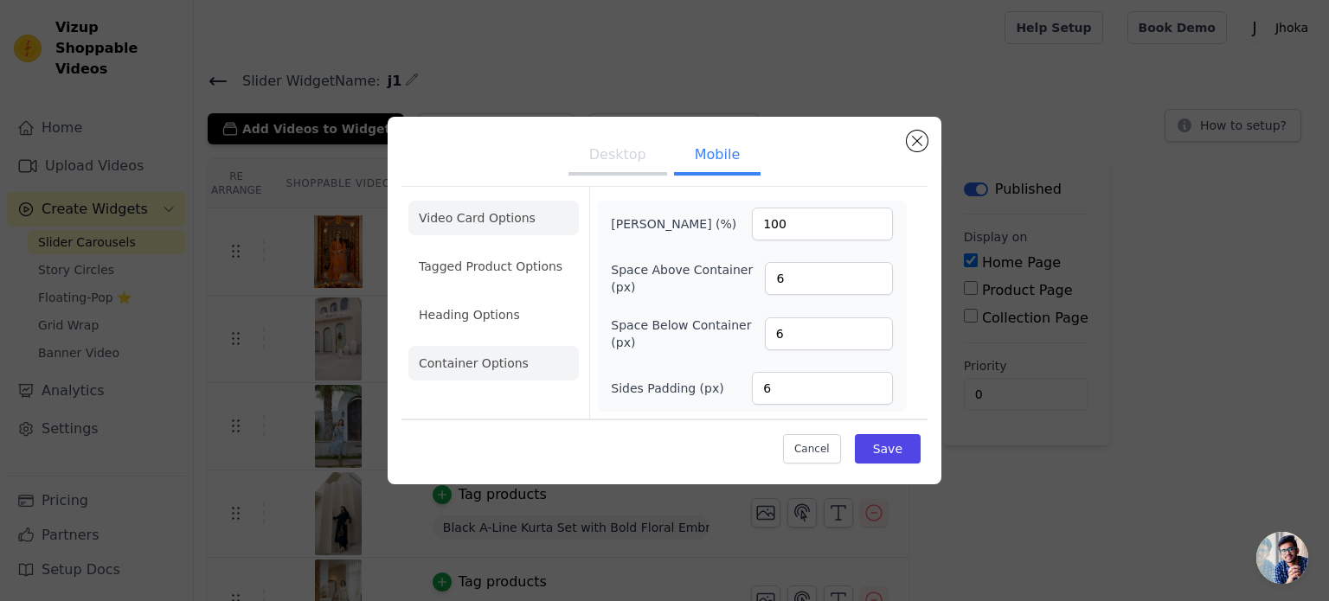
click at [511, 214] on li "Video Card Options" at bounding box center [493, 218] width 170 height 35
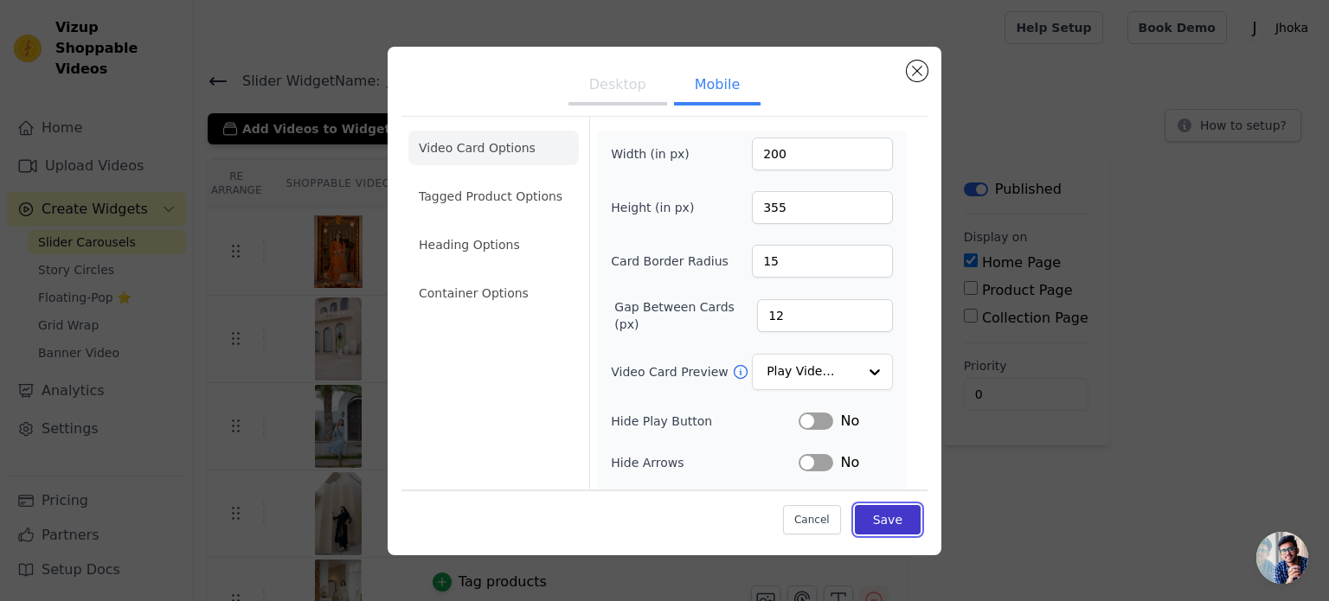
click at [865, 509] on button "Save" at bounding box center [888, 519] width 66 height 29
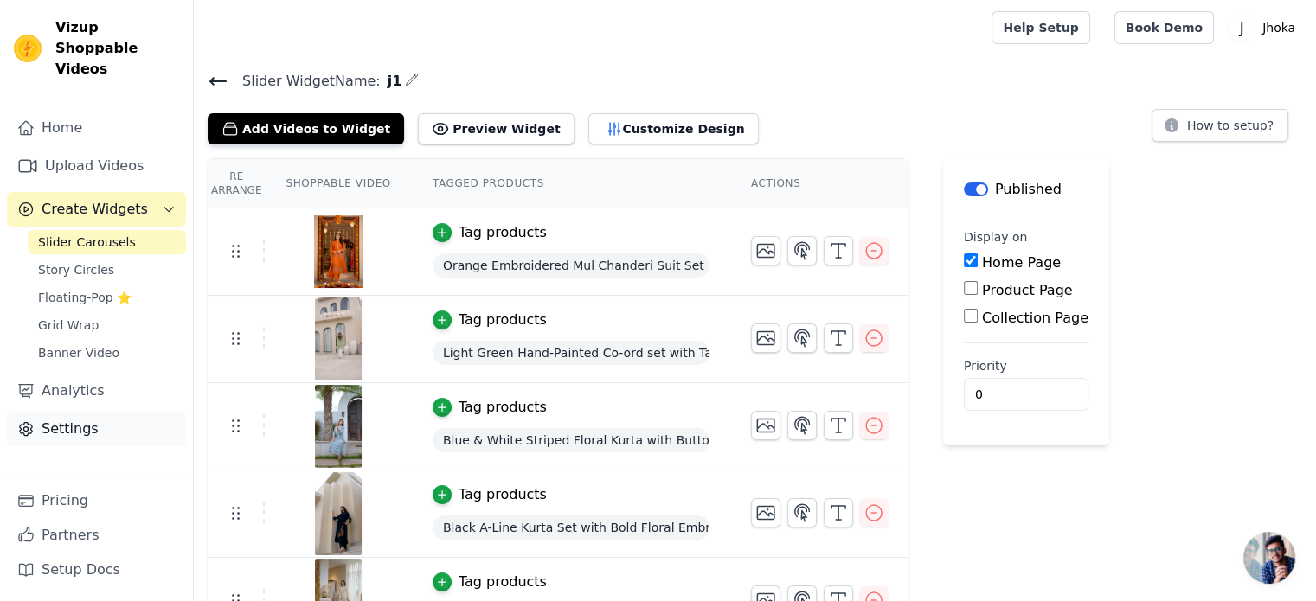
click at [135, 414] on link "Settings" at bounding box center [96, 429] width 179 height 35
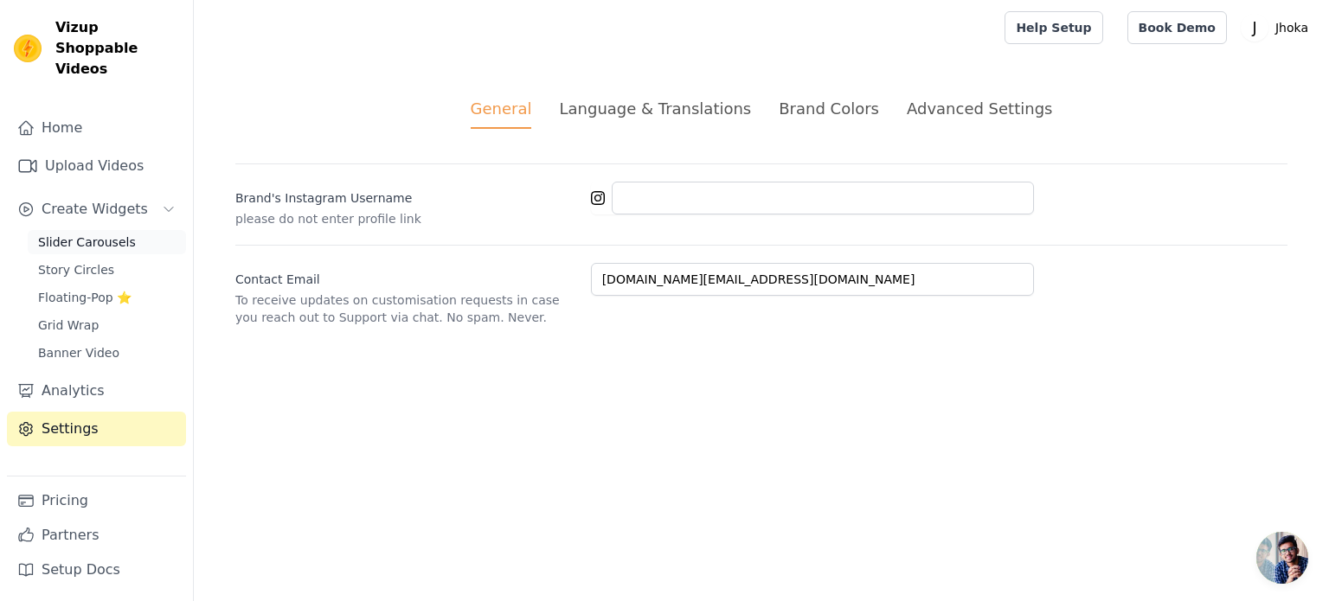
click at [121, 230] on link "Slider Carousels" at bounding box center [107, 242] width 158 height 24
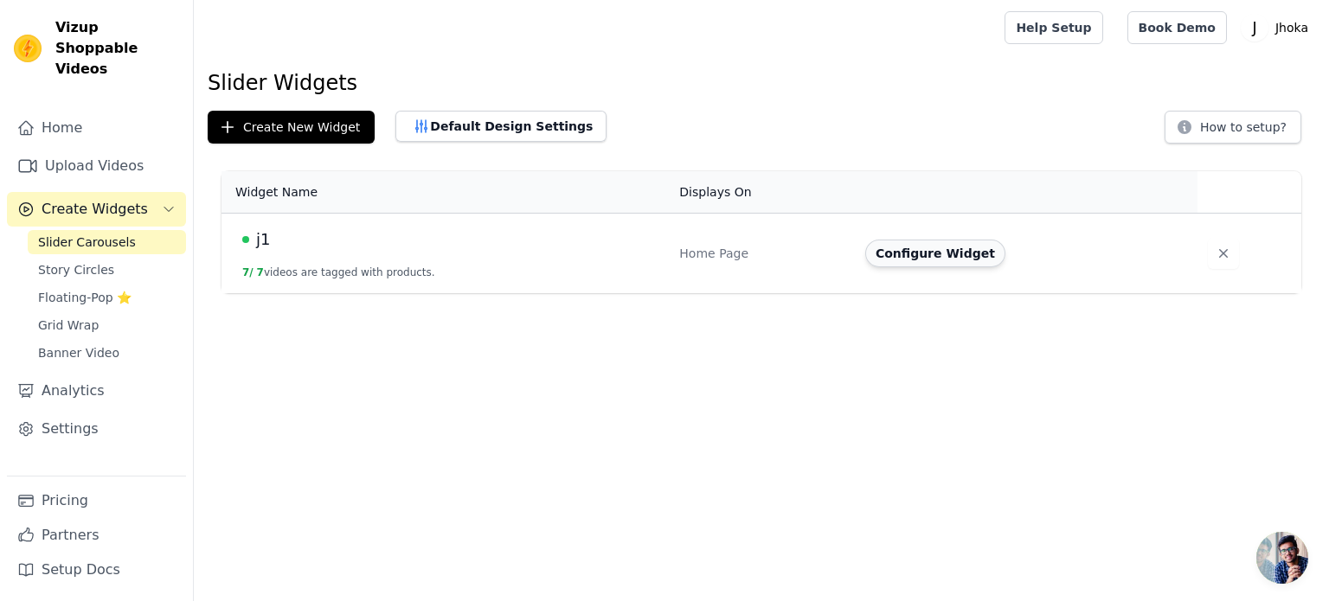
click at [921, 252] on button "Configure Widget" at bounding box center [935, 254] width 140 height 28
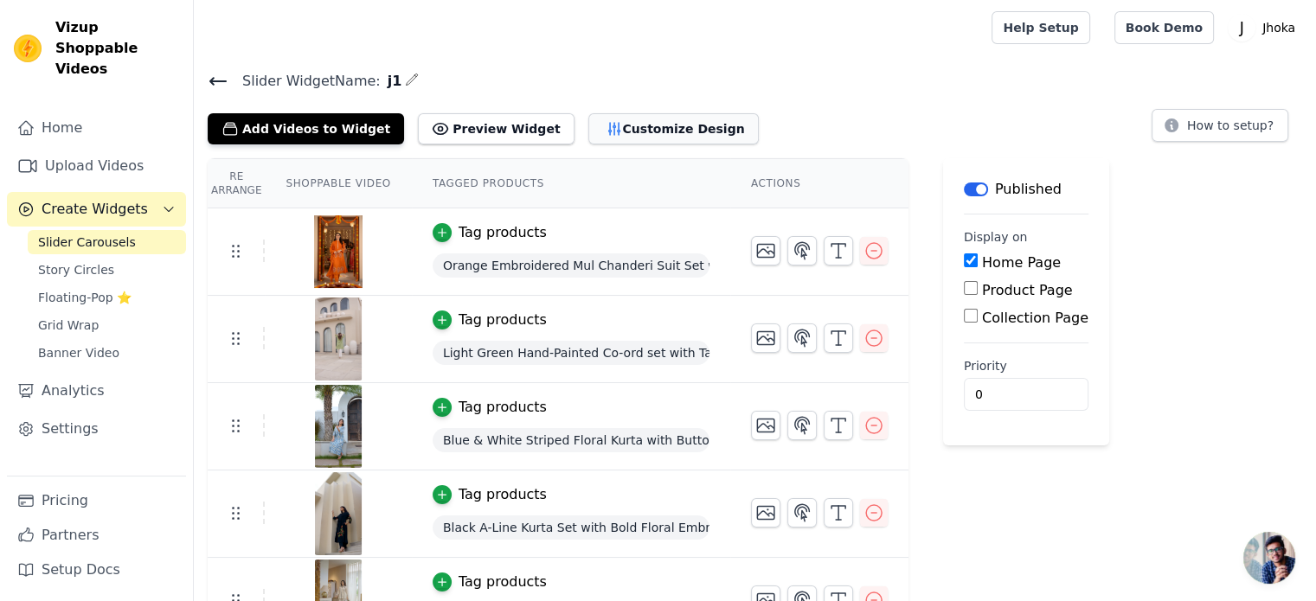
click at [594, 125] on button "Customize Design" at bounding box center [673, 128] width 170 height 31
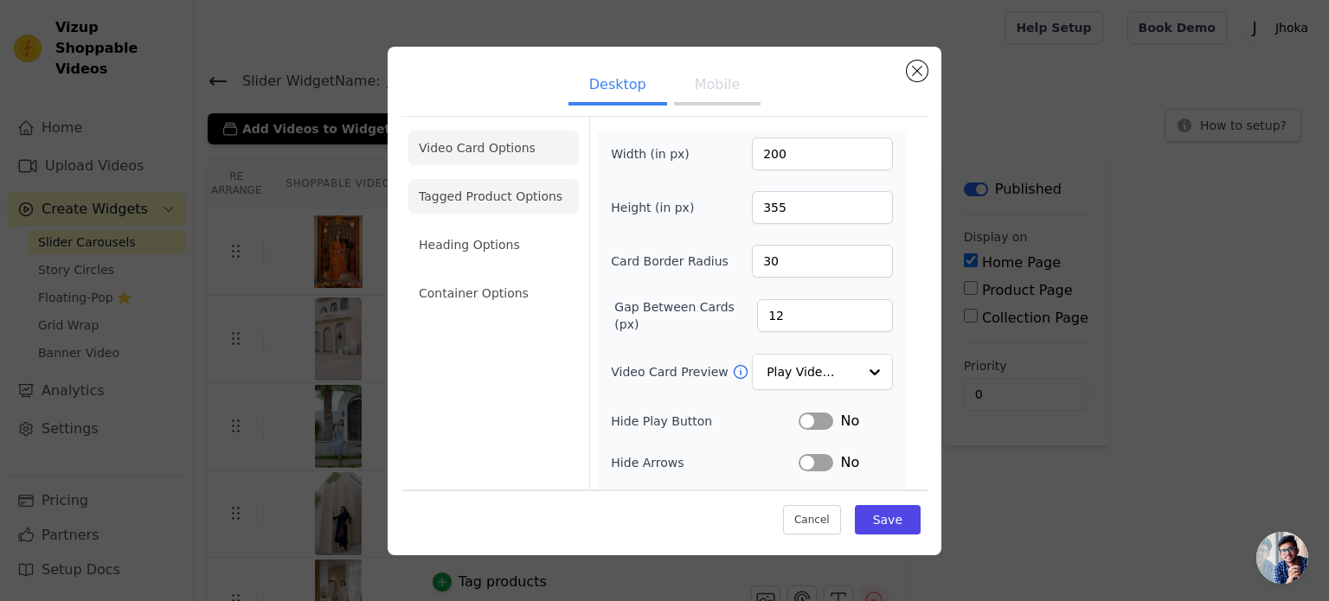
click at [530, 195] on li "Tagged Product Options" at bounding box center [493, 196] width 170 height 35
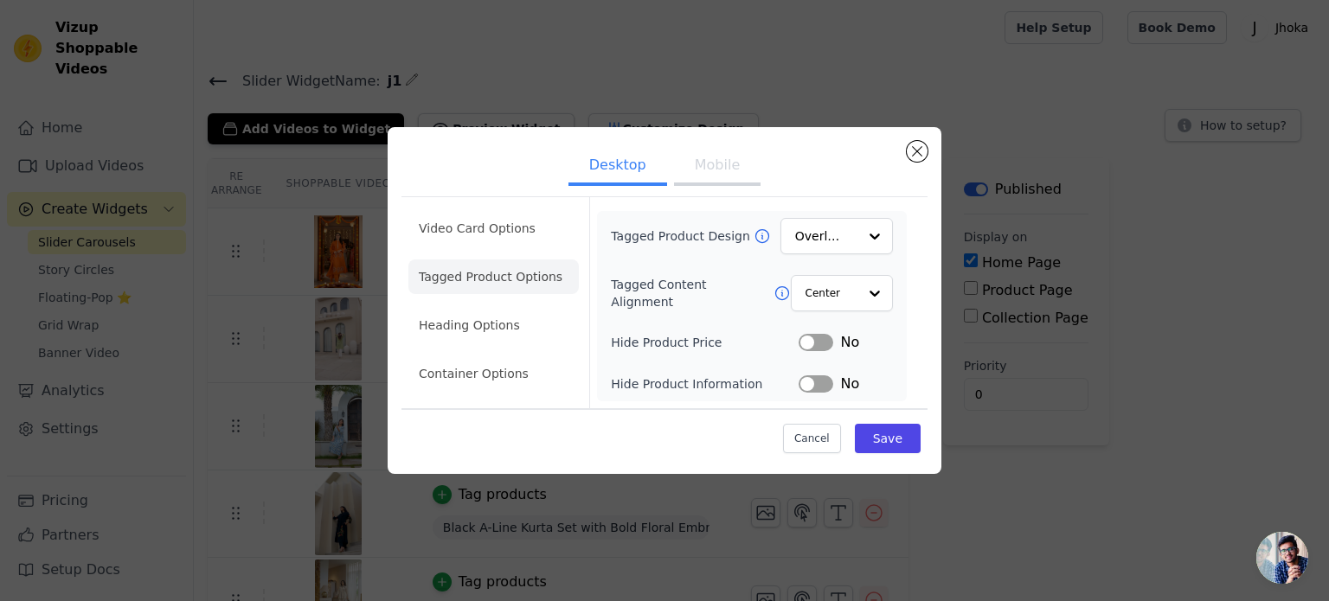
click at [716, 160] on button "Mobile" at bounding box center [717, 167] width 87 height 38
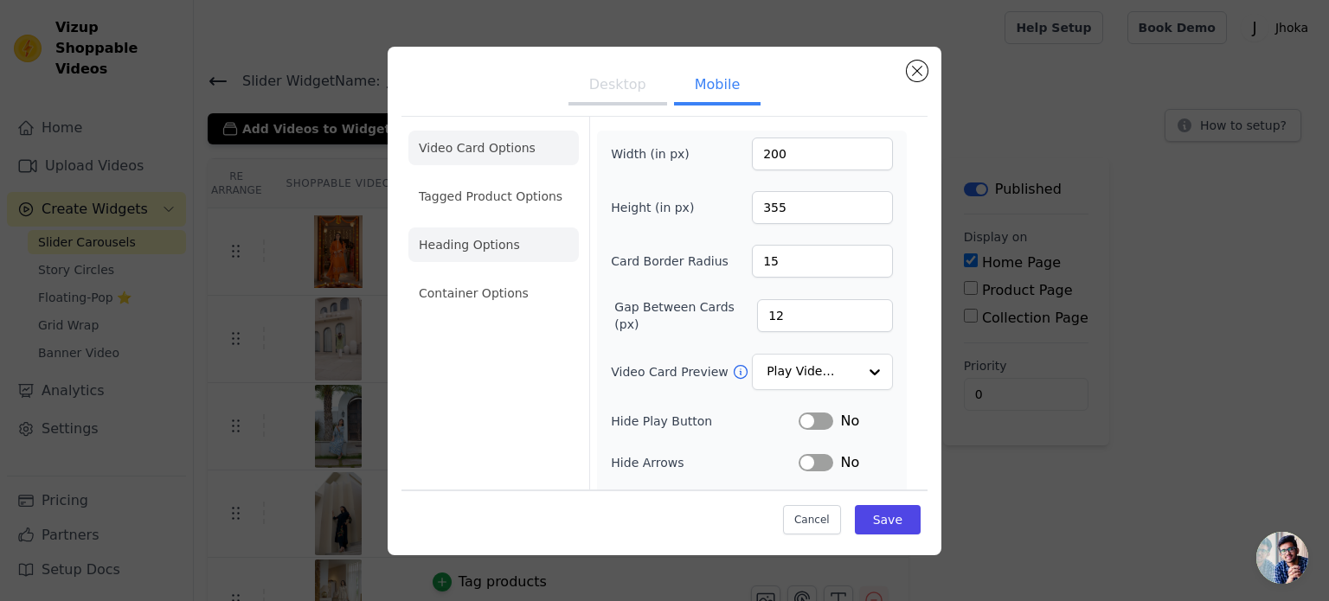
click at [471, 238] on li "Heading Options" at bounding box center [493, 245] width 170 height 35
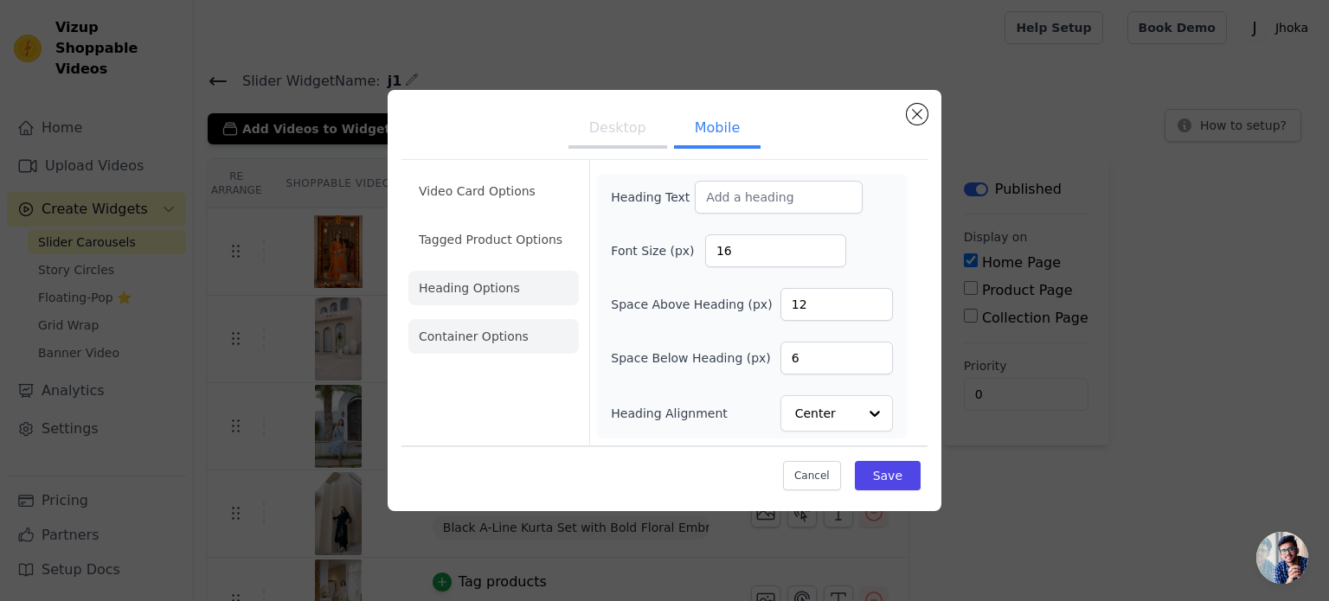
click at [482, 339] on li "Container Options" at bounding box center [493, 336] width 170 height 35
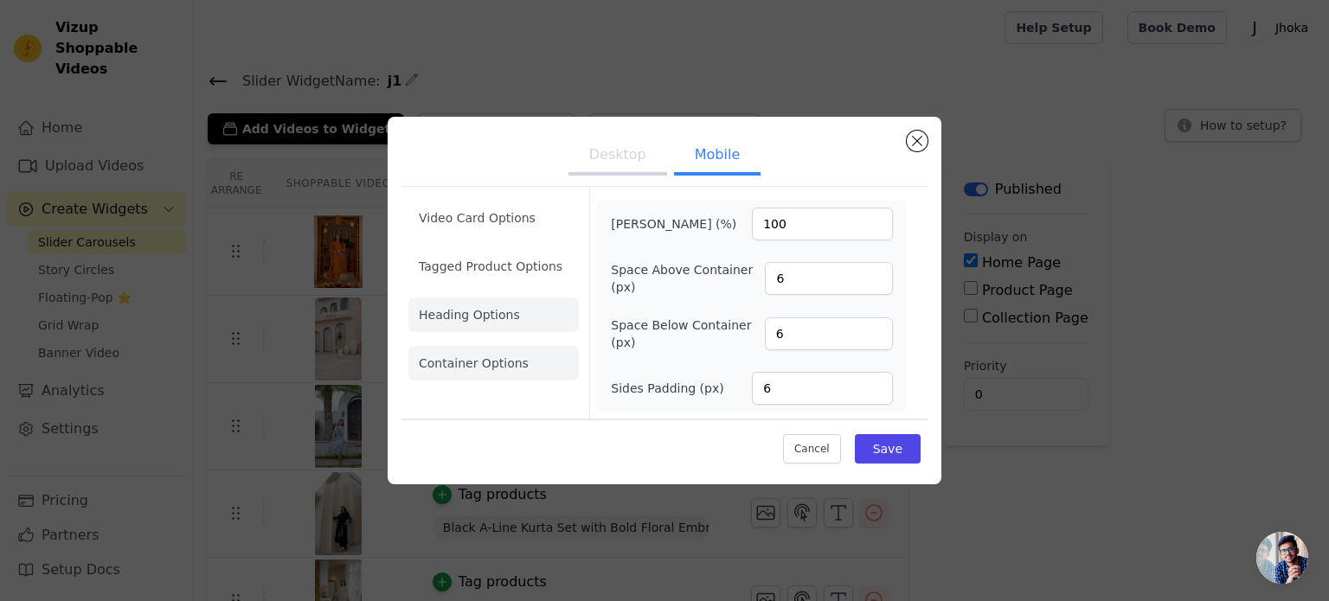
click at [484, 312] on li "Heading Options" at bounding box center [493, 315] width 170 height 35
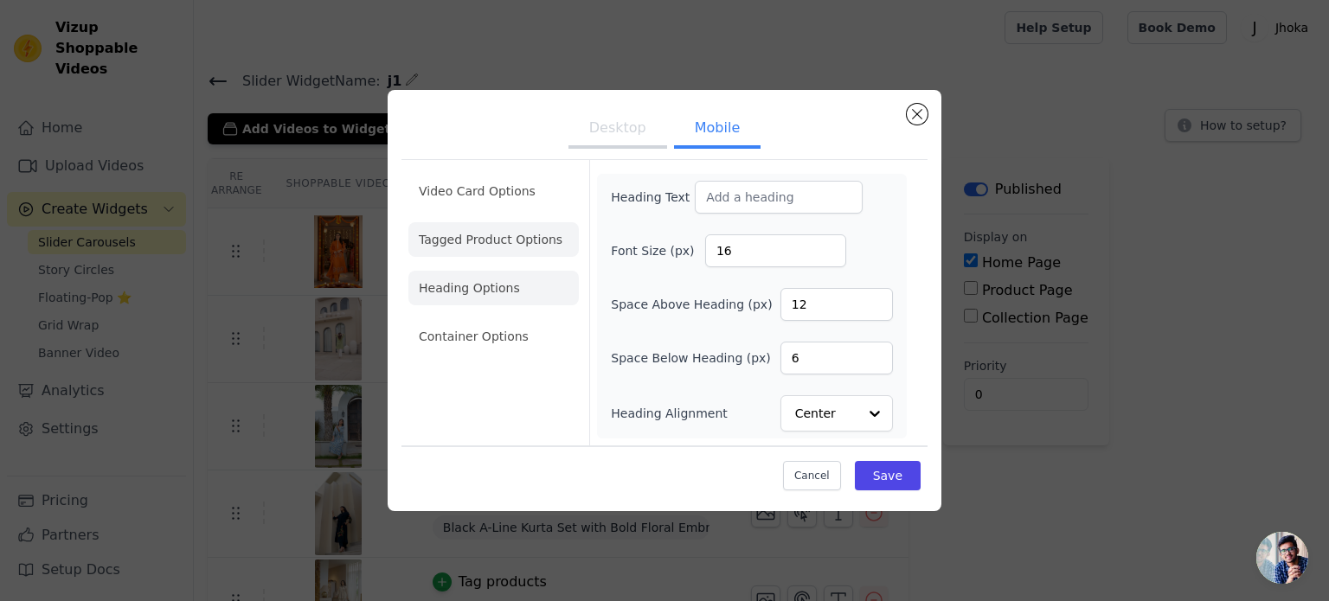
click at [493, 252] on li "Tagged Product Options" at bounding box center [493, 239] width 170 height 35
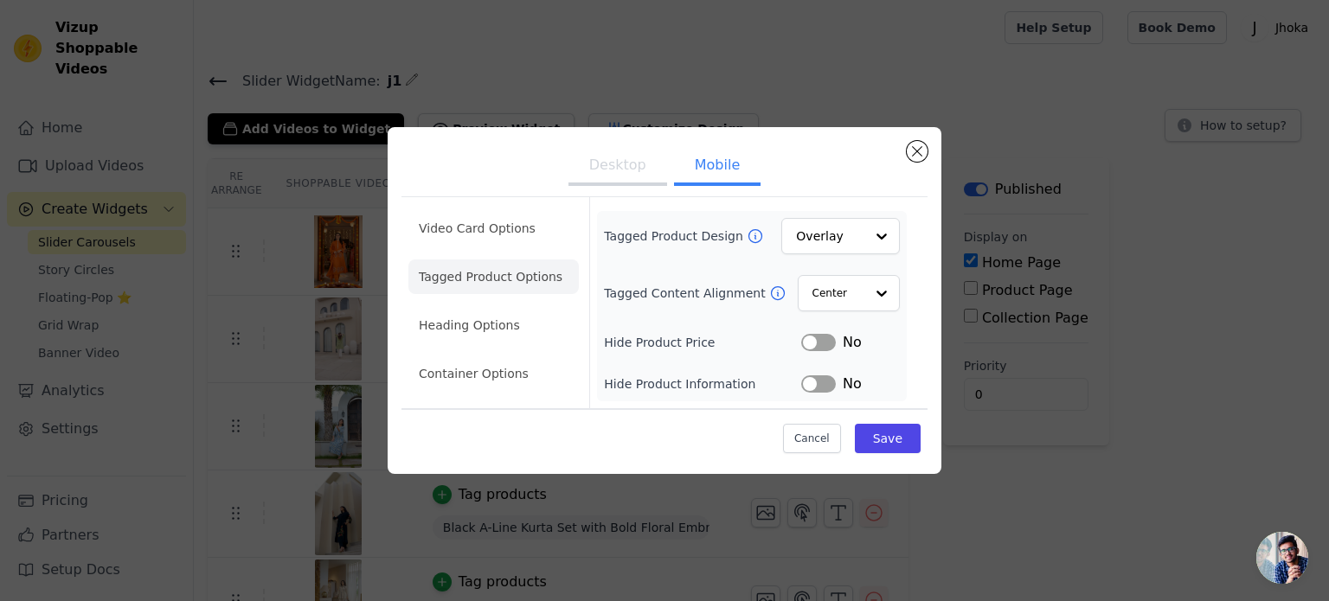
click at [499, 292] on li "Tagged Product Options" at bounding box center [493, 277] width 170 height 35
drag, startPoint x: 512, startPoint y: 382, endPoint x: 550, endPoint y: 373, distance: 39.2
click at [513, 382] on li "Container Options" at bounding box center [493, 374] width 170 height 35
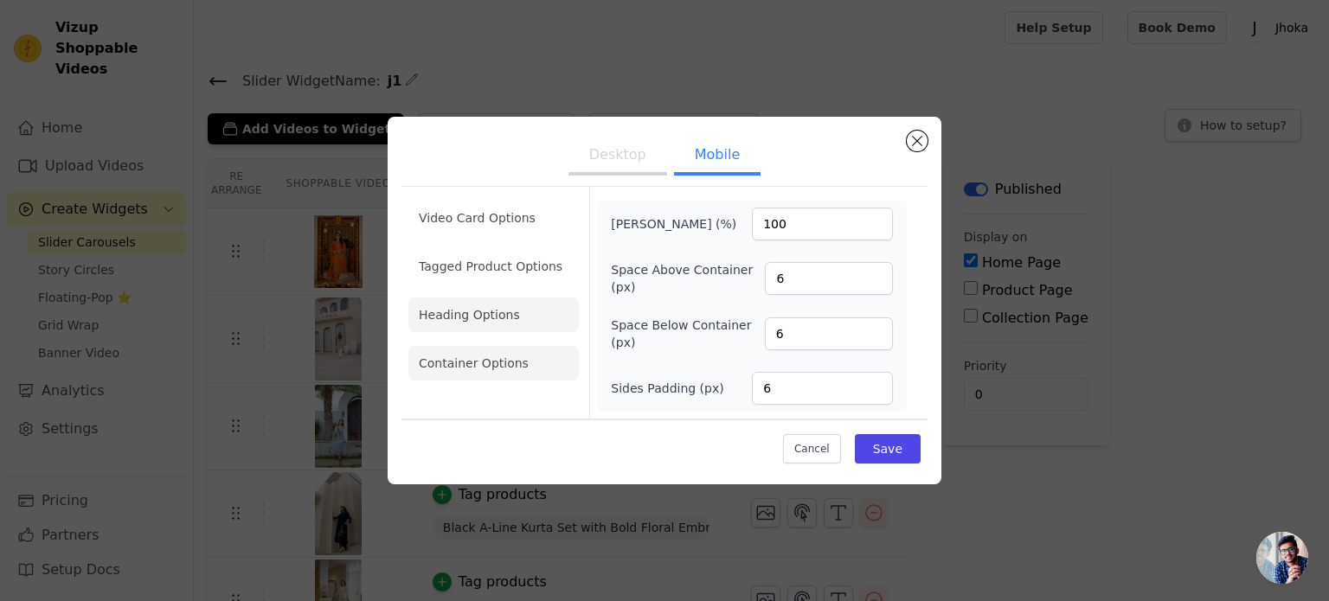
click at [486, 325] on li "Heading Options" at bounding box center [493, 315] width 170 height 35
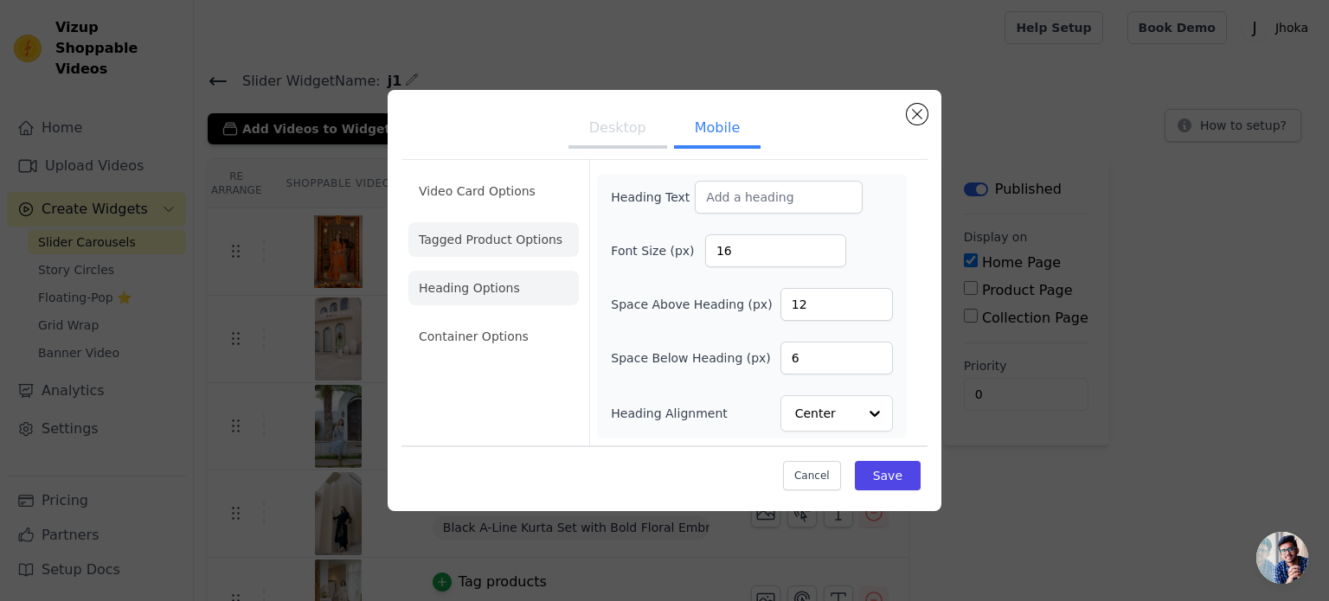
click at [512, 250] on li "Tagged Product Options" at bounding box center [493, 239] width 170 height 35
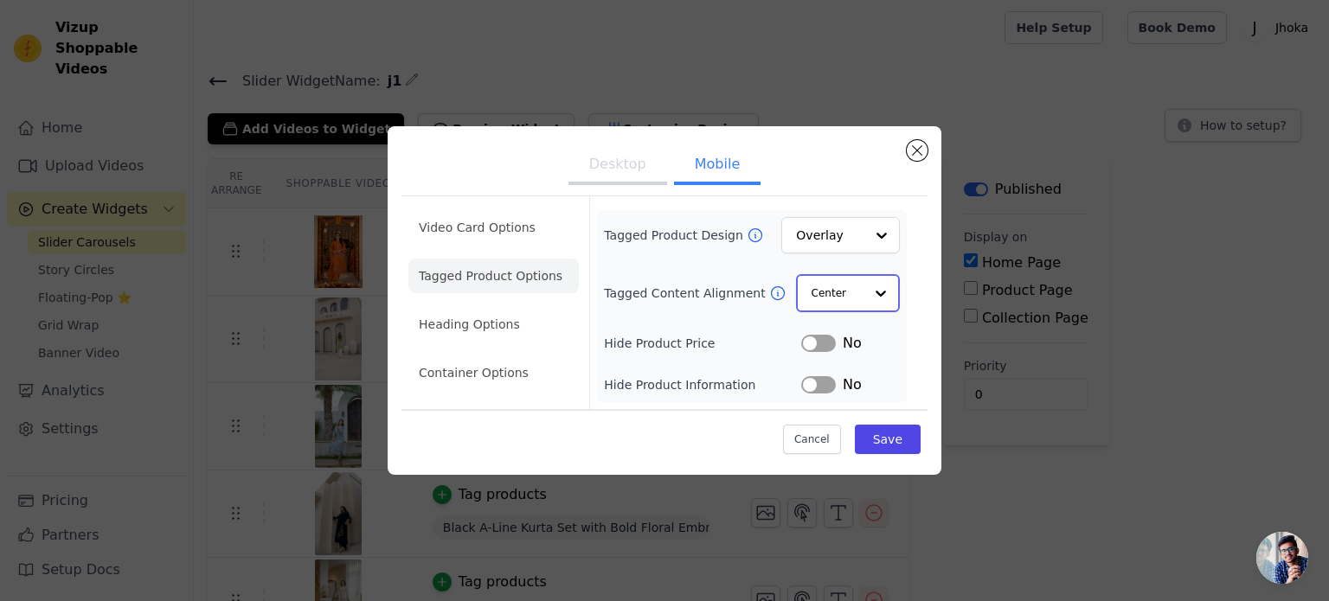
click at [848, 288] on input "Tagged Content Alignment" at bounding box center [838, 293] width 52 height 35
click at [477, 228] on li "Video Card Options" at bounding box center [493, 228] width 170 height 35
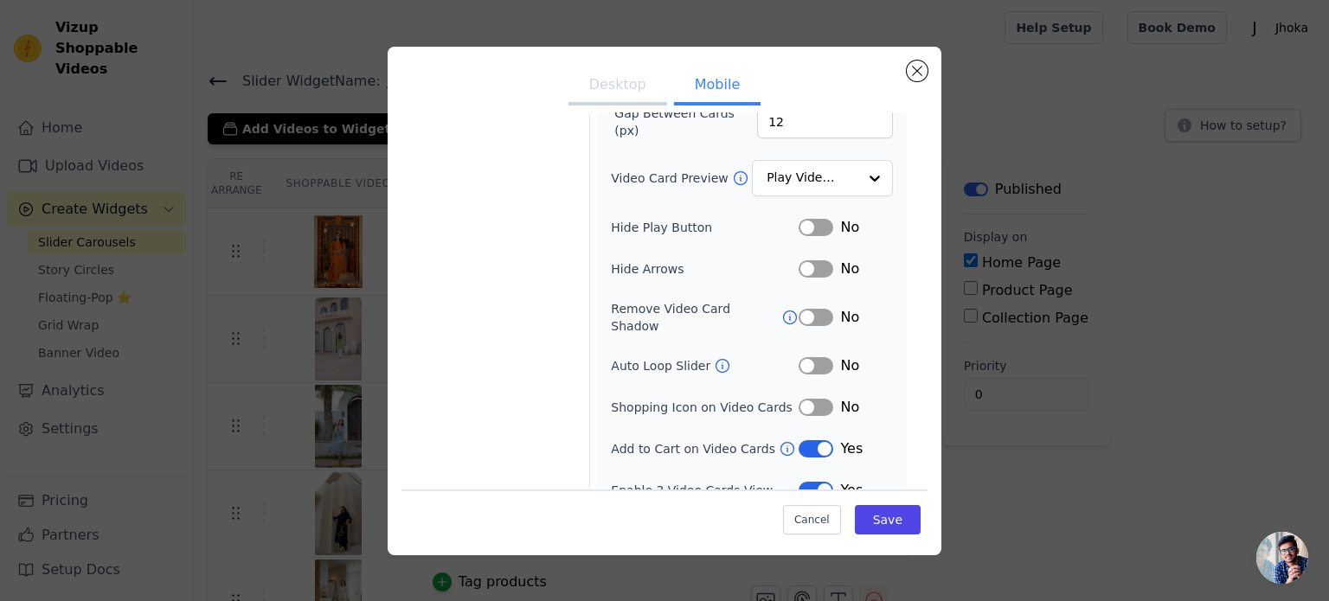
scroll to position [201, 0]
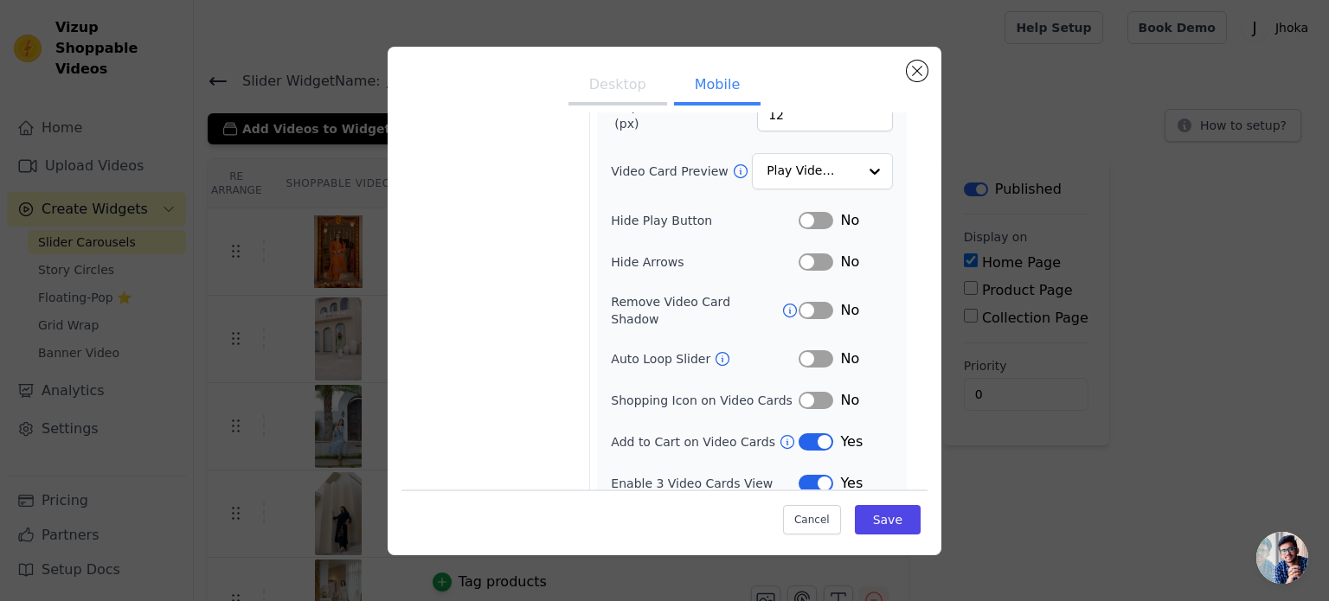
click at [810, 392] on button "Label" at bounding box center [816, 400] width 35 height 17
click at [890, 515] on button "Save" at bounding box center [888, 519] width 66 height 29
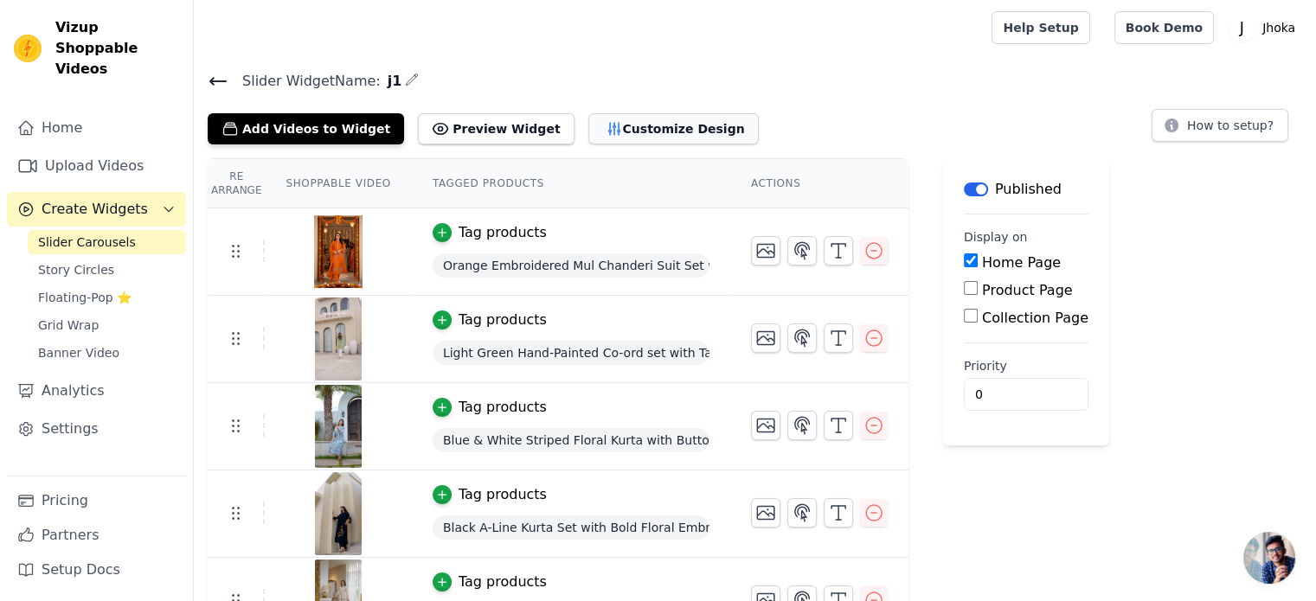
click at [588, 123] on button "Customize Design" at bounding box center [673, 128] width 170 height 31
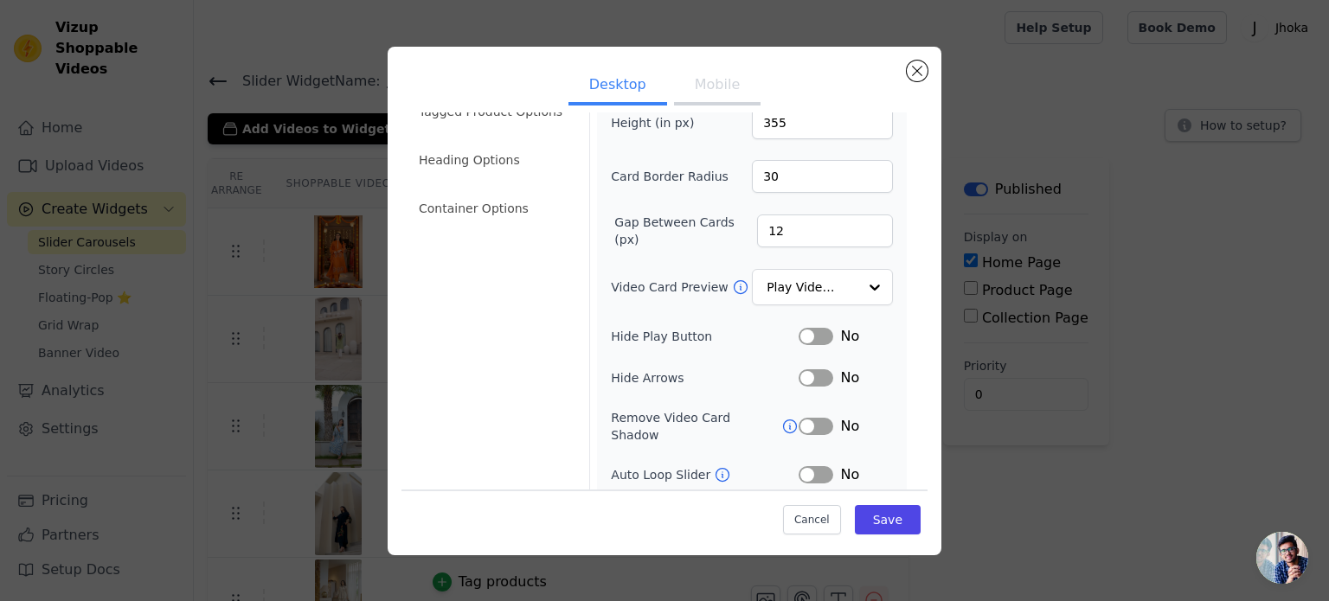
scroll to position [0, 0]
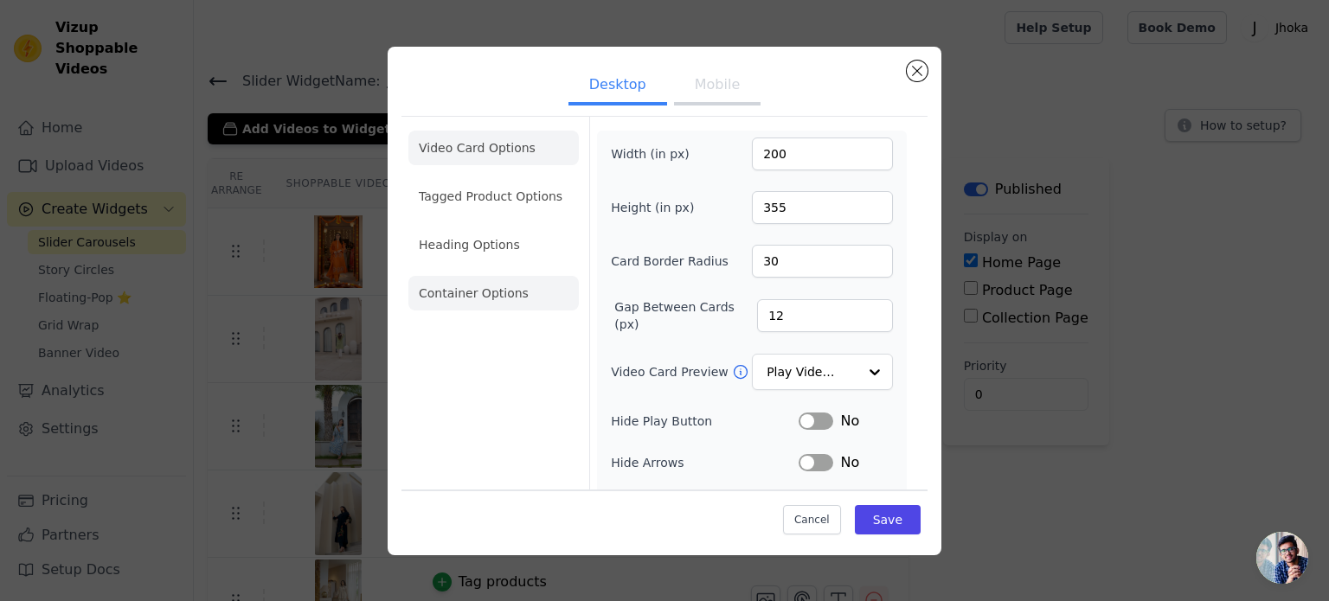
click at [529, 286] on li "Container Options" at bounding box center [493, 293] width 170 height 35
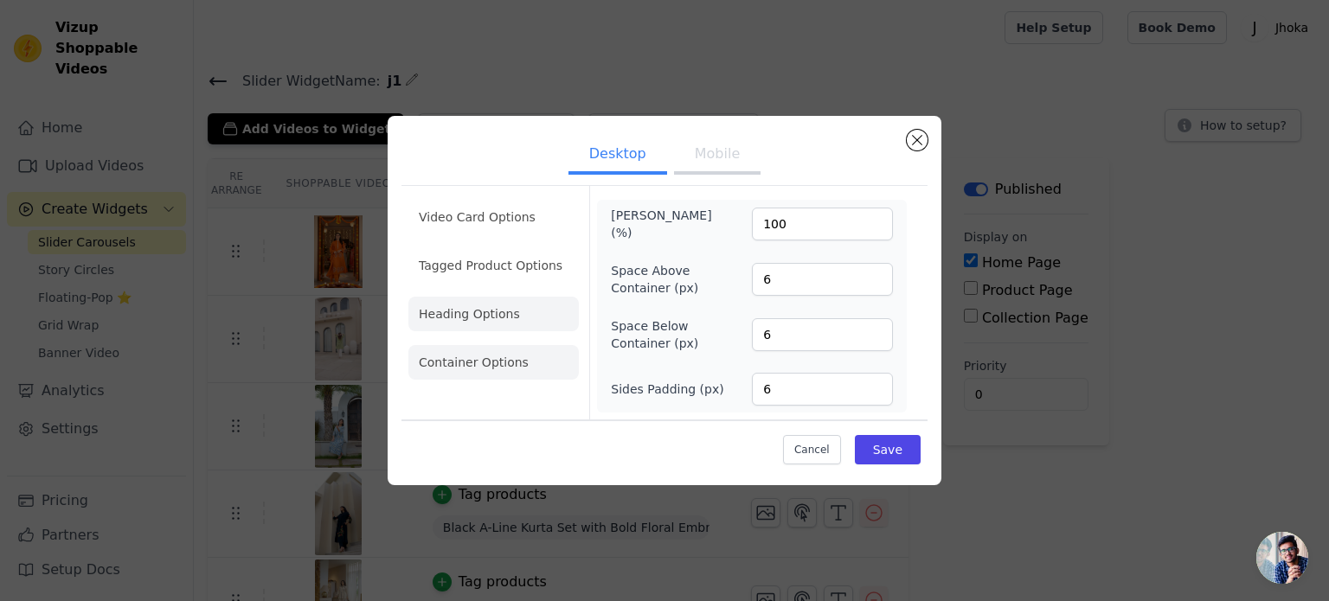
click at [504, 318] on li "Heading Options" at bounding box center [493, 314] width 170 height 35
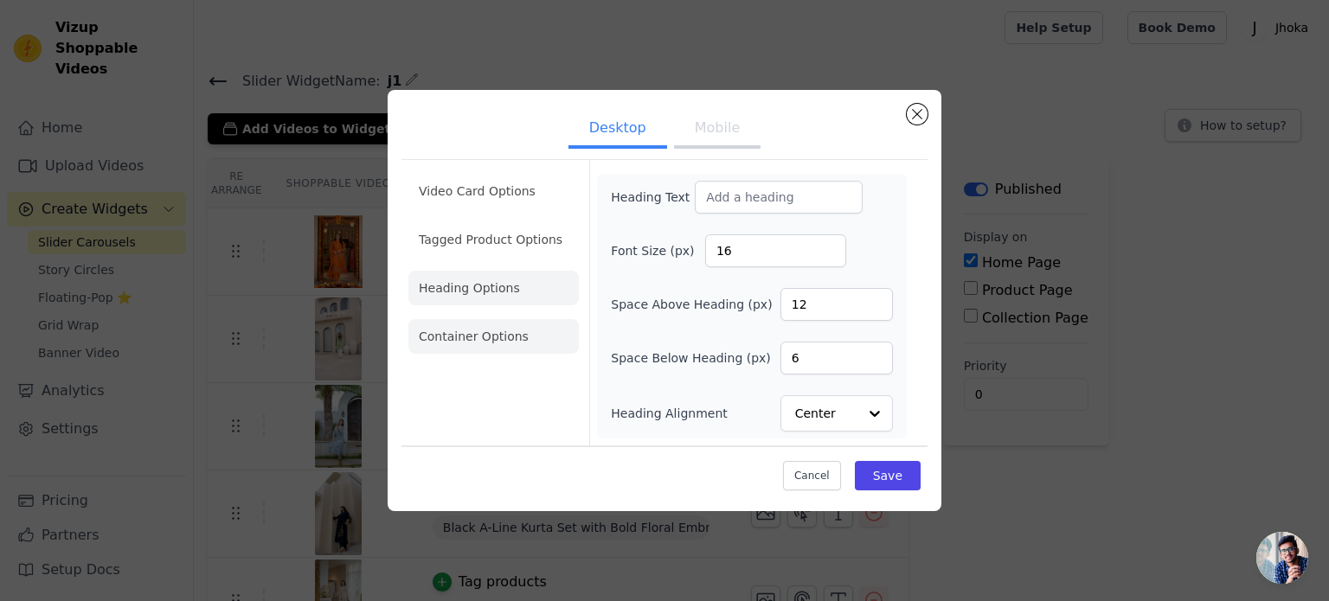
click at [512, 344] on li "Container Options" at bounding box center [493, 336] width 170 height 35
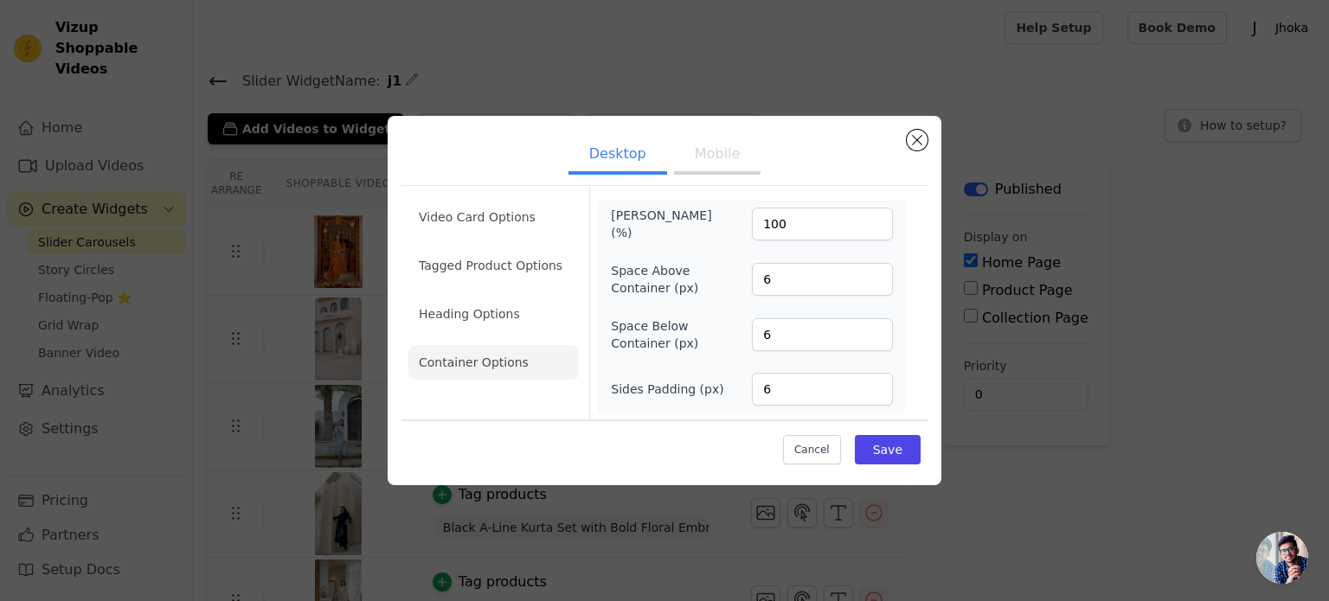
click at [700, 169] on button "Mobile" at bounding box center [717, 156] width 87 height 38
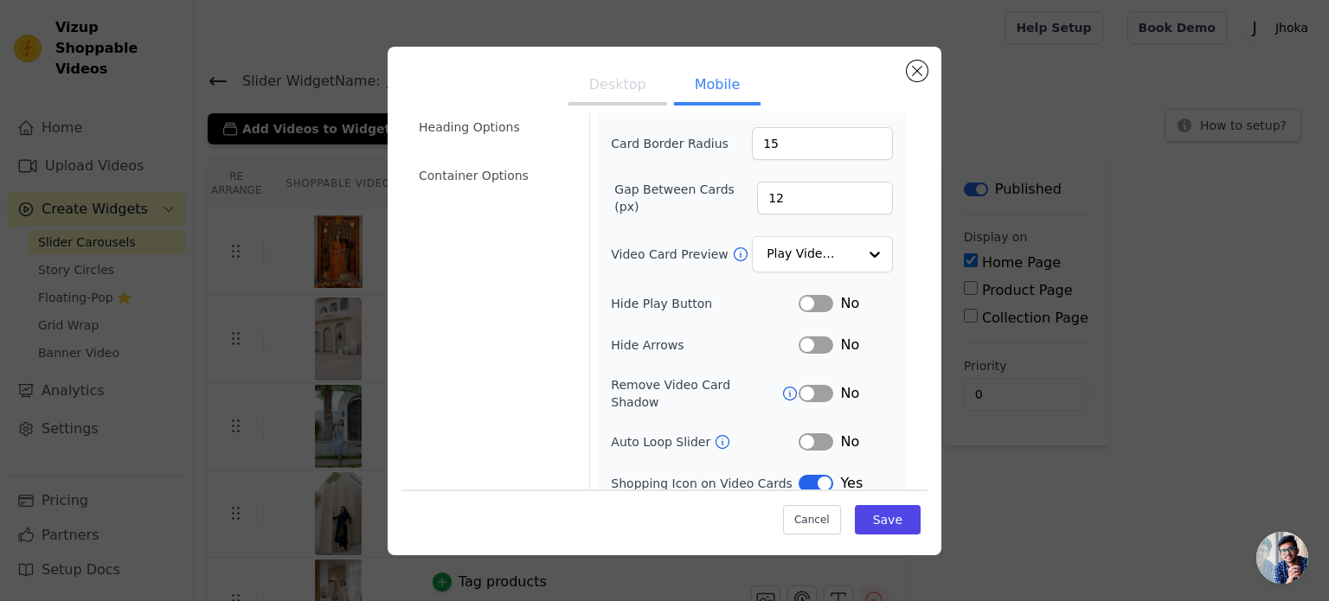
scroll to position [201, 0]
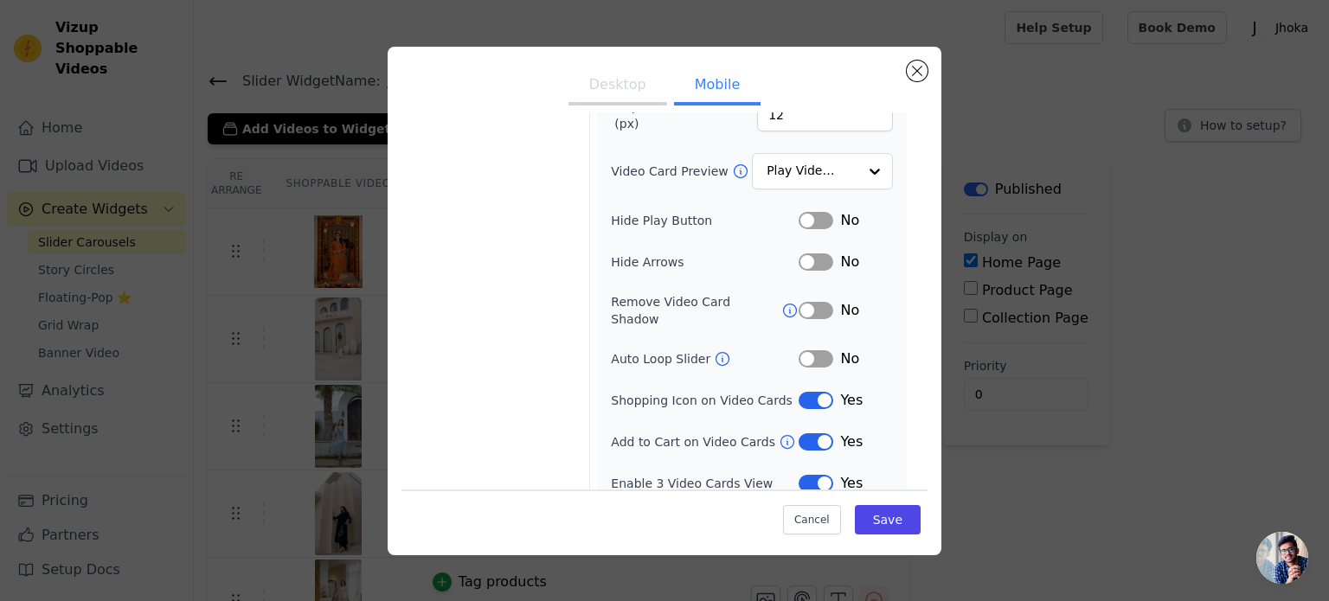
click at [799, 392] on button "Label" at bounding box center [816, 400] width 35 height 17
click at [806, 434] on button "Label" at bounding box center [816, 442] width 35 height 17
drag, startPoint x: 880, startPoint y: 538, endPoint x: 877, endPoint y: 529, distance: 9.9
click at [879, 537] on div "Cancel Save" at bounding box center [665, 516] width 526 height 52
click at [877, 526] on button "Save" at bounding box center [888, 519] width 66 height 29
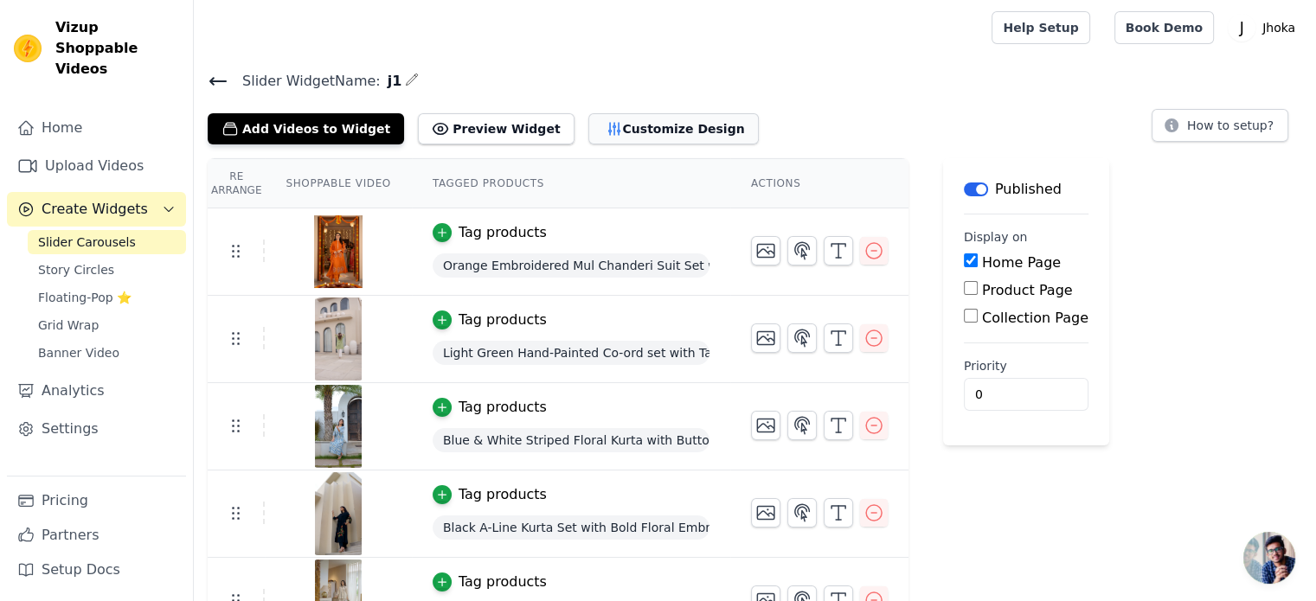
click at [606, 124] on icon "button" at bounding box center [614, 128] width 17 height 17
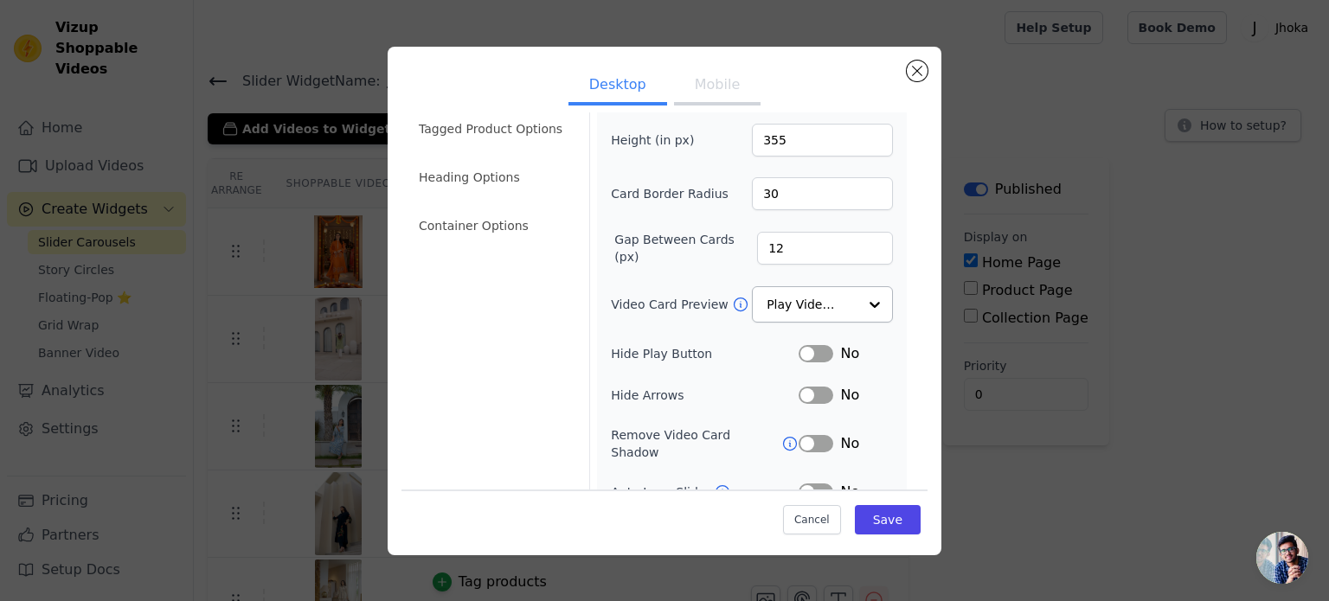
scroll to position [159, 0]
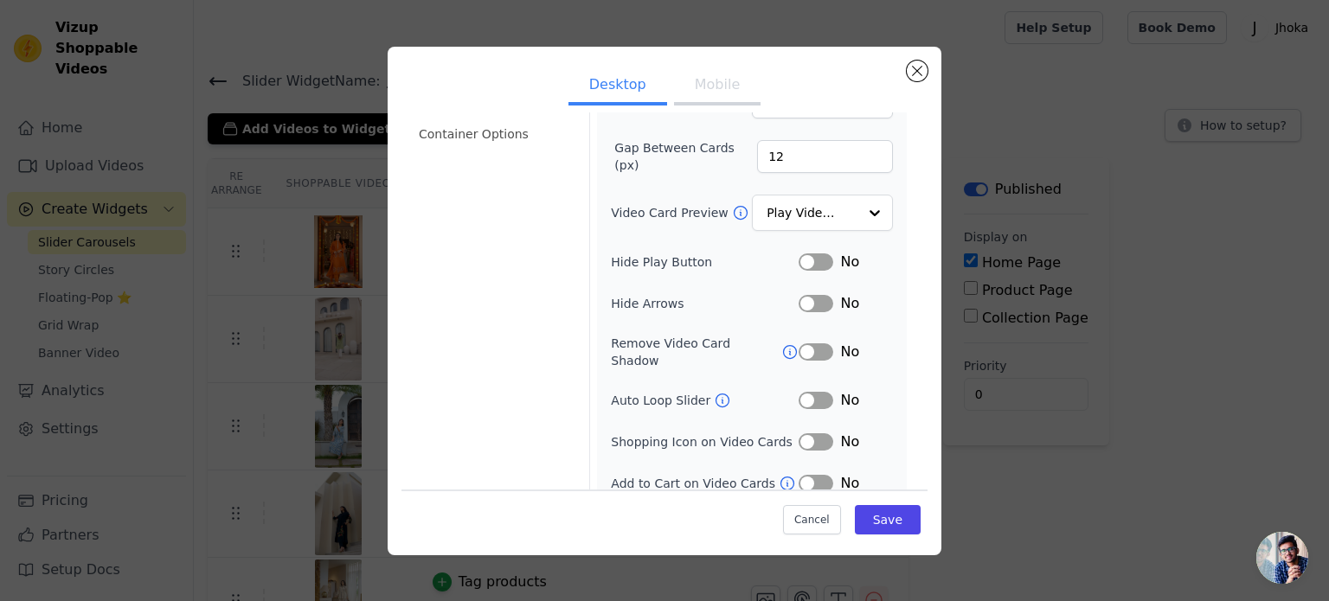
click at [713, 100] on button "Mobile" at bounding box center [717, 86] width 87 height 38
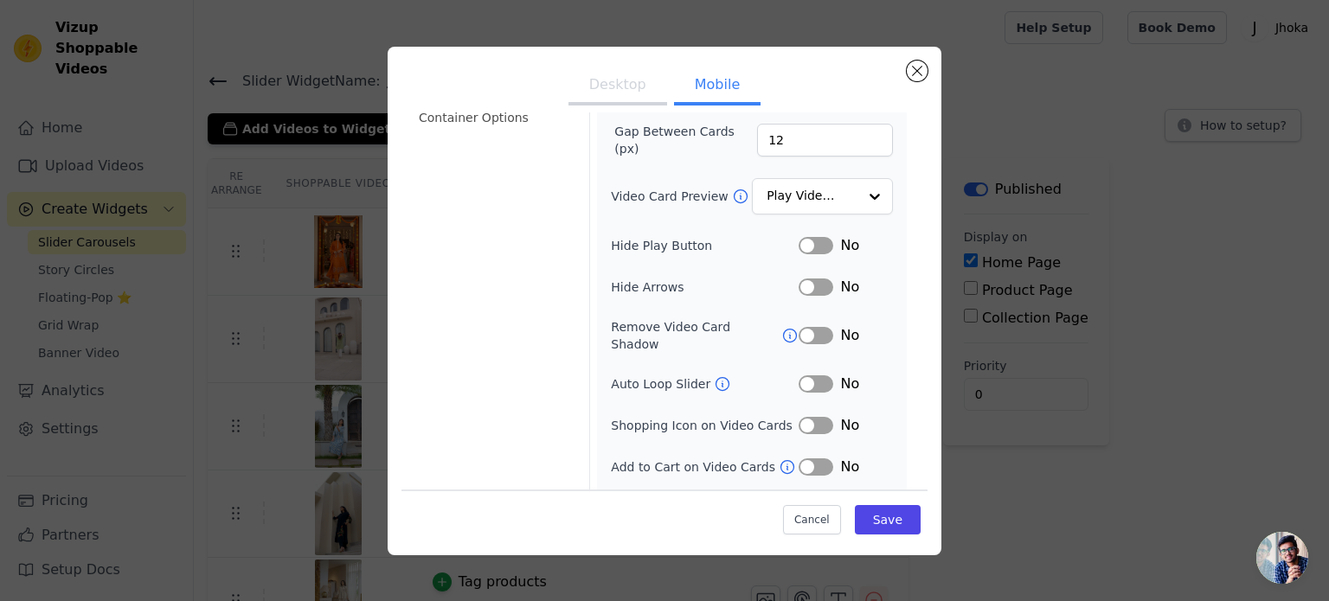
scroll to position [201, 0]
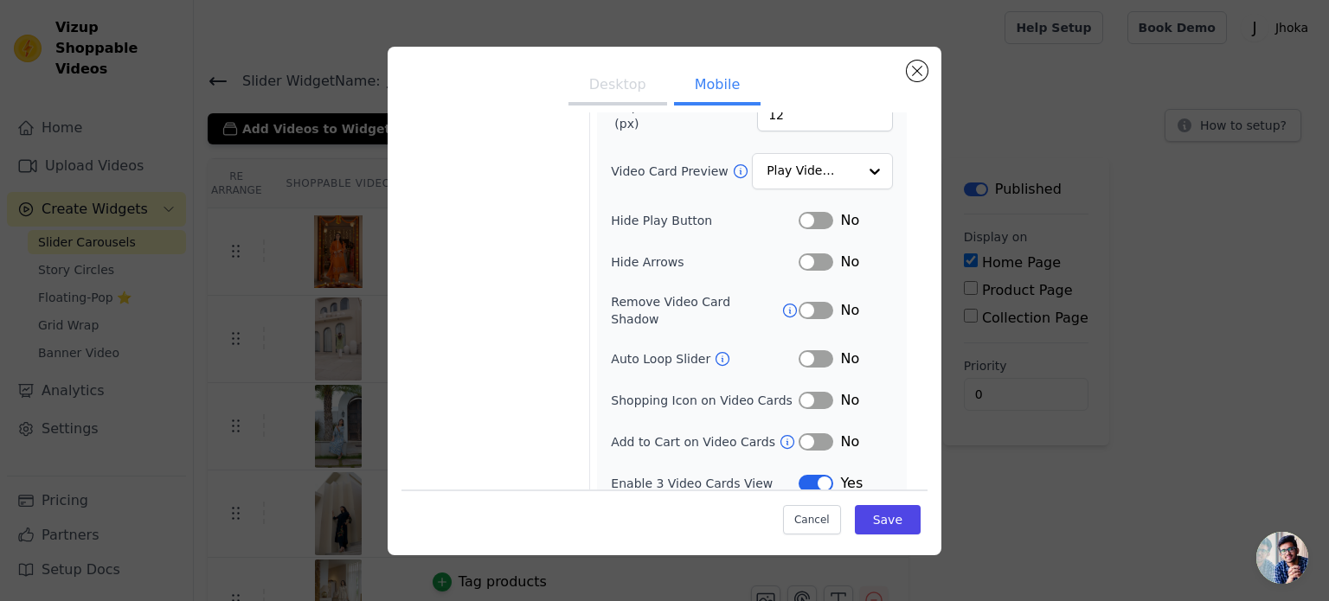
click at [817, 260] on button "Label" at bounding box center [816, 262] width 35 height 17
click at [813, 259] on button "Label" at bounding box center [816, 262] width 35 height 17
click at [807, 350] on button "Label" at bounding box center [816, 358] width 35 height 17
click at [716, 352] on icon at bounding box center [722, 358] width 13 height 13
click at [890, 516] on button "Save" at bounding box center [888, 519] width 66 height 29
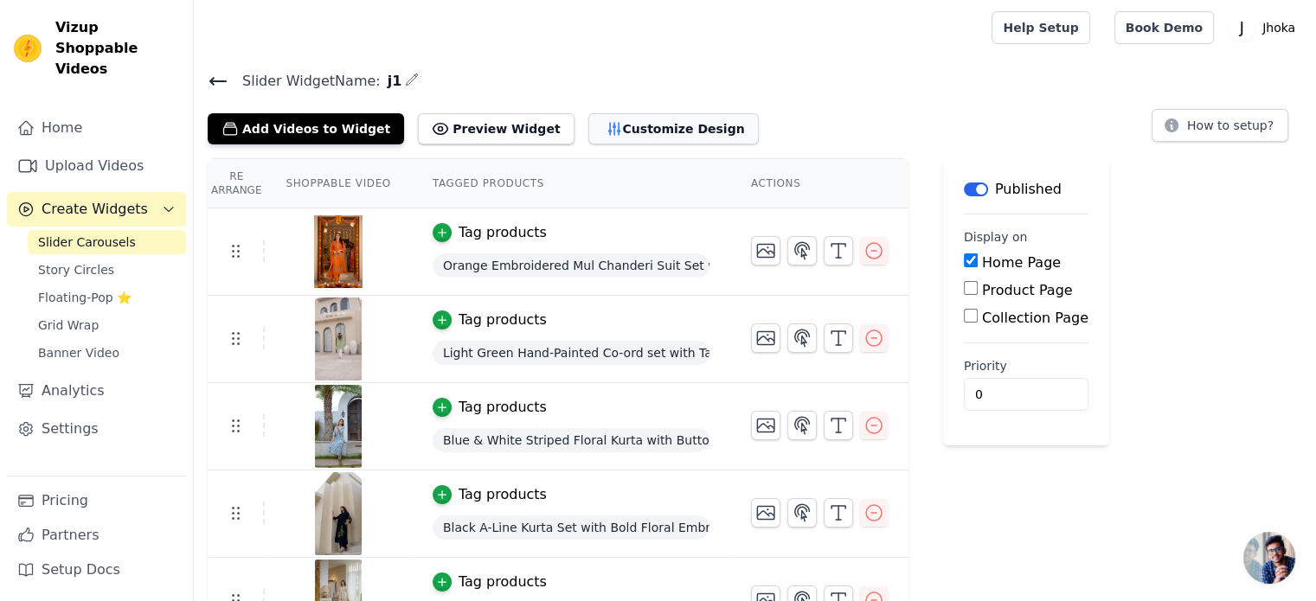
click at [588, 137] on button "Customize Design" at bounding box center [673, 128] width 170 height 31
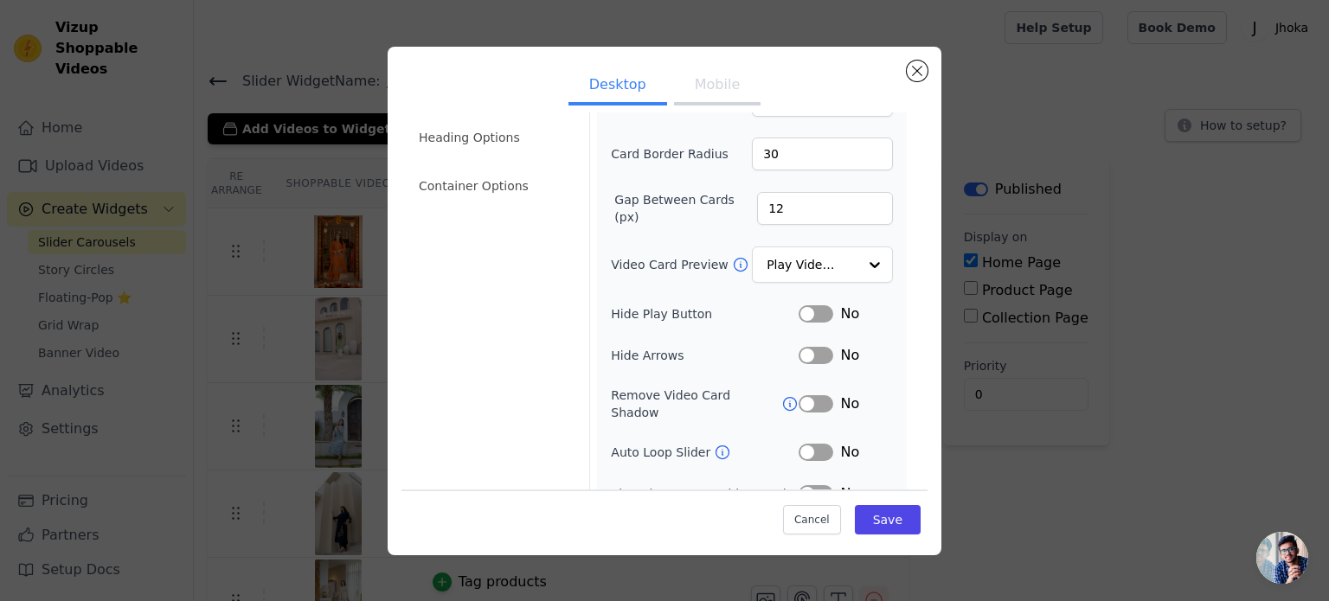
scroll to position [159, 0]
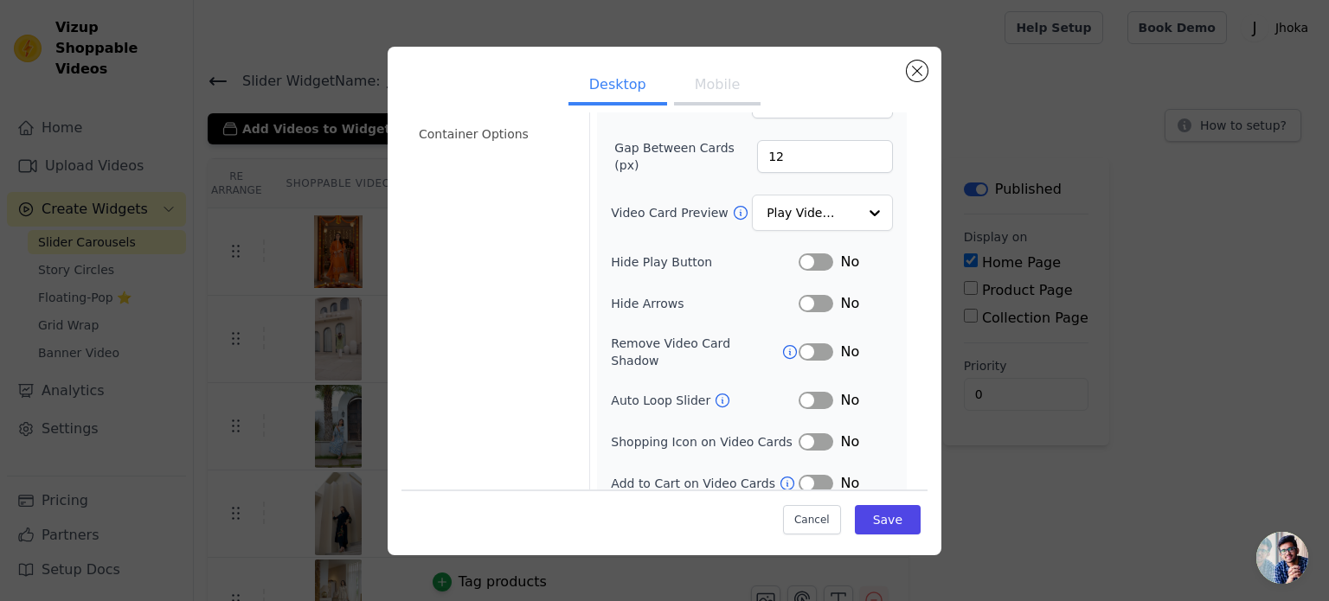
click at [703, 100] on button "Mobile" at bounding box center [717, 86] width 87 height 38
click at [802, 394] on div "Width (in px) 200 Height (in px) 355 Card Border Radius 15 Gap Between Cards (p…" at bounding box center [752, 256] width 282 height 557
click at [804, 390] on div "Yes" at bounding box center [846, 400] width 94 height 21
click at [806, 392] on button "Label" at bounding box center [816, 400] width 35 height 17
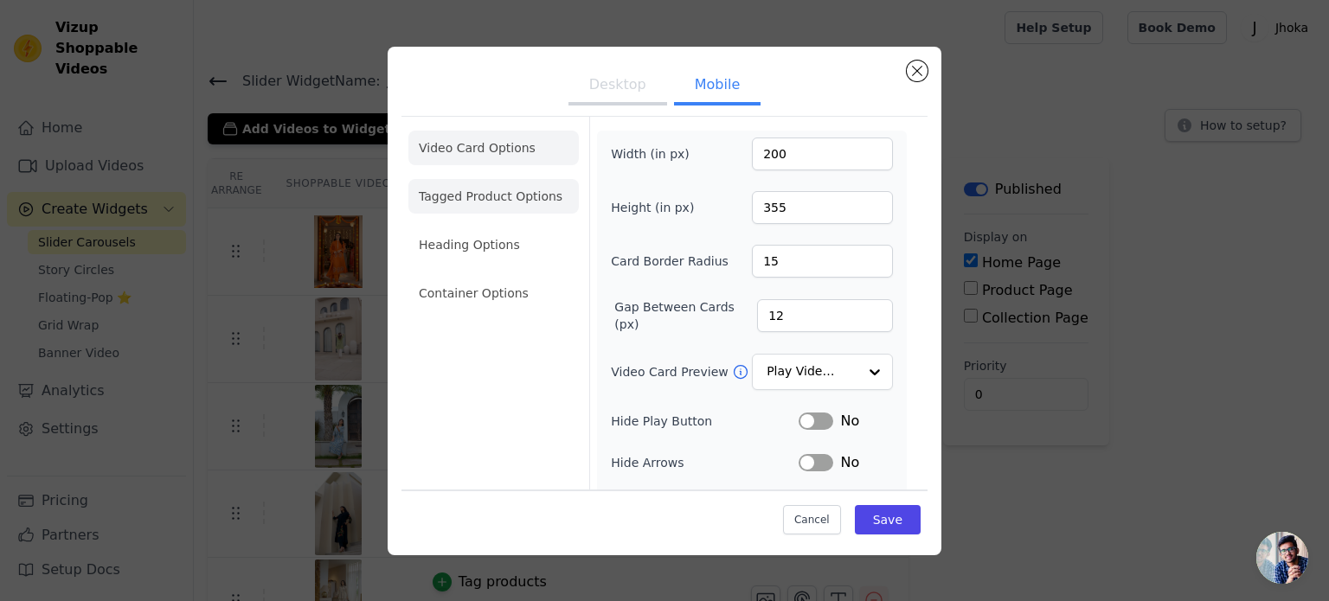
click at [434, 186] on li "Tagged Product Options" at bounding box center [493, 196] width 170 height 35
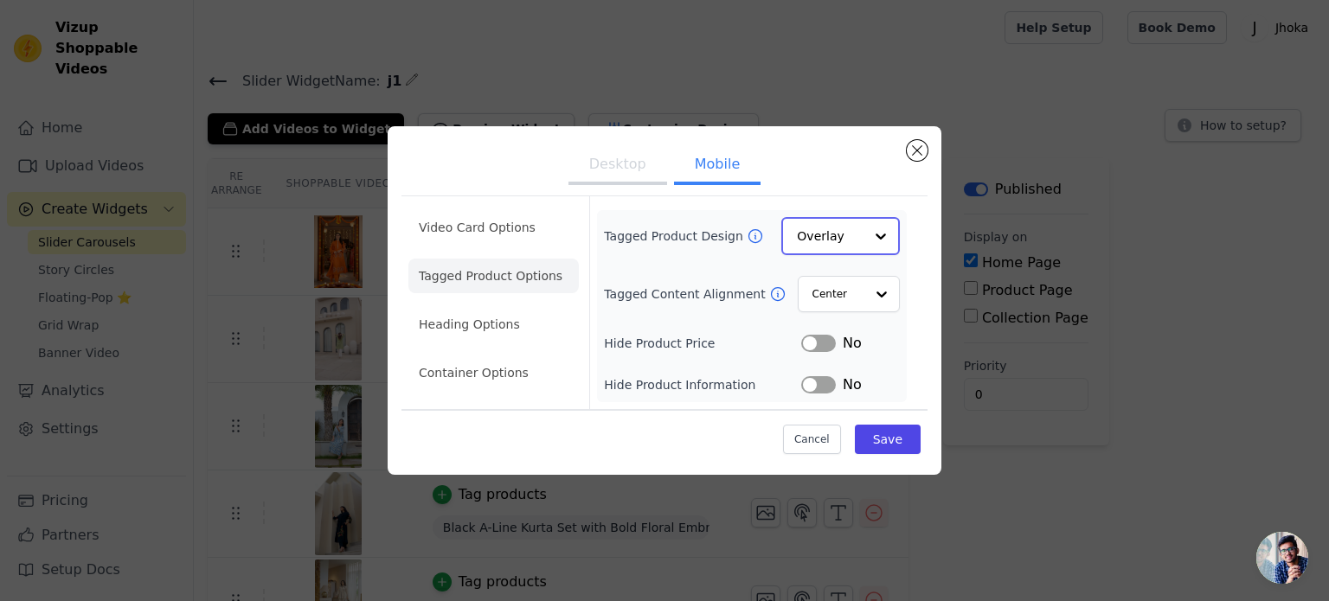
click at [855, 248] on input "Tagged Product Design" at bounding box center [830, 236] width 67 height 35
click at [856, 245] on input "Tagged Product Design" at bounding box center [830, 236] width 67 height 35
click at [747, 234] on icon at bounding box center [755, 236] width 17 height 17
click at [841, 247] on input "Tagged Product Design" at bounding box center [830, 236] width 67 height 35
click at [841, 239] on input "Tagged Product Design" at bounding box center [830, 236] width 67 height 35
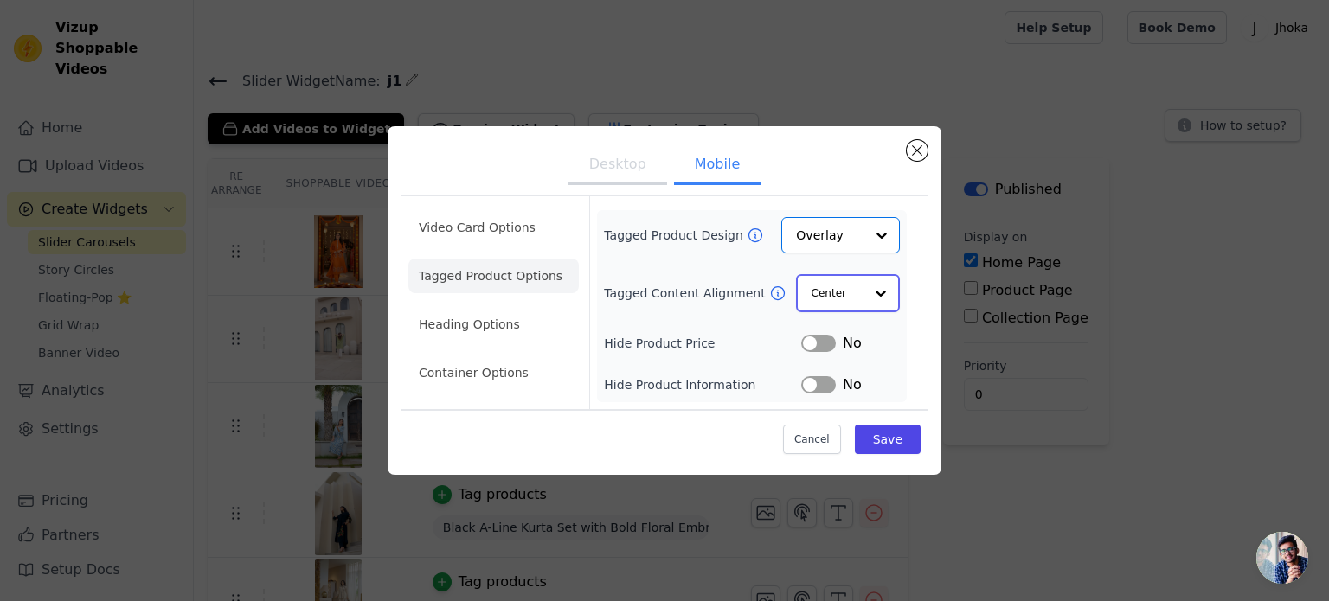
click at [847, 297] on input "Tagged Content Alignment" at bounding box center [838, 293] width 52 height 35
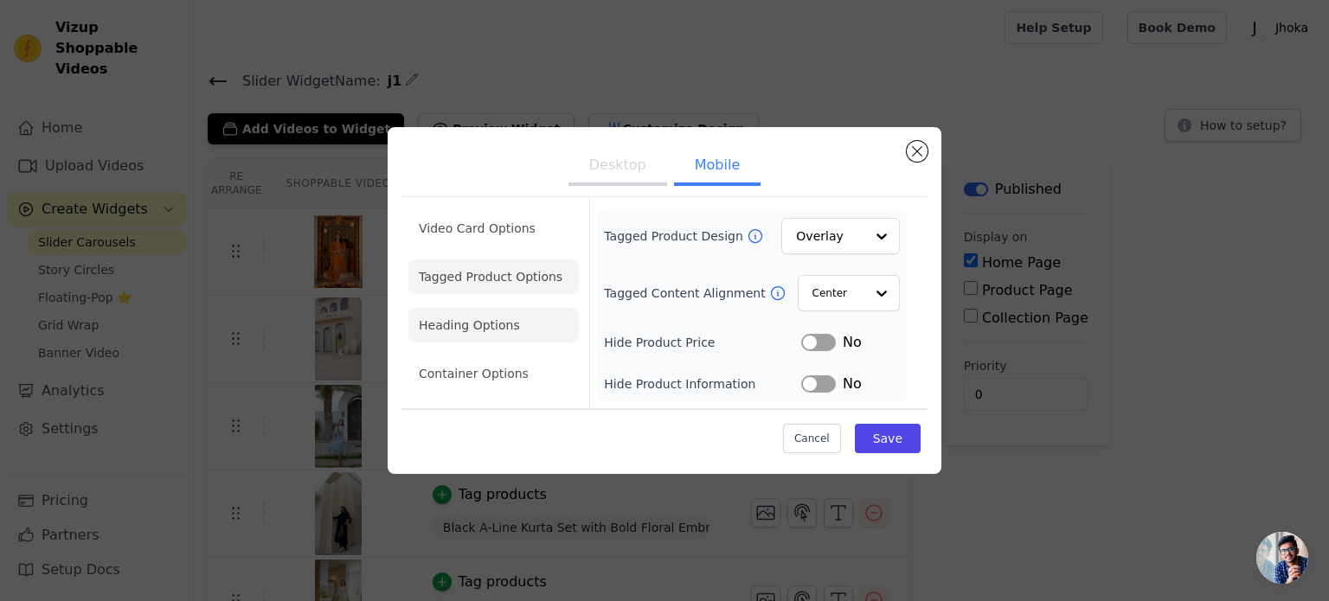
click at [503, 331] on li "Heading Options" at bounding box center [493, 325] width 170 height 35
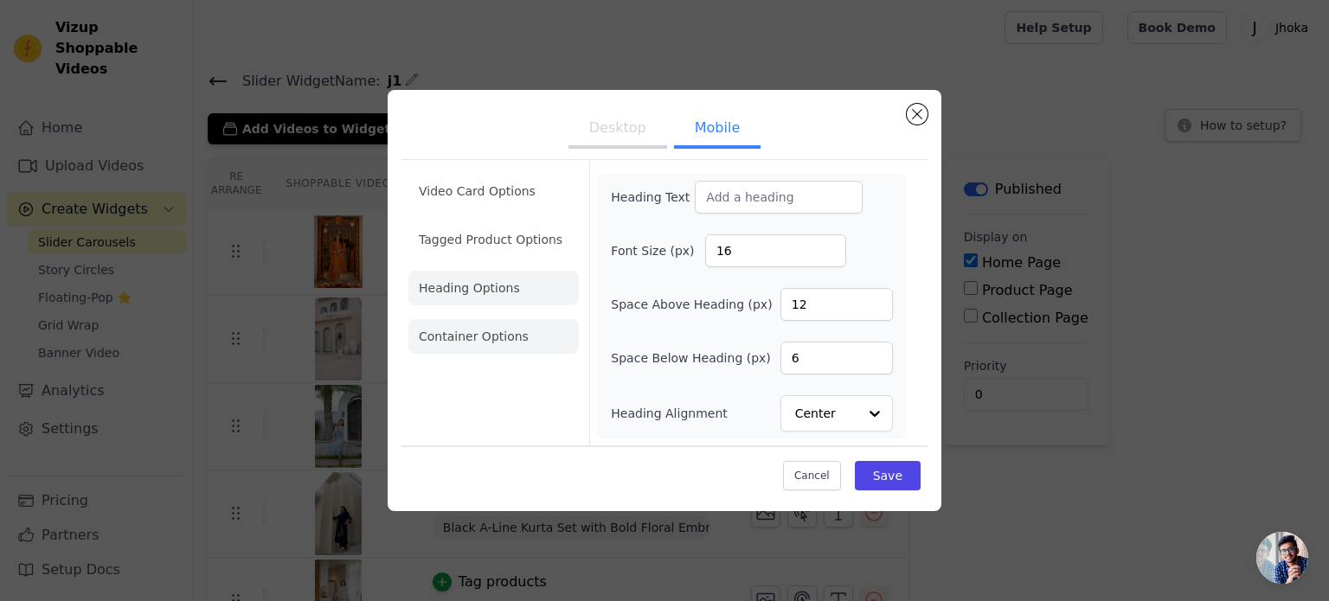
click at [512, 335] on li "Container Options" at bounding box center [493, 336] width 170 height 35
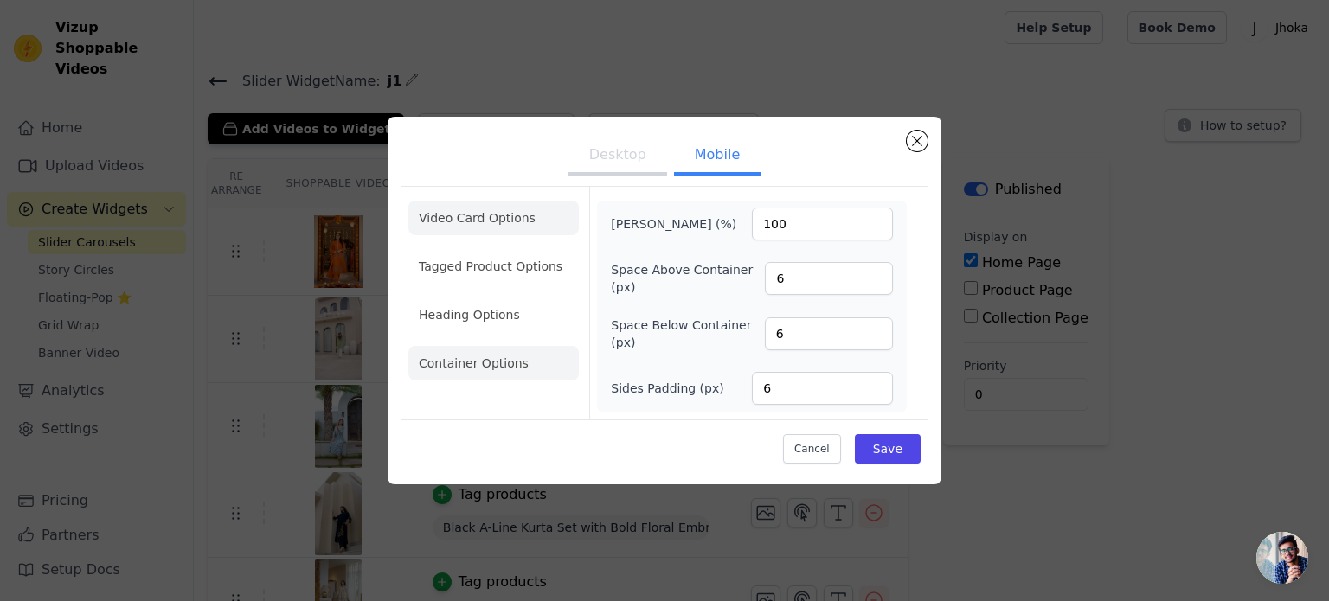
click at [416, 216] on li "Video Card Options" at bounding box center [493, 218] width 170 height 35
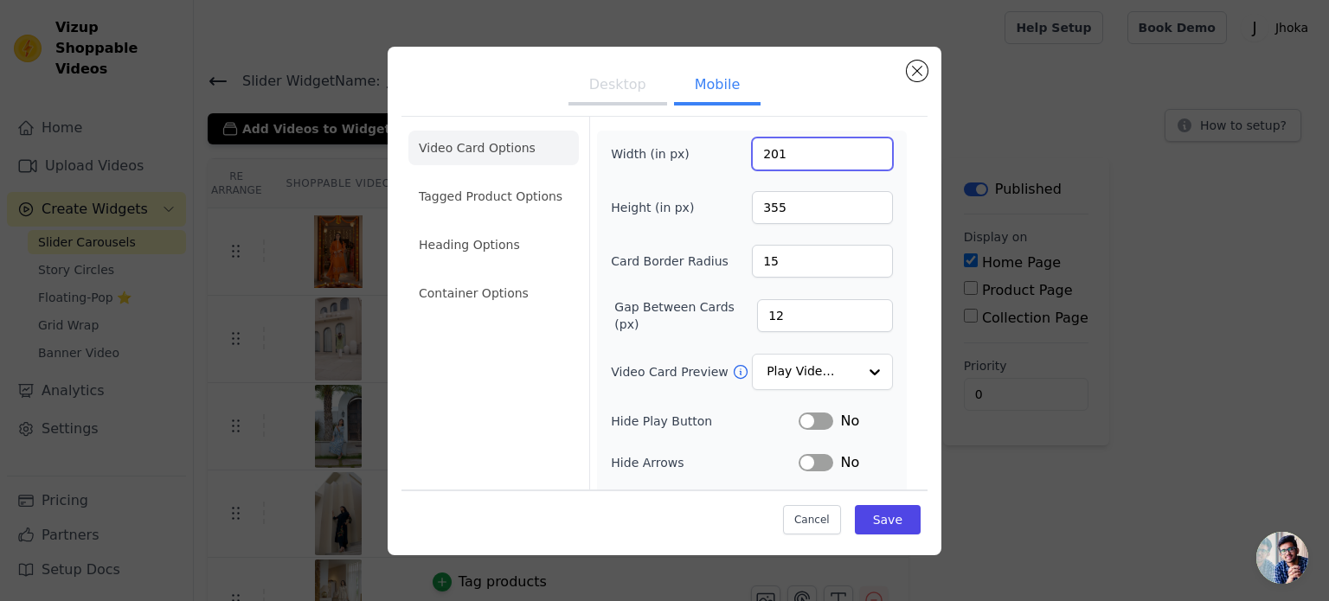
click at [863, 147] on input "201" at bounding box center [822, 154] width 141 height 33
click at [863, 147] on input "202" at bounding box center [822, 154] width 141 height 33
click at [863, 147] on input "203" at bounding box center [822, 154] width 141 height 33
click at [863, 147] on input "204" at bounding box center [822, 154] width 141 height 33
click at [863, 147] on input "205" at bounding box center [822, 154] width 141 height 33
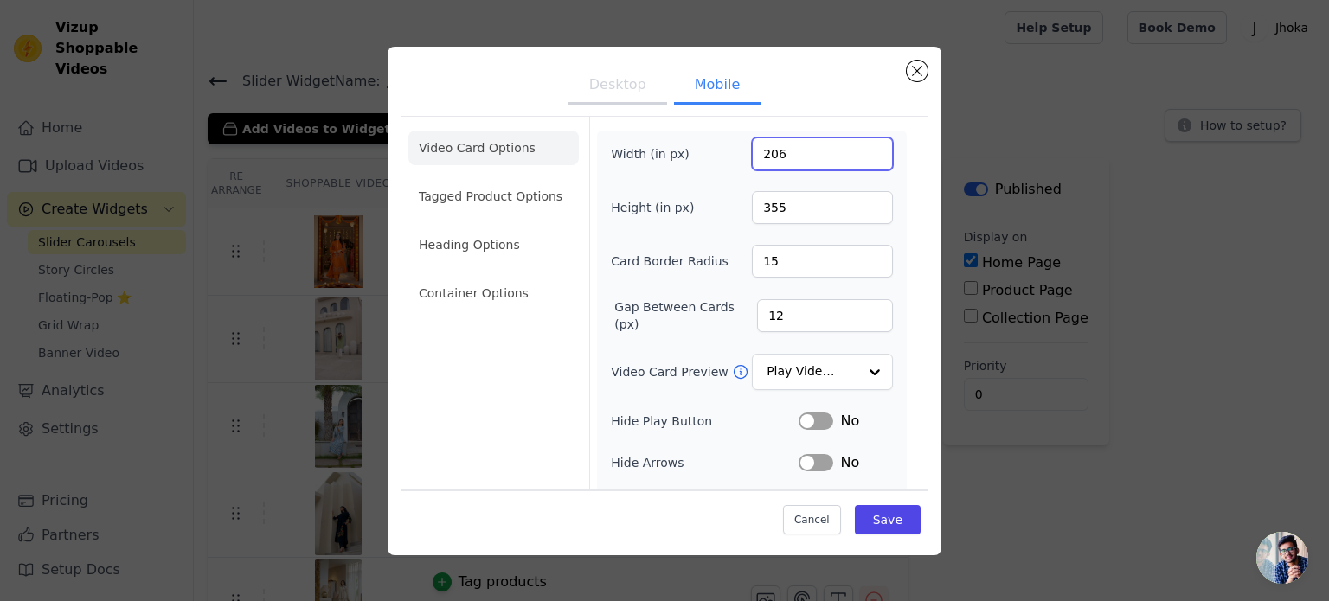
click at [863, 147] on input "206" at bounding box center [822, 154] width 141 height 33
click at [863, 147] on input "207" at bounding box center [822, 154] width 141 height 33
click at [863, 147] on input "208" at bounding box center [822, 154] width 141 height 33
click at [863, 147] on input "209" at bounding box center [822, 154] width 141 height 33
type input "210"
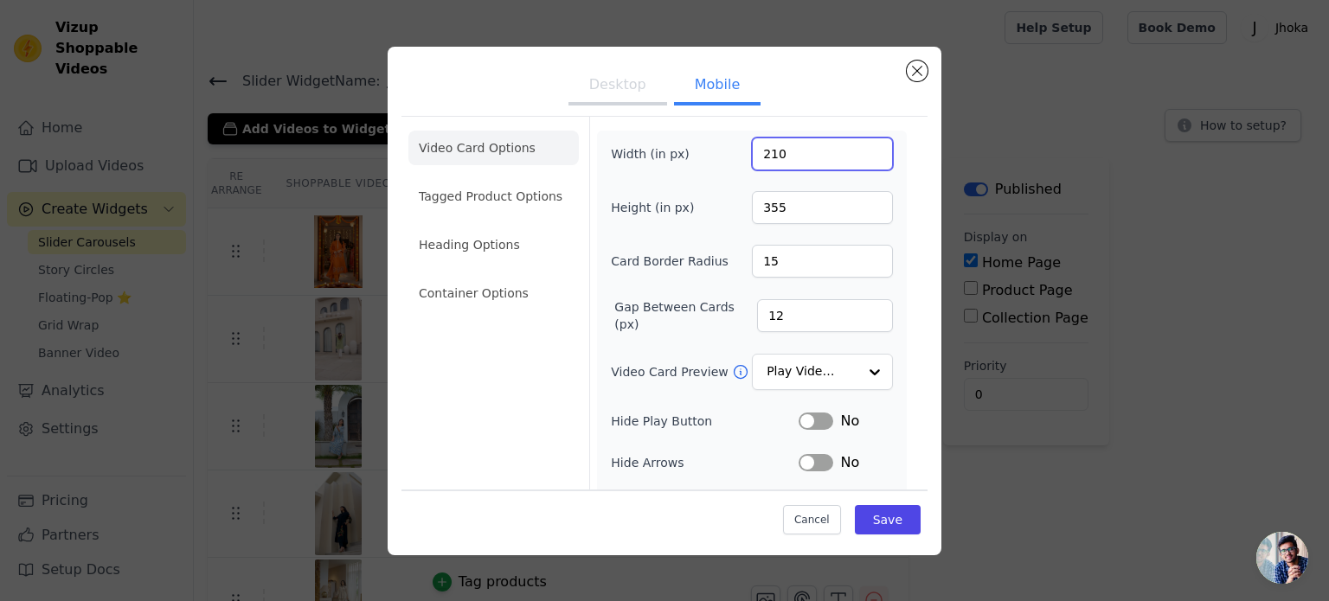
click at [863, 147] on input "210" at bounding box center [822, 154] width 141 height 33
click at [862, 210] on input "354" at bounding box center [822, 207] width 141 height 33
click at [862, 210] on input "353" at bounding box center [822, 207] width 141 height 33
click at [862, 210] on input "352" at bounding box center [822, 207] width 141 height 33
click at [862, 210] on input "351" at bounding box center [822, 207] width 141 height 33
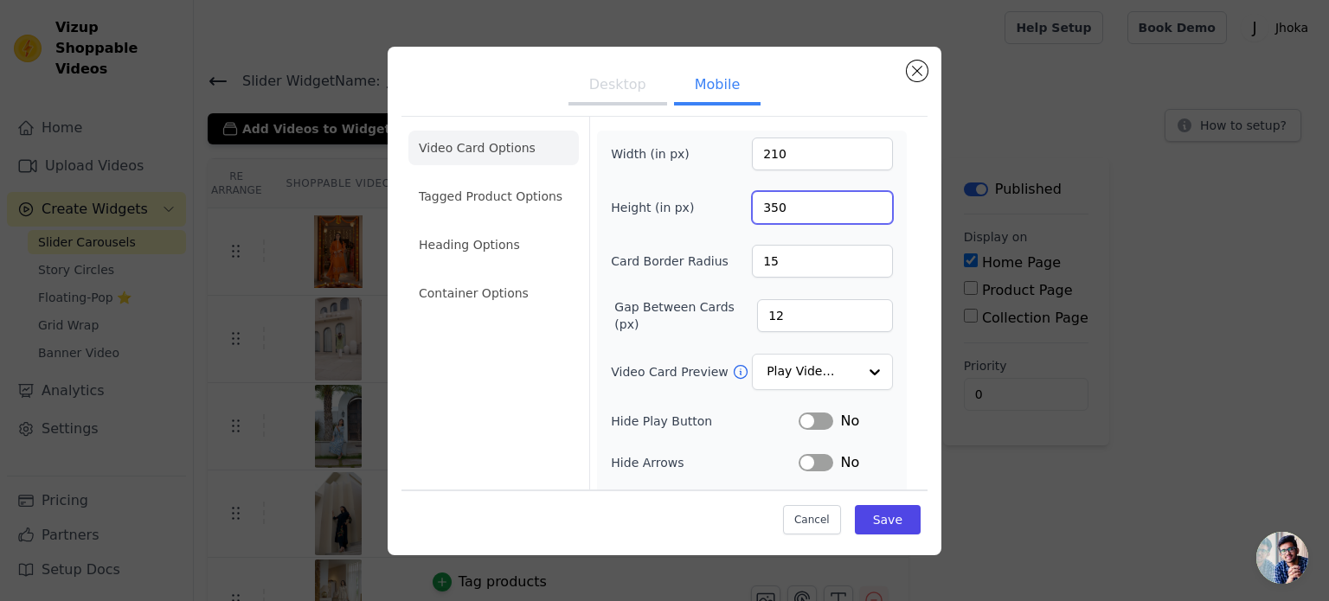
type input "350"
click at [862, 210] on input "350" at bounding box center [822, 207] width 141 height 33
click at [888, 523] on button "Save" at bounding box center [888, 519] width 66 height 29
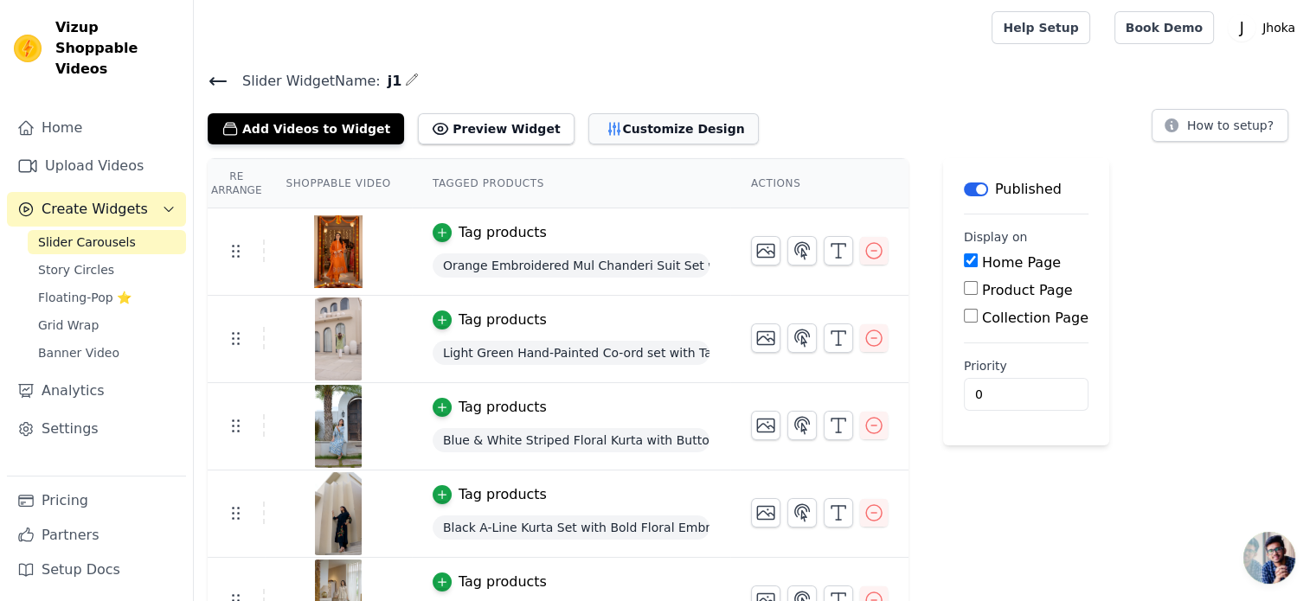
click at [661, 120] on button "Customize Design" at bounding box center [673, 128] width 170 height 31
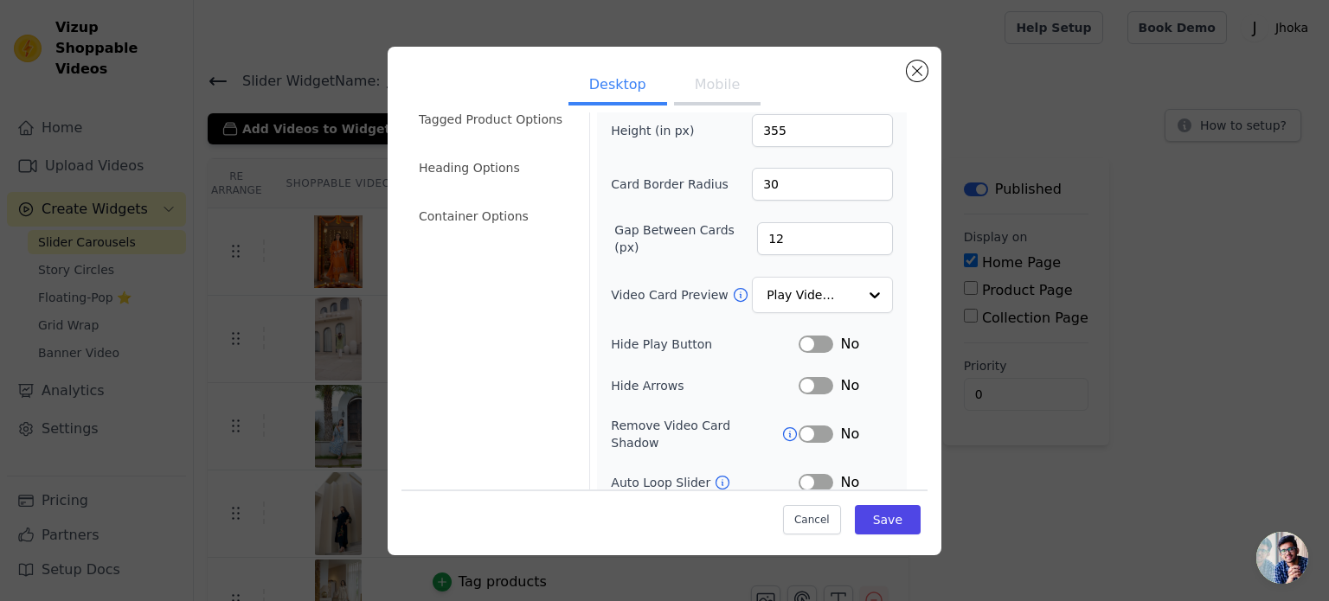
scroll to position [159, 0]
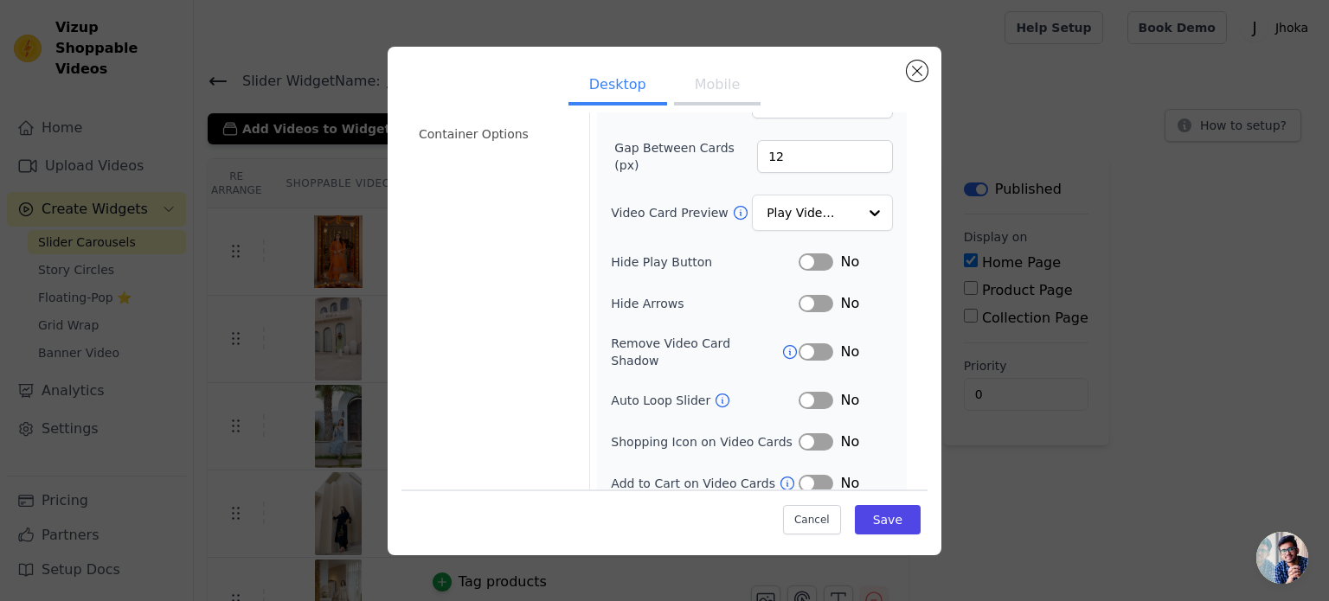
click at [812, 345] on button "Label" at bounding box center [816, 352] width 35 height 17
click at [884, 526] on button "Save" at bounding box center [888, 519] width 66 height 29
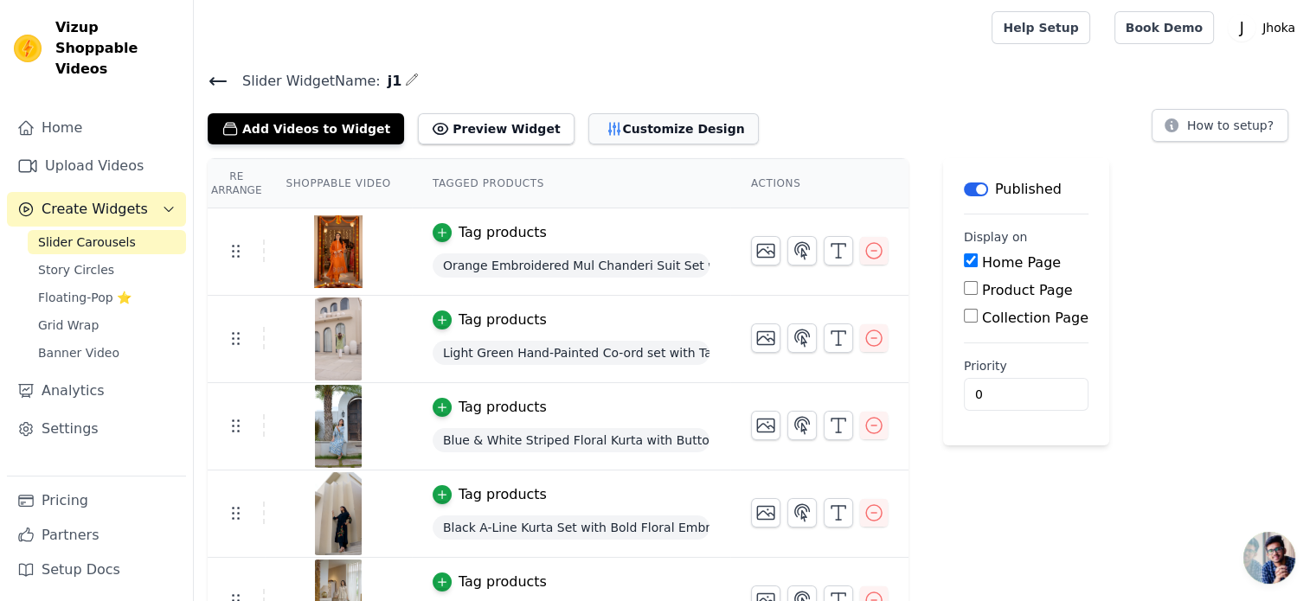
click at [633, 138] on button "Customize Design" at bounding box center [673, 128] width 170 height 31
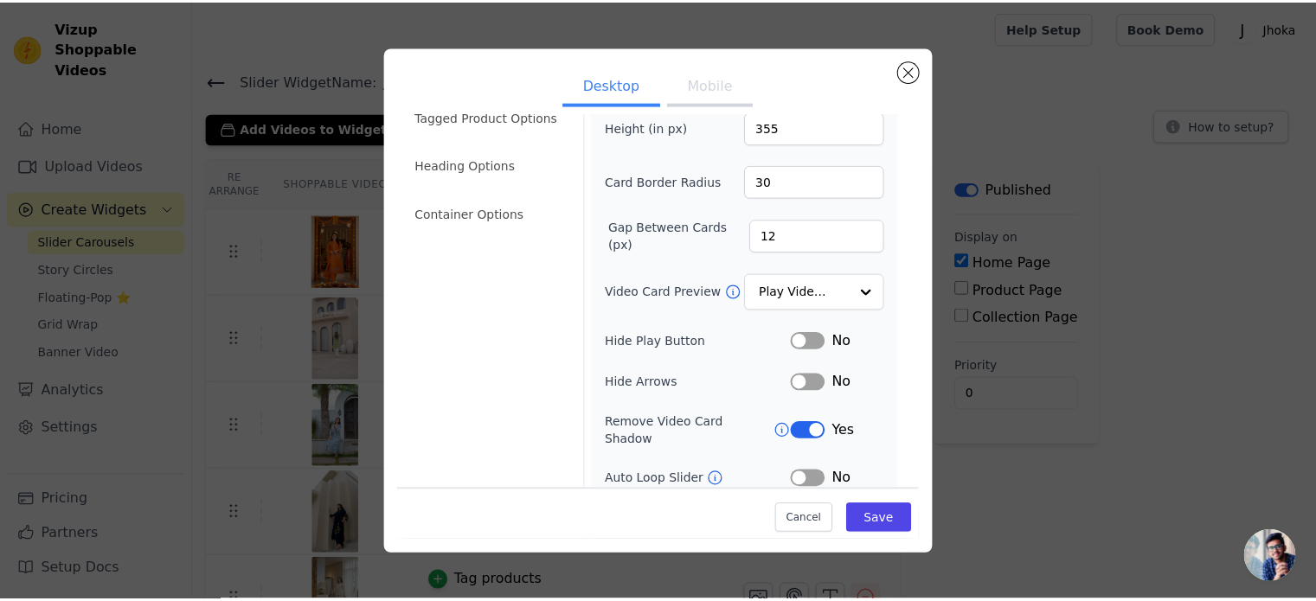
scroll to position [0, 0]
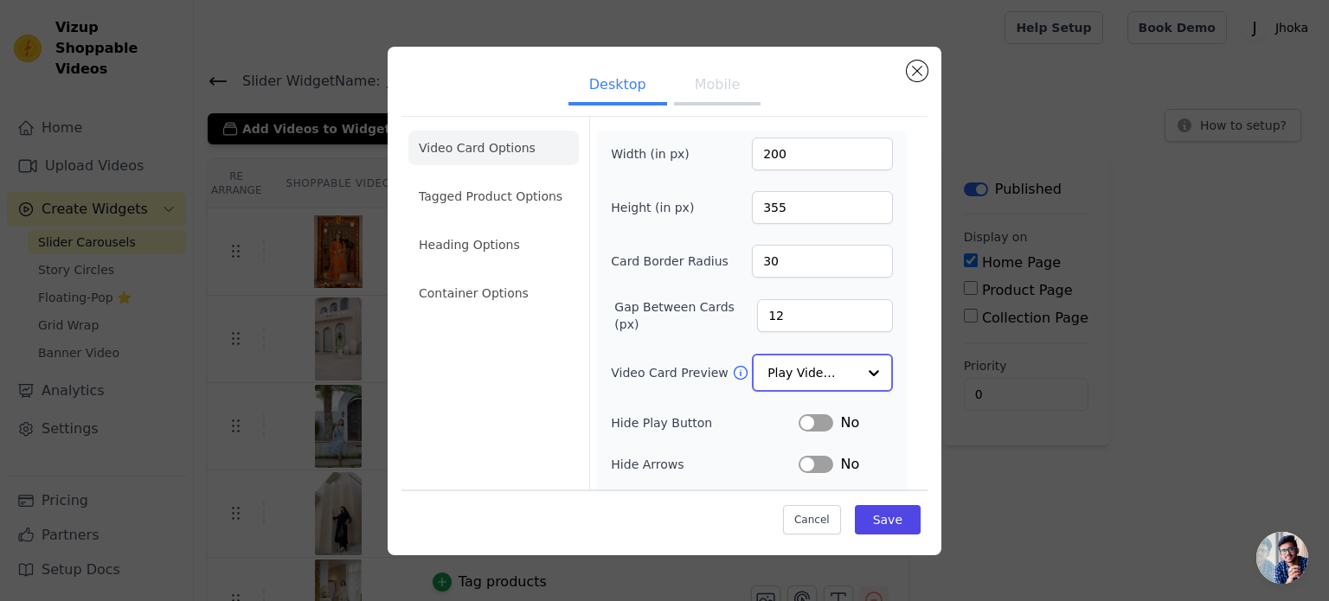
click at [862, 361] on div at bounding box center [874, 373] width 35 height 35
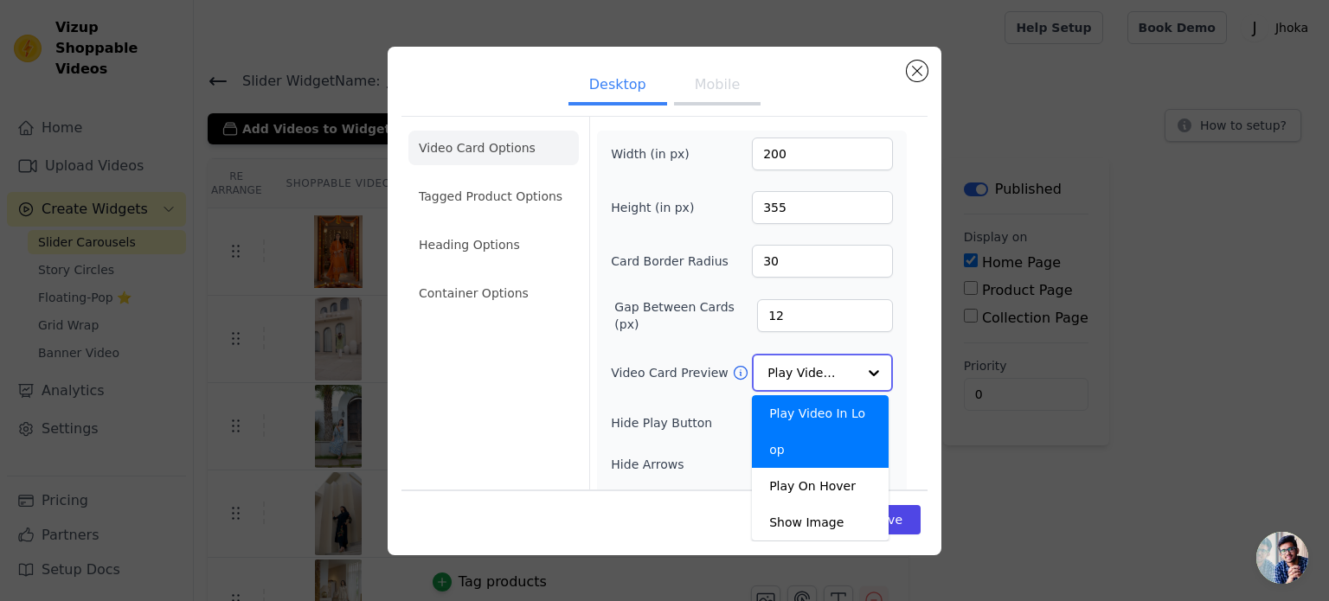
click at [861, 365] on div at bounding box center [874, 373] width 35 height 35
click at [887, 323] on div "Width (in px) 200 Height (in px) 355 Card Border Radius 30 Gap Between Cards (p…" at bounding box center [752, 396] width 310 height 530
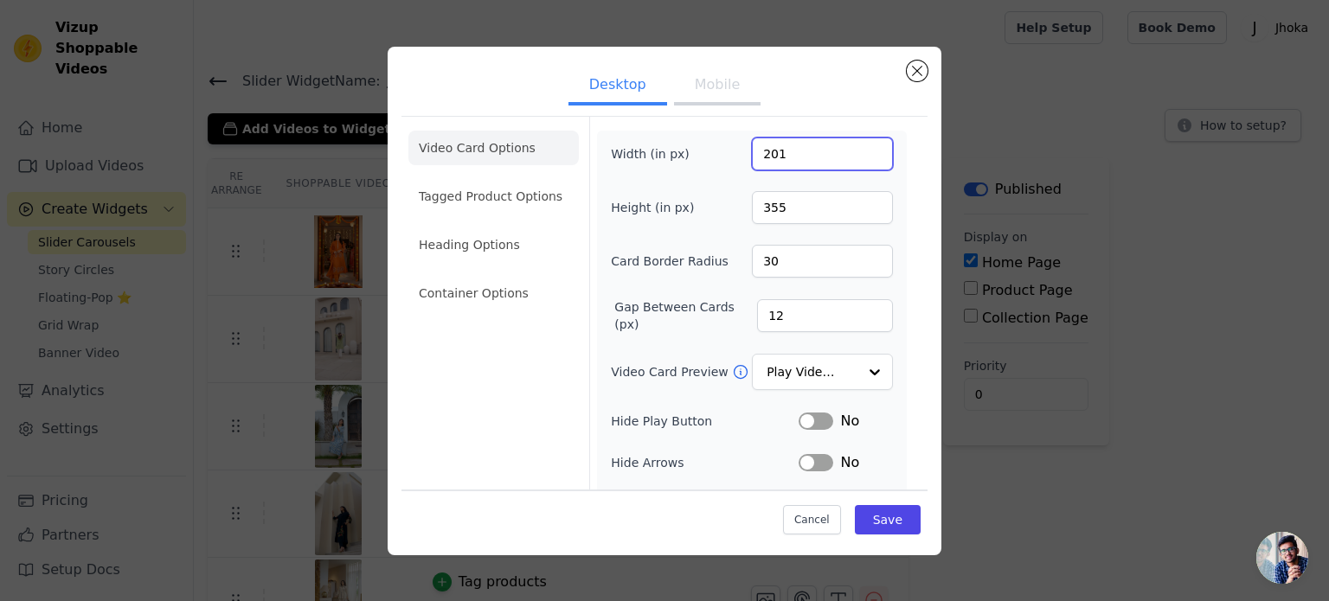
click at [860, 148] on input "201" at bounding box center [822, 154] width 141 height 33
click at [860, 148] on input "202" at bounding box center [822, 154] width 141 height 33
click at [860, 148] on input "203" at bounding box center [822, 154] width 141 height 33
click at [860, 148] on input "204" at bounding box center [822, 154] width 141 height 33
click at [864, 158] on input "203" at bounding box center [822, 154] width 141 height 33
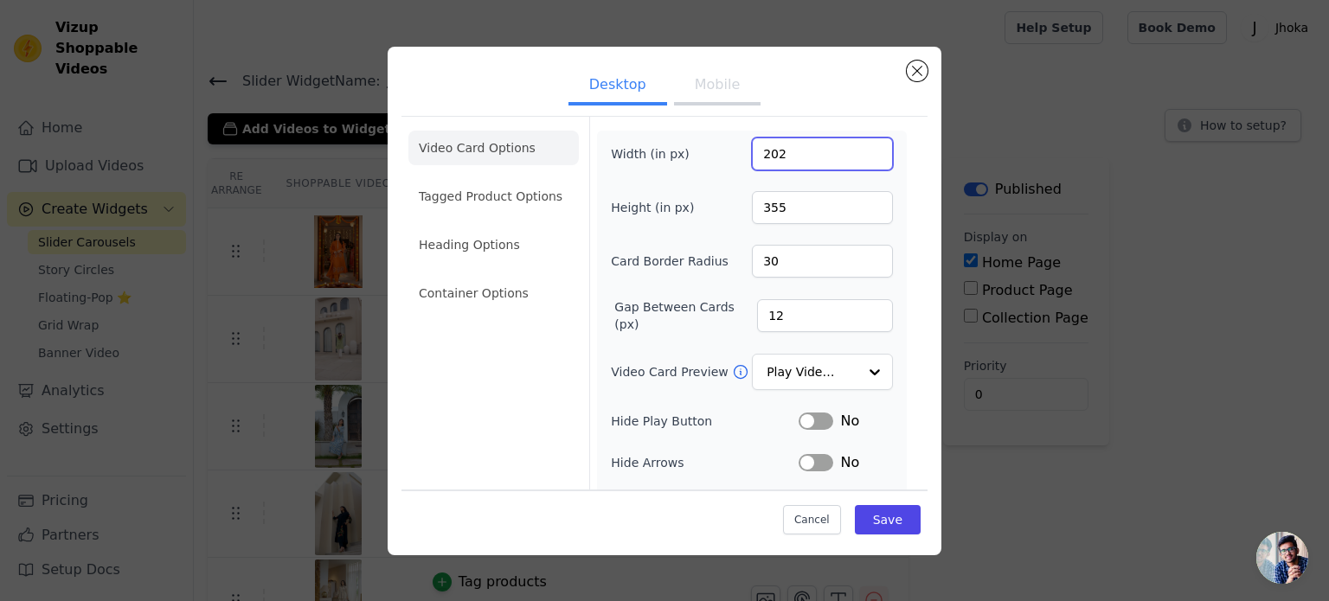
click at [864, 158] on input "202" at bounding box center [822, 154] width 141 height 33
click at [864, 158] on input "201" at bounding box center [822, 154] width 141 height 33
type input "200"
click at [864, 158] on input "200" at bounding box center [822, 154] width 141 height 33
click at [708, 82] on button "Mobile" at bounding box center [717, 86] width 87 height 38
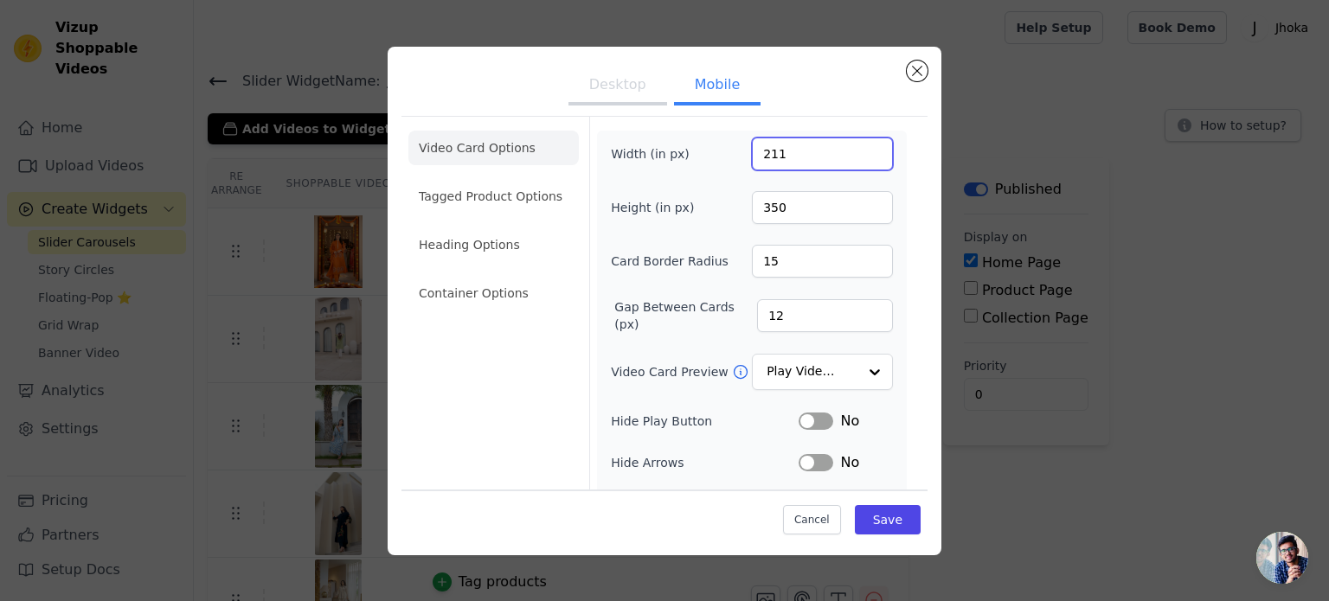
click at [861, 148] on input "211" at bounding box center [822, 154] width 141 height 33
click at [861, 148] on input "212" at bounding box center [822, 154] width 141 height 33
click at [861, 148] on input "213" at bounding box center [822, 154] width 141 height 33
click at [861, 148] on input "214" at bounding box center [822, 154] width 141 height 33
click at [861, 148] on input "215" at bounding box center [822, 154] width 141 height 33
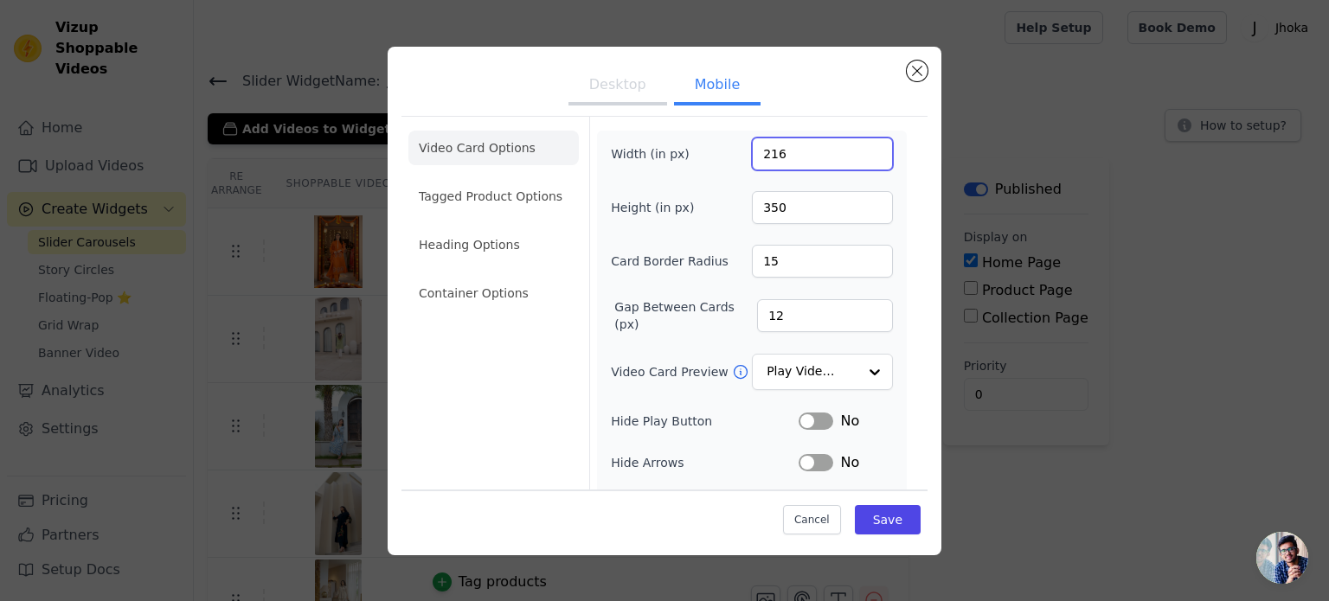
click at [861, 148] on input "216" at bounding box center [822, 154] width 141 height 33
click at [861, 148] on input "217" at bounding box center [822, 154] width 141 height 33
click at [861, 148] on input "218" at bounding box center [822, 154] width 141 height 33
click at [861, 148] on input "219" at bounding box center [822, 154] width 141 height 33
click at [861, 148] on input "220" at bounding box center [822, 154] width 141 height 33
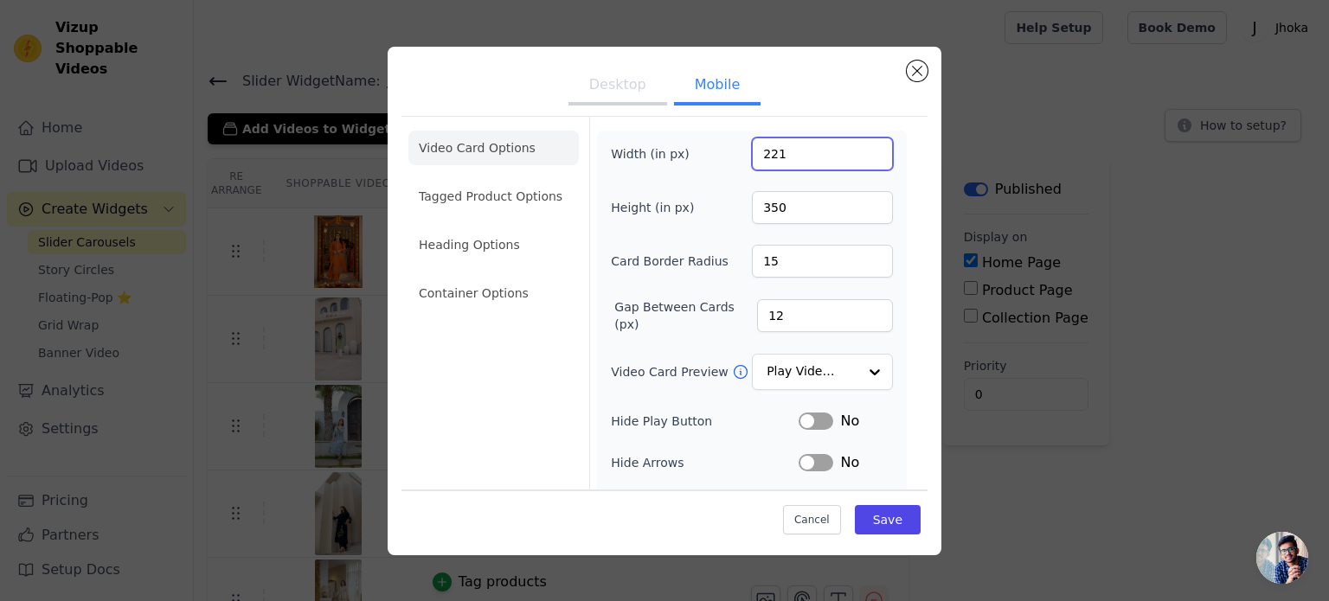
click at [861, 148] on input "221" at bounding box center [822, 154] width 141 height 33
click at [861, 148] on input "222" at bounding box center [822, 154] width 141 height 33
click at [861, 148] on input "223" at bounding box center [822, 154] width 141 height 33
click at [861, 148] on input "224" at bounding box center [822, 154] width 141 height 33
click at [861, 148] on input "225" at bounding box center [822, 154] width 141 height 33
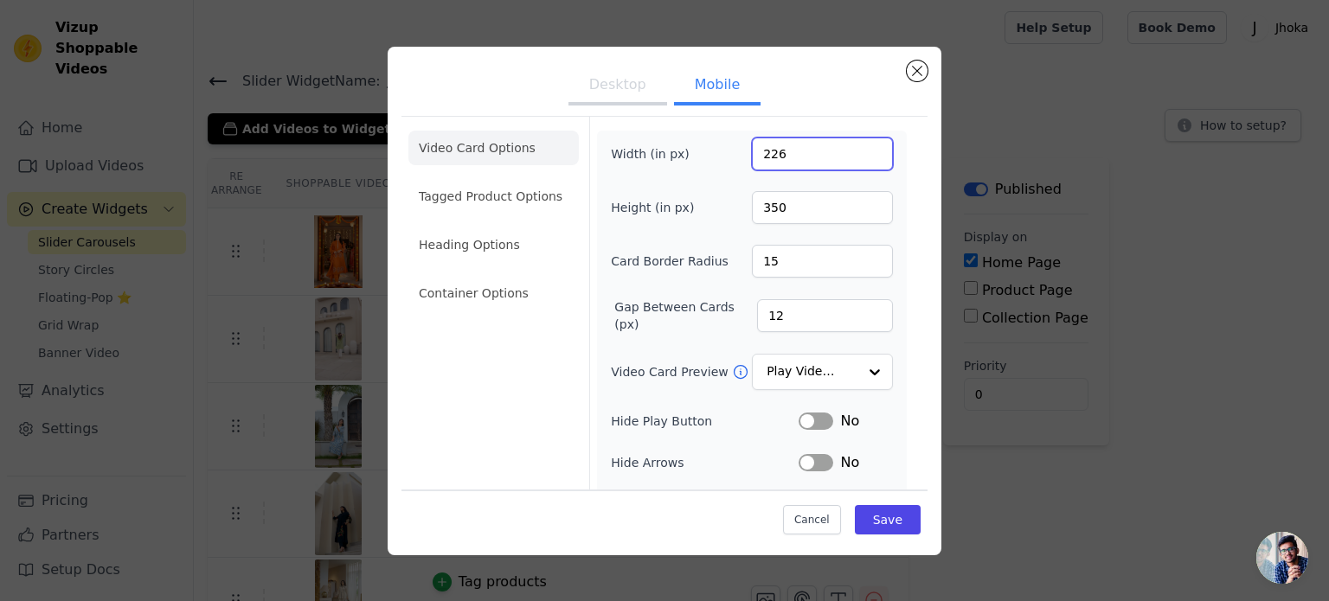
click at [861, 148] on input "226" at bounding box center [822, 154] width 141 height 33
click at [861, 148] on input "227" at bounding box center [822, 154] width 141 height 33
click at [861, 148] on input "228" at bounding box center [822, 154] width 141 height 33
click at [861, 148] on input "229" at bounding box center [822, 154] width 141 height 33
click at [864, 148] on input "230" at bounding box center [822, 154] width 141 height 33
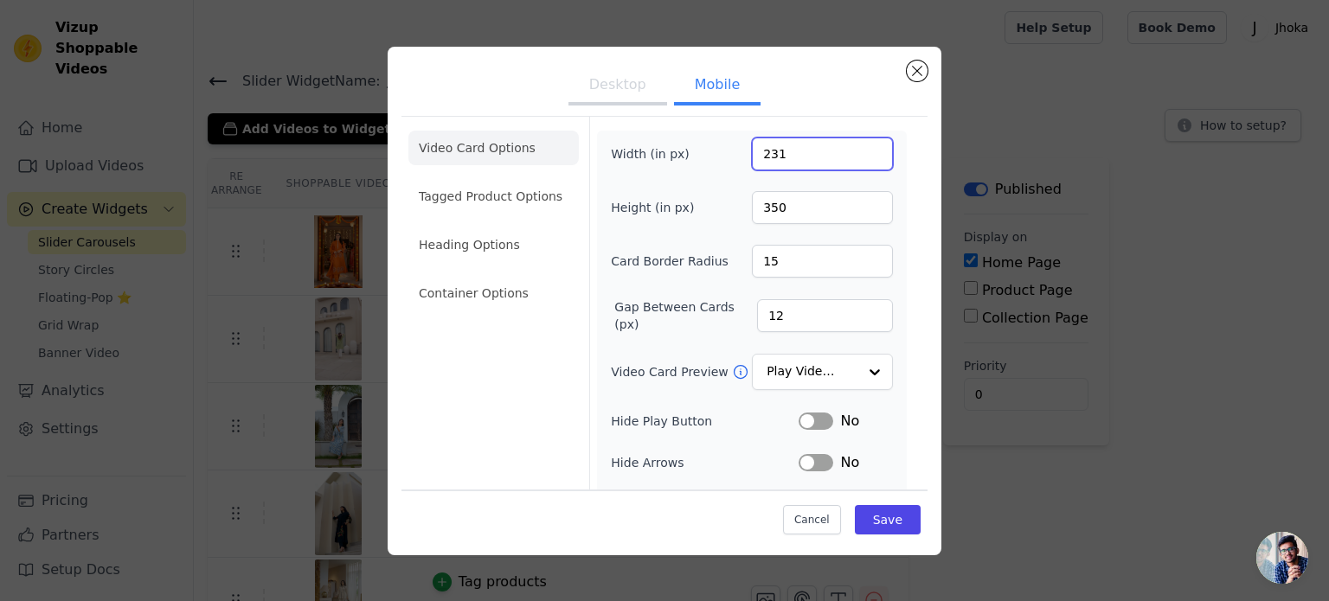
click at [864, 145] on input "231" at bounding box center [822, 154] width 141 height 33
click at [864, 152] on input "232" at bounding box center [822, 154] width 141 height 33
click at [864, 157] on input "231" at bounding box center [822, 154] width 141 height 33
type input "230"
click at [864, 157] on input "230" at bounding box center [822, 154] width 141 height 33
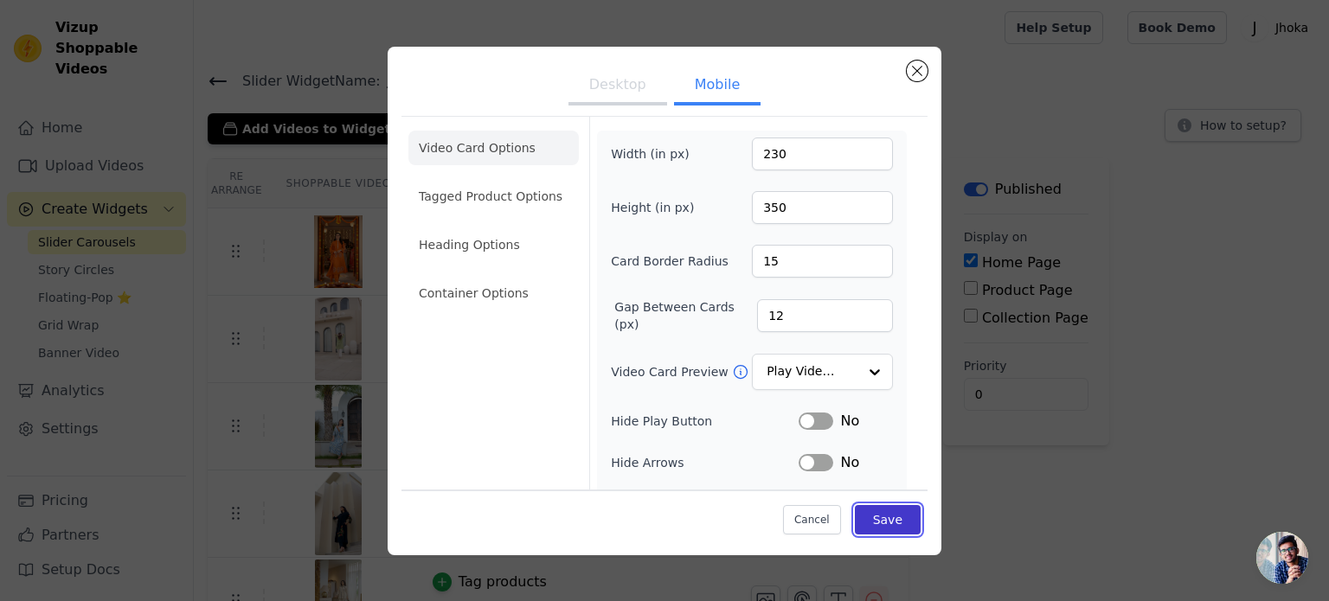
click at [890, 522] on button "Save" at bounding box center [888, 519] width 66 height 29
